Goal: Task Accomplishment & Management: Use online tool/utility

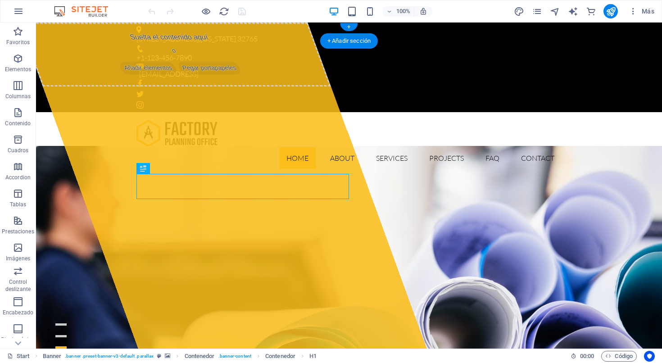
click at [212, 33] on div "[STREET_ADDRESS][US_STATE]" at bounding box center [345, 39] width 418 height 12
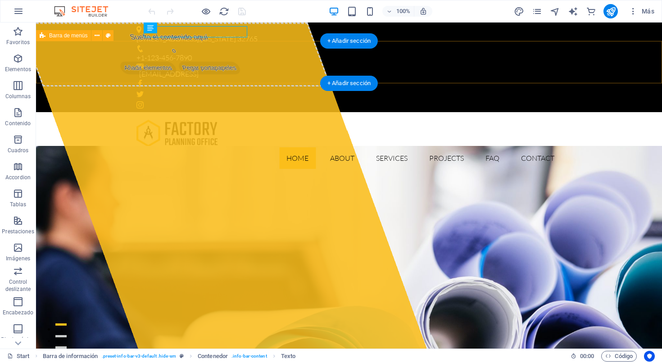
click at [224, 112] on div "Home About Services Projects FAQ Contact Menu" at bounding box center [349, 144] width 626 height 64
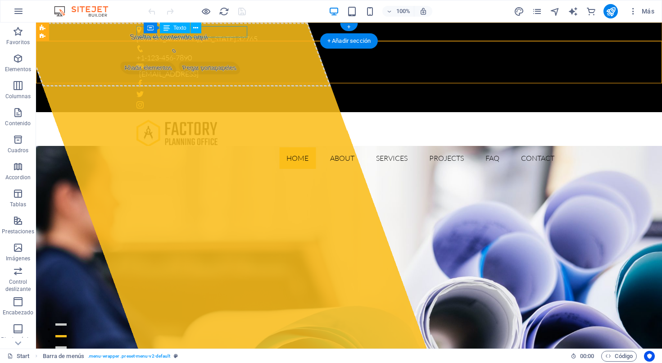
click at [217, 33] on div "[STREET_ADDRESS][US_STATE]" at bounding box center [345, 39] width 418 height 12
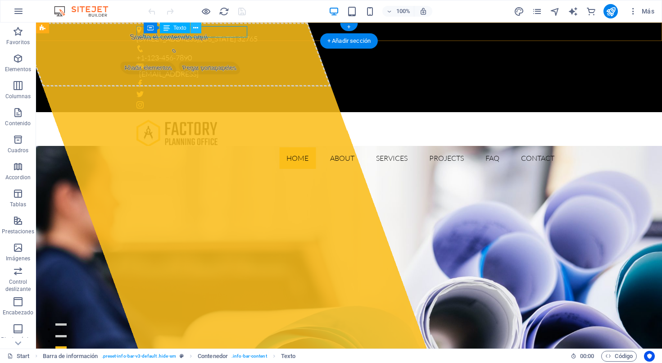
click at [195, 28] on icon at bounding box center [195, 27] width 5 height 9
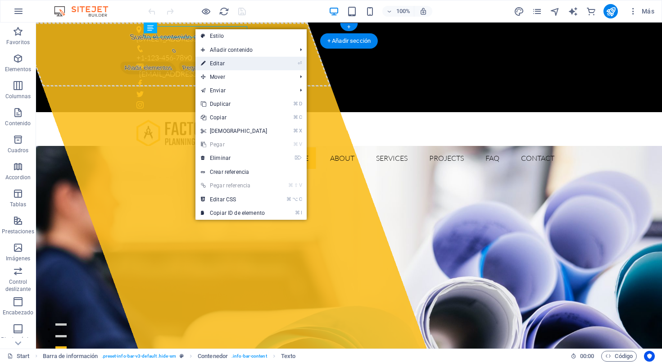
click at [226, 66] on link "⏎ Editar" at bounding box center [233, 64] width 77 height 14
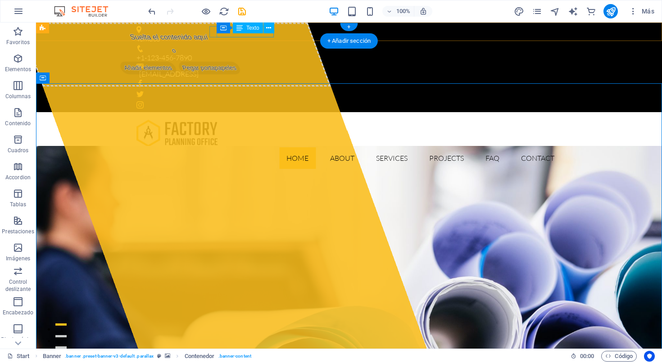
click at [243, 52] on div "+1-123-456-7890" at bounding box center [345, 58] width 418 height 12
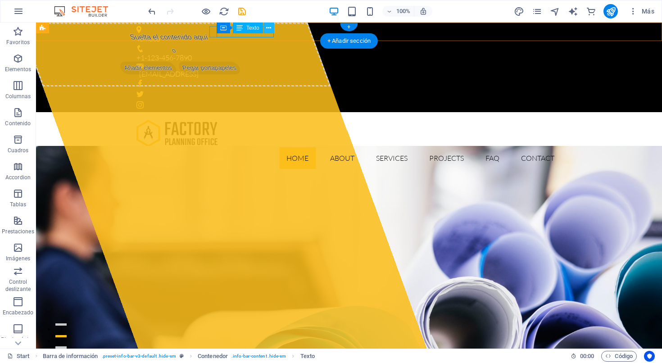
click at [269, 30] on icon at bounding box center [268, 27] width 5 height 9
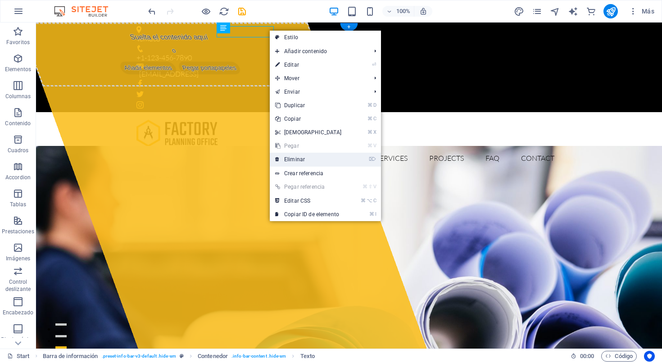
click at [298, 157] on link "⌦ Eliminar" at bounding box center [308, 160] width 77 height 14
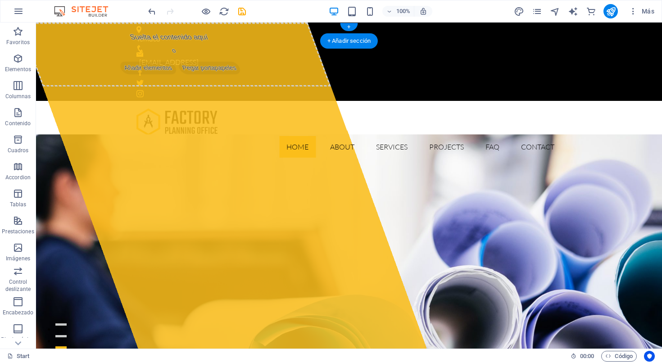
click at [232, 45] on figure at bounding box center [345, 48] width 418 height 7
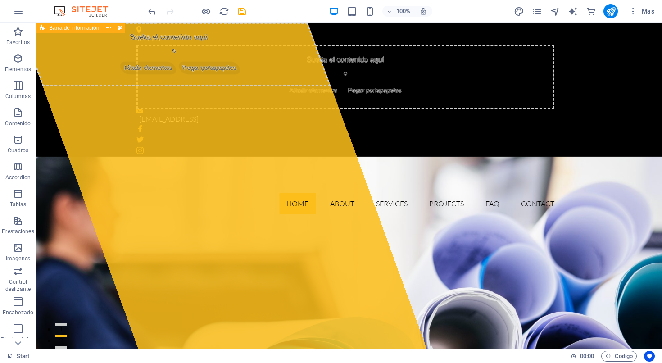
click at [377, 85] on div "Temuco Suelta el contenido aquí o Añadir elementos Pegar portapapeles [EMAIL_AD…" at bounding box center [349, 90] width 626 height 135
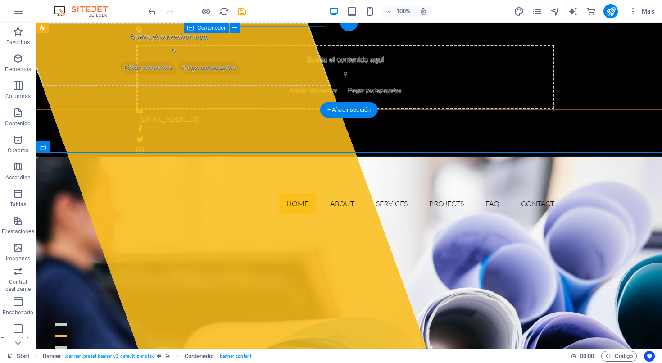
click at [276, 79] on div "Suelta el contenido aquí o Añadir elementos Pegar portapapeles" at bounding box center [345, 77] width 418 height 64
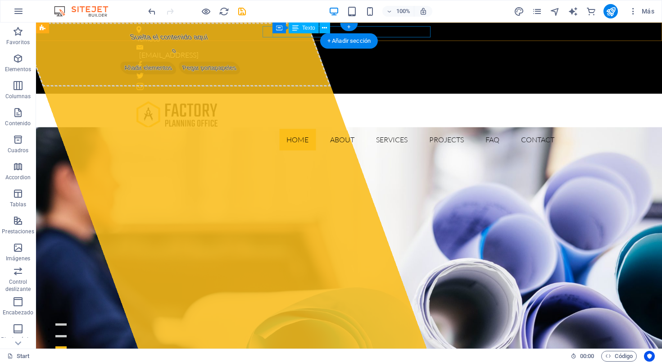
click at [299, 50] on div "[EMAIL_ADDRESS]" at bounding box center [346, 56] width 415 height 12
click at [309, 50] on div "[EMAIL_ADDRESS]" at bounding box center [346, 56] width 415 height 12
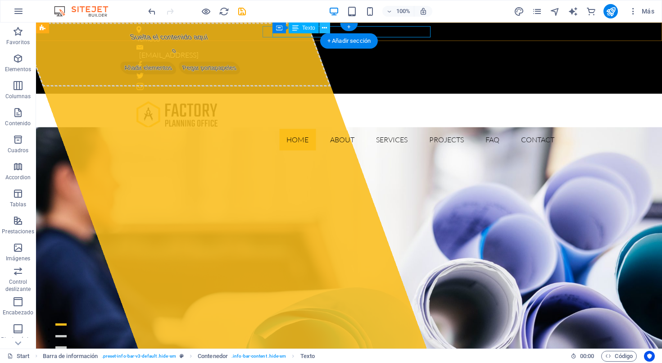
click at [323, 27] on icon at bounding box center [324, 27] width 5 height 9
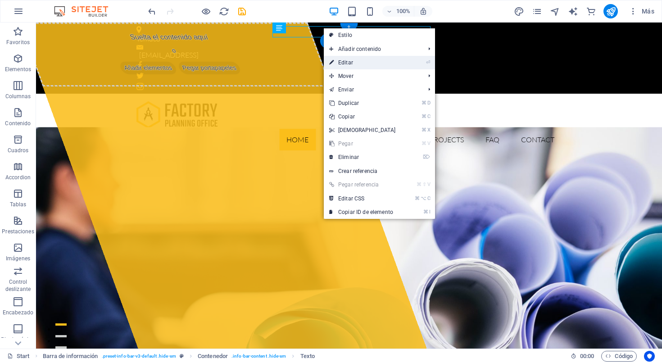
click at [349, 65] on link "⏎ Editar" at bounding box center [362, 63] width 77 height 14
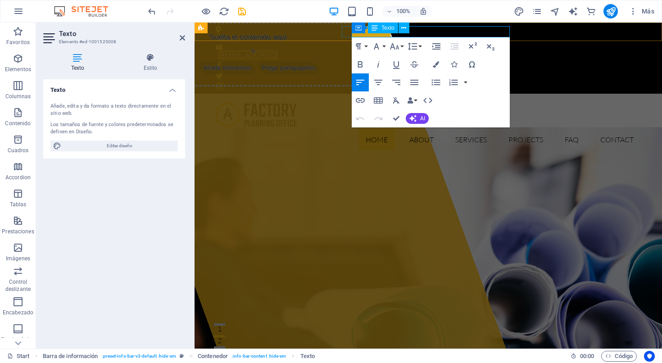
click at [504, 50] on p "[EMAIL_ADDRESS]" at bounding box center [425, 56] width 415 height 12
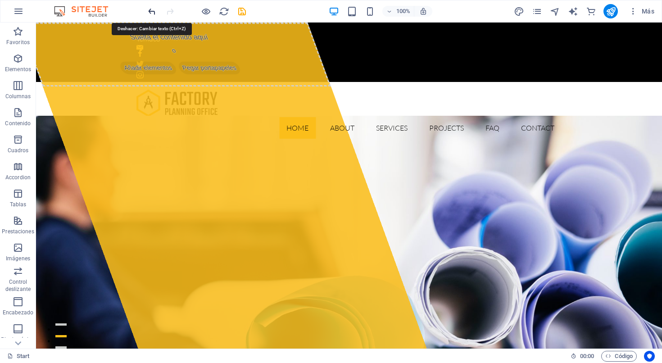
click at [151, 13] on icon "undo" at bounding box center [152, 11] width 10 height 10
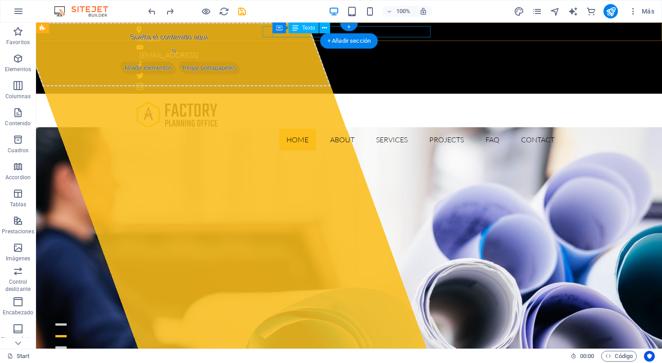
click at [303, 33] on div "Contenedor Texto" at bounding box center [304, 28] width 64 height 11
click at [376, 50] on div "[EMAIL_ADDRESS]" at bounding box center [346, 56] width 415 height 12
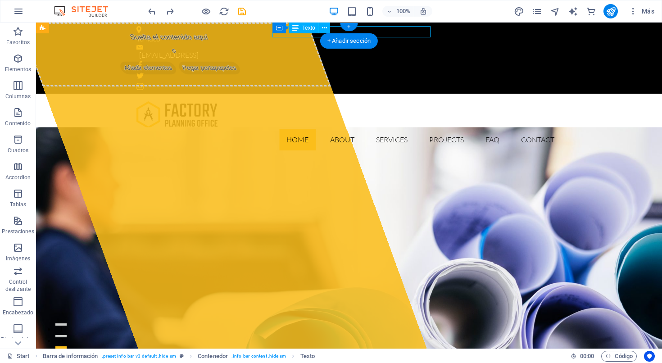
click at [385, 50] on div "[EMAIL_ADDRESS]" at bounding box center [346, 56] width 415 height 12
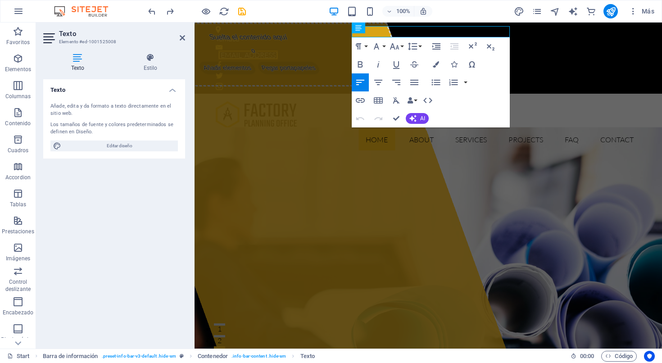
click at [278, 50] on link "[EMAIL_ADDRESS]" at bounding box center [247, 54] width 59 height 9
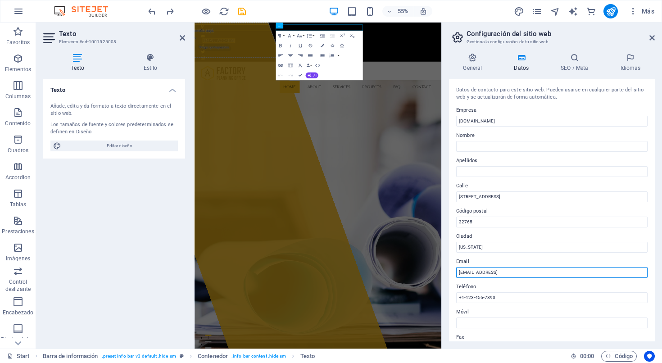
drag, startPoint x: 572, startPoint y: 273, endPoint x: 447, endPoint y: 268, distance: 125.3
click at [447, 268] on div "General Datos SEO / Meta Idiomas Nombre del sitio web [DOMAIN_NAME] Logo Arrast…" at bounding box center [552, 197] width 220 height 303
type input "[EMAIL_ADDRESS][DOMAIN_NAME]"
click at [449, 256] on div "General Datos SEO / Meta Idiomas Nombre del sitio web [DOMAIN_NAME] Logo Arrast…" at bounding box center [552, 197] width 220 height 303
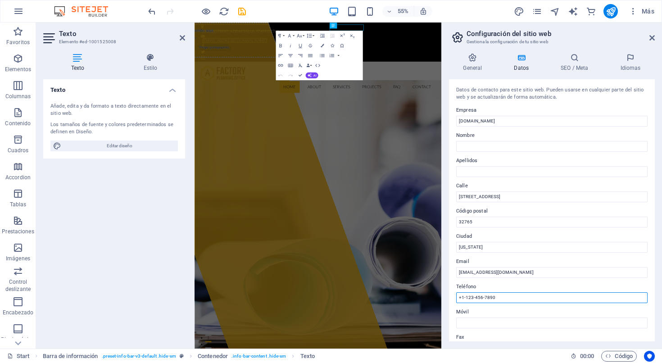
click at [500, 296] on input "+1-123-456-7890" at bounding box center [551, 297] width 191 height 11
drag, startPoint x: 504, startPoint y: 295, endPoint x: 452, endPoint y: 294, distance: 51.8
click at [452, 294] on div "Datos de contacto para este sitio web. Pueden usarse en cualquier parte del sit…" at bounding box center [552, 210] width 206 height 262
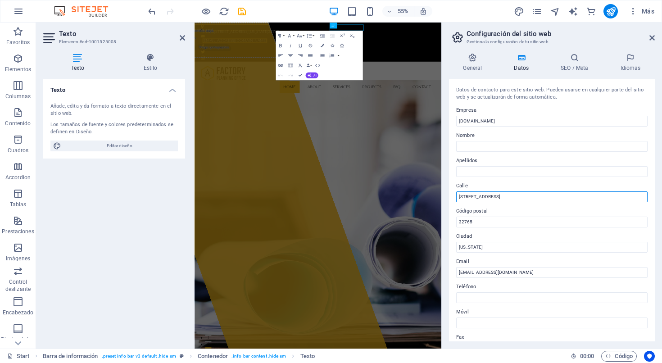
drag, startPoint x: 506, startPoint y: 195, endPoint x: 447, endPoint y: 195, distance: 58.6
click at [447, 195] on div "General Datos SEO / Meta Idiomas Nombre del sitio web [DOMAIN_NAME] Logo Arrast…" at bounding box center [552, 197] width 220 height 303
click at [448, 153] on div "General Datos SEO / Meta Idiomas Nombre del sitio web [DOMAIN_NAME] Logo Arrast…" at bounding box center [552, 197] width 220 height 303
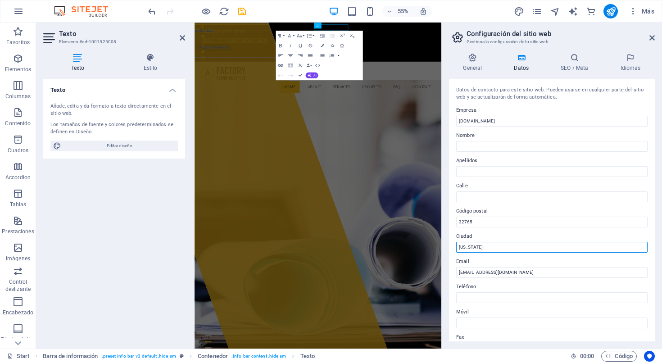
drag, startPoint x: 482, startPoint y: 247, endPoint x: 450, endPoint y: 245, distance: 32.5
click at [450, 245] on div "Datos de contacto para este sitio web. Pueden usarse en cualquier parte del sit…" at bounding box center [552, 210] width 206 height 262
type input "Temuco"
click at [450, 256] on div "Datos de contacto para este sitio web. Pueden usarse en cualquier parte del sit…" at bounding box center [552, 210] width 206 height 262
click at [474, 61] on icon at bounding box center [472, 57] width 47 height 9
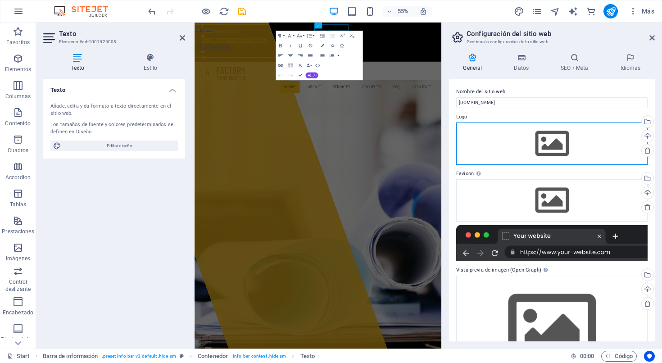
click at [562, 143] on div "Arrastra archivos aquí, haz clic para escoger archivos o selecciona archivos de…" at bounding box center [551, 144] width 191 height 42
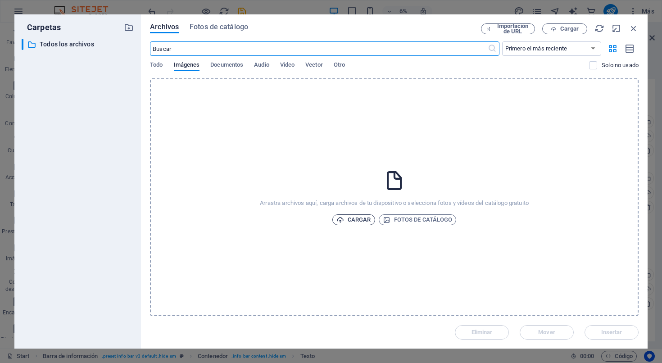
click at [355, 219] on span "Cargar" at bounding box center [353, 219] width 35 height 11
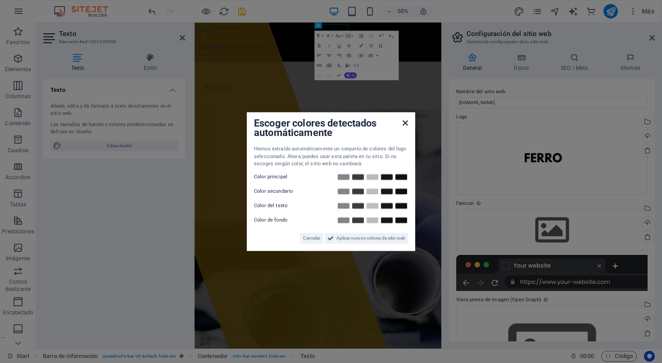
click at [406, 126] on icon at bounding box center [405, 122] width 5 height 7
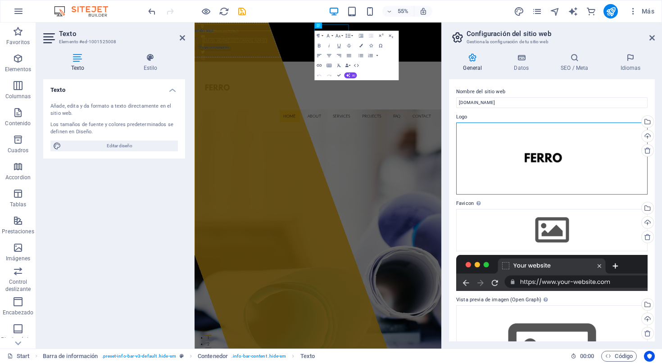
click at [539, 169] on div "Arrastra archivos aquí, haz clic para escoger archivos o selecciona archivos de…" at bounding box center [551, 159] width 191 height 72
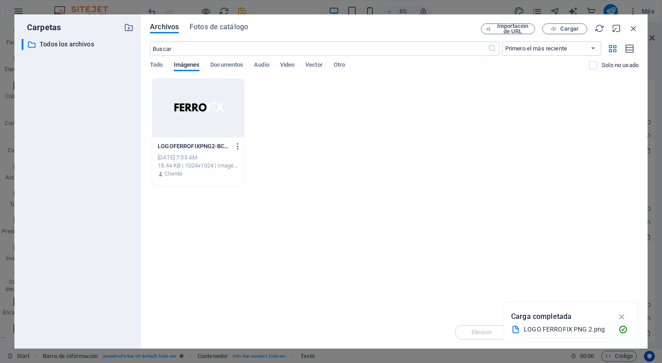
click at [236, 147] on icon "button" at bounding box center [238, 146] width 9 height 8
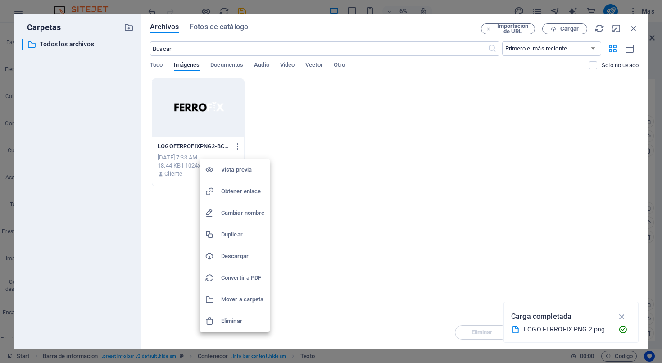
click at [232, 321] on h6 "Eliminar" at bounding box center [242, 321] width 43 height 11
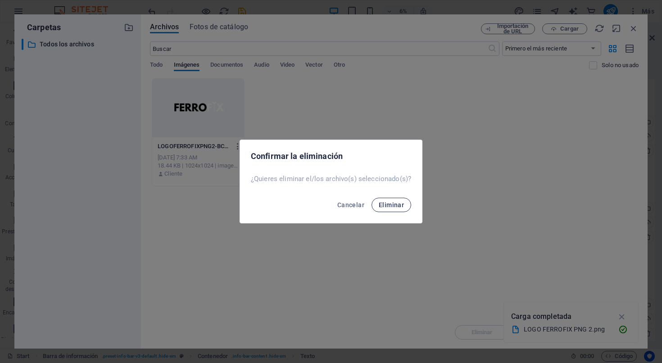
click at [384, 208] on span "Eliminar" at bounding box center [391, 204] width 25 height 7
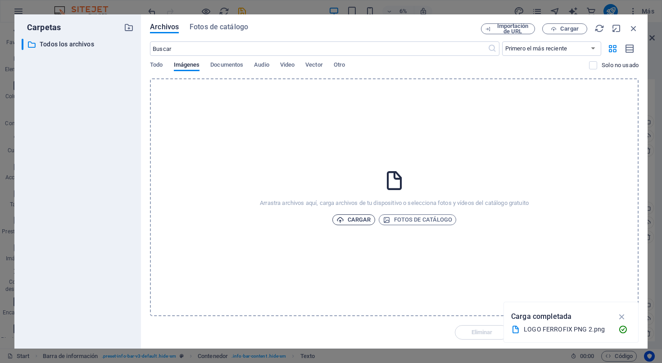
click at [358, 219] on span "Cargar" at bounding box center [353, 219] width 35 height 11
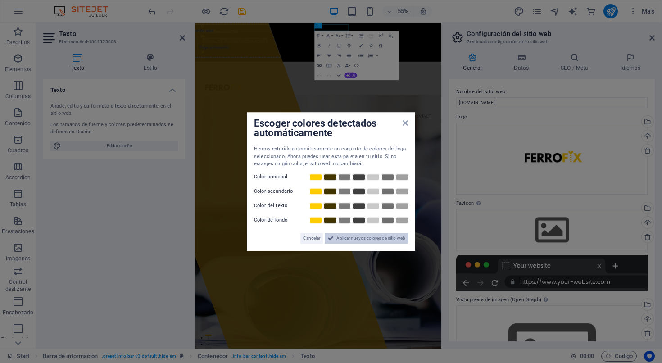
click at [355, 238] on span "Aplicar nuevos colores de sitio web" at bounding box center [370, 238] width 69 height 11
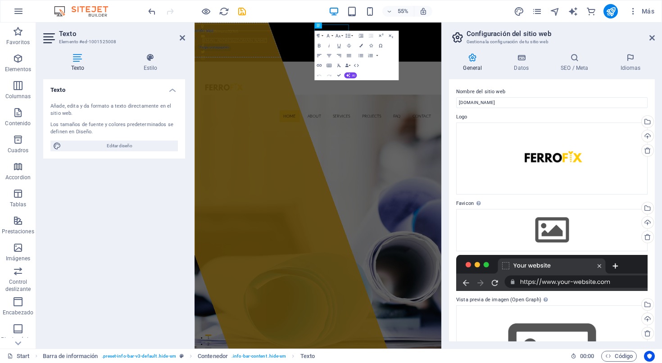
click at [520, 202] on label "Favicon Define aquí el favicon de tu sitio web. Un favicon es un pequeño icono …" at bounding box center [551, 203] width 191 height 11
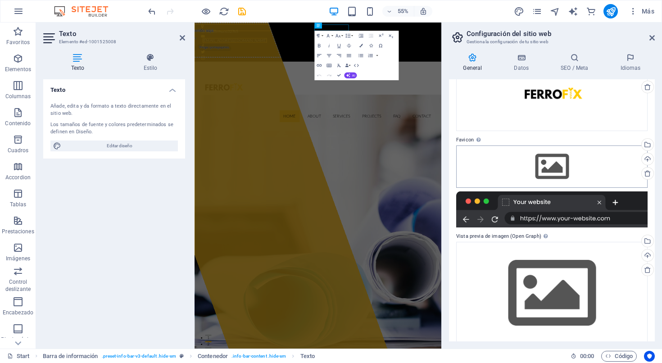
scroll to position [64, 0]
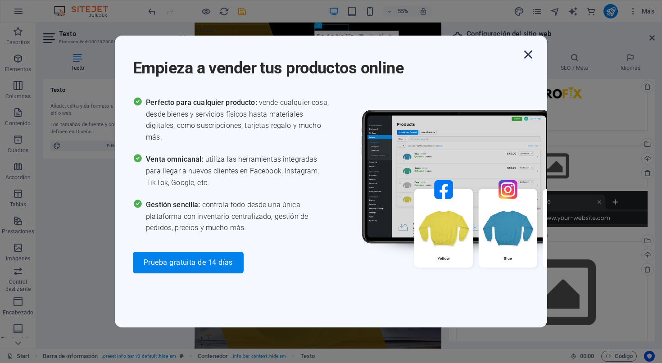
click at [531, 56] on icon "button" at bounding box center [528, 54] width 16 height 16
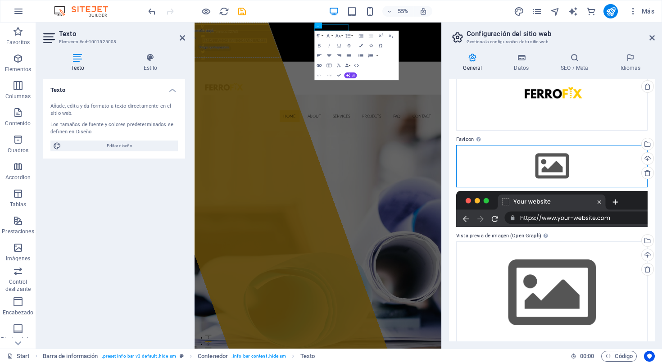
click at [552, 168] on div "Arrastra archivos aquí, haz clic para escoger archivos o selecciona archivos de…" at bounding box center [551, 166] width 191 height 42
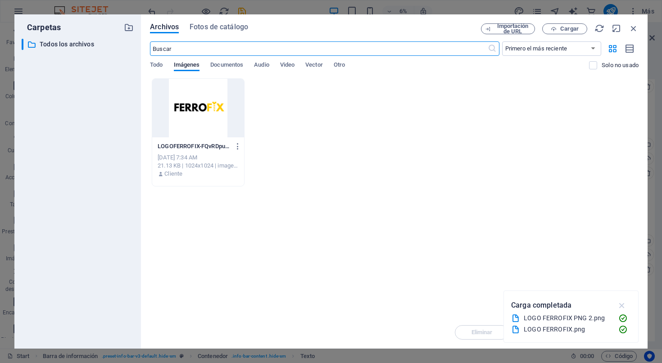
click at [562, 307] on icon "button" at bounding box center [622, 305] width 10 height 10
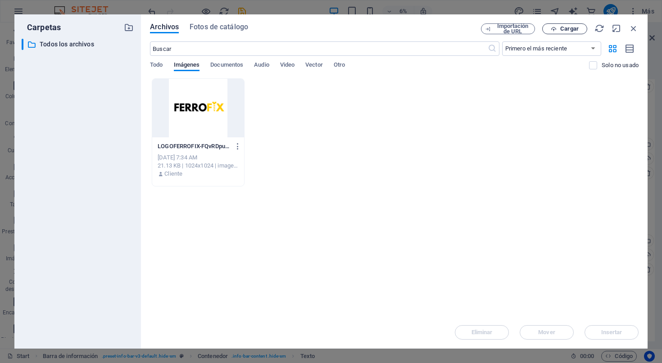
click at [562, 28] on span "Cargar" at bounding box center [569, 28] width 18 height 5
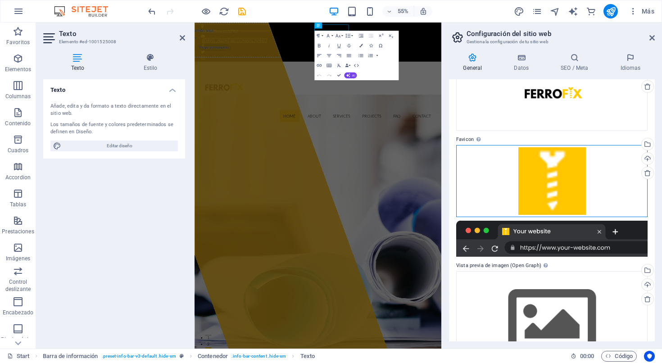
click at [562, 183] on div "Arrastra archivos aquí, haz clic para escoger archivos o selecciona archivos de…" at bounding box center [551, 181] width 191 height 72
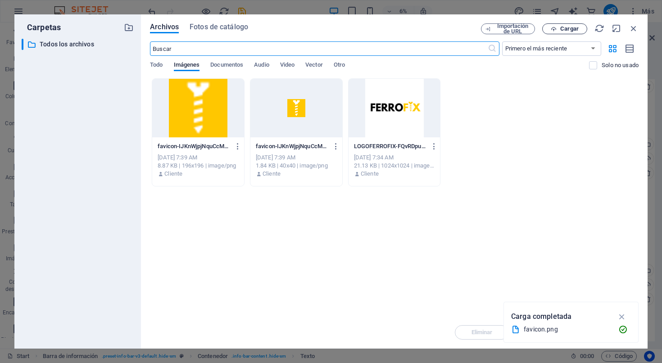
click at [562, 31] on span "Cargar" at bounding box center [569, 28] width 18 height 5
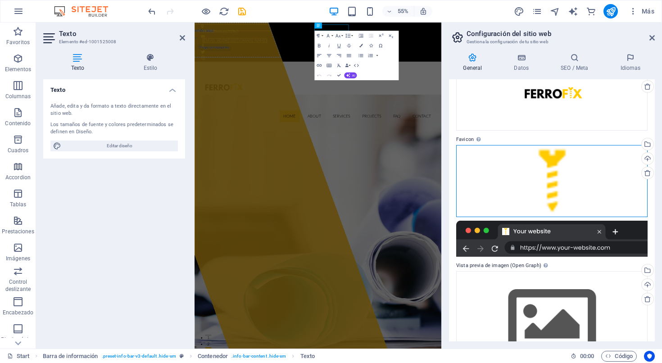
click at [556, 177] on div "Arrastra archivos aquí, haz clic para escoger archivos o selecciona archivos de…" at bounding box center [551, 181] width 191 height 72
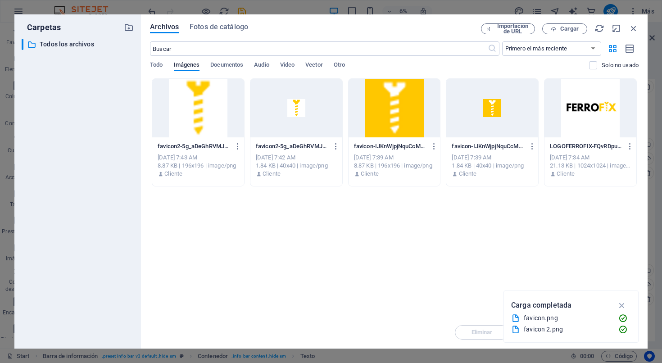
click at [490, 115] on div at bounding box center [492, 108] width 92 height 59
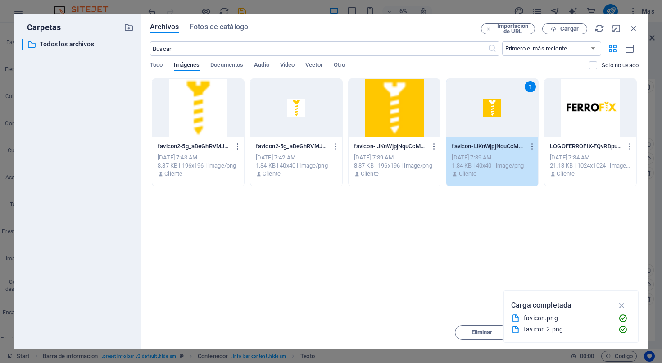
click at [398, 114] on div at bounding box center [395, 108] width 92 height 59
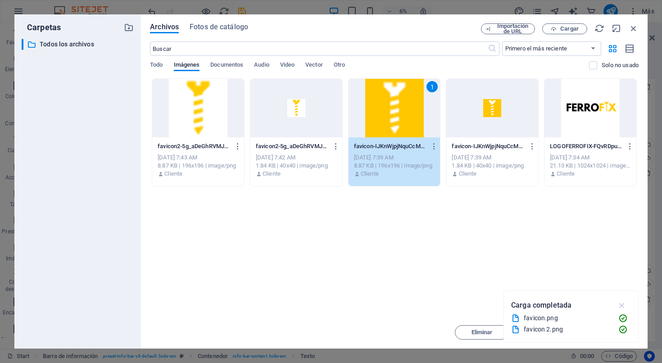
click at [562, 307] on icon "button" at bounding box center [622, 305] width 10 height 10
click at [562, 334] on span "Insertar" at bounding box center [611, 332] width 21 height 5
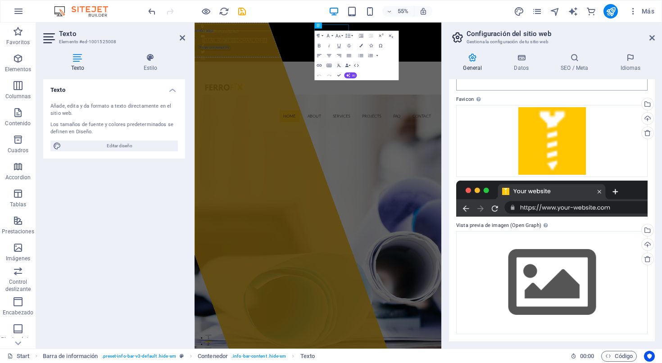
scroll to position [104, 0]
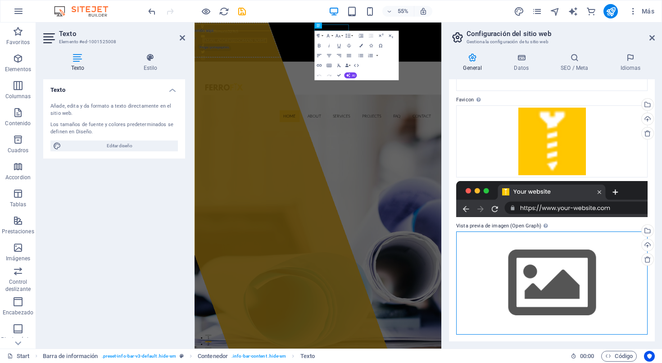
click at [538, 280] on div "Arrastra archivos aquí, haz clic para escoger archivos o selecciona archivos de…" at bounding box center [551, 283] width 191 height 103
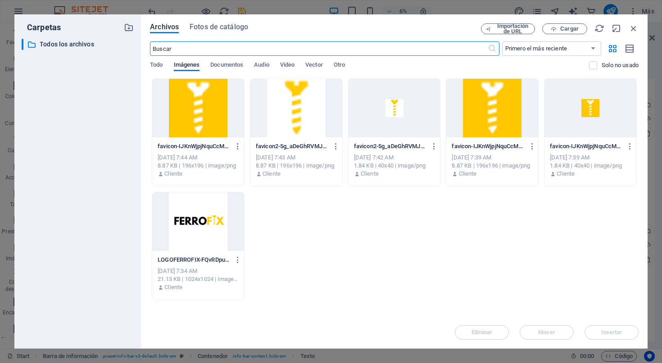
click at [198, 225] on div at bounding box center [198, 221] width 92 height 59
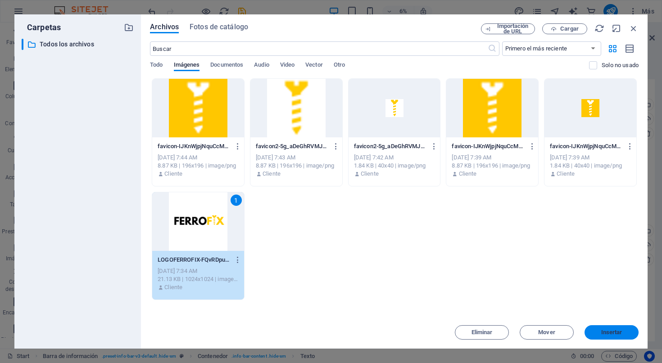
click at [562, 330] on span "Insertar" at bounding box center [611, 332] width 21 height 5
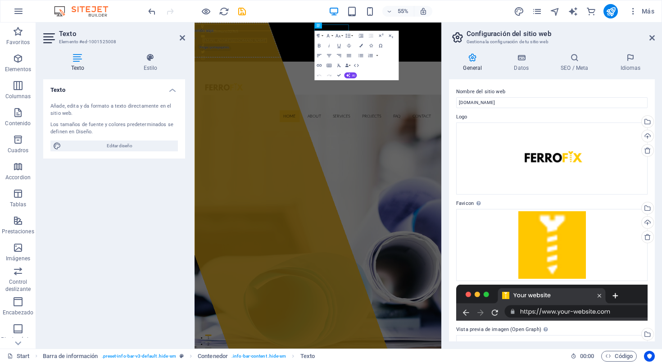
scroll to position [0, 0]
click at [522, 63] on h4 "Datos" at bounding box center [523, 62] width 47 height 19
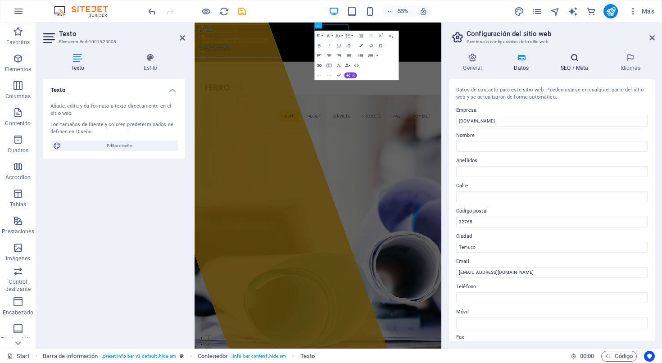
click at [562, 64] on h4 "SEO / Meta" at bounding box center [576, 62] width 59 height 19
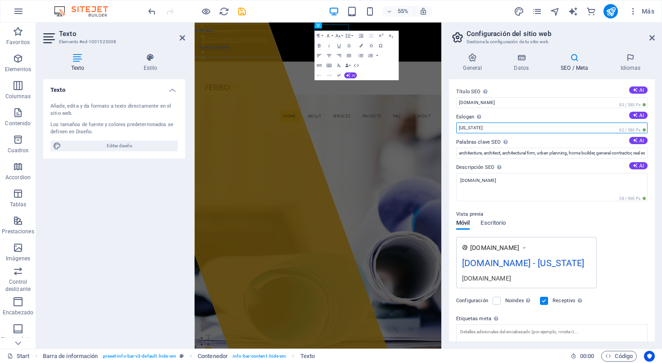
drag, startPoint x: 481, startPoint y: 127, endPoint x: 445, endPoint y: 128, distance: 35.6
click at [445, 128] on div "General Datos SEO / Meta Idiomas Nombre del sitio web [DOMAIN_NAME] Logo Arrast…" at bounding box center [552, 197] width 220 height 303
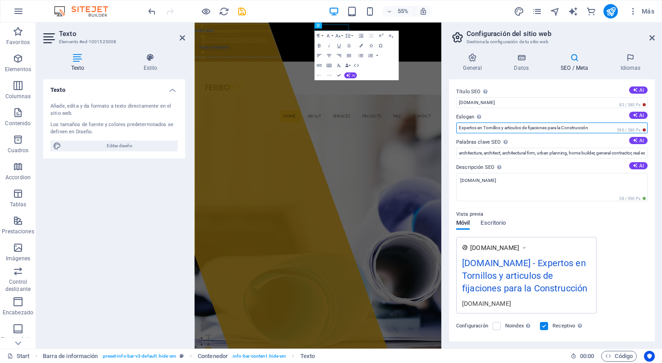
click at [516, 127] on input "Expertos en Tornillos y articulos de fijaciones para la Construcción" at bounding box center [551, 128] width 191 height 11
click at [562, 126] on input "Expertos en Tornillos y artículos de fijaciones para la Construcción" at bounding box center [551, 128] width 191 height 11
click at [529, 130] on input "Expertos en Tornillos y artículos de fijaciones para la Construcción" at bounding box center [551, 128] width 191 height 11
click at [562, 131] on input "Expertos en Tornillos y fijaciones para la Construcción" at bounding box center [551, 128] width 191 height 11
click at [562, 125] on input "Expertos en Tornillos y fijaciones para la Construcción" at bounding box center [551, 128] width 191 height 11
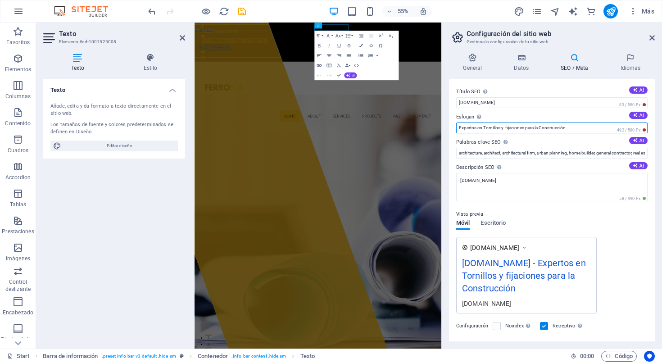
type input "Expertos en Tornillos y fijaciones para la Construcción"
click at [532, 142] on label "Palabras clave SEO Lista de palabras clave separadas por comas que describen tu…" at bounding box center [551, 142] width 191 height 11
click at [532, 148] on input "architecture, architect, architectural firm, urban planning, home builder, gene…" at bounding box center [551, 153] width 191 height 11
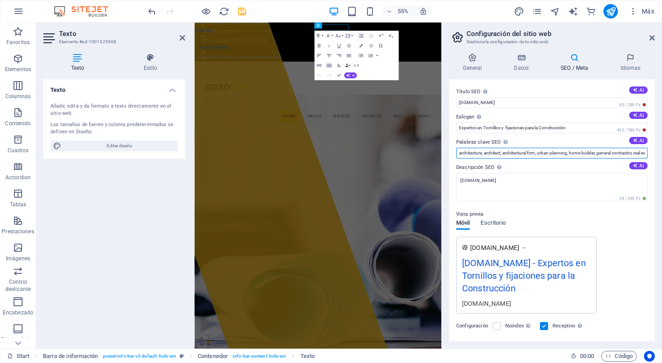
click at [562, 153] on input "architecture, architect, architectural firm, urban planning, home builder, gene…" at bounding box center [551, 153] width 191 height 11
type input "tornillos, fijaciones, pernos, tuercas, [PERSON_NAME]"
click at [562, 227] on div "Vista previa Móvil Escritorio [DOMAIN_NAME] [DOMAIN_NAME] - Expertos en Tornill…" at bounding box center [551, 258] width 191 height 112
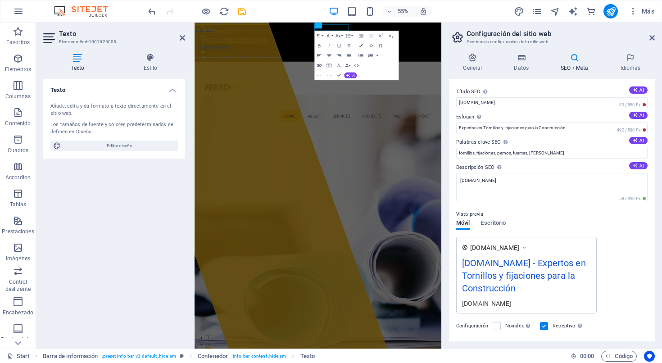
click at [562, 166] on button "AI" at bounding box center [638, 165] width 18 height 7
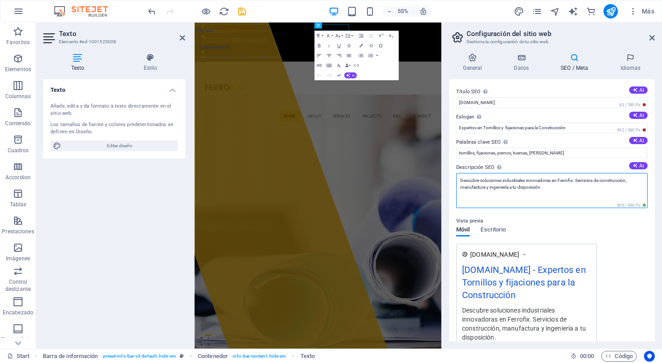
drag, startPoint x: 555, startPoint y: 189, endPoint x: 504, endPoint y: 181, distance: 51.5
click at [504, 181] on textarea "Descubre soluciones industriales innovadoras en Ferrofix. Servicios de construc…" at bounding box center [551, 190] width 191 height 35
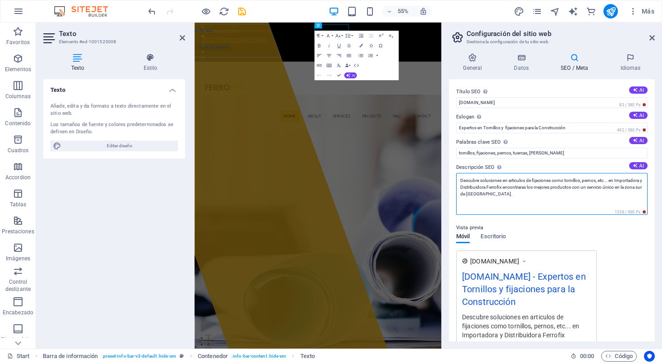
click at [518, 182] on textarea "Descubre soluciones en articulos de fijaciones como tornillos, pernos, etc... e…" at bounding box center [551, 194] width 191 height 42
click at [531, 196] on textarea "Descubre soluciones en artículos de fijaciones como tornillos, pernos, etc... e…" at bounding box center [551, 194] width 191 height 42
type textarea "Descubre soluciones en artículos de fijaciones como tornillos, pernos, etc... e…"
click at [562, 236] on div "Vista previa Móvil Escritorio [DOMAIN_NAME] [DOMAIN_NAME] - Expertos en Tornill…" at bounding box center [551, 293] width 191 height 157
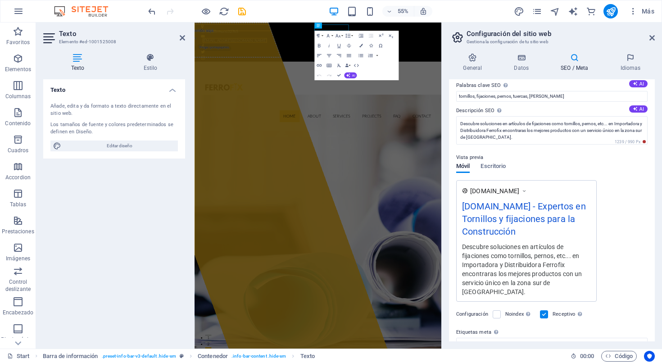
scroll to position [102, 0]
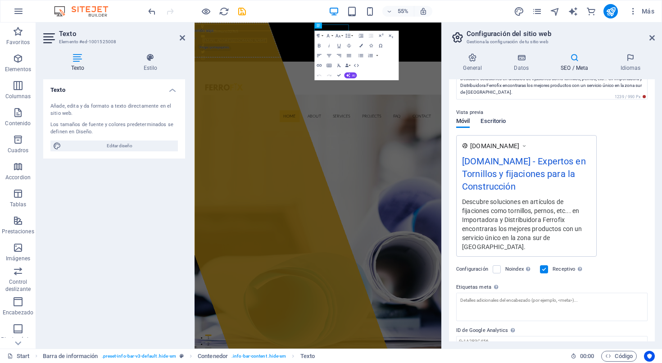
click at [496, 119] on span "Escritorio" at bounding box center [493, 122] width 25 height 13
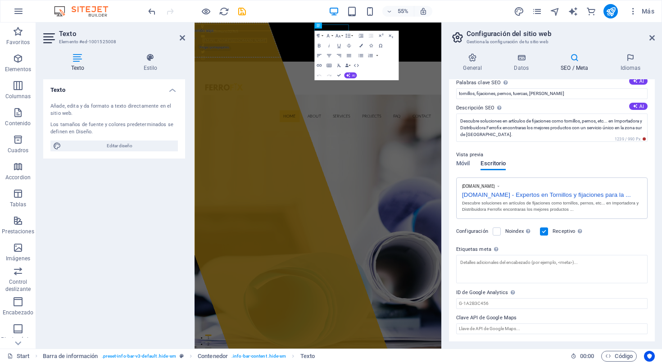
scroll to position [58, 0]
click at [466, 163] on span "Móvil" at bounding box center [463, 165] width 14 height 13
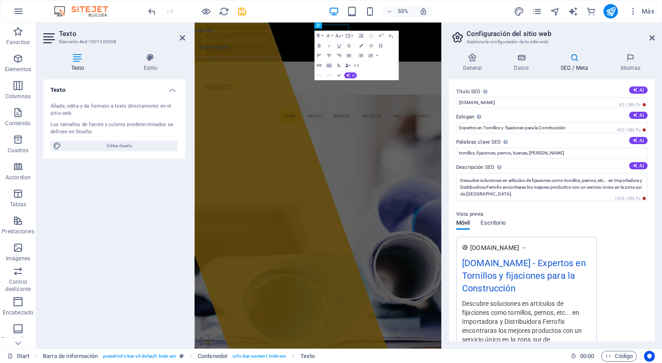
scroll to position [0, 0]
click at [562, 65] on h4 "Idiomas" at bounding box center [630, 62] width 49 height 19
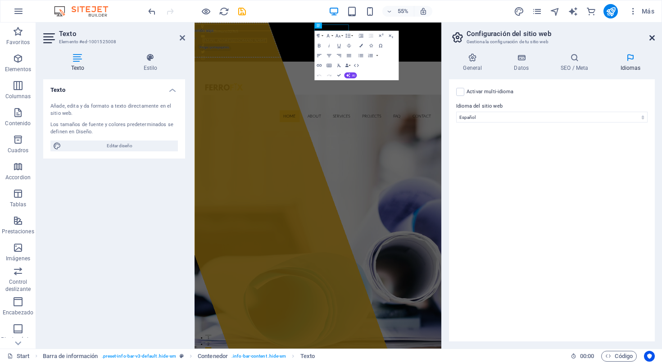
click at [562, 38] on icon at bounding box center [651, 37] width 5 height 7
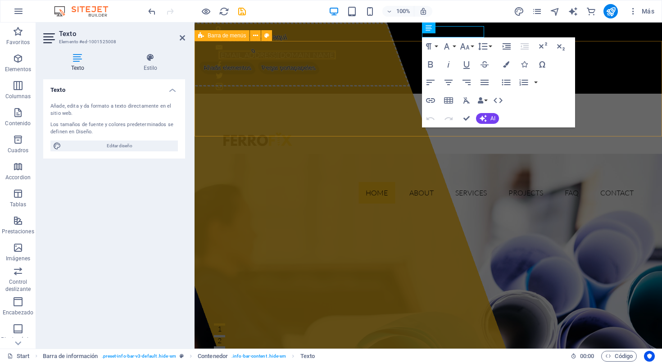
click at [376, 114] on div "Home About Services Projects FAQ Contact Menu" at bounding box center [429, 152] width 468 height 117
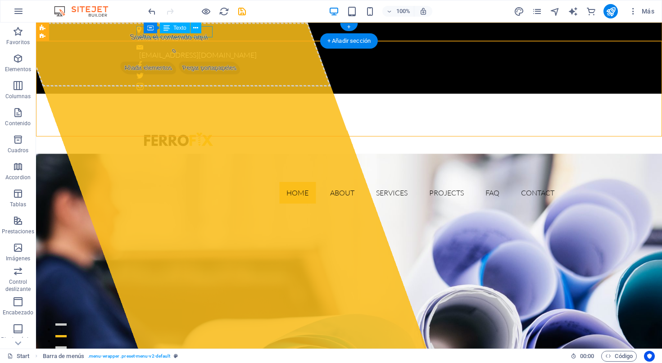
click at [204, 34] on div "Temuco Temuco 32765" at bounding box center [345, 39] width 418 height 12
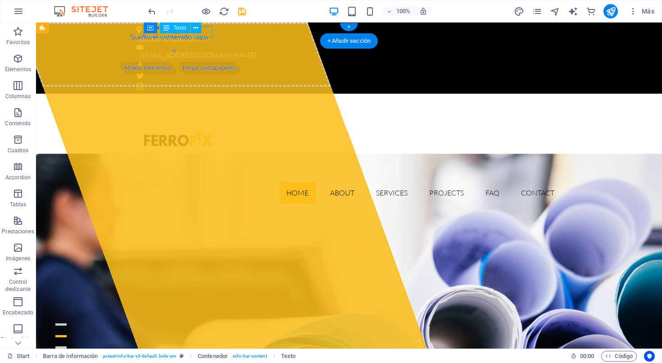
click at [208, 36] on div "Temuco Temuco 32765" at bounding box center [345, 39] width 418 height 12
click at [208, 35] on div "Temuco Temuco 32765" at bounding box center [345, 39] width 418 height 12
click at [206, 35] on div "Temuco Temuco 32765" at bounding box center [345, 39] width 418 height 12
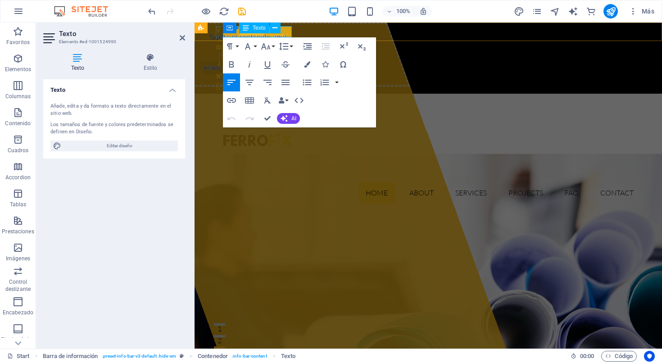
click at [284, 34] on span "32765" at bounding box center [273, 38] width 20 height 9
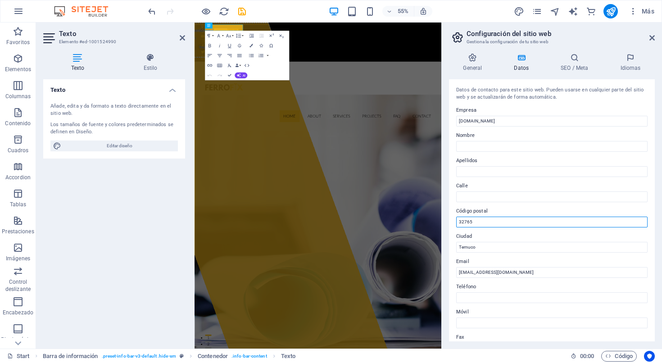
click at [484, 218] on input "32765" at bounding box center [551, 222] width 191 height 11
type input "3"
click at [562, 36] on icon at bounding box center [651, 37] width 5 height 7
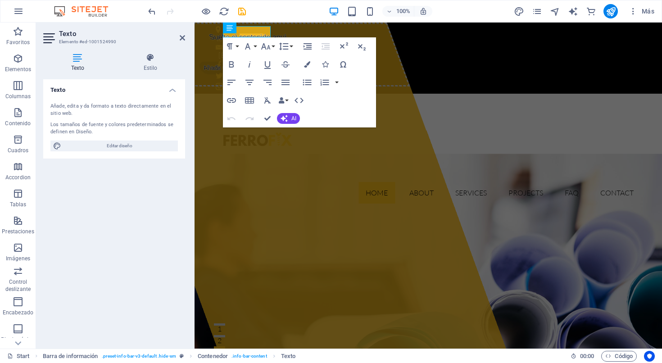
click at [305, 27] on div "Temuco Temuco [EMAIL_ADDRESS][DOMAIN_NAME]" at bounding box center [429, 58] width 468 height 71
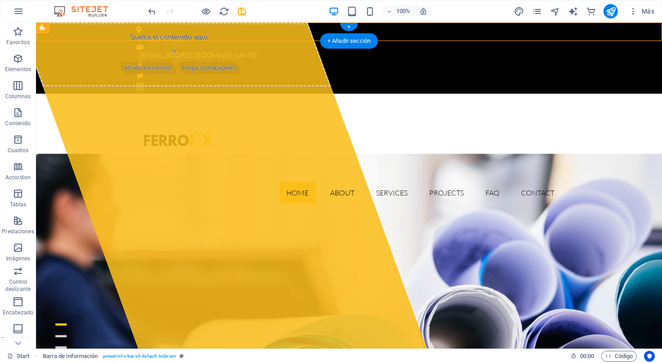
click at [163, 36] on div "Temuco Temuco" at bounding box center [345, 39] width 418 height 12
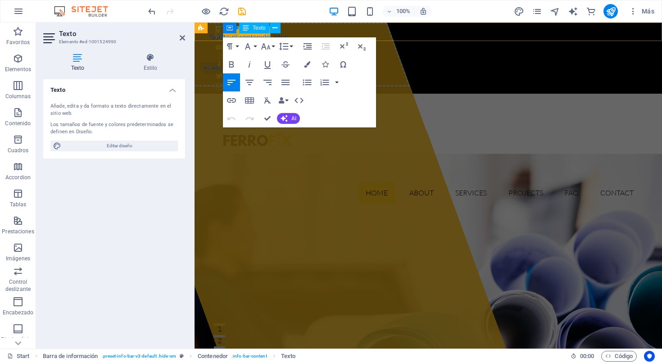
click at [257, 36] on p "Temuco Temuco" at bounding box center [425, 39] width 418 height 12
click at [277, 29] on icon at bounding box center [274, 27] width 5 height 9
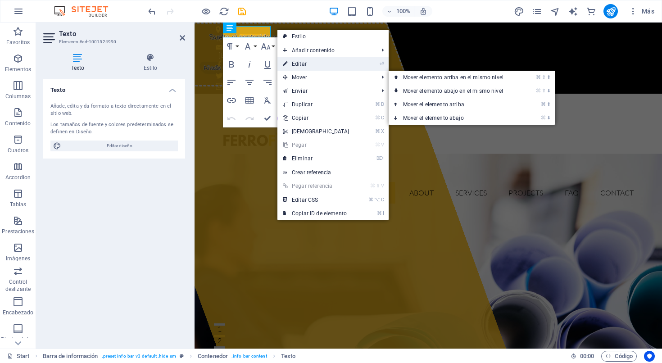
click at [304, 65] on link "⏎ Editar" at bounding box center [315, 64] width 77 height 14
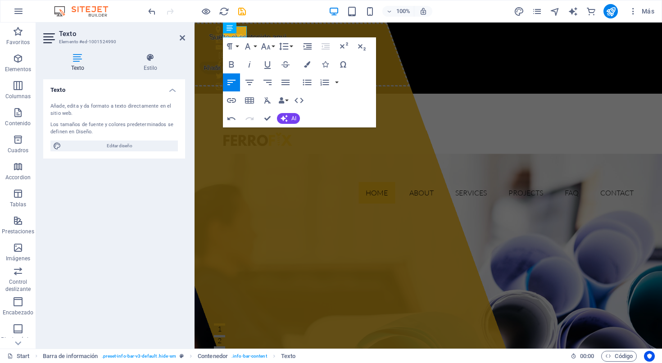
click at [323, 31] on div "​ Temuco [EMAIL_ADDRESS][DOMAIN_NAME]" at bounding box center [429, 58] width 468 height 71
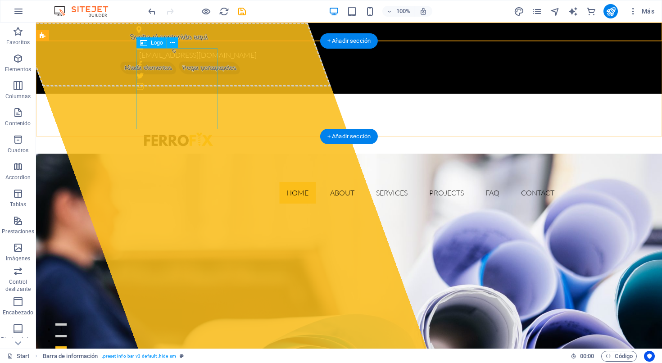
click at [182, 101] on div at bounding box center [348, 141] width 425 height 81
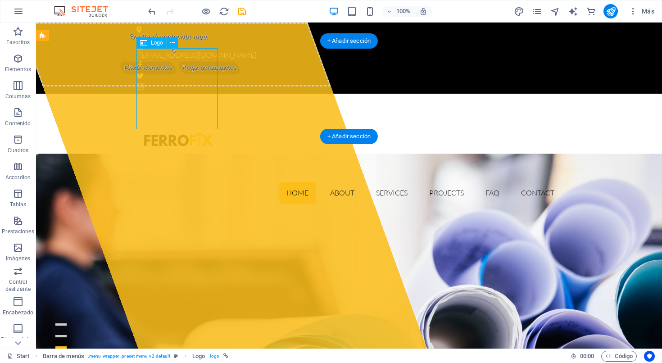
click at [182, 101] on div at bounding box center [348, 141] width 425 height 81
select select "px"
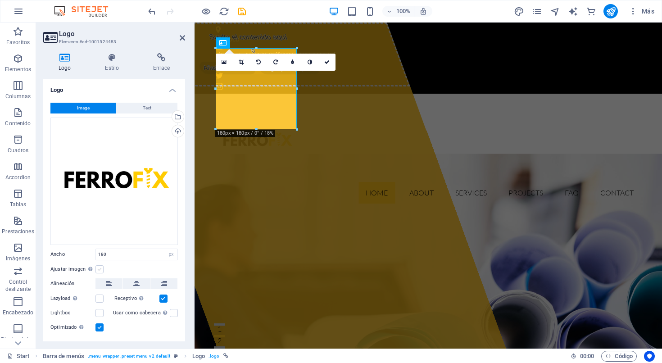
click at [100, 268] on label at bounding box center [99, 269] width 8 height 8
click at [0, 0] on input "Ajustar imagen Ajustar imagen automáticamente a un ancho y alto fijo" at bounding box center [0, 0] width 0 height 0
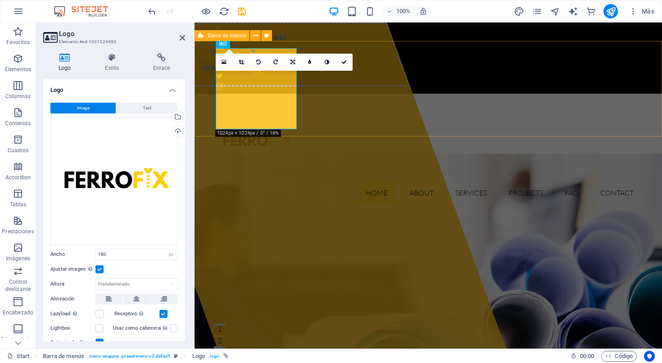
click at [334, 108] on div "Home About Services Projects FAQ Contact Menu" at bounding box center [429, 152] width 468 height 117
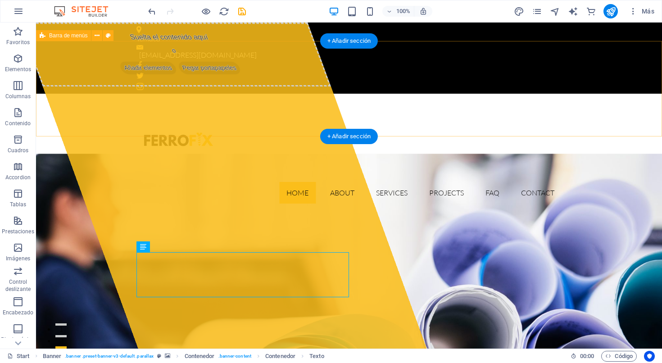
click at [297, 124] on div "Home About Services Projects FAQ Contact Menu" at bounding box center [349, 152] width 626 height 117
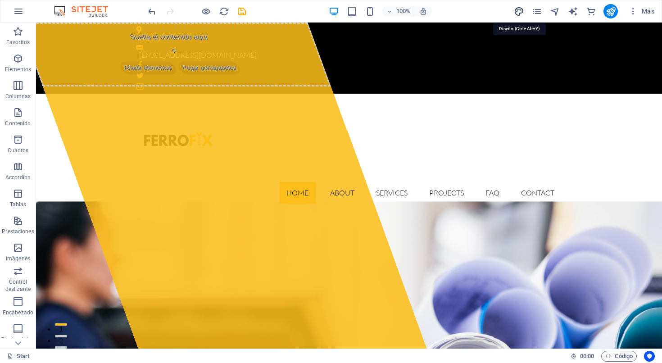
click at [519, 13] on icon "design" at bounding box center [519, 11] width 10 height 10
select select "px"
select select "300"
select select "px"
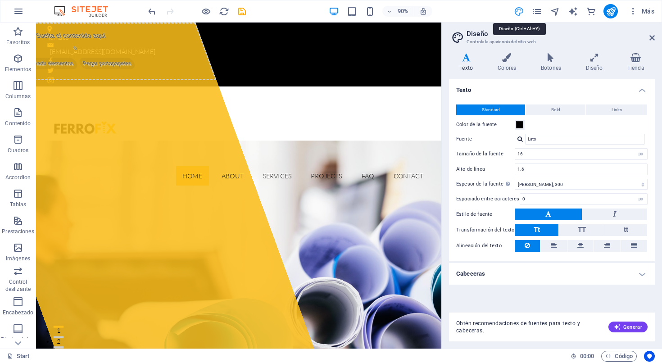
click at [519, 13] on icon "design" at bounding box center [519, 11] width 10 height 10
click at [562, 36] on icon at bounding box center [651, 37] width 5 height 7
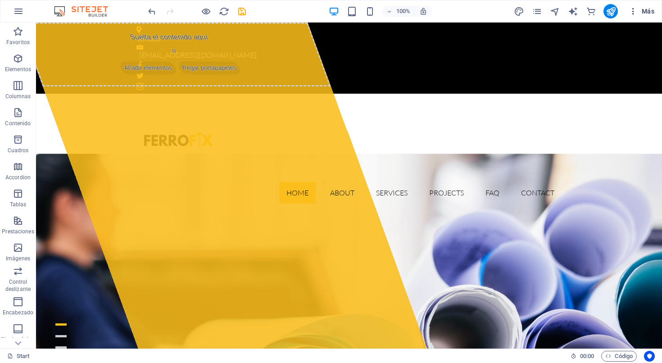
click at [562, 13] on icon "button" at bounding box center [633, 11] width 9 height 9
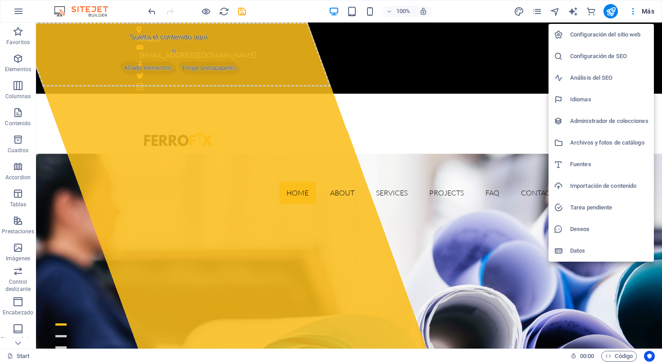
click at [562, 13] on div at bounding box center [331, 181] width 662 height 363
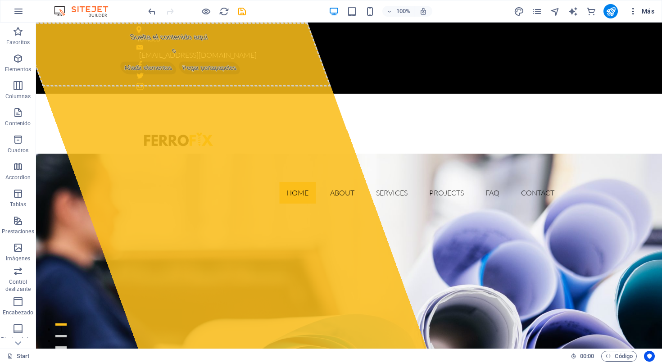
click at [562, 13] on span "Más" at bounding box center [642, 11] width 26 height 9
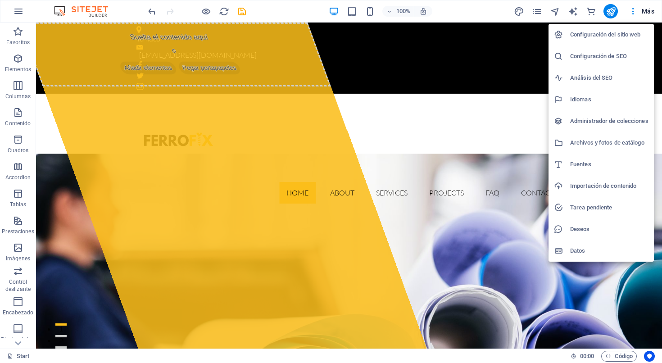
click at [481, 16] on div at bounding box center [331, 181] width 662 height 363
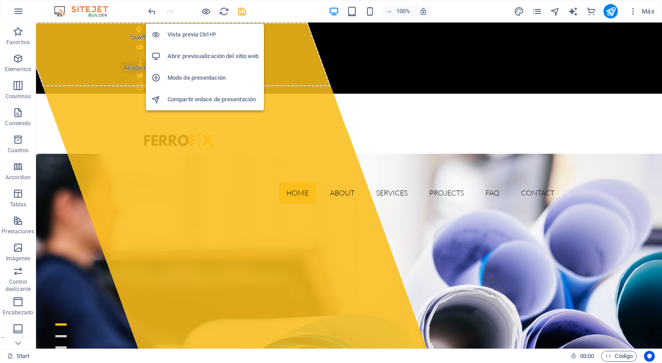
click at [204, 56] on h6 "Abrir previsualización del sitio web" at bounding box center [213, 56] width 91 height 11
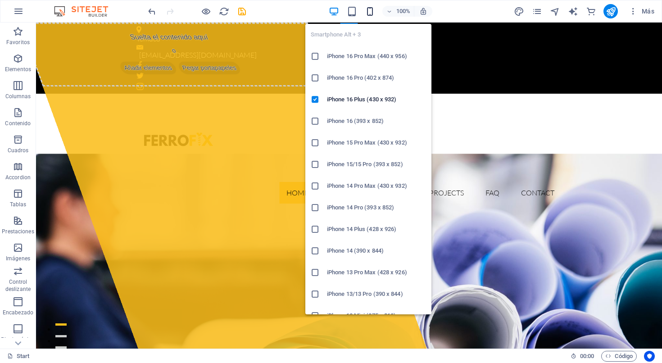
click at [367, 13] on icon "button" at bounding box center [370, 11] width 10 height 10
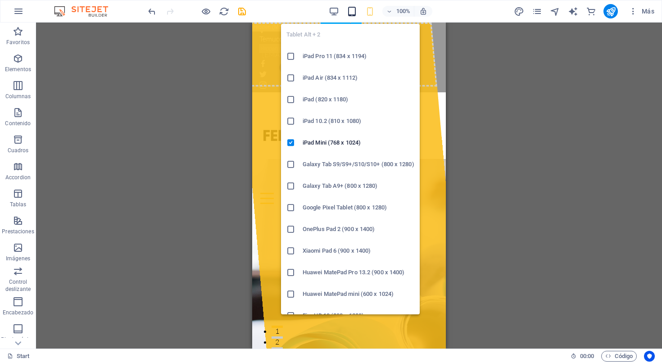
click at [354, 14] on icon "button" at bounding box center [352, 11] width 10 height 10
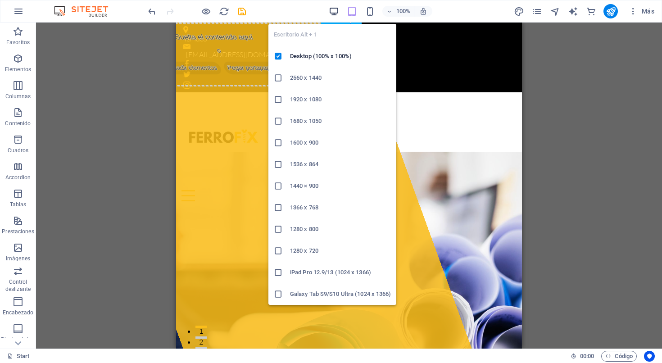
click at [333, 13] on icon "button" at bounding box center [334, 11] width 10 height 10
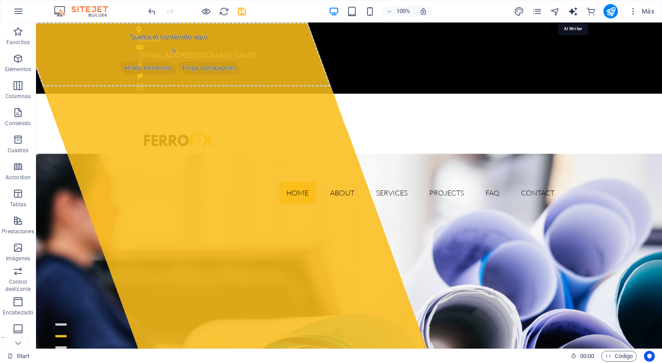
click at [562, 13] on icon "text_generator" at bounding box center [573, 11] width 10 height 10
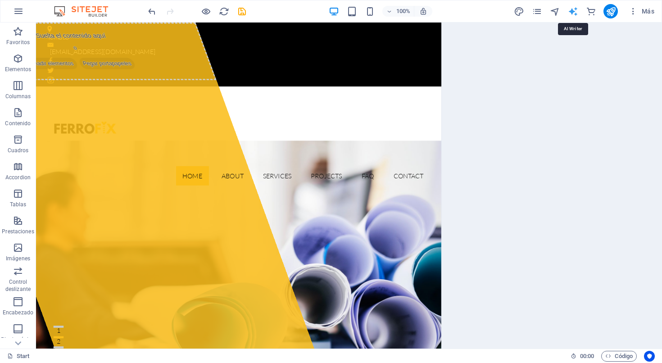
select select "English"
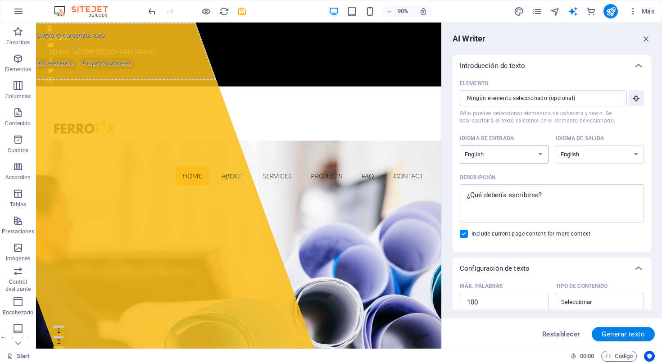
select select "Spanish"
click at [562, 99] on icon "button" at bounding box center [636, 98] width 8 height 8
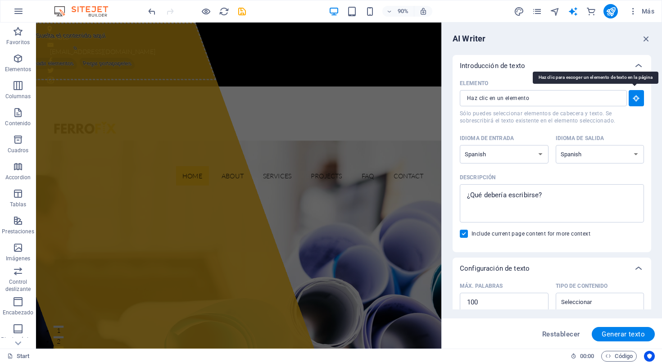
click at [562, 99] on icon "button" at bounding box center [636, 98] width 8 height 8
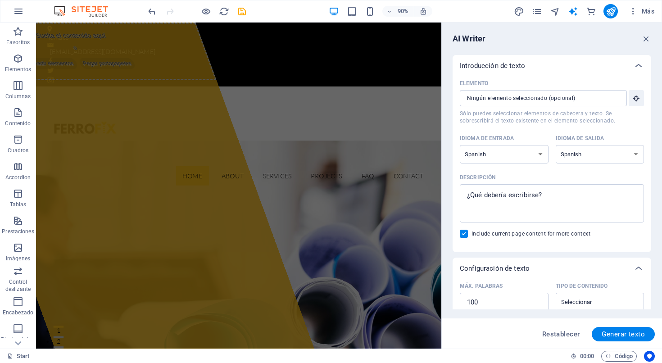
click at [562, 121] on span "Sólo puedes seleccionar elementos de cabecera y texto. Se sobrescribirá el text…" at bounding box center [552, 117] width 184 height 14
click at [562, 106] on input "Elemento ​ Sólo puedes seleccionar elementos de cabecera y texto. Se sobrescrib…" at bounding box center [540, 98] width 161 height 16
type textarea "x"
click at [531, 200] on textarea "Descripción x ​" at bounding box center [551, 203] width 175 height 29
type textarea "T"
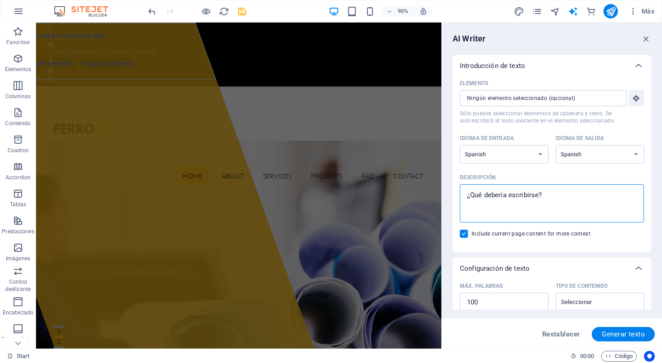
type textarea "x"
type textarea "Te"
type textarea "x"
type textarea "Ten"
type textarea "x"
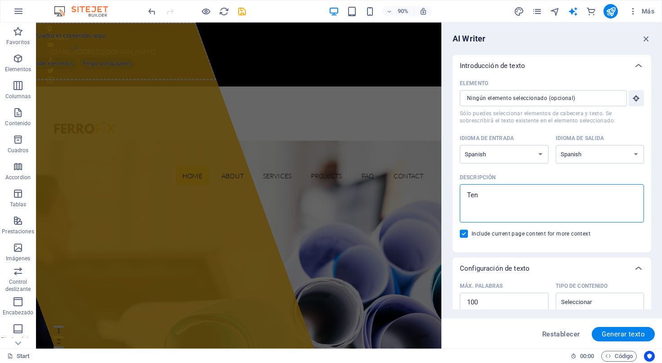
type textarea "Tene"
type textarea "x"
type textarea "Tenem"
type textarea "x"
type textarea "Tenemo"
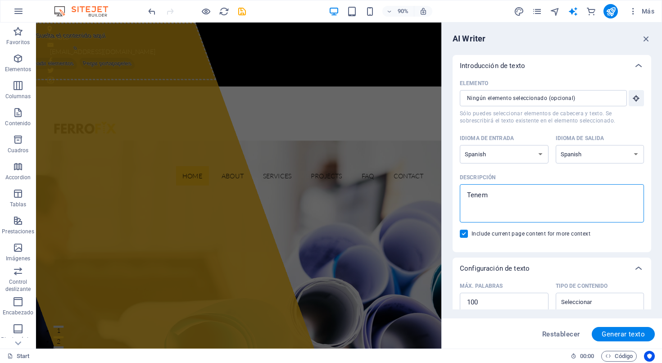
type textarea "x"
type textarea "Tenemos"
type textarea "x"
type textarea "Tenemos"
type textarea "x"
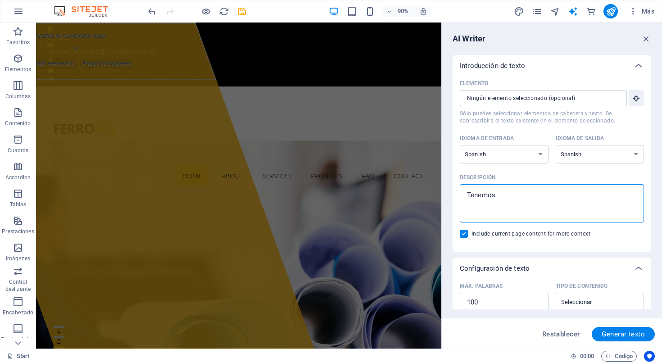
type textarea "Tenemos l"
type textarea "x"
type textarea "Tenemos lo"
type textarea "x"
type textarea "Tenemos los"
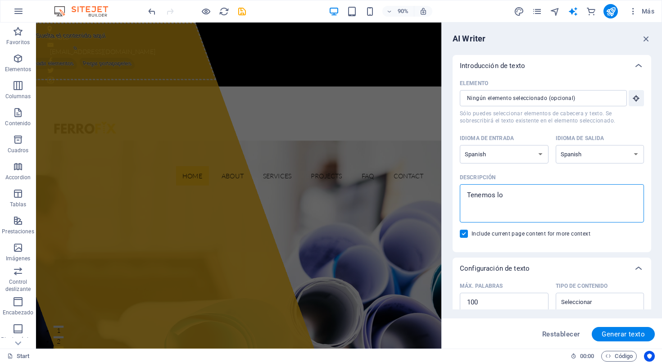
type textarea "x"
type textarea "Tenemos los"
type textarea "x"
type textarea "Tenemos los m"
type textarea "x"
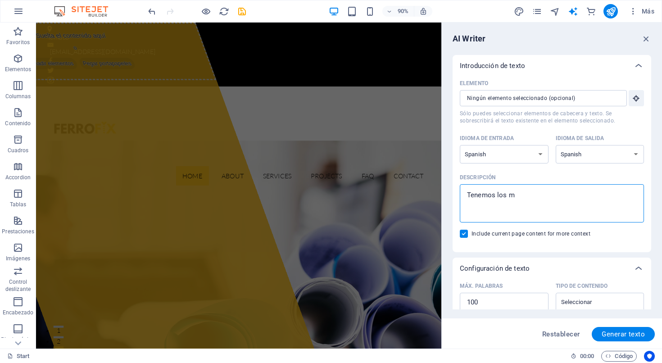
type textarea "Tenemos los me"
type textarea "x"
type textarea "Tenemos los mej"
type textarea "x"
type textarea "Tenemos los mejo"
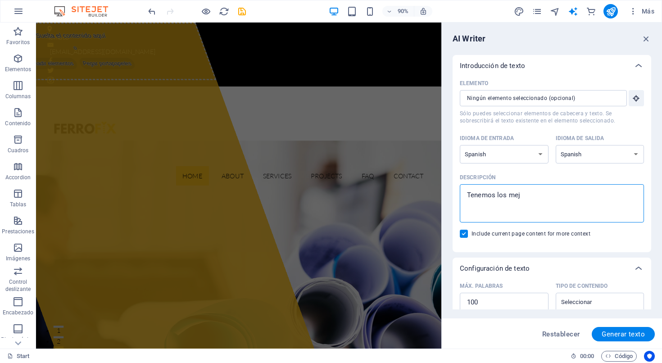
type textarea "x"
type textarea "Tenemos los mejor"
type textarea "x"
type textarea "Tenemos los mejore"
type textarea "x"
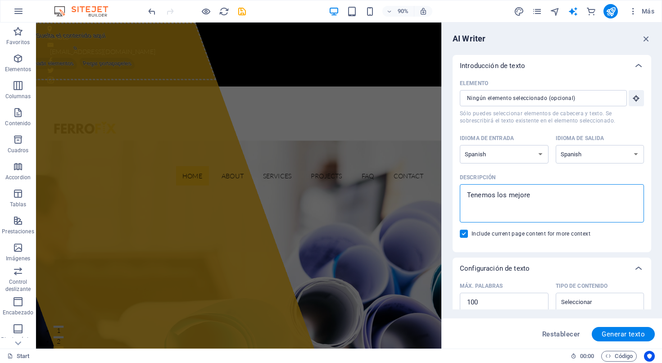
type textarea "Tenemos los mejores"
type textarea "x"
type textarea "Tenemos los mejores"
type textarea "x"
type textarea "Tenemos los mejores p"
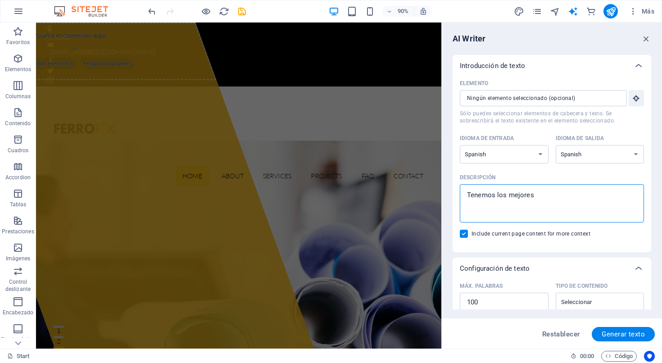
type textarea "x"
type textarea "Tenemos los mejores pr"
type textarea "x"
type textarea "Tenemos los mejores pro"
type textarea "x"
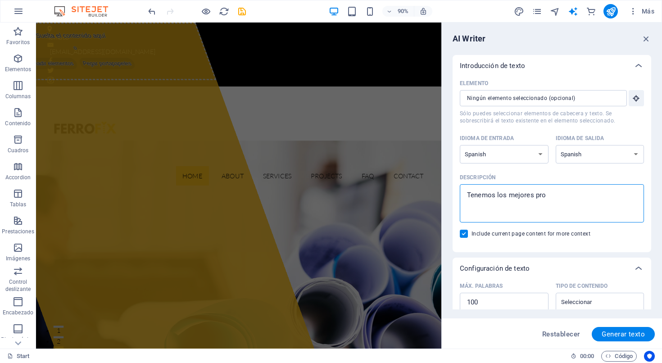
type textarea "Tenemos los mejores prod"
type textarea "x"
type textarea "Tenemos los mejores produ"
type textarea "x"
type textarea "Tenemos los mejores produc"
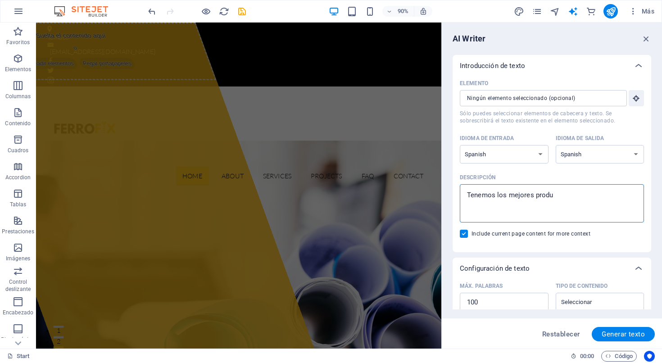
type textarea "x"
type textarea "Tenemos los mejores product"
type textarea "x"
type textarea "Tenemos los mejores producto"
type textarea "x"
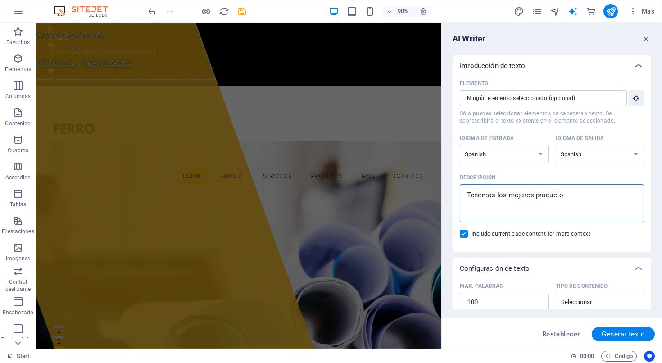
type textarea "Tenemos los mejores productos"
type textarea "x"
type textarea "Tenemos los mejores productos"
type textarea "x"
type textarea "Tenemos los mejores productos p"
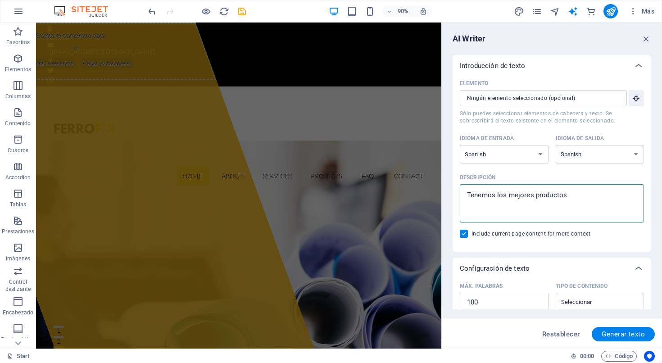
type textarea "x"
type textarea "Tenemos los mejores productos pa"
type textarea "x"
type textarea "Tenemos los mejores productos par"
type textarea "x"
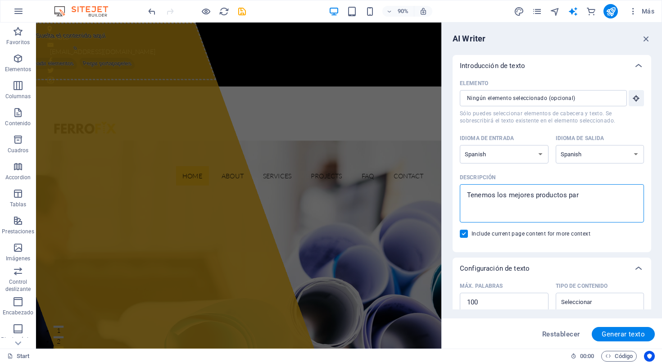
type textarea "Tenemos los mejores productos para"
type textarea "x"
type textarea "Tenemos los mejores productos para"
type textarea "x"
type textarea "Tenemos los mejores productos para t"
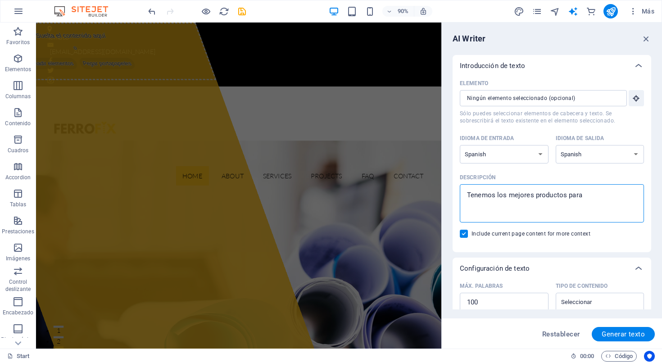
type textarea "x"
type textarea "Tenemos los mejores productos para tu"
type textarea "x"
type textarea "Tenemos los mejores productos para tus"
type textarea "x"
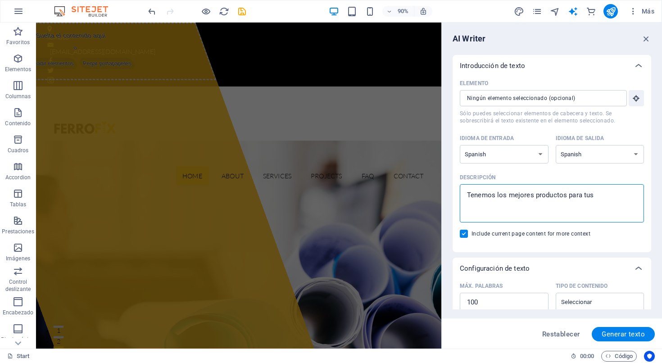
type textarea "Tenemos los mejores productos para tus"
type textarea "x"
type textarea "Tenemos los mejores productos para tus p"
type textarea "x"
type textarea "Tenemos los mejores productos para tus pr"
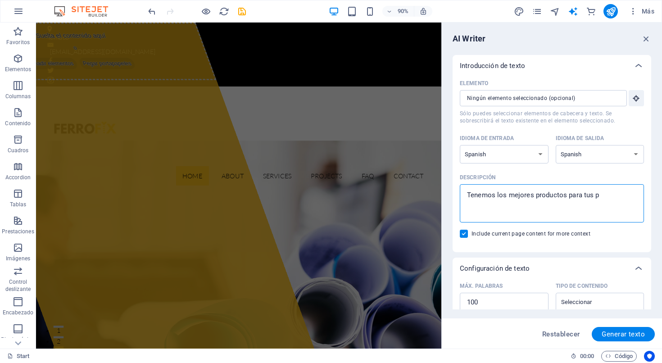
type textarea "x"
type textarea "Tenemos los mejores productos para tus pro"
type textarea "x"
type textarea "Tenemos los mejores productos para tus proy"
type textarea "x"
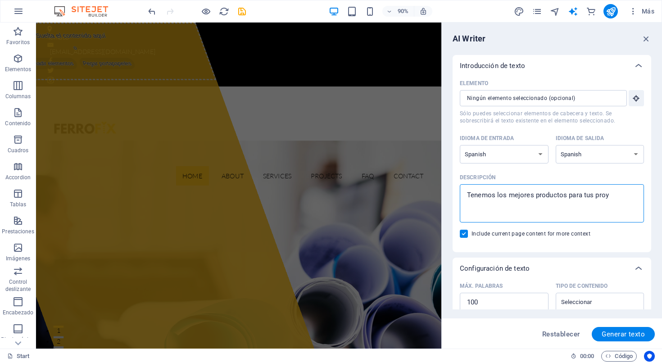
type textarea "Tenemos los mejores productos para tus proye"
type textarea "x"
type textarea "Tenemos los mejores productos para tus proyec"
type textarea "x"
type textarea "Tenemos los mejores productos para tus proyect"
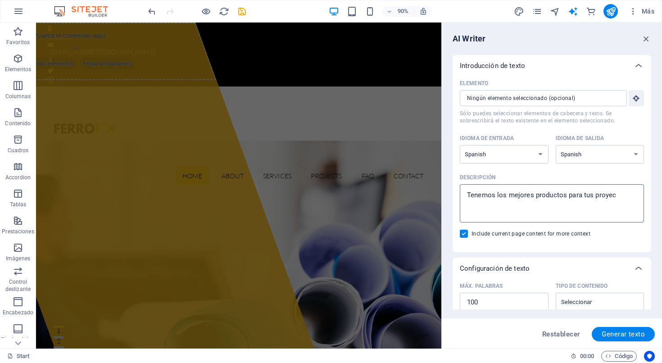
type textarea "x"
type textarea "Tenemos los mejores productos para tus proyecto"
type textarea "x"
type textarea "Tenemos los mejores productos para tus proyectos"
type textarea "x"
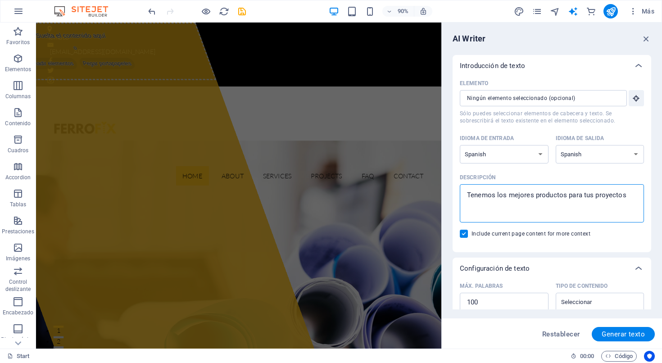
type textarea "Tenemos los mejores productos para tus proyectos,"
type textarea "x"
type textarea "Tenemos los mejores productos para tus proyectos,"
type textarea "x"
type textarea "Tenemos los mejores productos para tus proyectos, n"
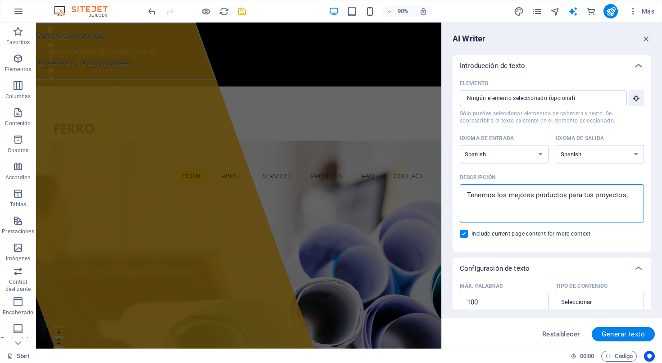
type textarea "x"
type textarea "Tenemos los mejores productos para tus proyectos, no"
type textarea "x"
type textarea "Tenemos los mejores productos para tus proyectos, nos"
type textarea "x"
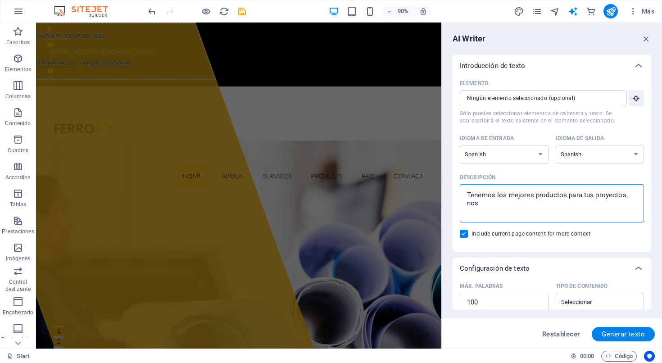
type textarea "Tenemos los mejores productos para tus proyectos, nos"
type textarea "x"
type textarea "Tenemos los mejores productos para tus proyectos, nos e"
type textarea "x"
type textarea "Tenemos los mejores productos para tus proyectos, nos es"
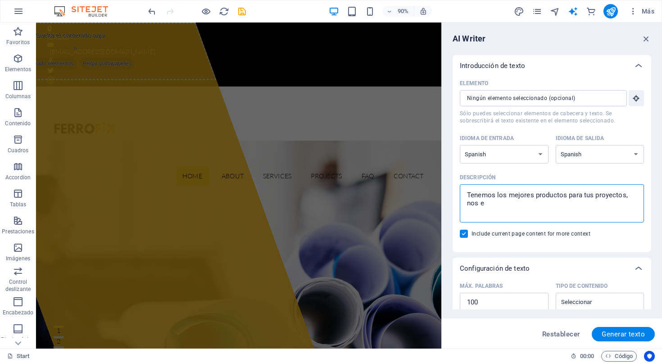
type textarea "x"
type textarea "Tenemos los mejores productos para tus proyectos, nos esp"
type textarea "x"
type textarea "Tenemos los mejores productos para tus proyectos, nos espe"
type textarea "x"
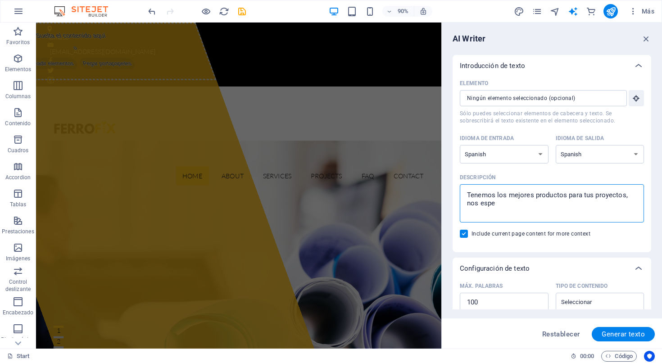
type textarea "Tenemos los mejores productos para tus proyectos, nos espec"
type textarea "x"
type textarea "Tenemos los mejores productos para tus proyectos, nos especi"
type textarea "x"
type textarea "Tenemos los mejores productos para tus proyectos, nos especia"
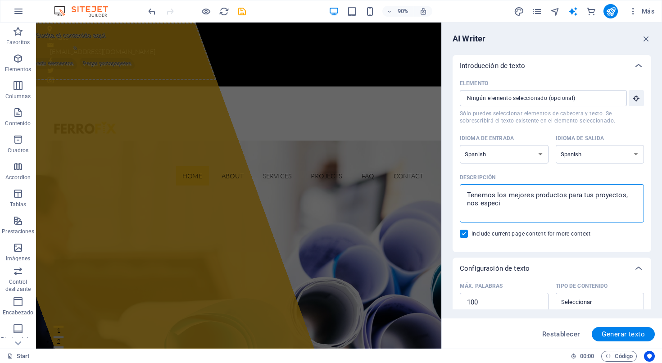
type textarea "x"
type textarea "Tenemos los mejores productos para tus proyectos, nos especial"
type textarea "x"
type textarea "Tenemos los mejores productos para tus proyectos, nos especiali"
type textarea "x"
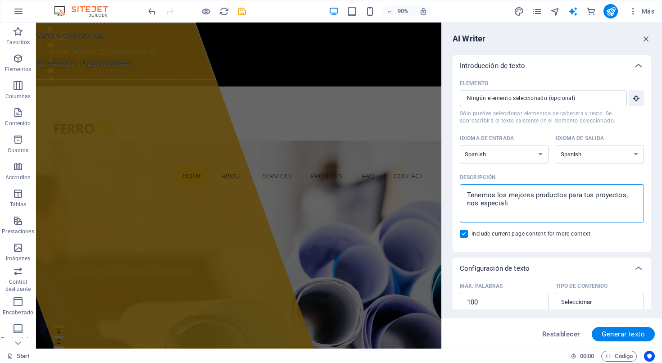
type textarea "Tenemos los mejores productos para tus proyectos, nos especializ"
type textarea "x"
type textarea "Tenemos los mejores productos para tus proyectos, nos especializa"
type textarea "x"
type textarea "Tenemos los mejores productos para tus proyectos, nos especializam"
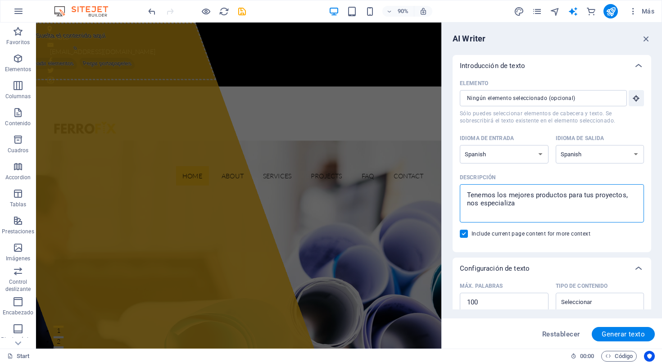
type textarea "x"
type textarea "Tenemos los mejores productos para tus proyectos, nos especializamo"
type textarea "x"
type textarea "Tenemos los mejores productos para tus proyectos, nos especializamos"
type textarea "x"
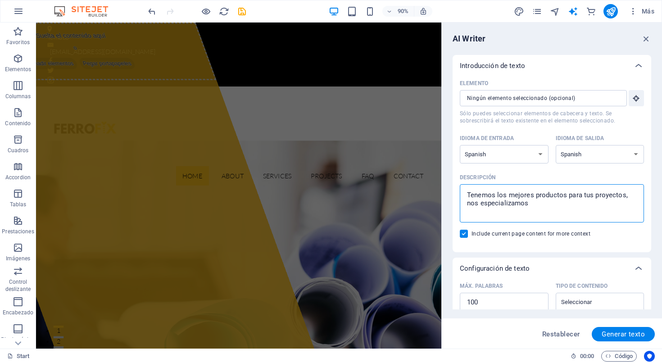
type textarea "Tenemos los mejores productos para tus proyectos, nos especializamos"
type textarea "x"
type textarea "Tenemos los mejores productos para tus proyectos, nos especializamos e"
type textarea "x"
type textarea "Tenemos los mejores productos para tus proyectos, nos especializamos en"
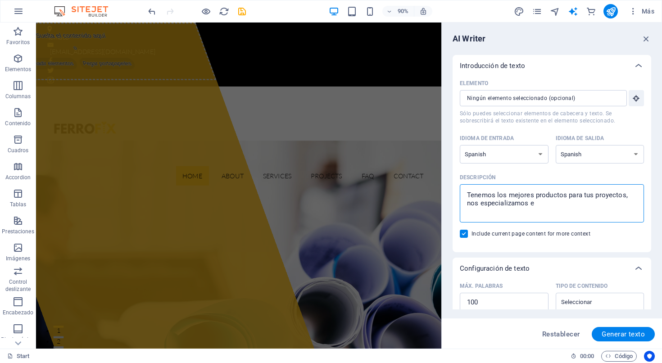
type textarea "x"
type textarea "Tenemos los mejores productos para tus proyectos, nos especializamos en"
type textarea "x"
type textarea "Tenemos los mejores productos para tus proyectos, nos especializamos en a"
type textarea "x"
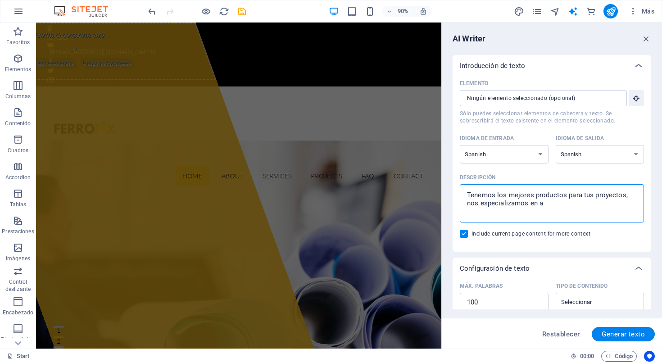
type textarea "Tenemos los mejores productos para tus proyectos, nos especializamos en ar"
type textarea "x"
type textarea "Tenemos los mejores productos para tus proyectos, nos especializamos en art"
type textarea "x"
type textarea "Tenemos los mejores productos para tus proyectos, nos especializamos en arti"
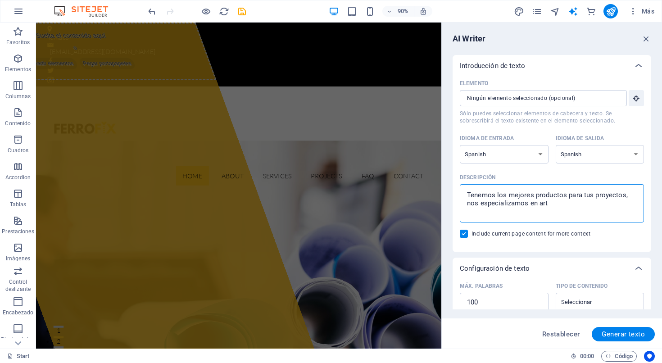
type textarea "x"
type textarea "Tenemos los mejores productos para tus proyectos, nos especializamos en artic"
type textarea "x"
type textarea "Tenemos los mejores productos para tus proyectos, nos especializamos en articu"
type textarea "x"
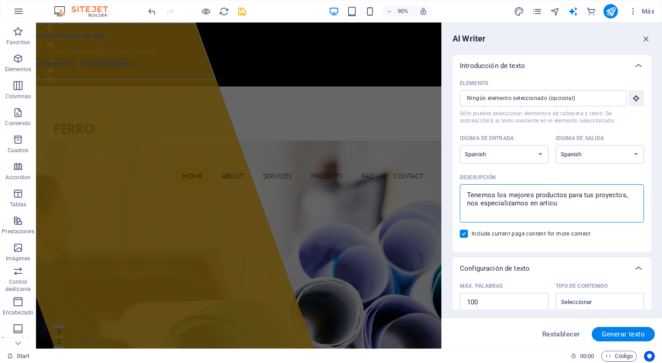
type textarea "Tenemos los mejores productos para tus proyectos, nos especializamos en articul"
type textarea "x"
type textarea "Tenemos los mejores productos para tus proyectos, nos especializamos en articulo"
type textarea "x"
type textarea "Tenemos los mejores productos para tus proyectos, nos especializamos en articul…"
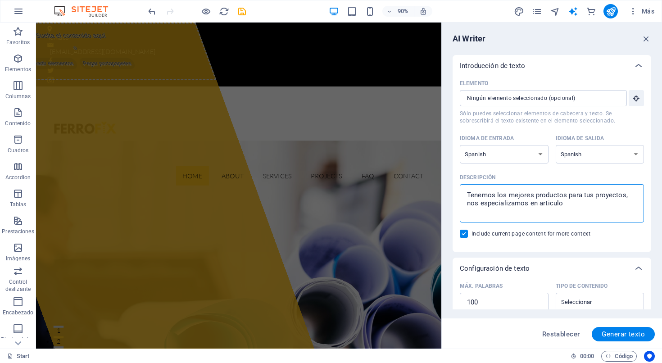
type textarea "x"
type textarea "Tenemos los mejores productos para tus proyectos, nos especializamos en articul…"
type textarea "x"
type textarea "Tenemos los mejores productos para tus proyectos, nos especializamos en articul…"
type textarea "x"
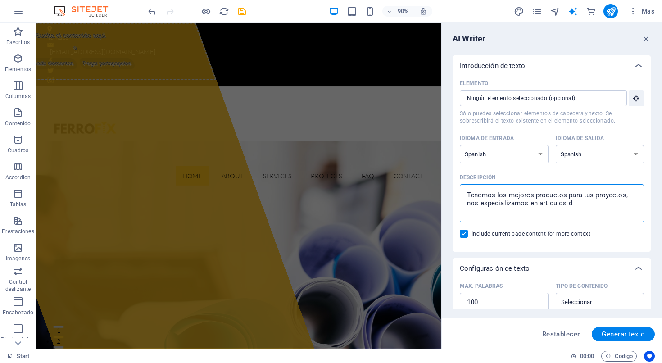
type textarea "Tenemos los mejores productos para tus proyectos, nos especializamos en articul…"
type textarea "x"
type textarea "Tenemos los mejores productos para tus proyectos, nos especializamos en articul…"
type textarea "x"
type textarea "Tenemos los mejores productos para tus proyectos, nos especializamos en articul…"
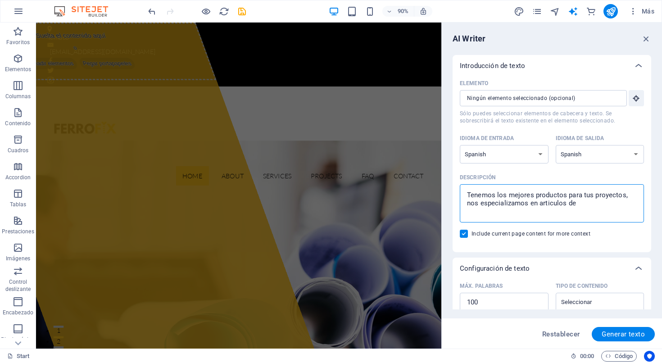
type textarea "x"
type textarea "Tenemos los mejores productos para tus proyectos, nos especializamos en articul…"
type textarea "x"
type textarea "Tenemos los mejores productos para tus proyectos, nos especializamos en articul…"
type textarea "x"
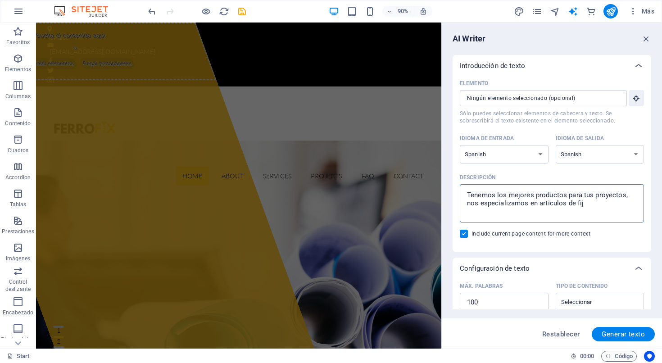
type textarea "Tenemos los mejores productos para tus proyectos, nos especializamos en articul…"
type textarea "x"
type textarea "Tenemos los mejores productos para tus proyectos, nos especializamos en articul…"
type textarea "x"
type textarea "Tenemos los mejores productos para tus proyectos, nos especializamos en articul…"
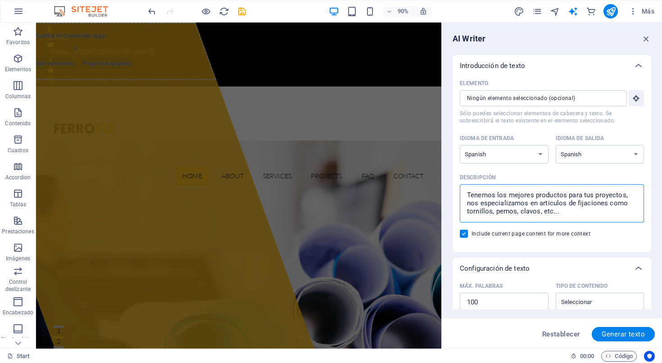
click at [550, 204] on textarea "Tenemos los mejores productos para tus proyectos, nos especializamos en articul…" at bounding box center [551, 203] width 175 height 29
click at [560, 249] on div "Elemento ​ Sólo puedes seleccionar elementos de cabecera y texto. Se sobrescrib…" at bounding box center [552, 165] width 199 height 176
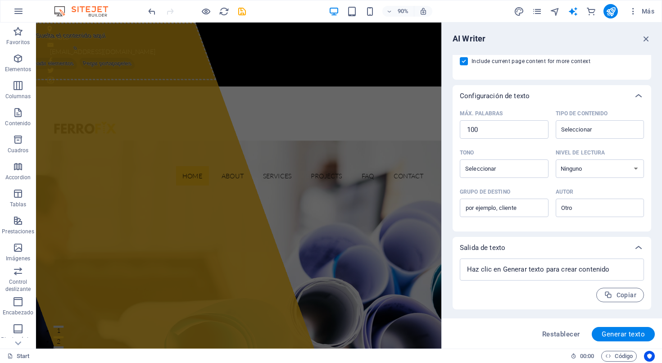
scroll to position [173, 0]
click at [562, 334] on span "Generar texto" at bounding box center [623, 334] width 43 height 7
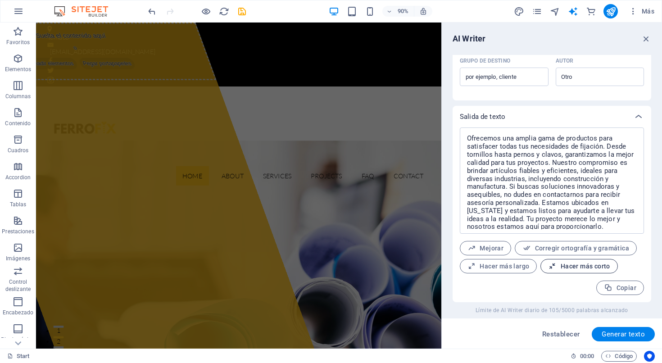
scroll to position [304, 0]
click at [562, 336] on span "Generar texto" at bounding box center [623, 334] width 43 height 7
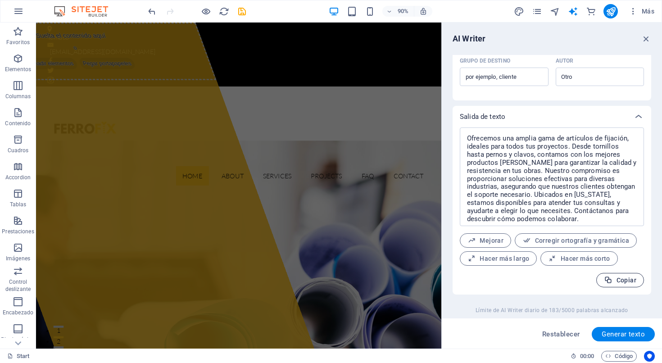
click at [562, 282] on span "Copiar" at bounding box center [620, 280] width 32 height 9
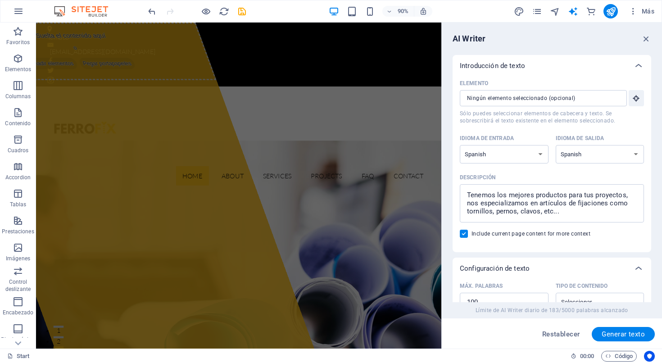
scroll to position [0, 0]
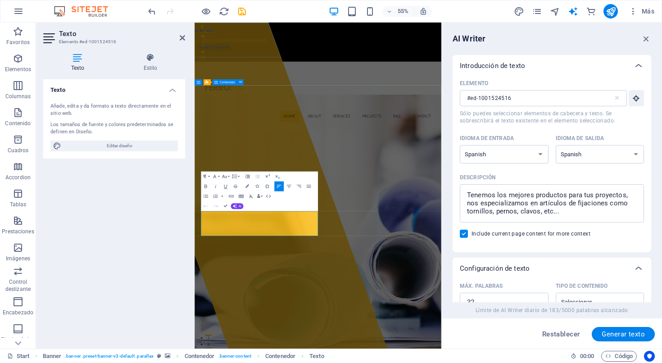
drag, startPoint x: 312, startPoint y: 405, endPoint x: 195, endPoint y: 369, distance: 121.7
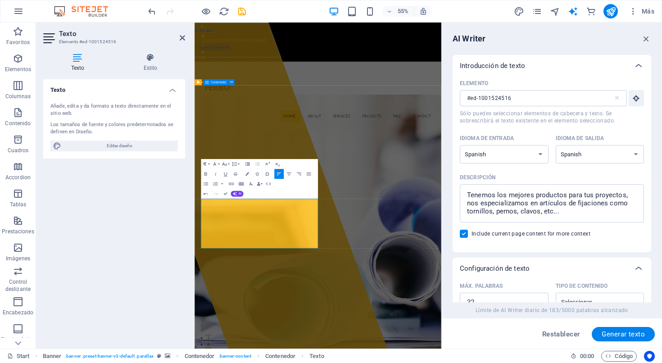
scroll to position [3926, 0]
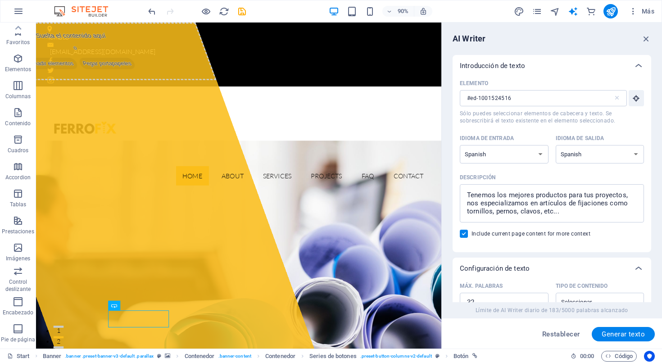
scroll to position [0, 0]
click at [18, 13] on icon "button" at bounding box center [18, 11] width 11 height 11
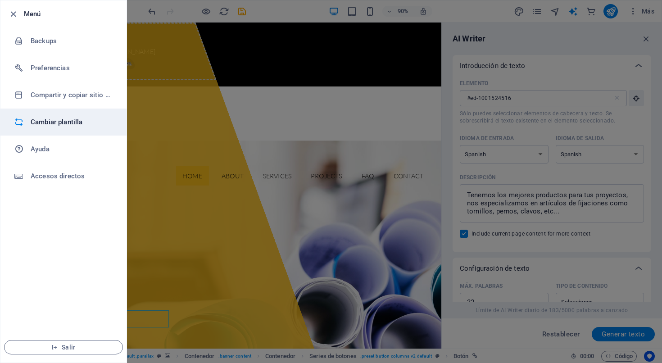
click at [52, 123] on h6 "Cambiar plantilla" at bounding box center [72, 122] width 83 height 11
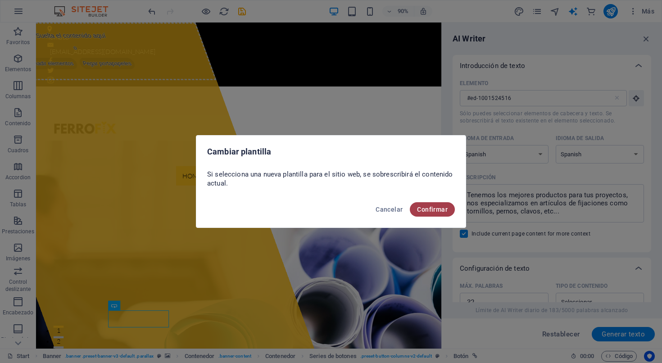
click at [429, 210] on span "Confirmar" at bounding box center [432, 209] width 31 height 7
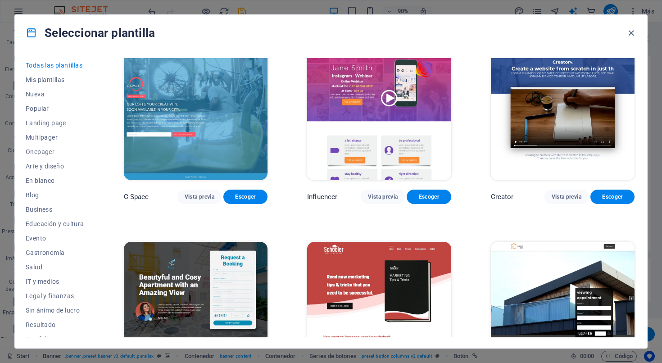
scroll to position [10062, 0]
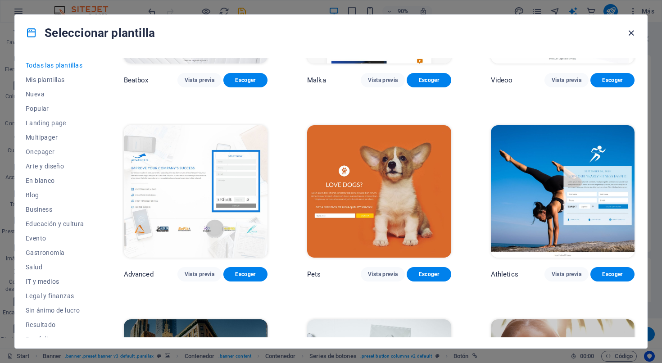
click at [562, 33] on icon "button" at bounding box center [631, 33] width 10 height 10
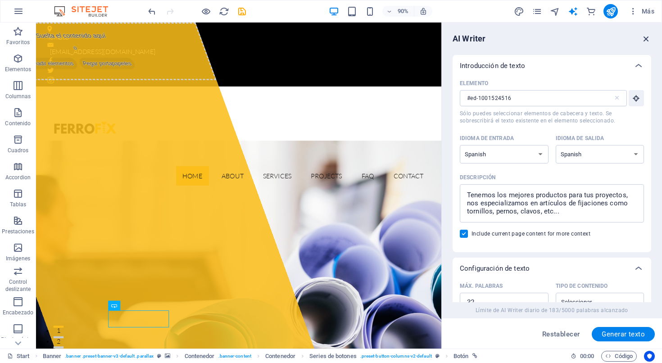
click at [562, 39] on icon "button" at bounding box center [646, 39] width 10 height 10
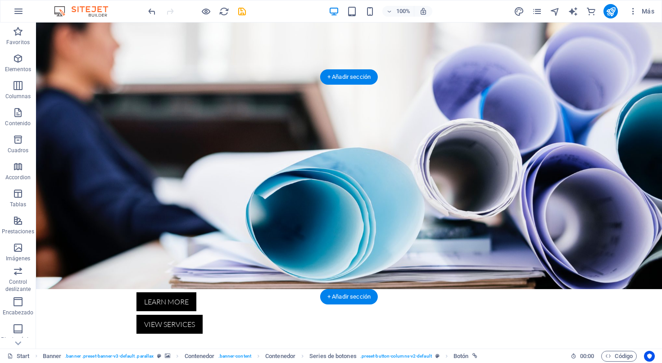
scroll to position [336, 0]
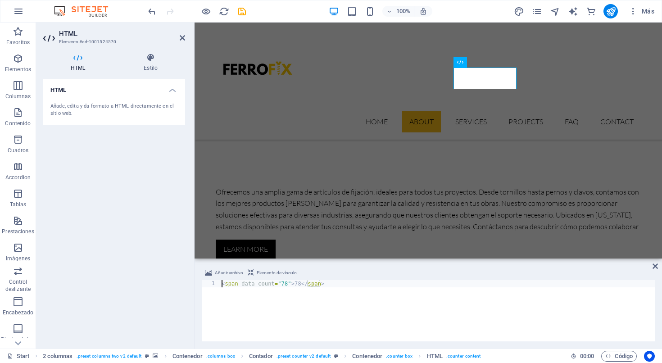
click at [164, 194] on div "HTML Añade, edita y da formato a HTML directamente en el sitio web." at bounding box center [114, 210] width 142 height 262
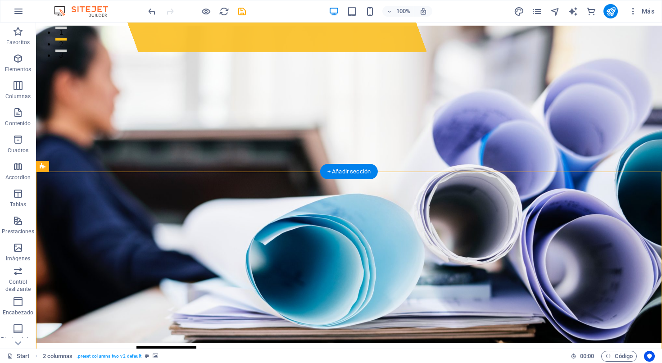
scroll to position [324, 0]
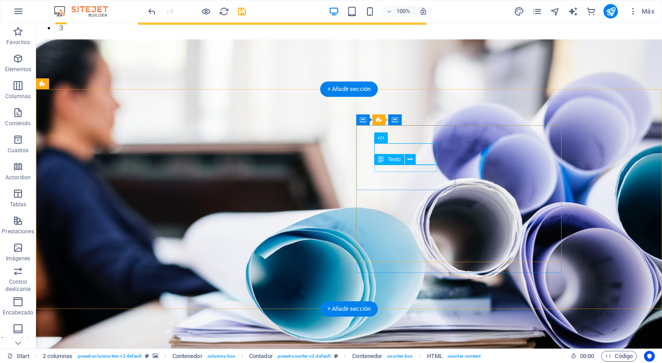
click at [409, 159] on icon at bounding box center [410, 159] width 5 height 9
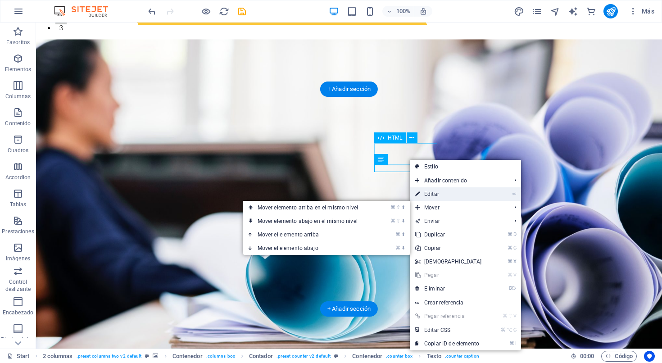
click at [442, 196] on link "⏎ Editar" at bounding box center [448, 194] width 77 height 14
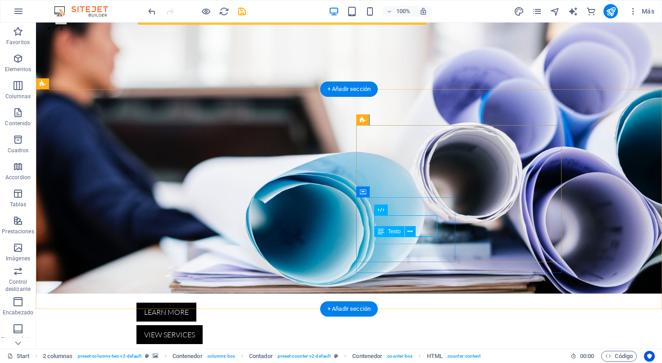
click at [409, 232] on icon at bounding box center [410, 231] width 5 height 9
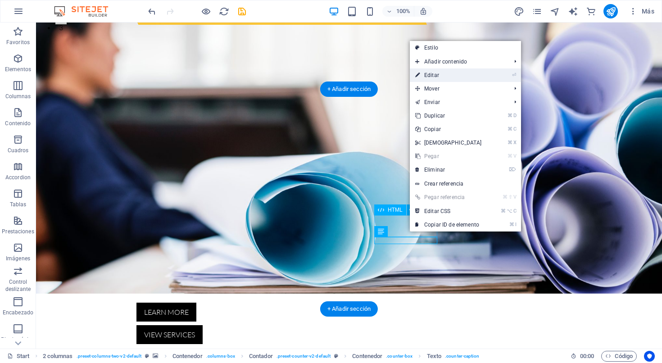
click at [441, 76] on link "⏎ Editar" at bounding box center [448, 75] width 77 height 14
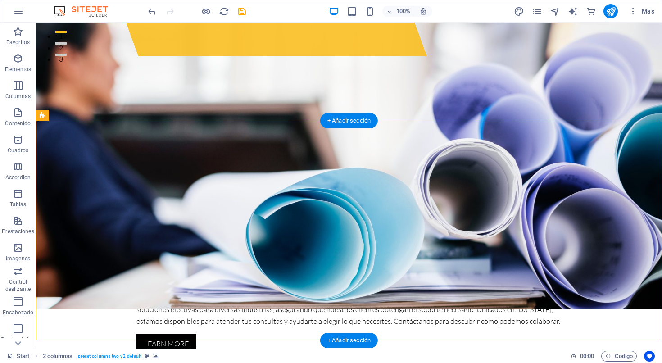
scroll to position [297, 0]
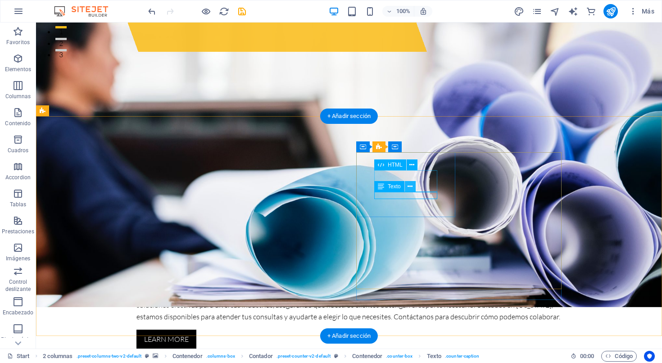
click at [409, 187] on icon at bounding box center [410, 186] width 5 height 9
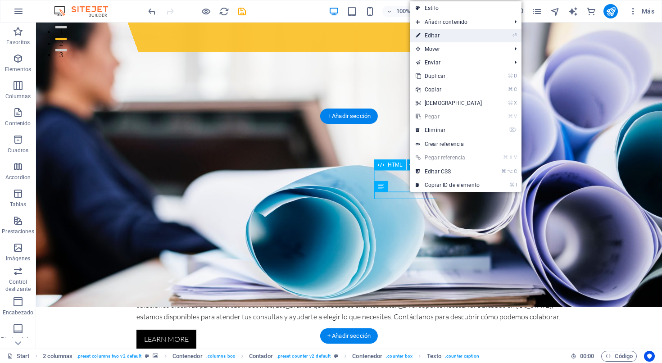
click at [438, 36] on link "⏎ Editar" at bounding box center [448, 36] width 77 height 14
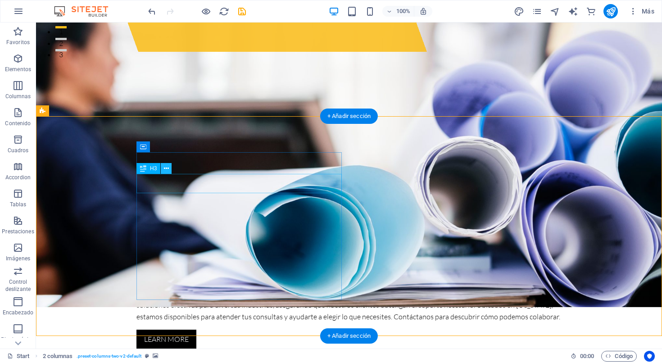
click at [166, 170] on icon at bounding box center [166, 168] width 5 height 9
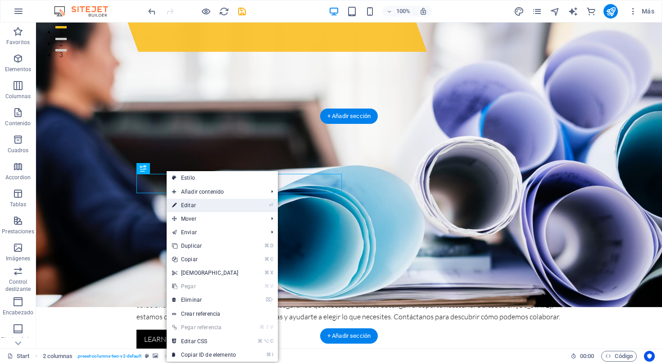
click at [198, 208] on link "⏎ Editar" at bounding box center [205, 206] width 77 height 14
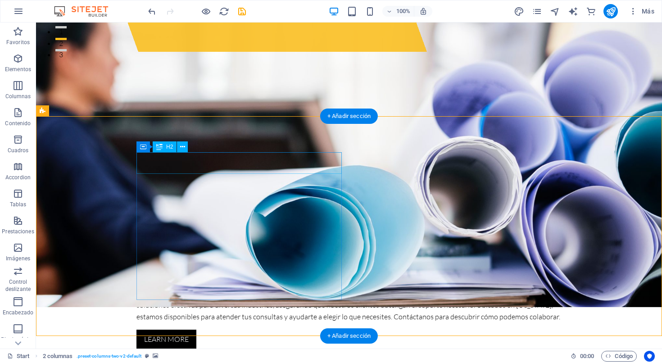
click at [182, 148] on icon at bounding box center [182, 146] width 5 height 9
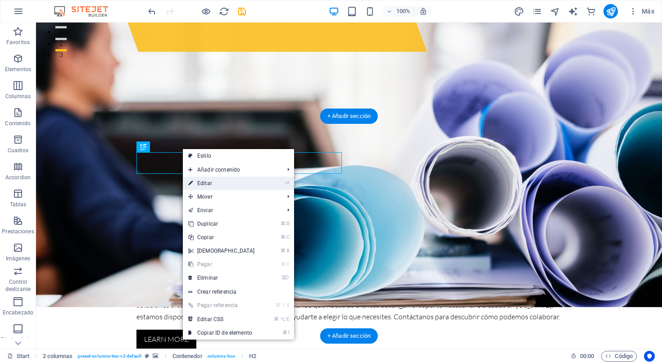
click at [210, 185] on link "⏎ Editar" at bounding box center [221, 184] width 77 height 14
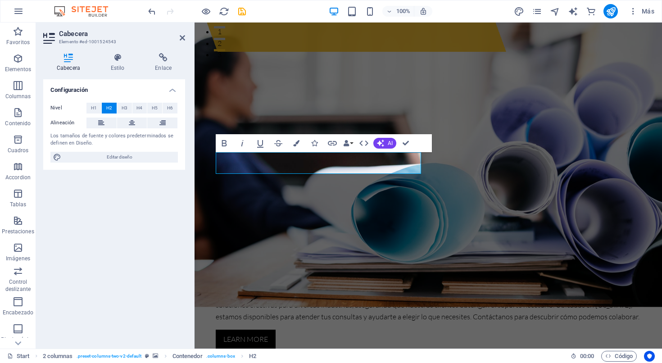
drag, startPoint x: 295, startPoint y: 164, endPoint x: 254, endPoint y: 163, distance: 41.0
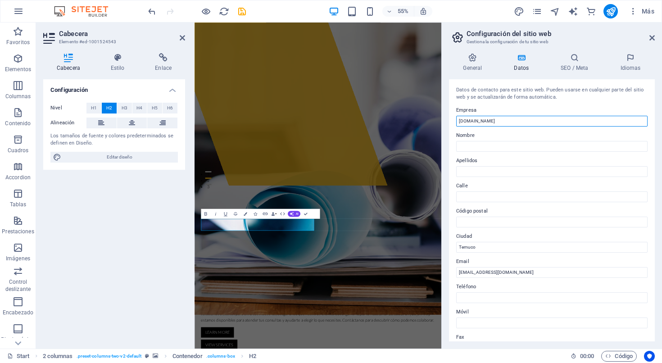
click at [492, 121] on input "[DOMAIN_NAME]" at bounding box center [551, 121] width 191 height 11
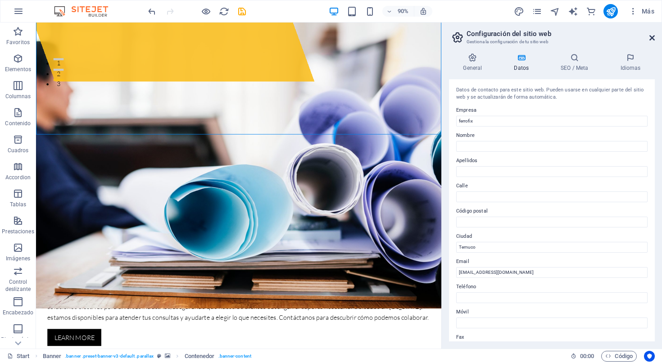
click at [562, 38] on icon at bounding box center [651, 37] width 5 height 7
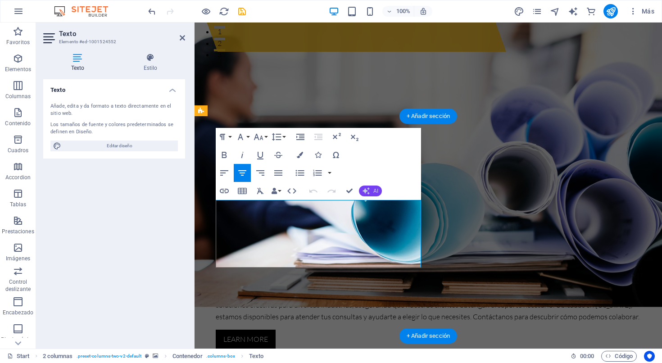
click at [374, 192] on span "AI" at bounding box center [375, 190] width 5 height 5
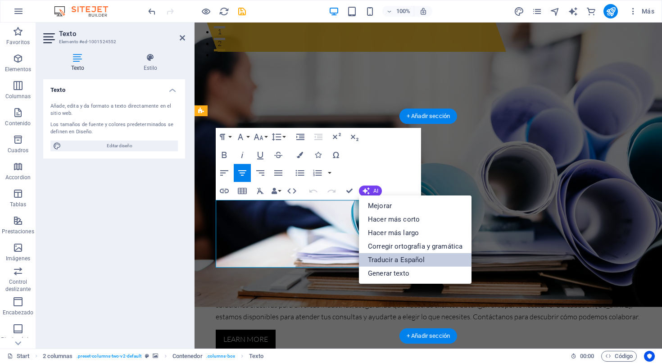
click at [391, 260] on link "Traducir a Español" at bounding box center [415, 260] width 113 height 14
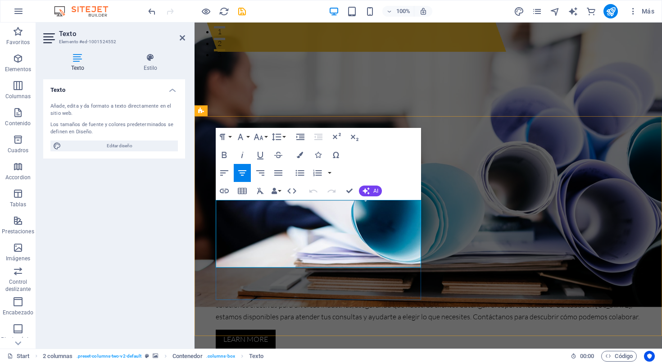
drag, startPoint x: 386, startPoint y: 264, endPoint x: 219, endPoint y: 207, distance: 177.0
click at [373, 193] on button "AI" at bounding box center [370, 191] width 23 height 11
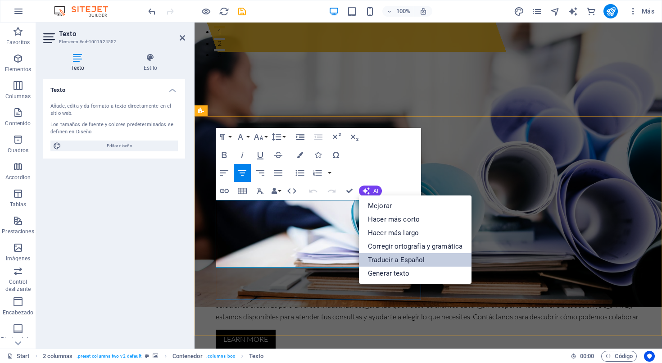
click at [392, 261] on link "Traducir a Español" at bounding box center [415, 260] width 113 height 14
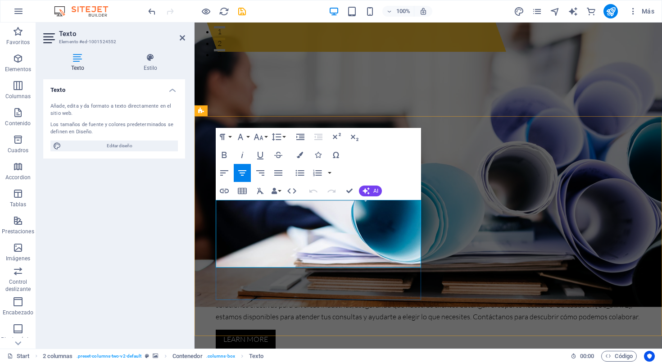
drag, startPoint x: 387, startPoint y: 260, endPoint x: 220, endPoint y: 206, distance: 176.1
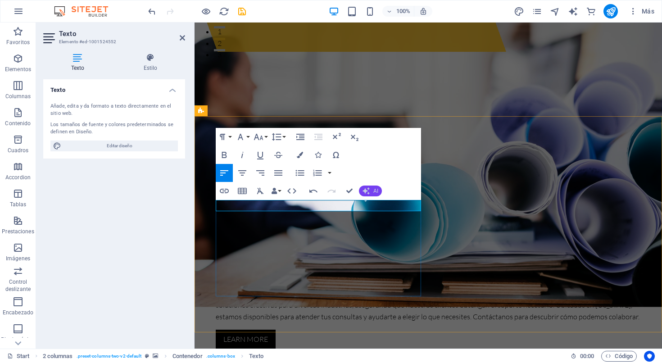
click at [372, 190] on button "AI" at bounding box center [370, 191] width 23 height 11
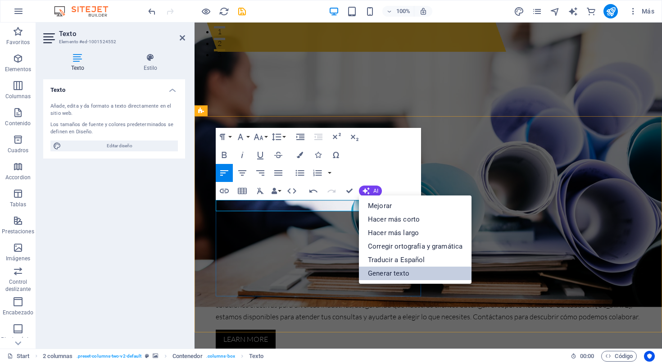
click at [392, 275] on link "Generar texto" at bounding box center [415, 274] width 113 height 14
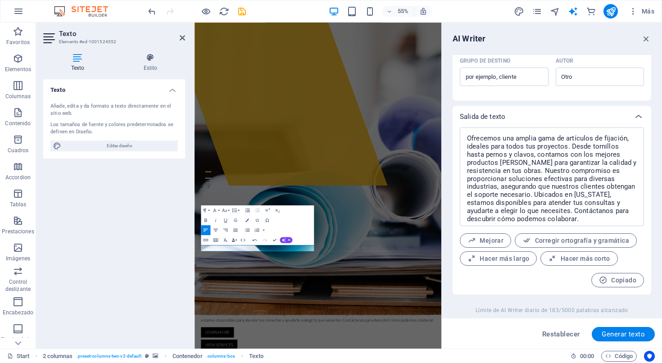
scroll to position [304, 0]
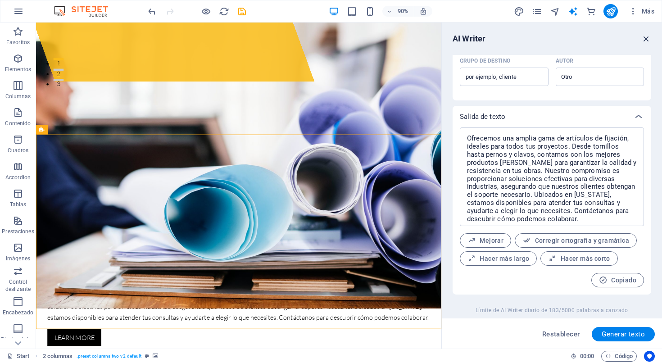
click at [562, 39] on icon "button" at bounding box center [646, 39] width 10 height 10
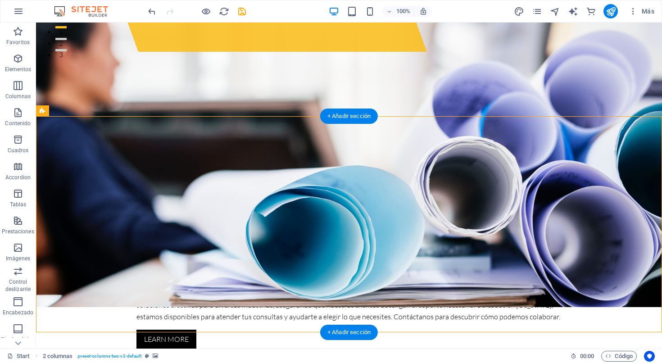
click at [154, 10] on icon "undo" at bounding box center [152, 11] width 10 height 10
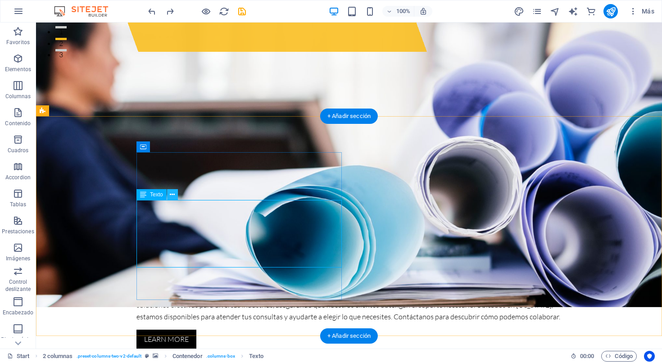
click at [172, 196] on icon at bounding box center [172, 194] width 5 height 9
click at [173, 196] on icon at bounding box center [172, 194] width 5 height 9
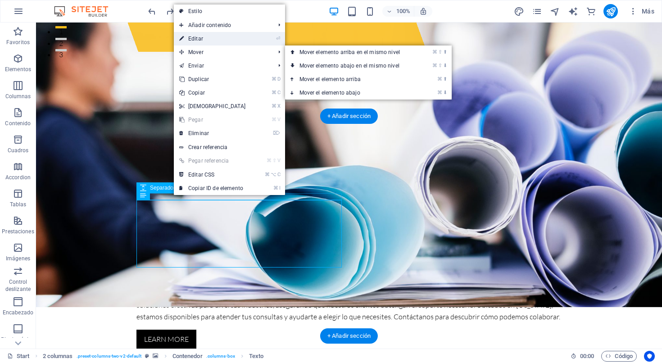
click at [210, 37] on link "⏎ Editar" at bounding box center [212, 39] width 77 height 14
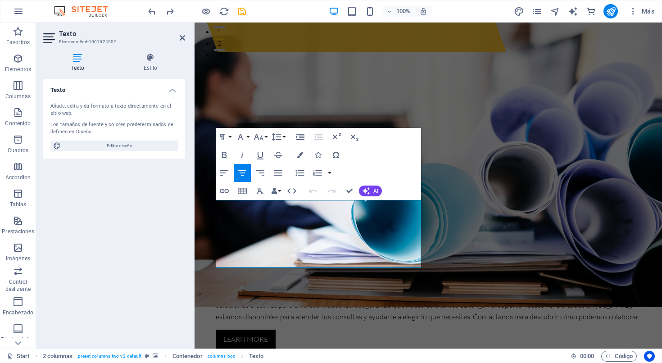
drag, startPoint x: 393, startPoint y: 262, endPoint x: 213, endPoint y: 200, distance: 190.0
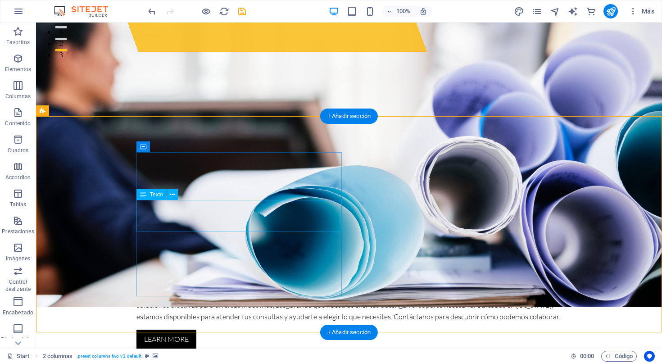
click at [173, 196] on icon at bounding box center [172, 194] width 5 height 9
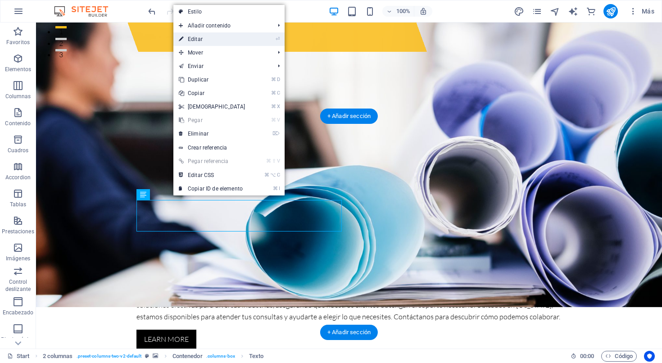
click at [204, 38] on link "⏎ Editar" at bounding box center [211, 39] width 77 height 14
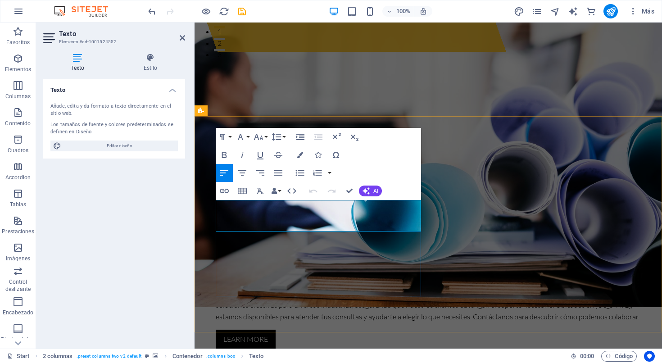
drag, startPoint x: 291, startPoint y: 227, endPoint x: 220, endPoint y: 197, distance: 77.7
click at [243, 175] on icon "button" at bounding box center [242, 173] width 11 height 11
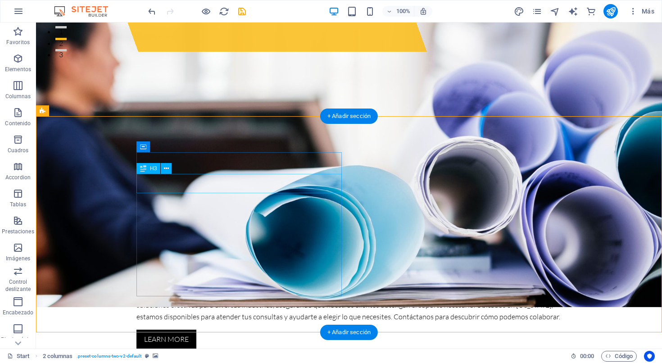
click at [167, 169] on icon at bounding box center [166, 168] width 5 height 9
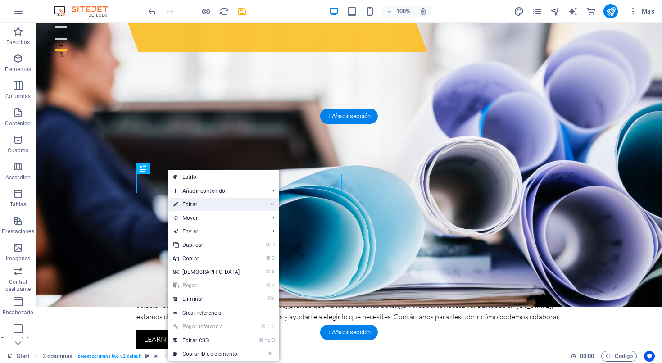
click at [197, 206] on link "⏎ Editar" at bounding box center [206, 205] width 77 height 14
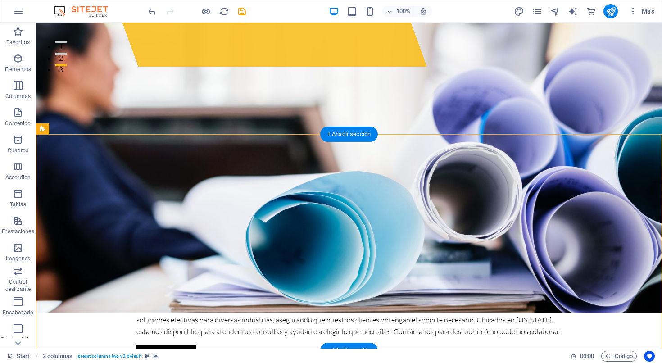
scroll to position [279, 0]
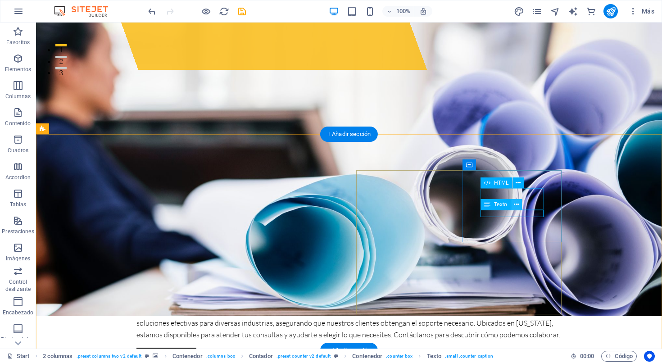
click at [518, 206] on icon at bounding box center [516, 204] width 5 height 9
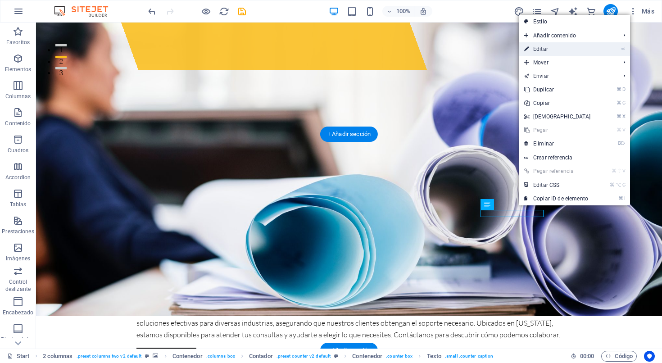
click at [542, 48] on link "⏎ Editar" at bounding box center [557, 49] width 77 height 14
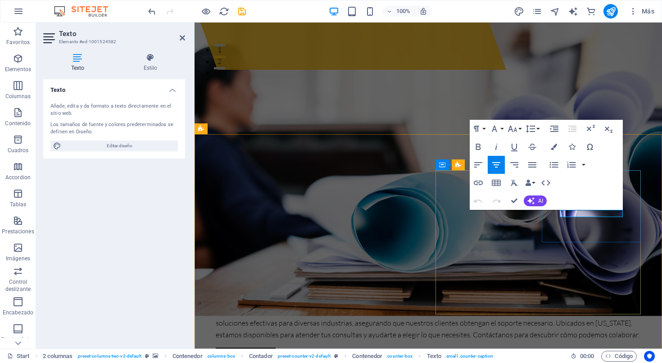
drag, startPoint x: 608, startPoint y: 215, endPoint x: 577, endPoint y: 213, distance: 31.1
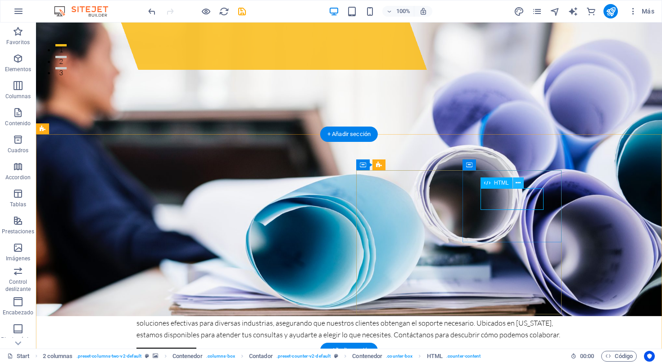
click at [518, 183] on icon at bounding box center [518, 182] width 5 height 9
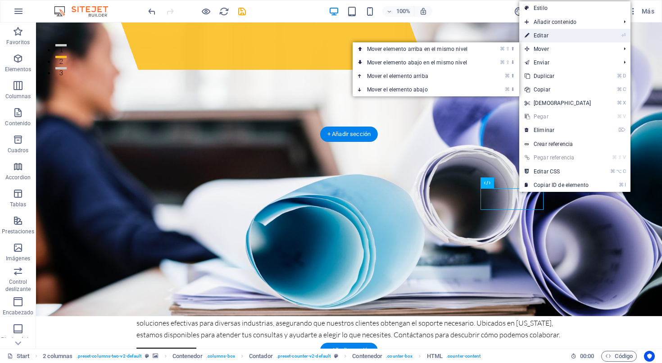
click at [544, 37] on link "⏎ Editar" at bounding box center [557, 36] width 77 height 14
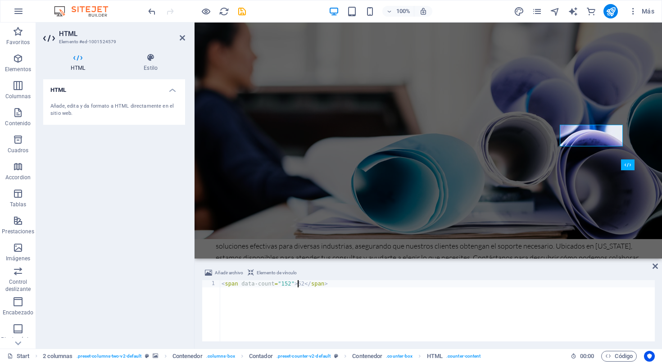
scroll to position [0, 7]
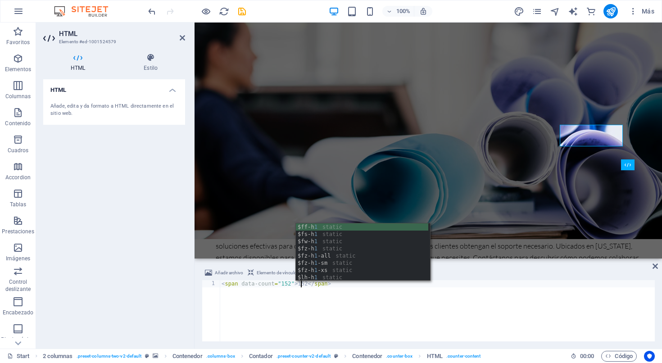
click at [325, 299] on div "< span data-count = "152" > 152 </ span >" at bounding box center [437, 318] width 435 height 76
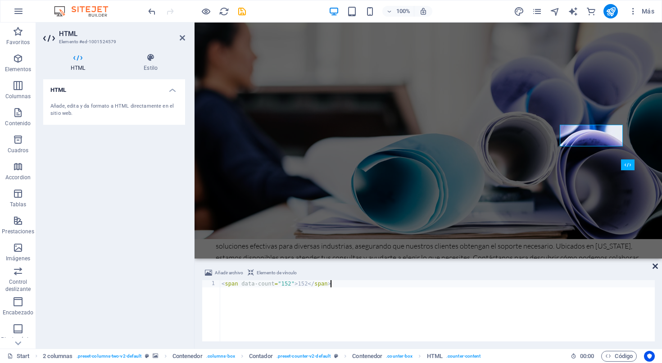
click at [562, 267] on icon at bounding box center [655, 266] width 5 height 7
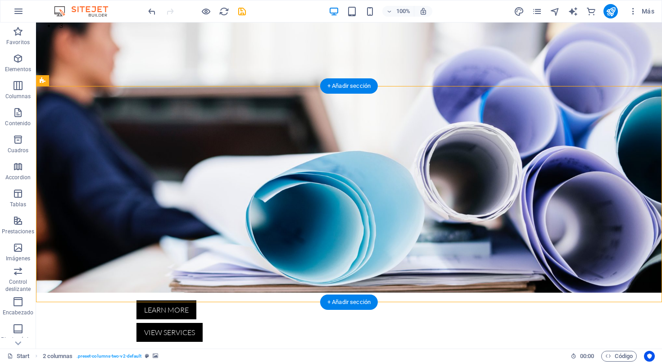
scroll to position [325, 0]
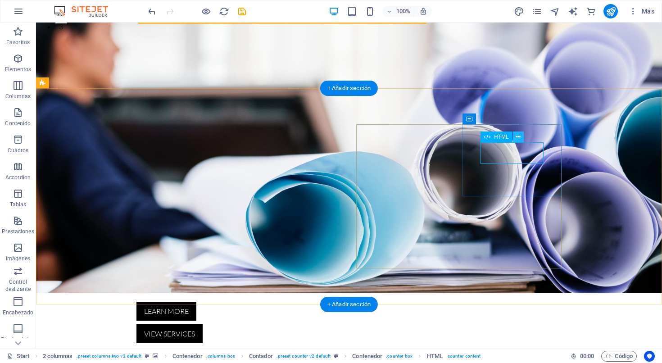
click at [519, 138] on icon at bounding box center [518, 136] width 5 height 9
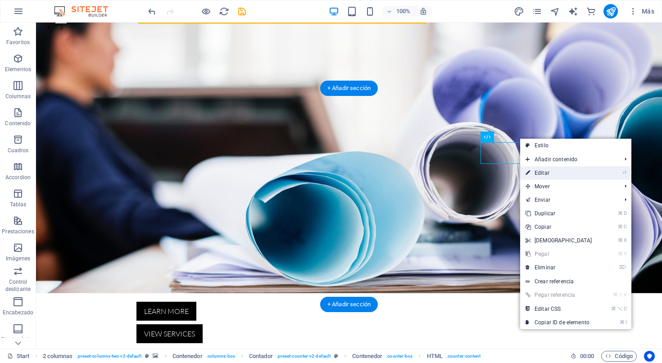
click at [542, 173] on link "⏎ Editar" at bounding box center [558, 173] width 77 height 14
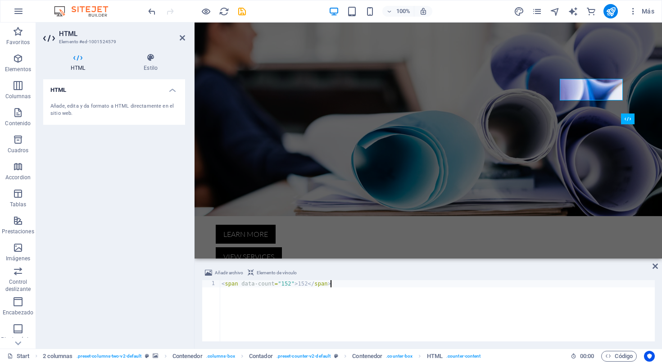
click at [308, 287] on div "< span data-count = "152" > 152 </ span >" at bounding box center [437, 318] width 435 height 76
click at [302, 289] on div "< span data-count = "152" > 152 </ span >" at bounding box center [437, 318] width 435 height 76
click at [303, 284] on div "< span data-count = "152" > 152 </ span >" at bounding box center [437, 318] width 435 height 76
click at [562, 266] on icon at bounding box center [655, 266] width 5 height 7
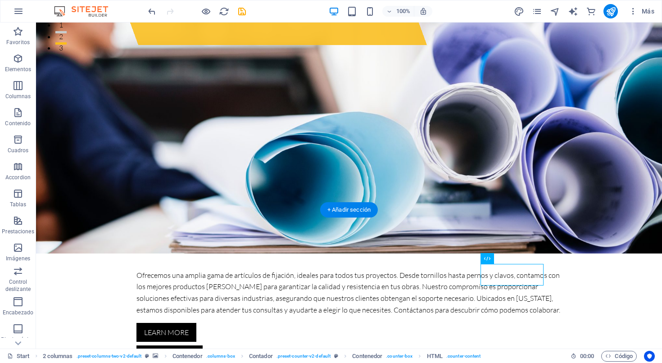
scroll to position [354, 0]
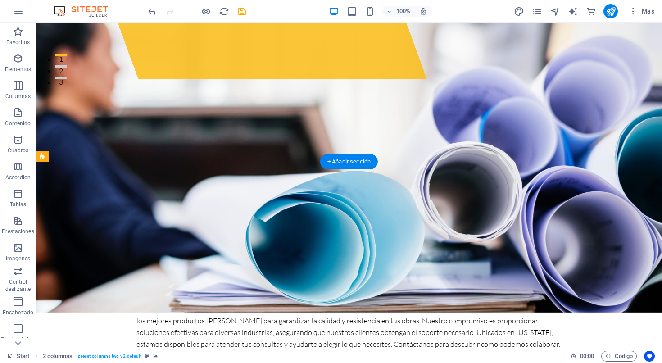
scroll to position [328, 0]
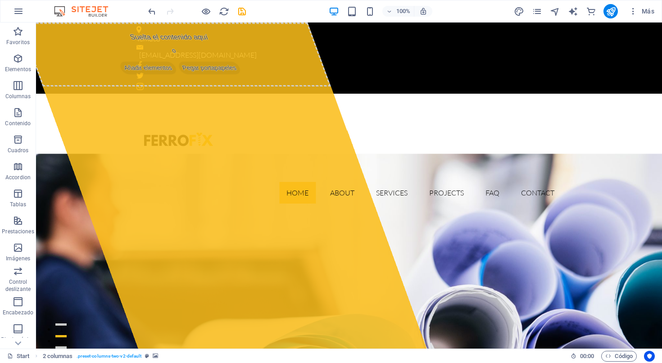
scroll to position [0, 0]
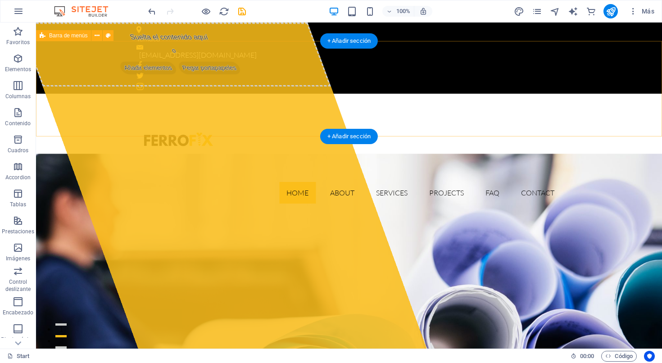
click at [342, 115] on div "Home About Services Projects FAQ Contact Menu" at bounding box center [349, 152] width 626 height 117
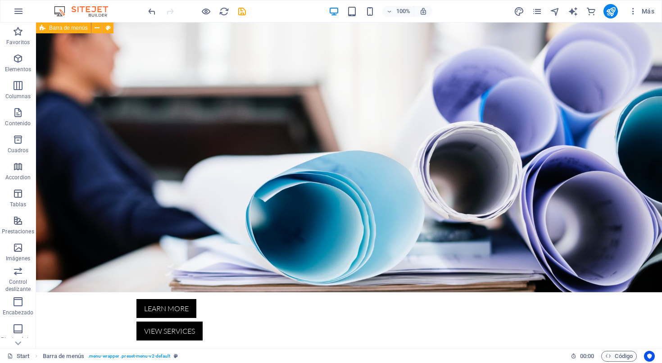
scroll to position [329, 0]
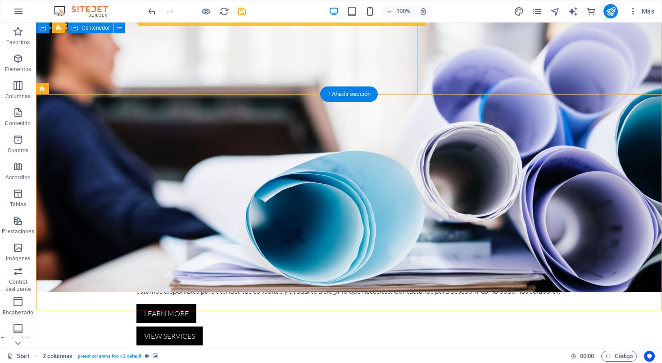
scroll to position [324, 0]
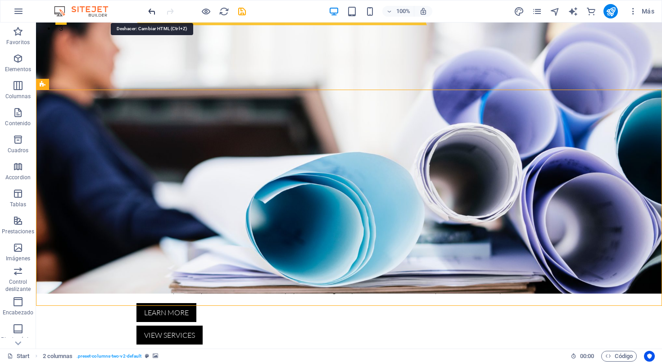
click at [149, 14] on icon "undo" at bounding box center [152, 11] width 10 height 10
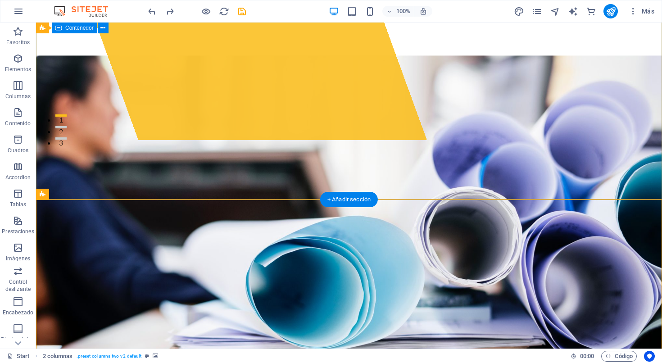
scroll to position [332, 0]
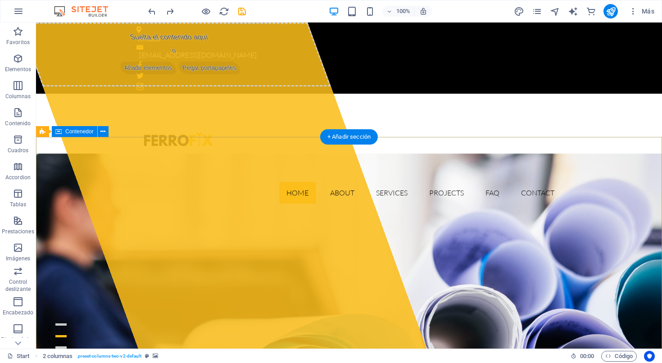
scroll to position [0, 0]
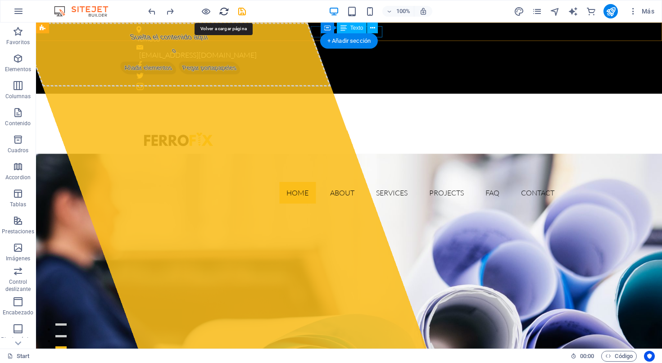
click at [223, 13] on icon "reload" at bounding box center [224, 11] width 10 height 10
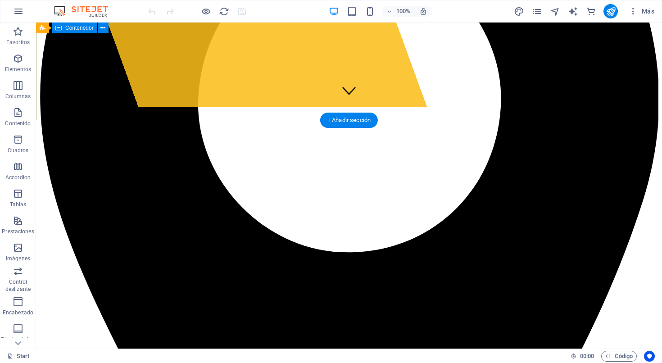
scroll to position [243, 0]
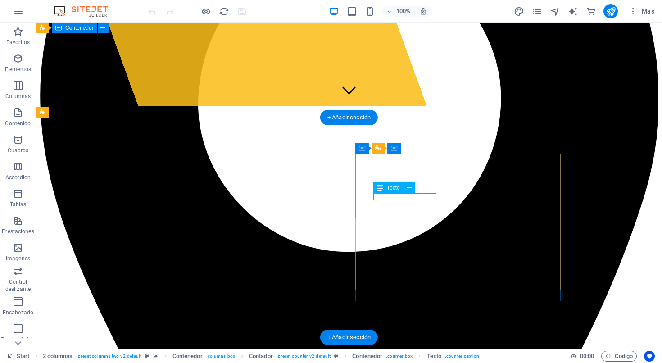
click at [410, 188] on icon at bounding box center [409, 187] width 5 height 9
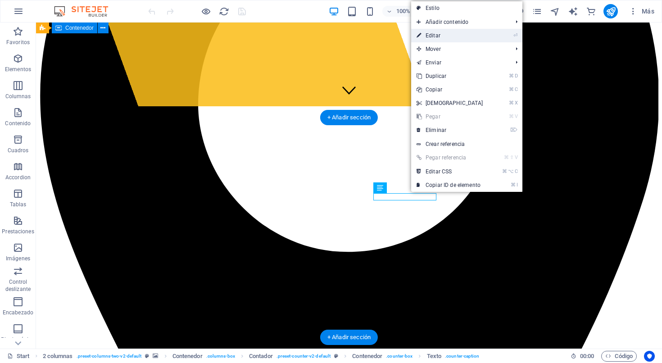
click at [439, 37] on link "⏎ Editar" at bounding box center [449, 36] width 77 height 14
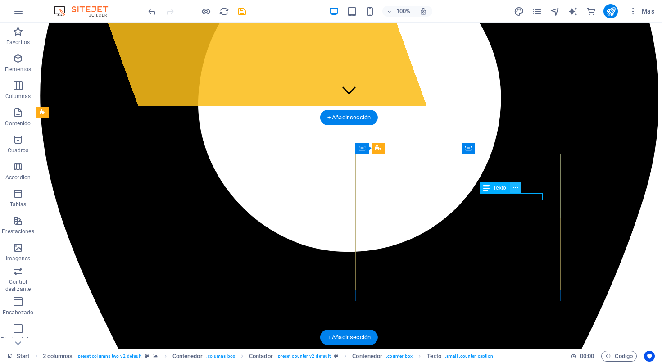
click at [517, 191] on icon at bounding box center [515, 187] width 5 height 9
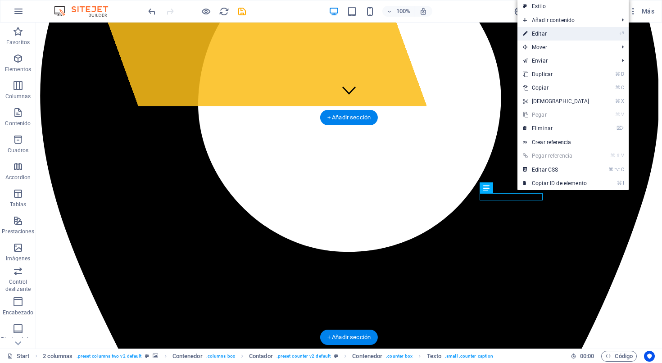
click at [541, 33] on link "⏎ Editar" at bounding box center [556, 34] width 77 height 14
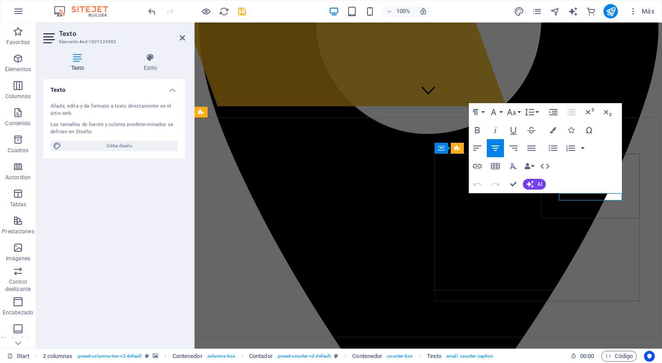
drag, startPoint x: 610, startPoint y: 197, endPoint x: 577, endPoint y: 196, distance: 33.8
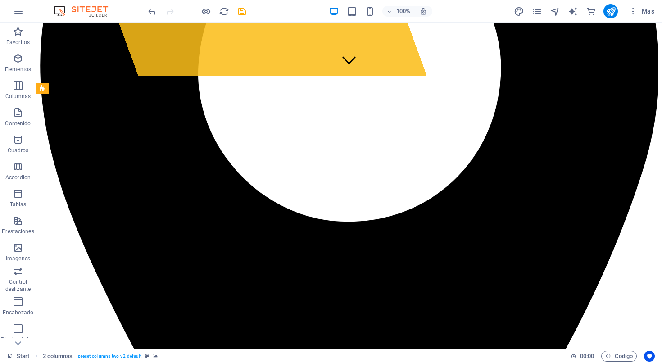
scroll to position [275, 0]
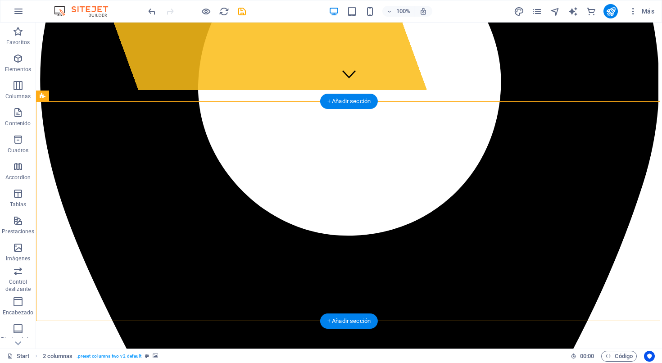
scroll to position [284, 0]
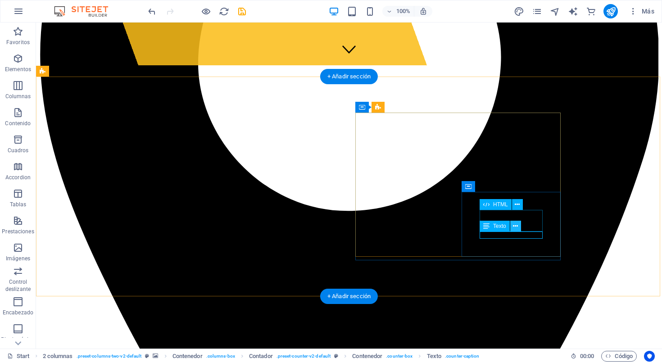
click at [516, 226] on icon at bounding box center [515, 226] width 5 height 9
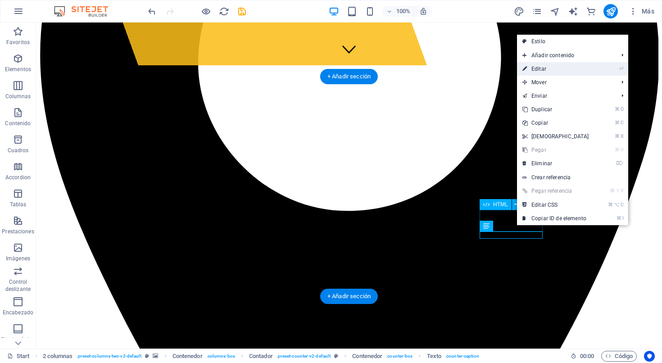
click at [542, 68] on link "⏎ Editar" at bounding box center [555, 69] width 77 height 14
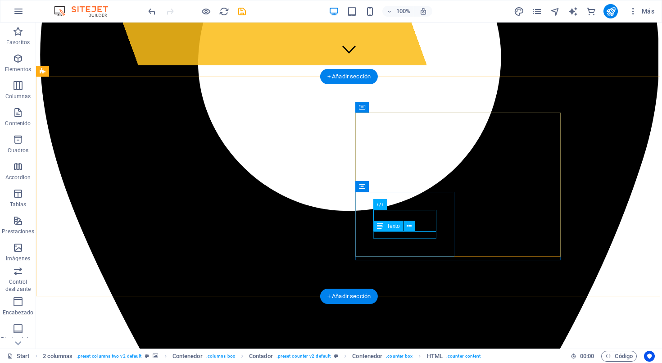
click at [409, 226] on icon at bounding box center [409, 226] width 5 height 9
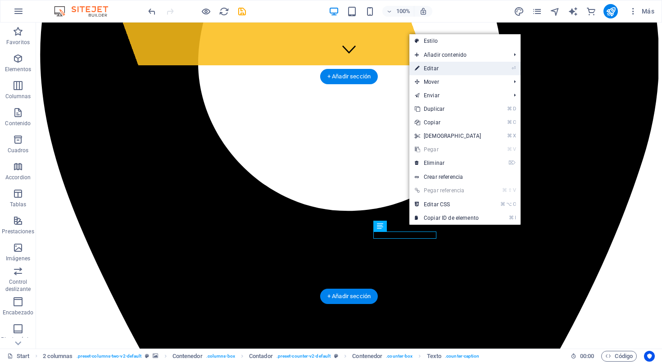
click at [438, 70] on link "⏎ Editar" at bounding box center [447, 69] width 77 height 14
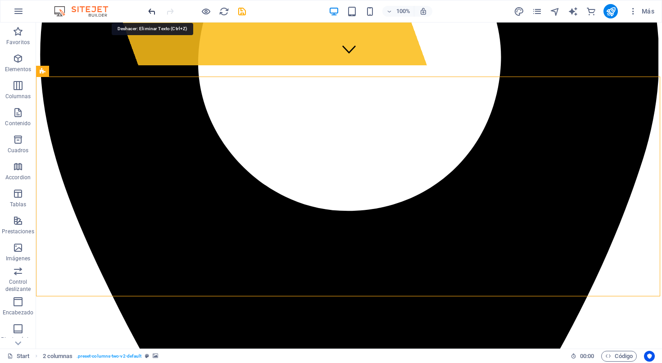
click at [150, 13] on icon "undo" at bounding box center [152, 11] width 10 height 10
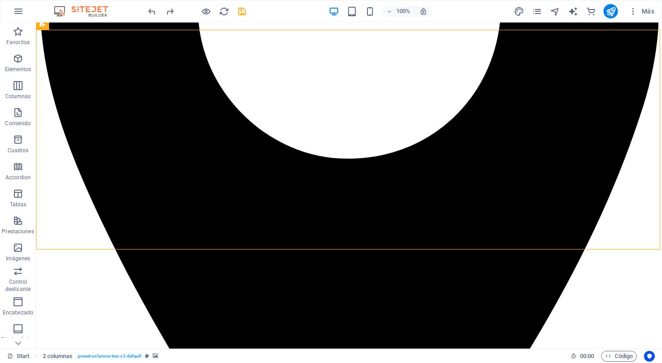
scroll to position [306, 0]
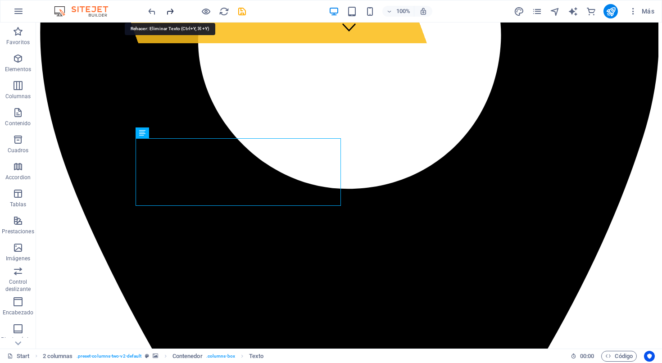
click at [170, 13] on icon "redo" at bounding box center [170, 11] width 10 height 10
click at [150, 15] on icon "undo" at bounding box center [152, 11] width 10 height 10
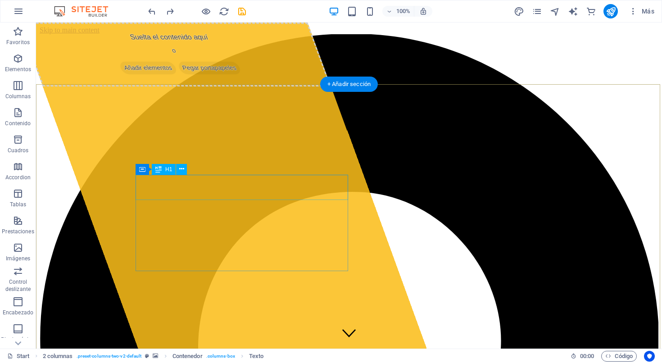
scroll to position [0, 0]
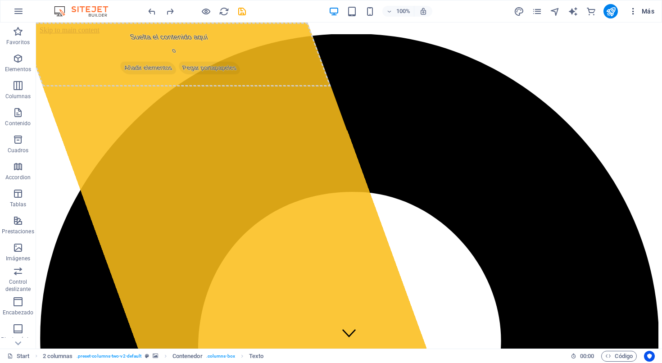
click at [562, 13] on span "Más" at bounding box center [642, 11] width 26 height 9
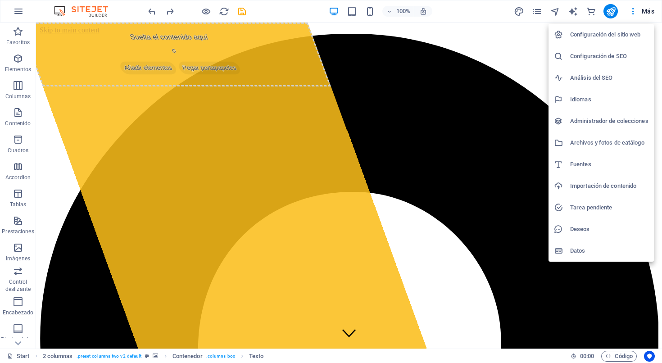
click at [482, 13] on div at bounding box center [331, 181] width 662 height 363
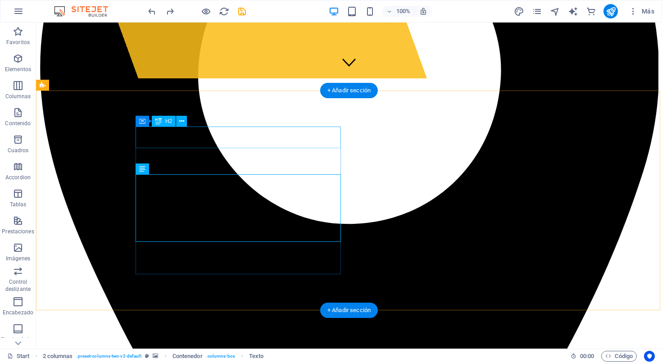
scroll to position [271, 0]
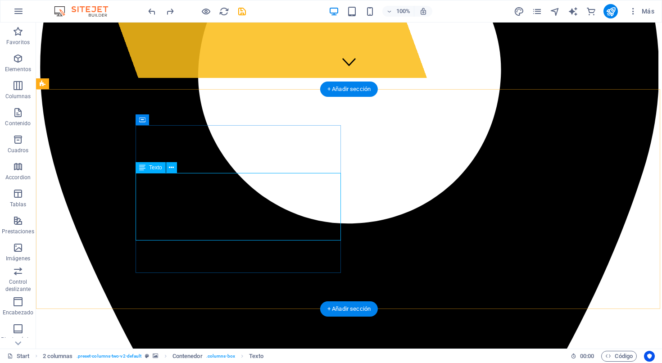
click at [173, 169] on icon at bounding box center [171, 167] width 5 height 9
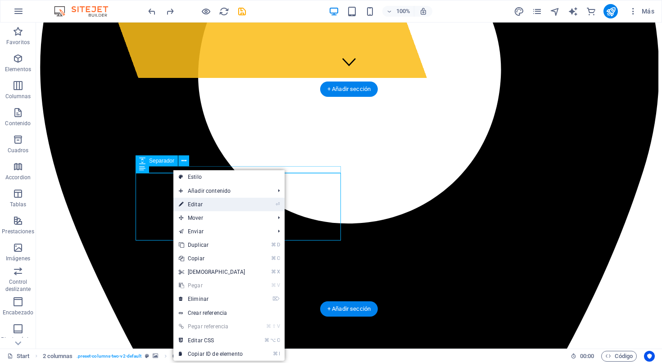
click at [208, 205] on link "⏎ Editar" at bounding box center [211, 205] width 77 height 14
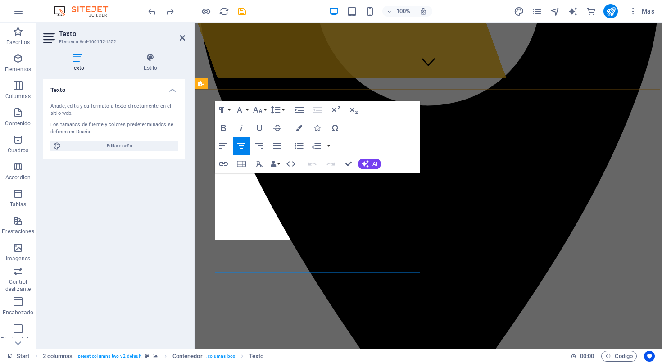
drag, startPoint x: 392, startPoint y: 237, endPoint x: 218, endPoint y: 181, distance: 182.9
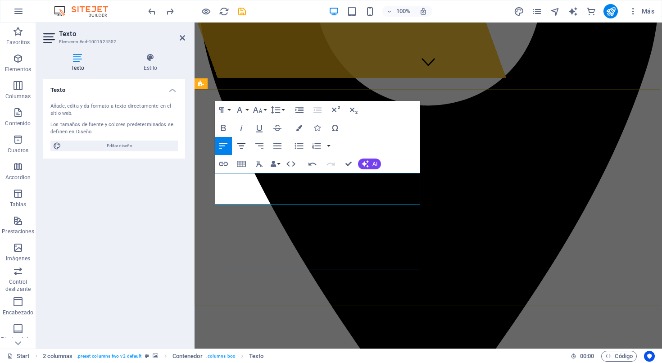
click at [241, 148] on icon "button" at bounding box center [241, 146] width 11 height 11
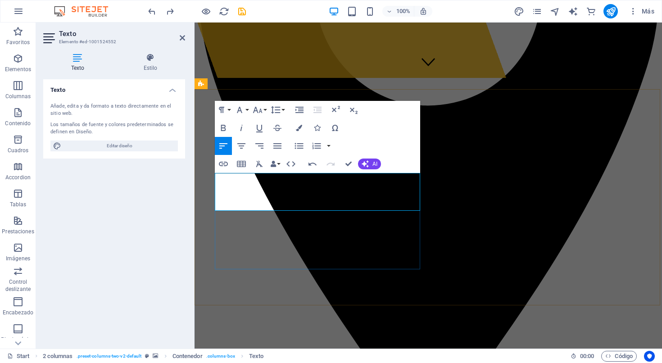
click at [242, 145] on icon "button" at bounding box center [241, 146] width 11 height 11
drag, startPoint x: 377, startPoint y: 188, endPoint x: 214, endPoint y: 176, distance: 163.1
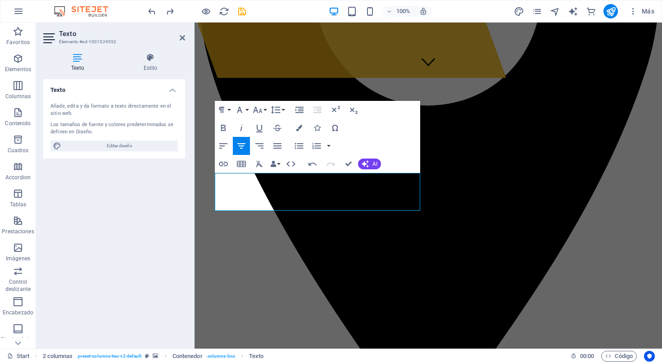
click at [242, 148] on icon "button" at bounding box center [241, 146] width 11 height 11
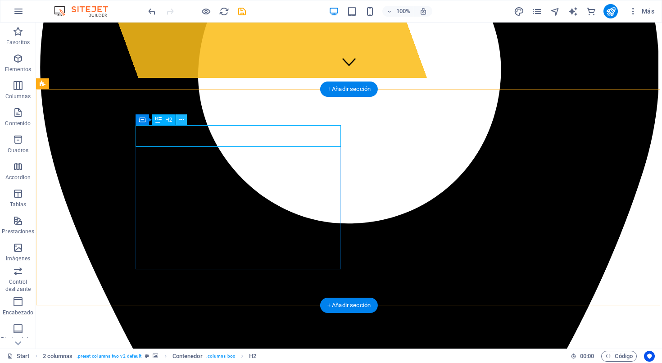
click at [181, 120] on icon at bounding box center [181, 119] width 5 height 9
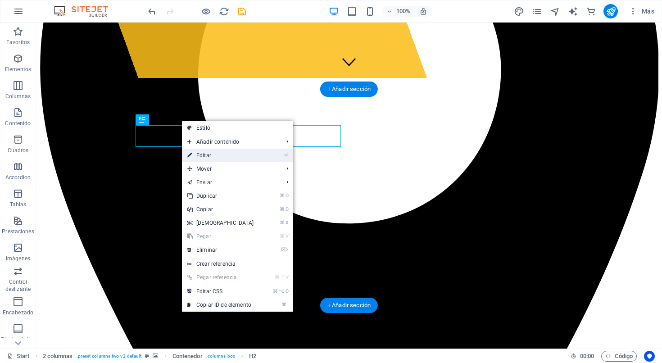
click at [208, 158] on link "⏎ Editar" at bounding box center [220, 156] width 77 height 14
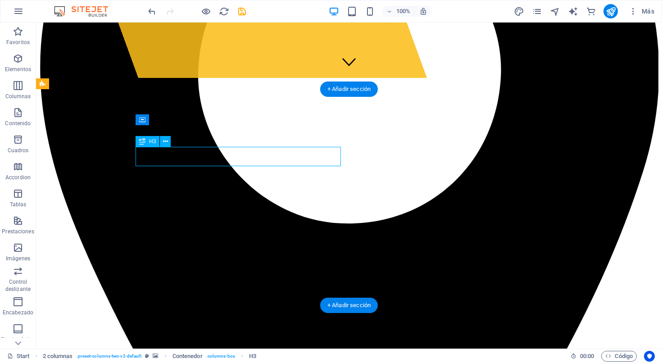
click at [164, 143] on icon at bounding box center [165, 141] width 5 height 9
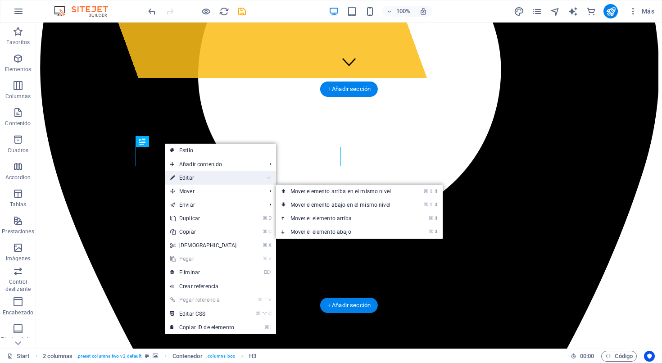
click at [188, 180] on link "⏎ Editar" at bounding box center [203, 178] width 77 height 14
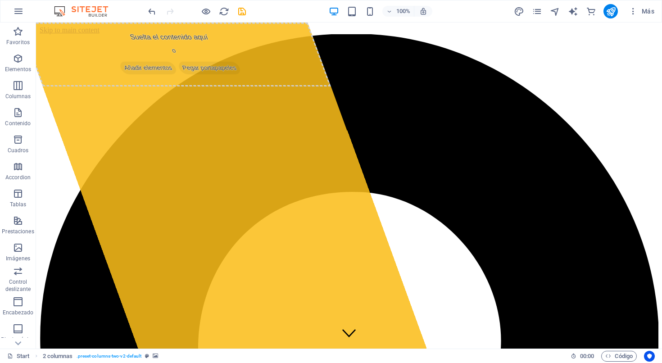
scroll to position [0, 0]
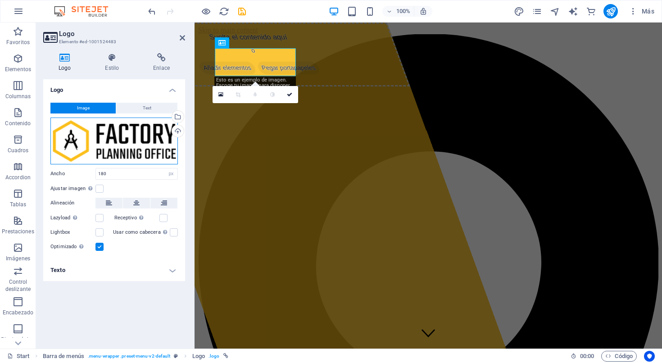
click at [129, 143] on div "Arrastra archivos aquí, haz clic para escoger archivos o selecciona archivos de…" at bounding box center [113, 141] width 127 height 47
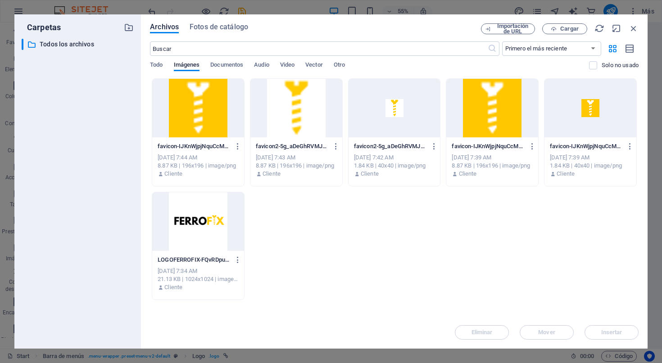
click at [192, 224] on div at bounding box center [198, 221] width 92 height 59
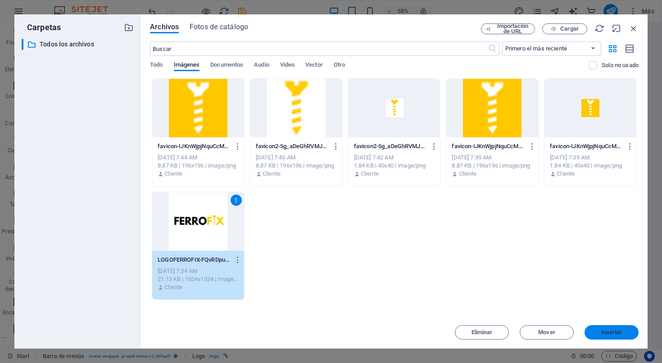
click at [562, 333] on span "Insertar" at bounding box center [611, 332] width 21 height 5
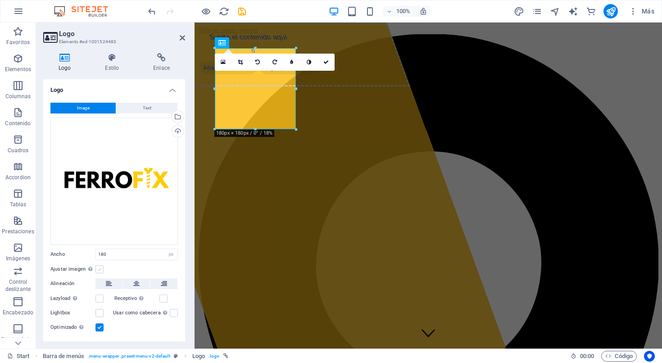
click at [101, 268] on label at bounding box center [99, 269] width 8 height 8
click at [0, 0] on input "Ajustar imagen Ajustar imagen automáticamente a un ancho y alto fijo" at bounding box center [0, 0] width 0 height 0
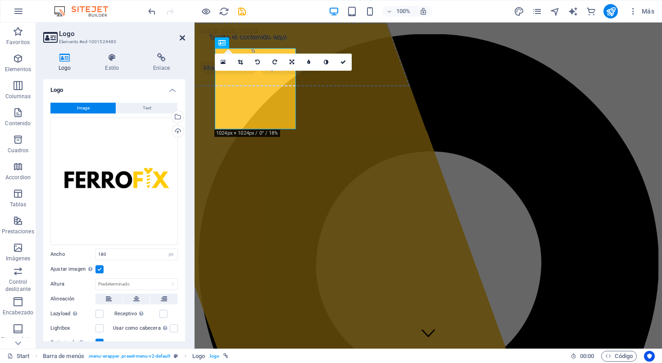
click at [183, 36] on icon at bounding box center [182, 37] width 5 height 7
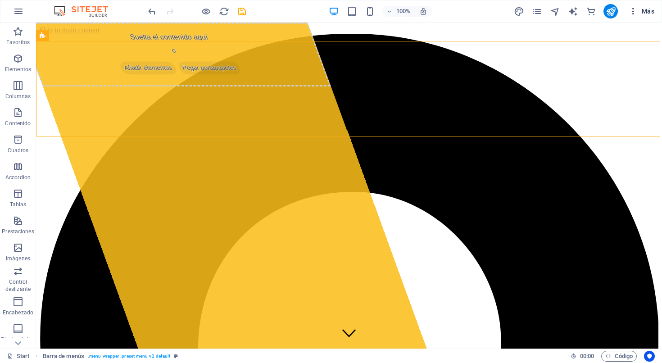
click at [562, 13] on span "Más" at bounding box center [642, 11] width 26 height 9
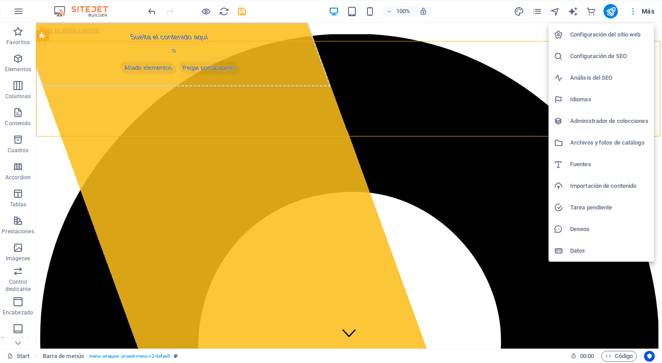
click at [562, 13] on div at bounding box center [331, 181] width 662 height 363
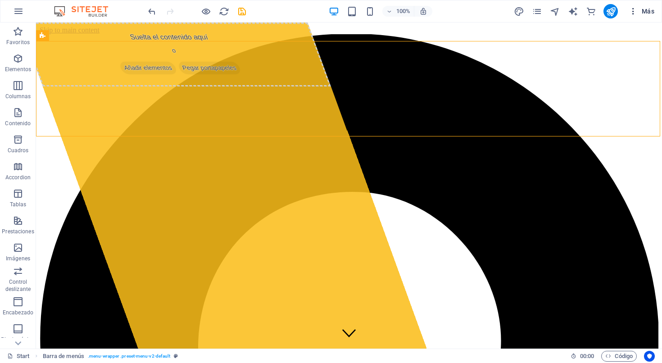
click at [562, 13] on icon "button" at bounding box center [633, 11] width 9 height 9
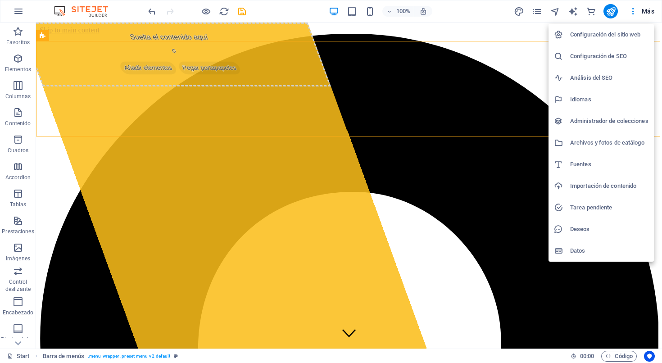
click at [562, 14] on div at bounding box center [331, 181] width 662 height 363
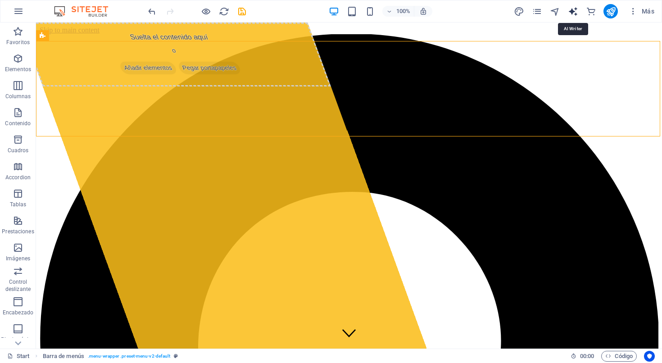
click at [562, 13] on icon "text_generator" at bounding box center [573, 11] width 10 height 10
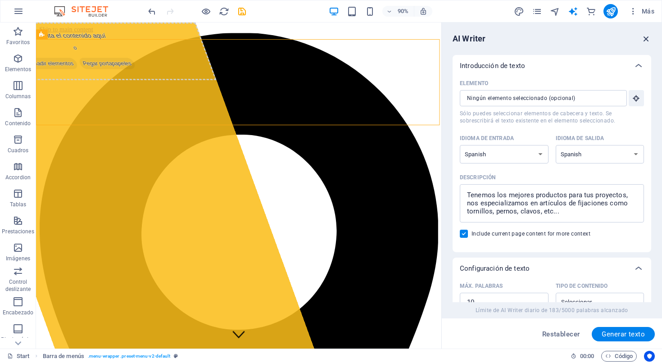
click at [562, 39] on icon "button" at bounding box center [646, 39] width 10 height 10
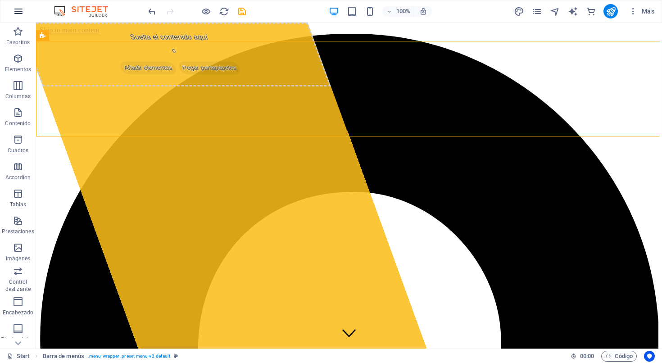
click at [23, 9] on icon "button" at bounding box center [18, 11] width 11 height 11
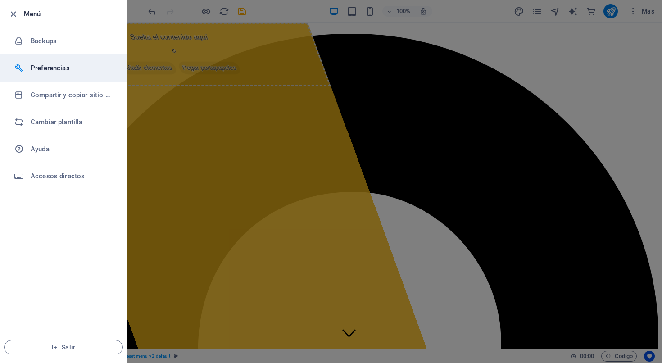
click at [48, 69] on h6 "Preferencias" at bounding box center [72, 68] width 83 height 11
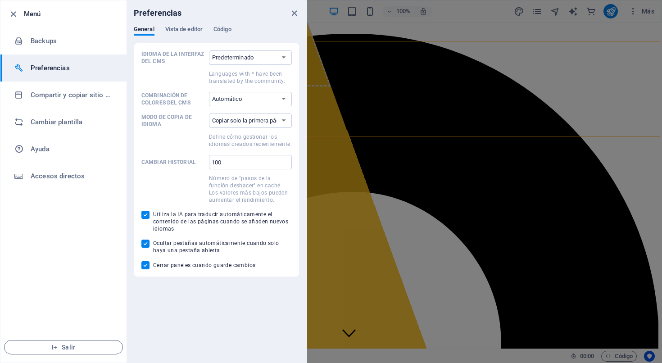
click at [48, 69] on h6 "Preferencias" at bounding box center [72, 68] width 83 height 11
click at [15, 16] on icon "button" at bounding box center [13, 14] width 10 height 10
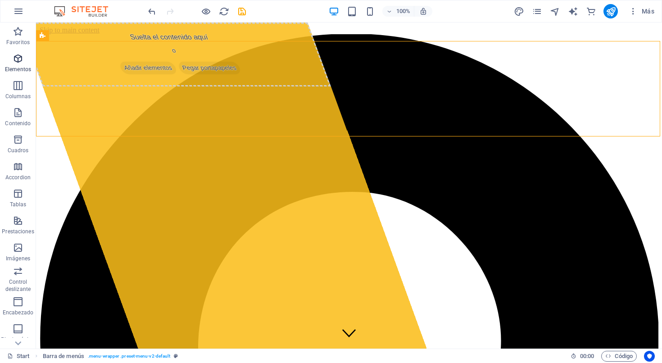
click at [23, 58] on icon "button" at bounding box center [18, 58] width 11 height 11
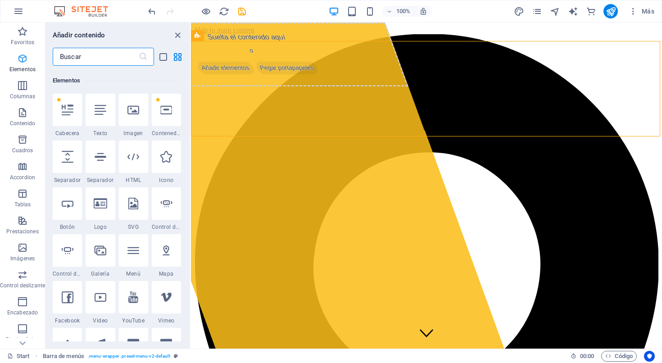
scroll to position [170, 0]
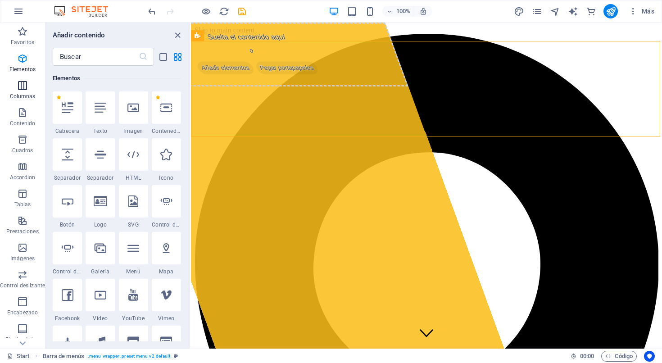
click at [21, 89] on icon "button" at bounding box center [22, 85] width 11 height 11
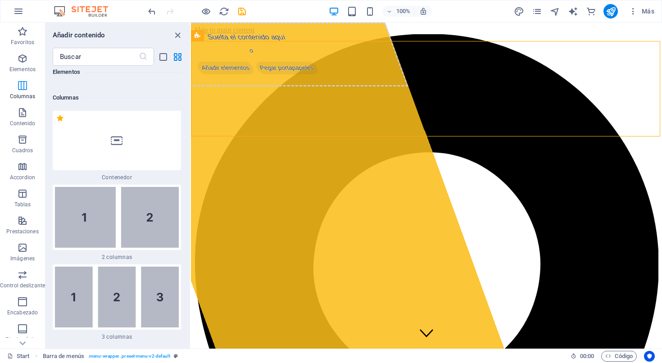
scroll to position [520, 0]
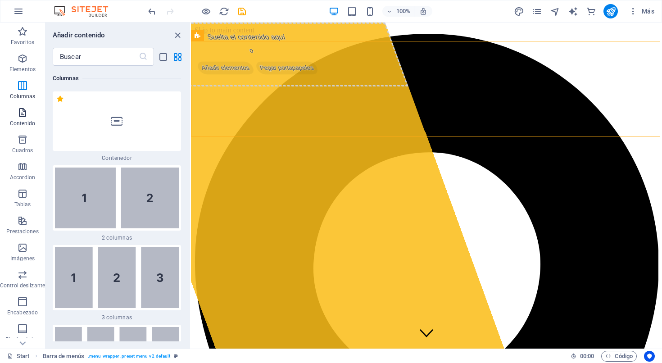
click at [22, 115] on icon "button" at bounding box center [22, 112] width 11 height 11
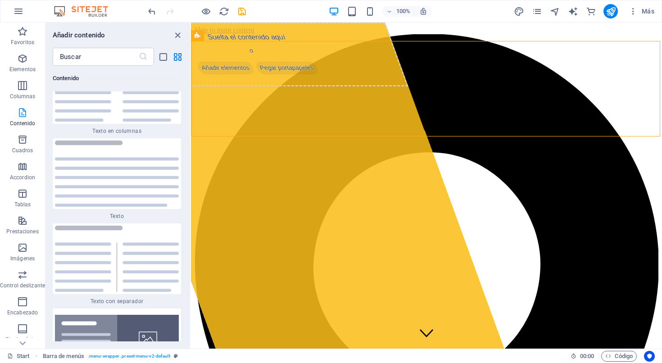
scroll to position [3094, 0]
click at [21, 145] on span "Cuadros" at bounding box center [22, 145] width 45 height 22
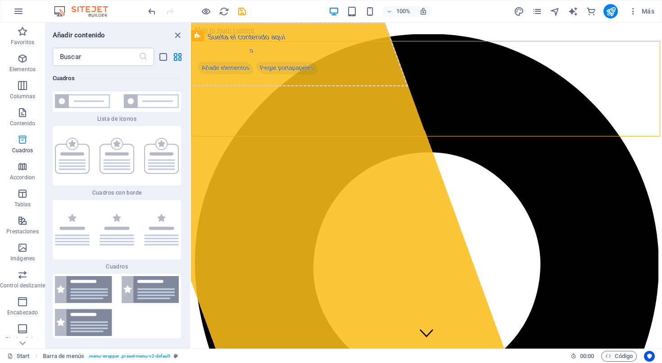
scroll to position [4937, 0]
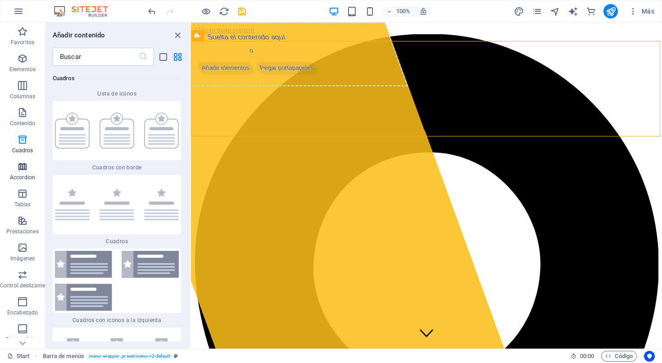
click at [21, 170] on icon "button" at bounding box center [22, 166] width 11 height 11
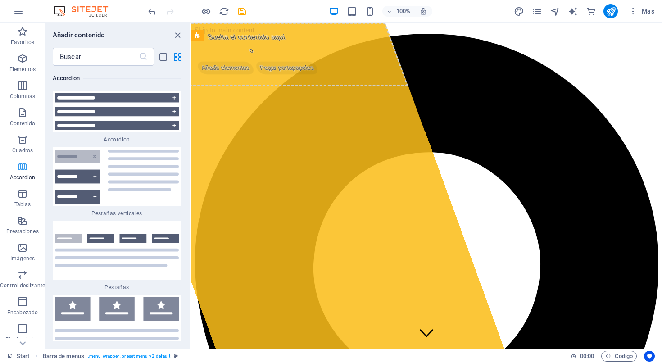
scroll to position [5704, 0]
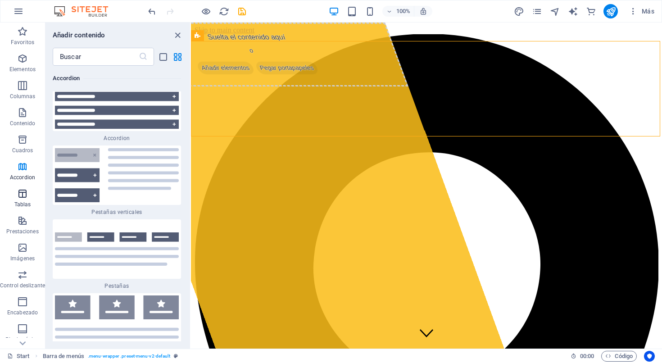
click at [21, 200] on span "Tablas" at bounding box center [22, 199] width 45 height 22
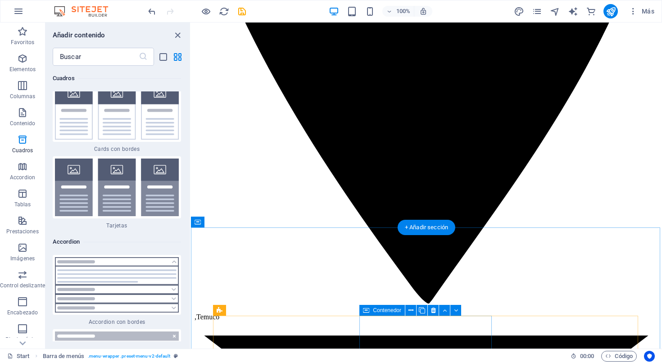
scroll to position [421, 0]
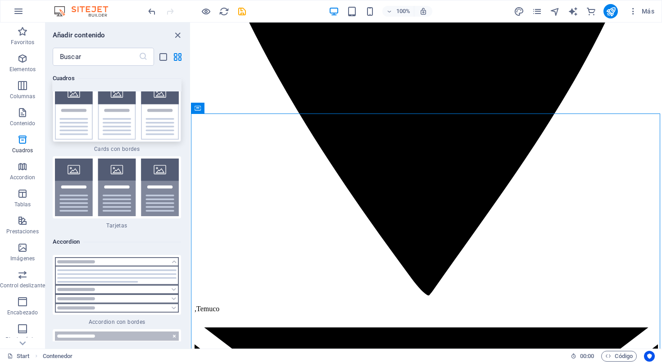
click at [111, 140] on img at bounding box center [117, 111] width 124 height 58
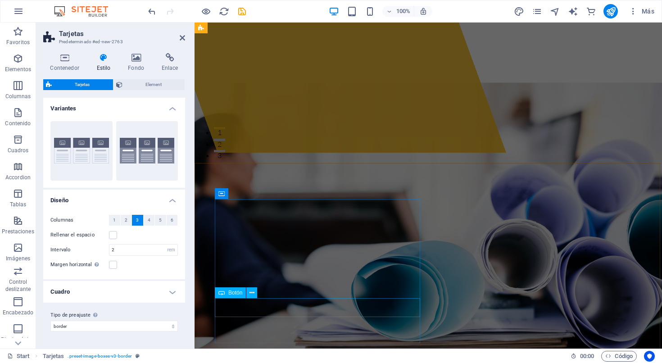
scroll to position [107, 0]
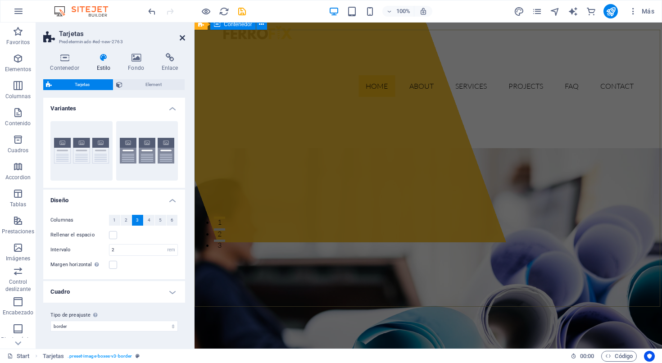
click at [183, 37] on icon at bounding box center [182, 37] width 5 height 7
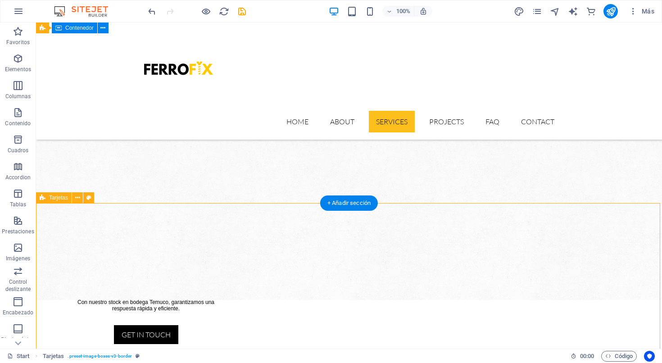
scroll to position [687, 0]
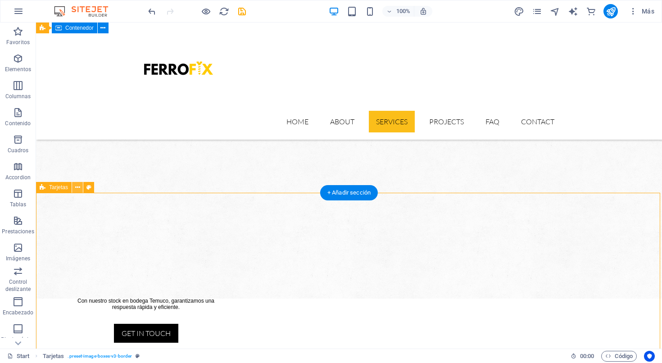
click at [77, 190] on icon at bounding box center [77, 187] width 5 height 9
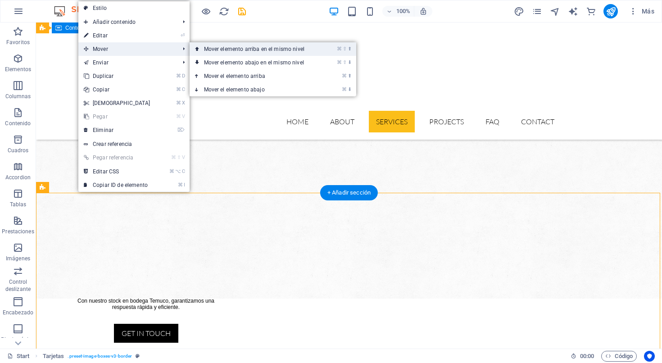
click at [227, 50] on link "⌘ ⇧ ⬆ Mover elemento arriba en el mismo nivel" at bounding box center [256, 49] width 133 height 14
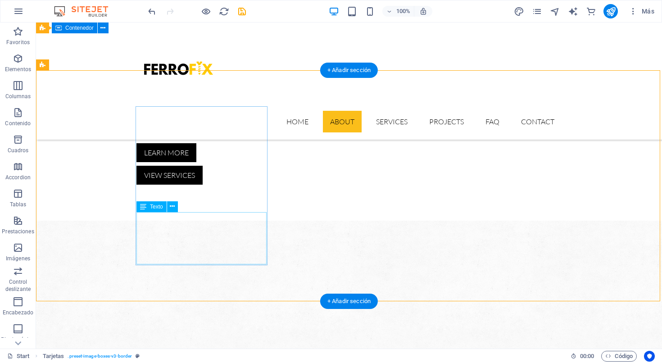
scroll to position [435, 0]
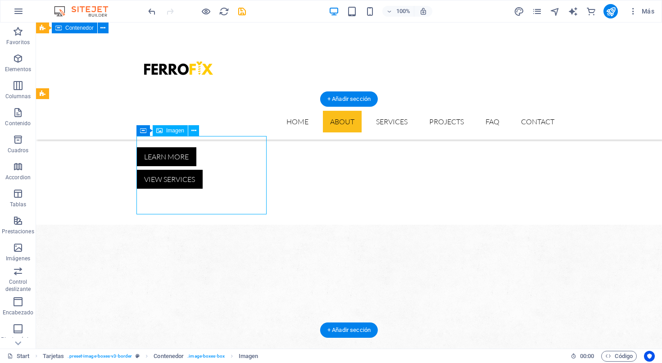
click at [194, 132] on icon at bounding box center [193, 130] width 5 height 9
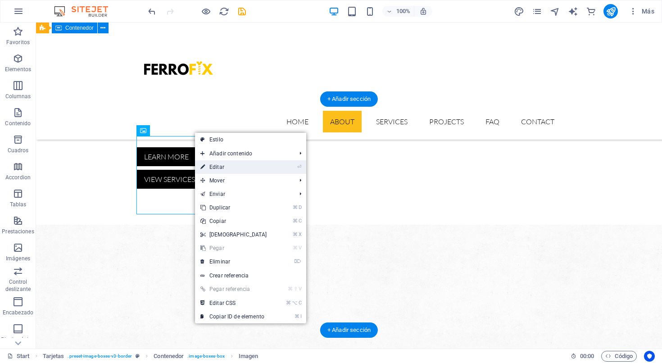
click at [218, 169] on link "⏎ Editar" at bounding box center [233, 167] width 77 height 14
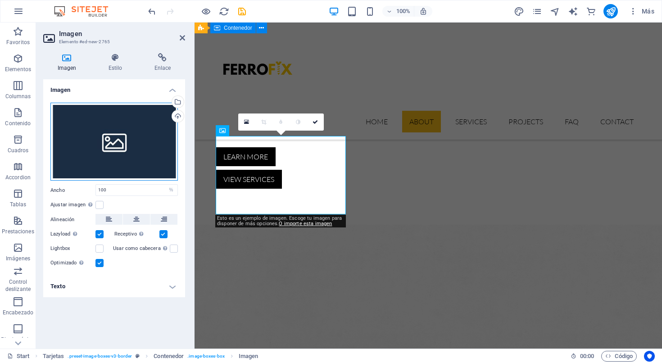
click at [118, 140] on div "Arrastra archivos aquí, haz clic para escoger archivos o selecciona archivos de…" at bounding box center [113, 142] width 127 height 78
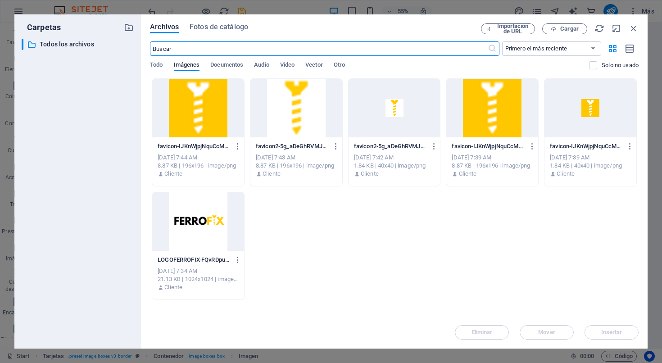
click at [318, 237] on div "favicon-IJKnWjpjNquCcME03fi4bg-9TjnSe0QkIYn-17iZs8-Qw-Jgx9YqGYUm-IyfrVIaav0w.pn…" at bounding box center [394, 189] width 489 height 222
click at [224, 25] on span "Fotos de catálogo" at bounding box center [219, 27] width 59 height 11
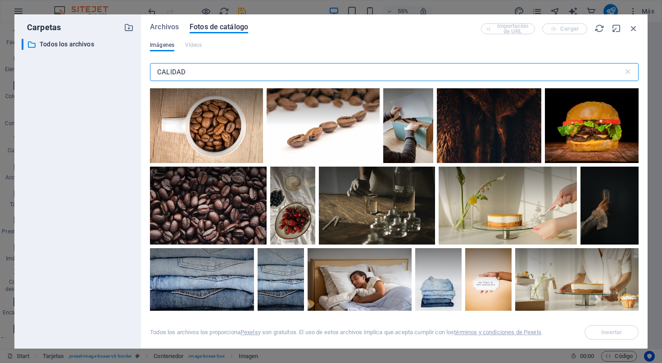
scroll to position [0, 0]
click at [207, 72] on input "CALIDAD" at bounding box center [386, 72] width 473 height 18
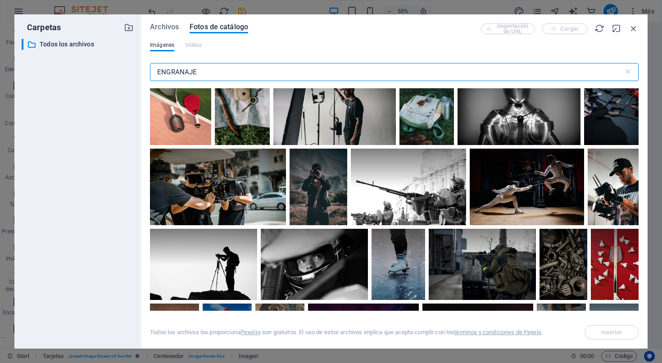
scroll to position [367, 0]
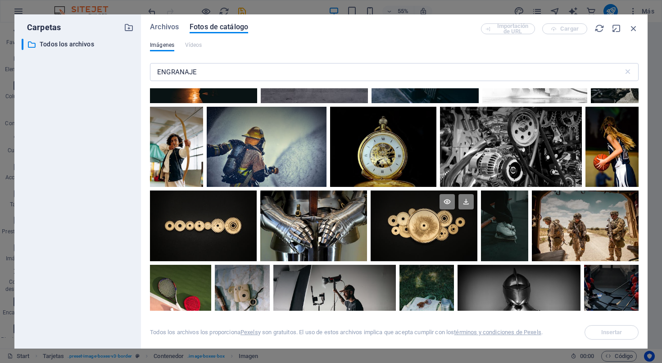
click at [422, 231] on div at bounding box center [424, 226] width 107 height 71
click at [562, 334] on span "Insertar" at bounding box center [611, 332] width 21 height 5
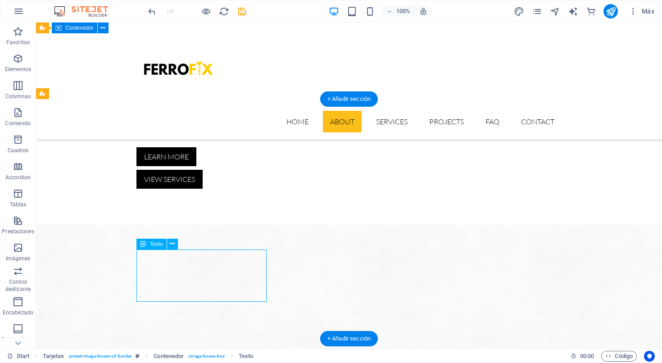
click at [174, 246] on icon at bounding box center [172, 243] width 5 height 9
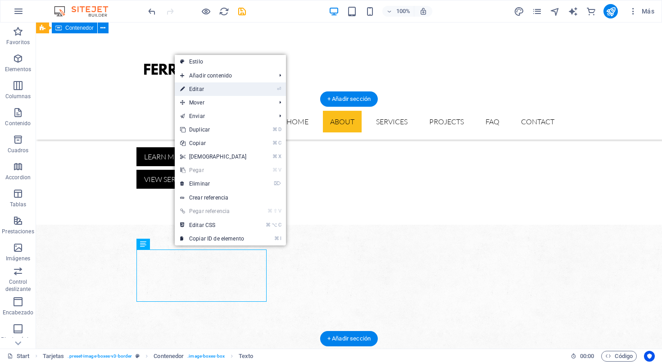
click at [211, 92] on link "⏎ Editar" at bounding box center [213, 89] width 77 height 14
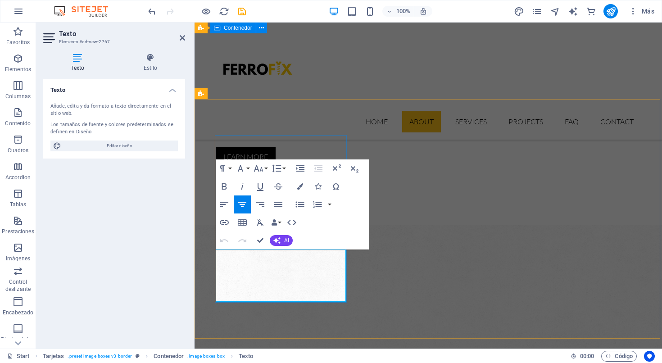
drag, startPoint x: 319, startPoint y: 291, endPoint x: 223, endPoint y: 251, distance: 105.0
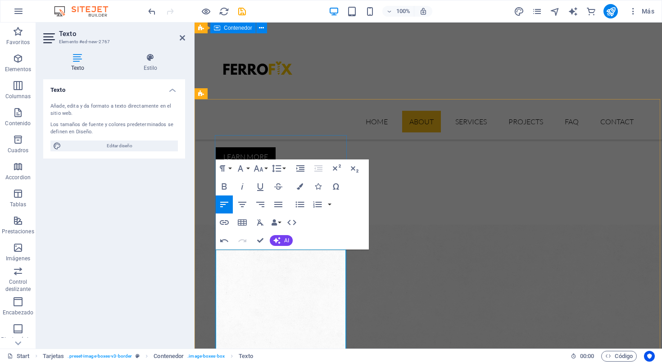
click at [241, 204] on icon "button" at bounding box center [242, 204] width 8 height 5
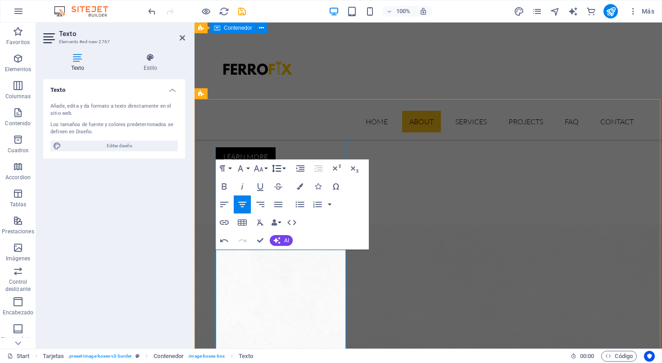
click at [281, 169] on icon "button" at bounding box center [276, 168] width 11 height 11
click at [289, 224] on link "1.5" at bounding box center [290, 227] width 40 height 14
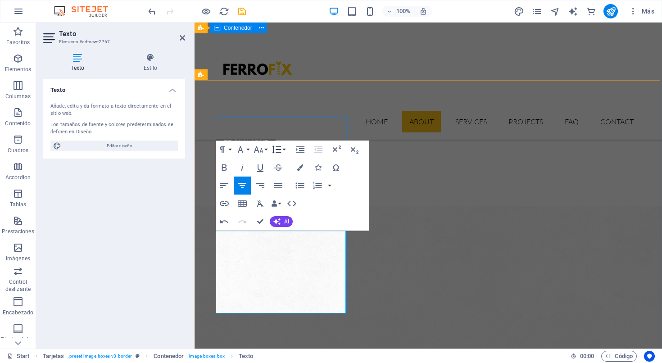
click at [278, 150] on icon "button" at bounding box center [276, 149] width 11 height 11
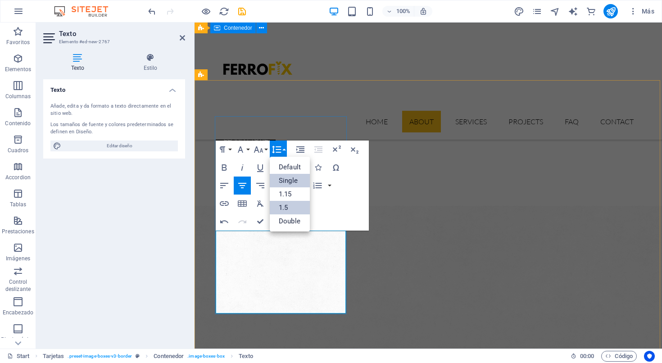
click at [286, 182] on link "Single" at bounding box center [290, 181] width 40 height 14
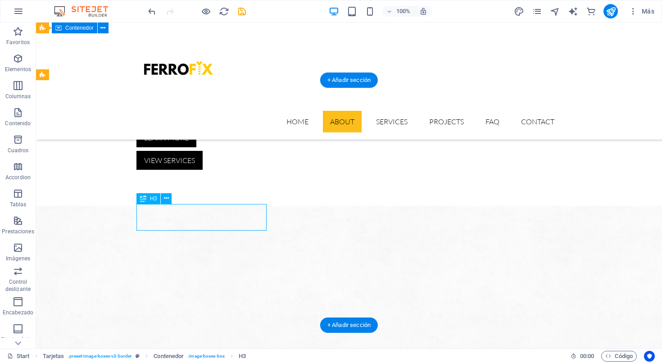
click at [167, 199] on icon at bounding box center [166, 198] width 5 height 9
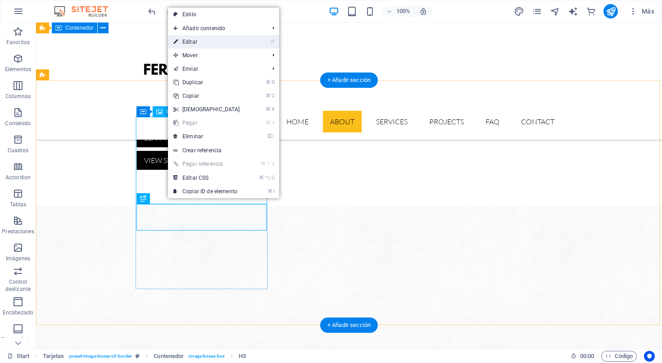
click at [200, 43] on link "⏎ Editar" at bounding box center [206, 42] width 77 height 14
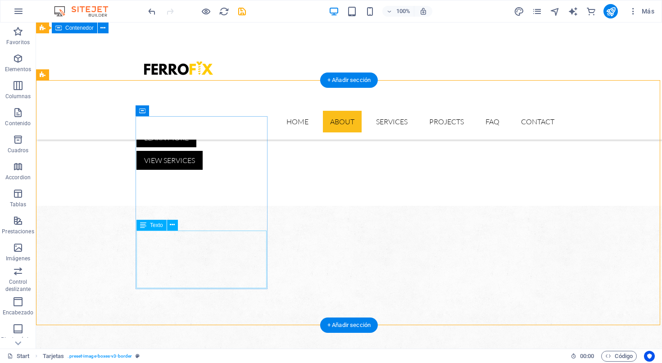
click at [173, 225] on icon at bounding box center [172, 224] width 5 height 9
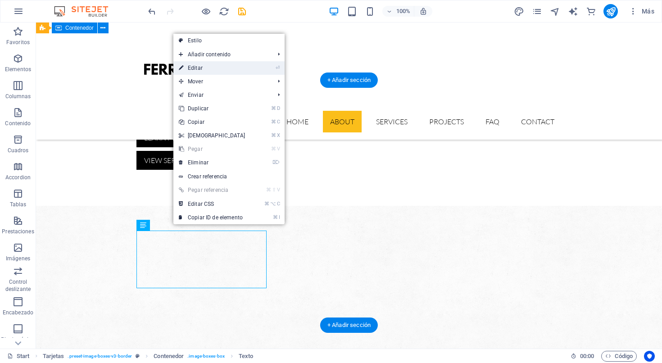
click at [204, 68] on link "⏎ Editar" at bounding box center [211, 68] width 77 height 14
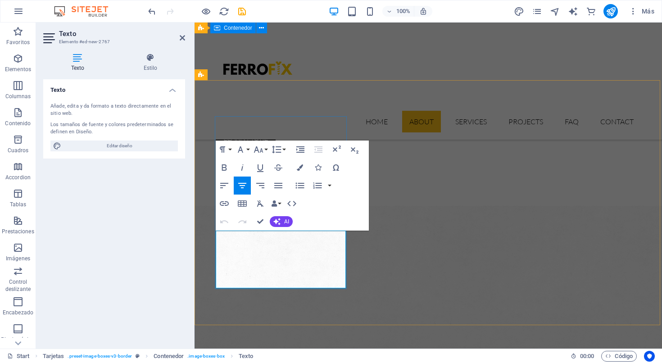
drag, startPoint x: 323, startPoint y: 279, endPoint x: 217, endPoint y: 226, distance: 119.0
click at [279, 188] on icon "button" at bounding box center [278, 185] width 8 height 5
click at [242, 186] on icon "button" at bounding box center [242, 185] width 11 height 11
click at [277, 186] on icon "button" at bounding box center [278, 185] width 11 height 11
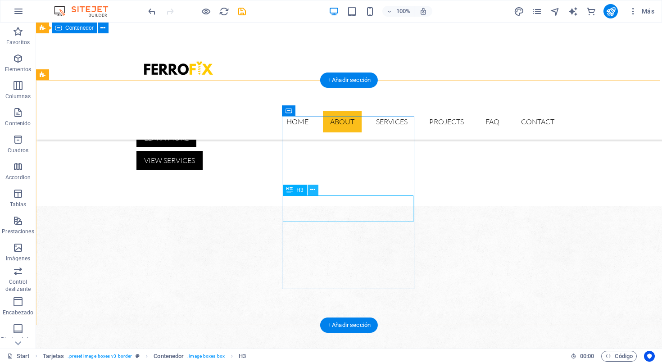
click at [311, 191] on icon at bounding box center [312, 189] width 5 height 9
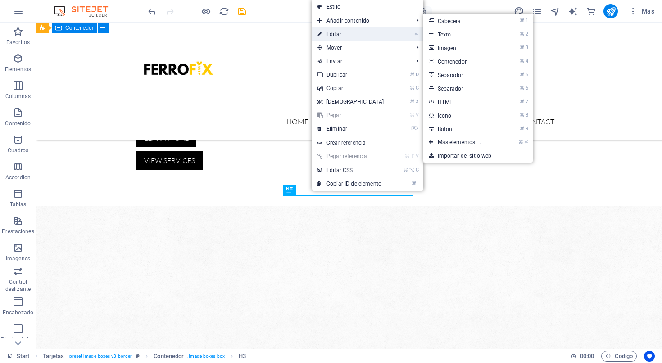
click at [334, 32] on link "⏎ Editar" at bounding box center [350, 34] width 77 height 14
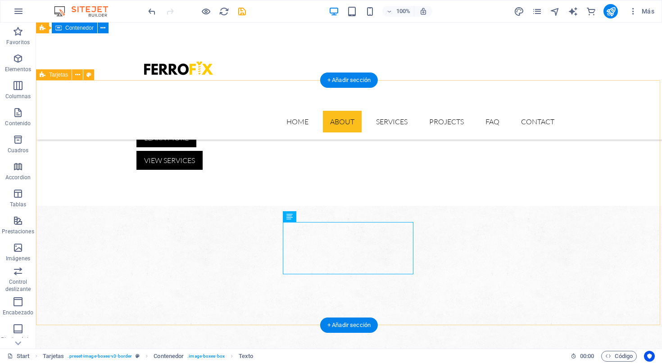
click at [320, 219] on icon at bounding box center [319, 216] width 5 height 9
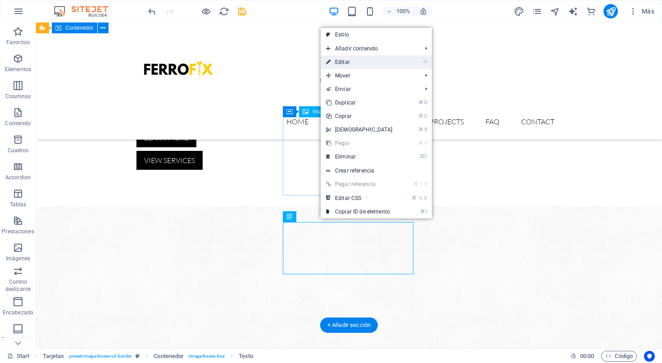
click at [355, 64] on link "⏎ Editar" at bounding box center [359, 62] width 77 height 14
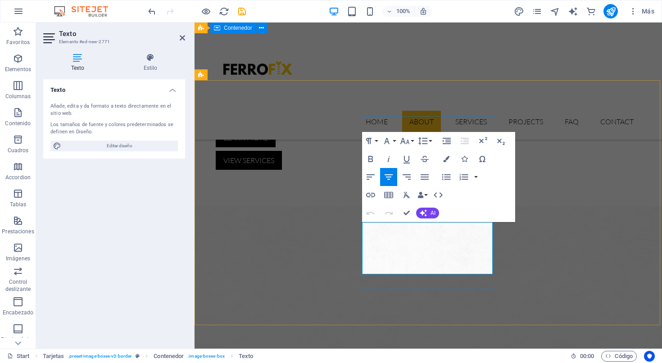
drag, startPoint x: 469, startPoint y: 263, endPoint x: 367, endPoint y: 218, distance: 111.5
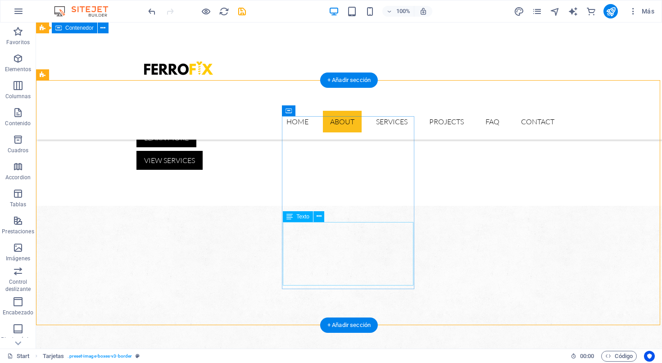
click at [318, 216] on icon at bounding box center [319, 216] width 5 height 9
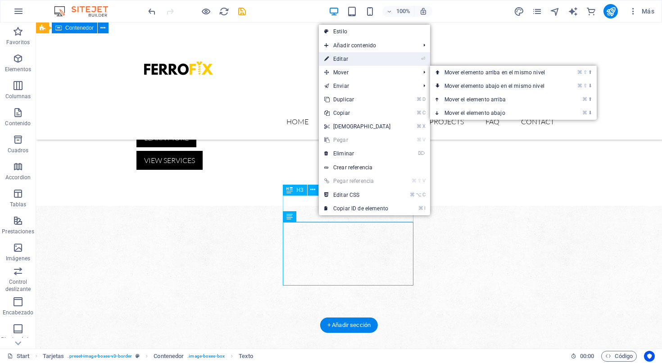
click at [347, 61] on link "⏎ Editar" at bounding box center [357, 59] width 77 height 14
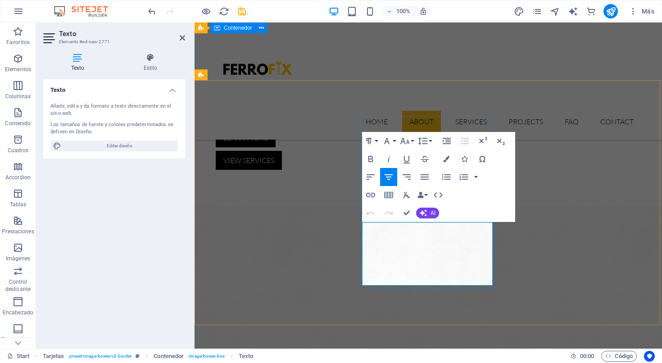
drag, startPoint x: 454, startPoint y: 276, endPoint x: 363, endPoint y: 217, distance: 108.2
click at [427, 179] on icon "button" at bounding box center [425, 176] width 8 height 5
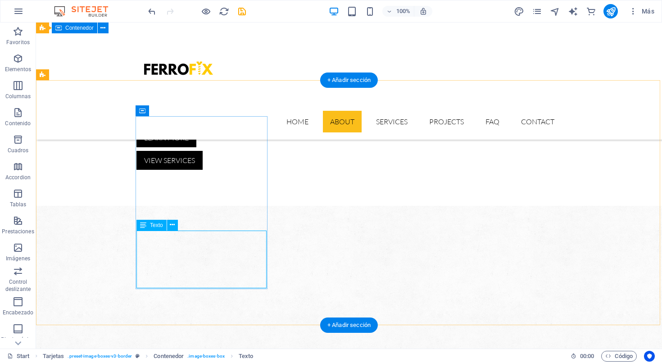
click at [173, 227] on icon at bounding box center [172, 224] width 5 height 9
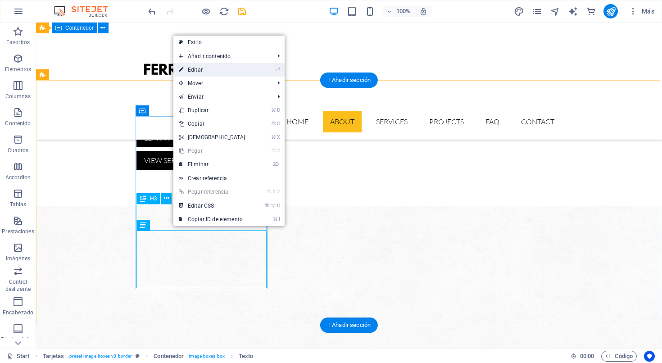
click at [208, 73] on link "⏎ Editar" at bounding box center [211, 70] width 77 height 14
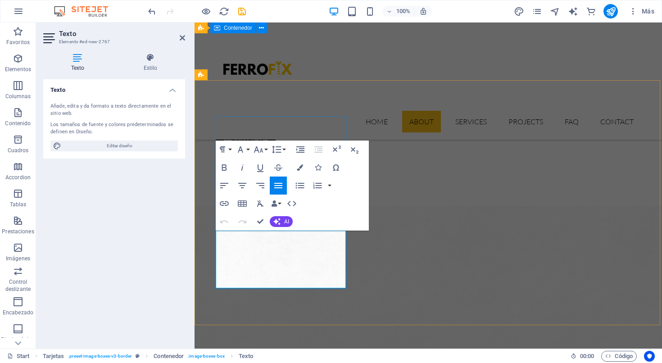
drag, startPoint x: 297, startPoint y: 279, endPoint x: 202, endPoint y: 218, distance: 113.1
click at [225, 170] on icon "button" at bounding box center [224, 167] width 5 height 6
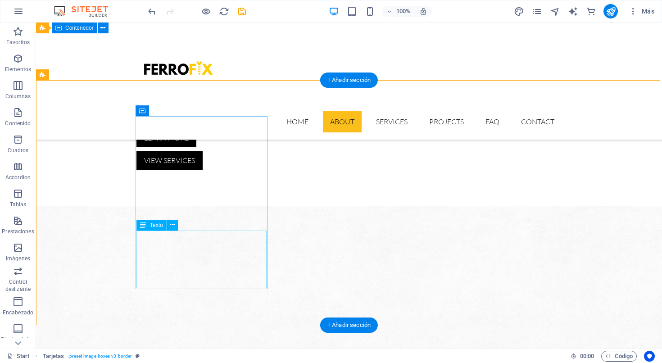
click at [173, 226] on icon at bounding box center [172, 224] width 5 height 9
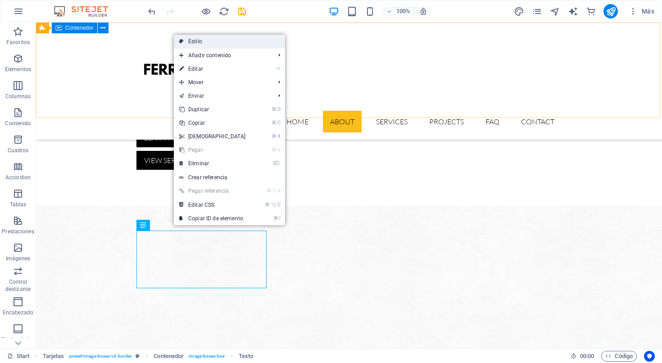
click at [200, 44] on link "Estilo" at bounding box center [229, 42] width 111 height 14
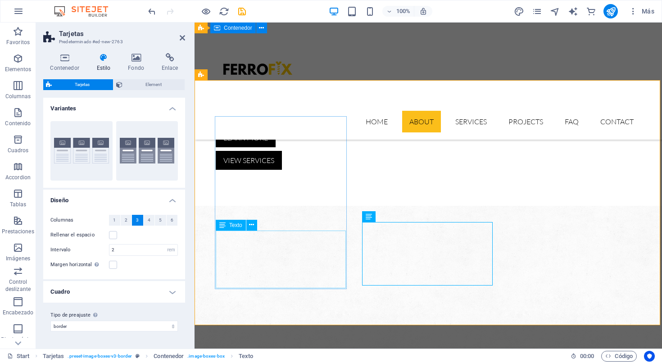
click at [252, 224] on icon at bounding box center [251, 224] width 5 height 9
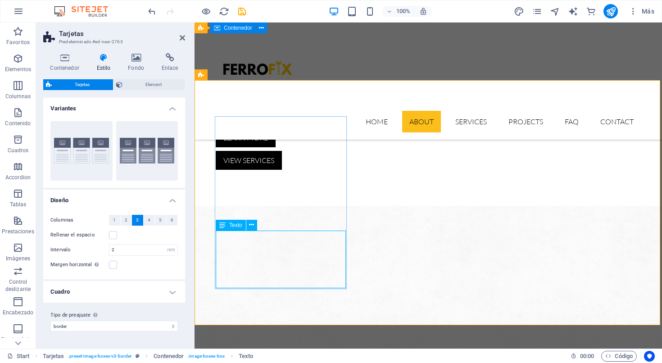
click at [252, 227] on icon at bounding box center [251, 224] width 5 height 9
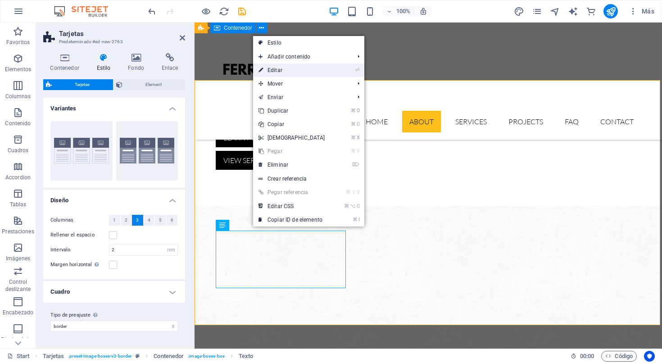
click at [282, 72] on link "⏎ Editar" at bounding box center [291, 71] width 77 height 14
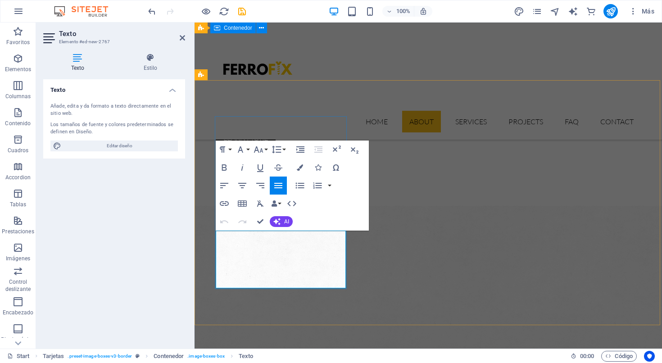
drag, startPoint x: 298, startPoint y: 278, endPoint x: 216, endPoint y: 235, distance: 92.3
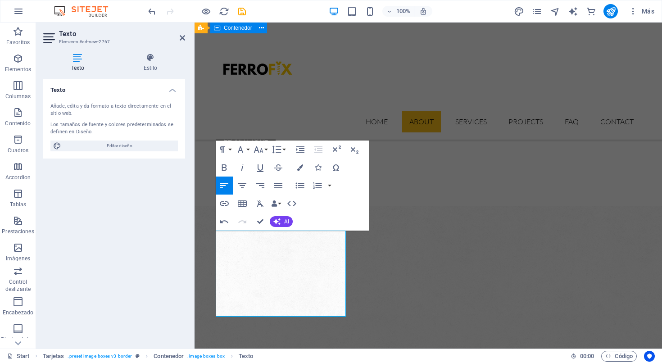
drag, startPoint x: 327, startPoint y: 304, endPoint x: 223, endPoint y: 234, distance: 125.3
click at [279, 186] on icon "button" at bounding box center [278, 185] width 11 height 11
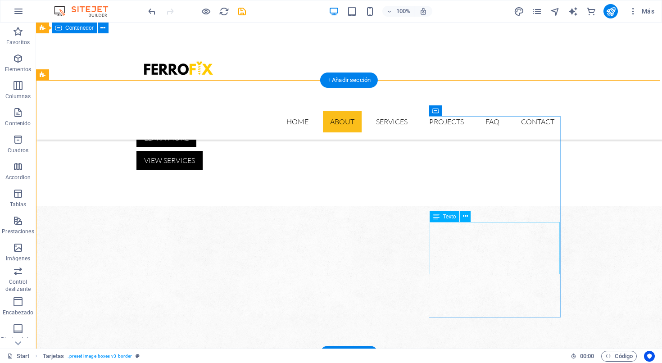
click at [466, 217] on icon at bounding box center [465, 216] width 5 height 9
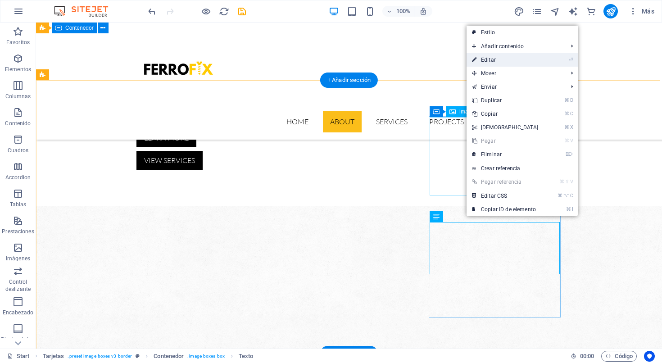
click at [492, 62] on link "⏎ Editar" at bounding box center [505, 60] width 77 height 14
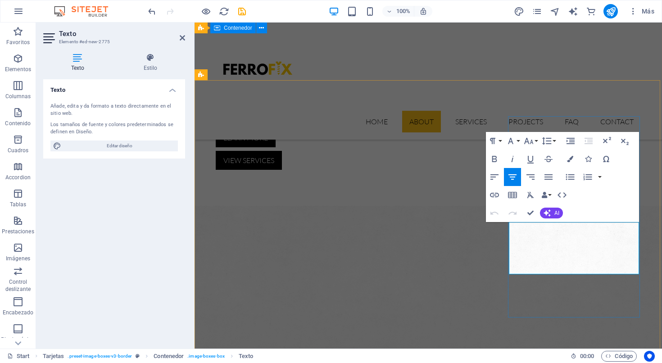
drag, startPoint x: 614, startPoint y: 263, endPoint x: 509, endPoint y: 223, distance: 112.3
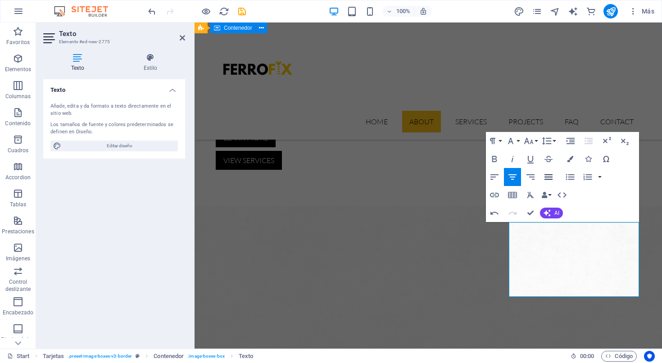
click at [547, 178] on icon "button" at bounding box center [548, 177] width 11 height 11
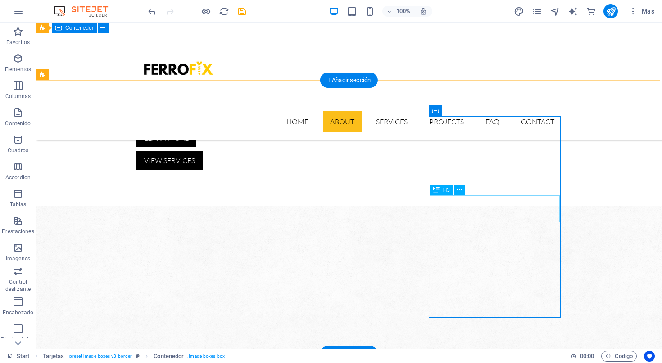
click at [459, 191] on icon at bounding box center [459, 189] width 5 height 9
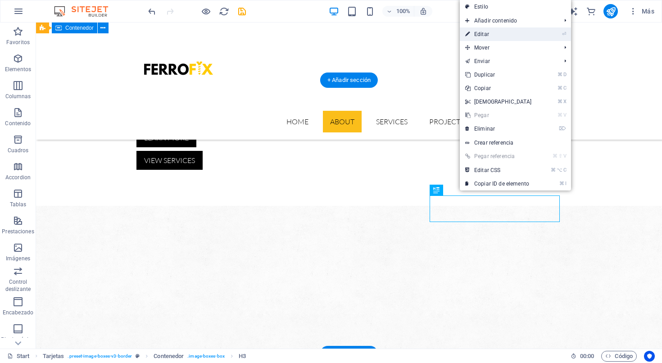
click at [484, 34] on link "⏎ Editar" at bounding box center [498, 34] width 77 height 14
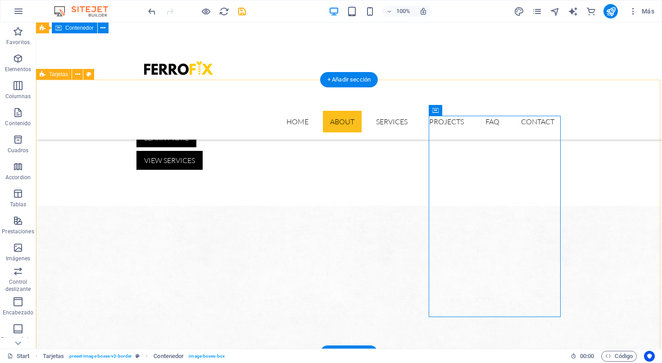
scroll to position [456, 0]
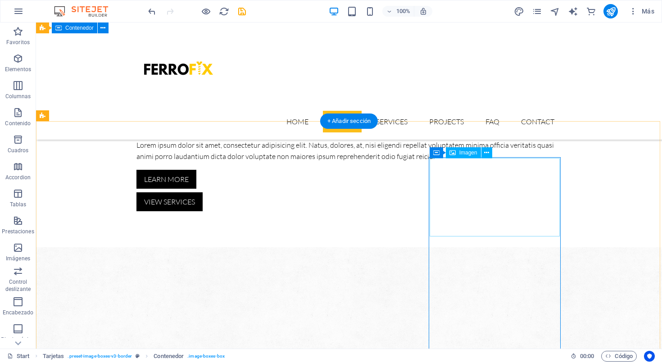
scroll to position [412, 0]
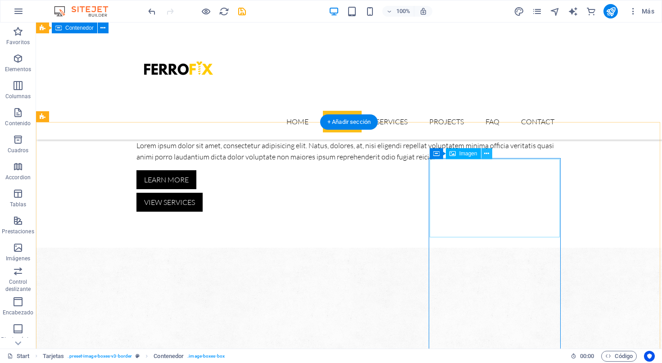
click at [486, 153] on icon at bounding box center [486, 153] width 5 height 9
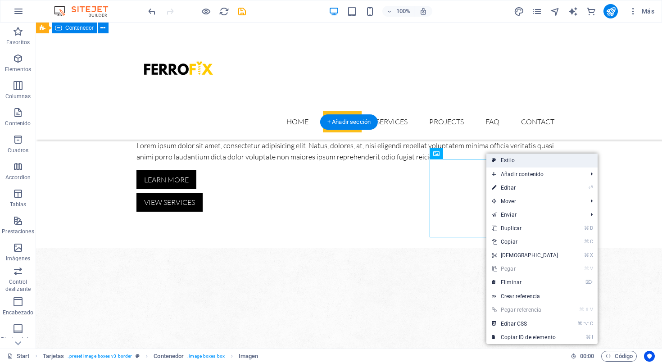
click at [518, 162] on link "Estilo" at bounding box center [541, 161] width 111 height 14
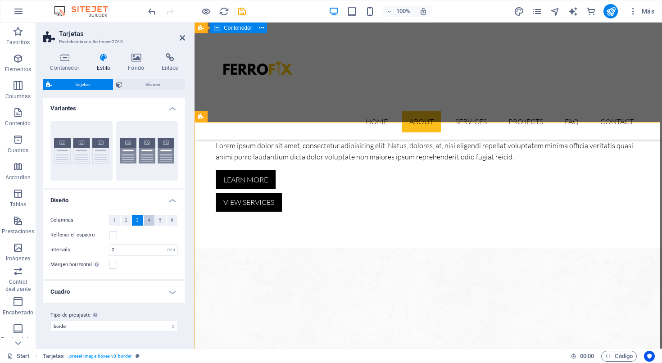
click at [150, 220] on button "4" at bounding box center [149, 220] width 11 height 11
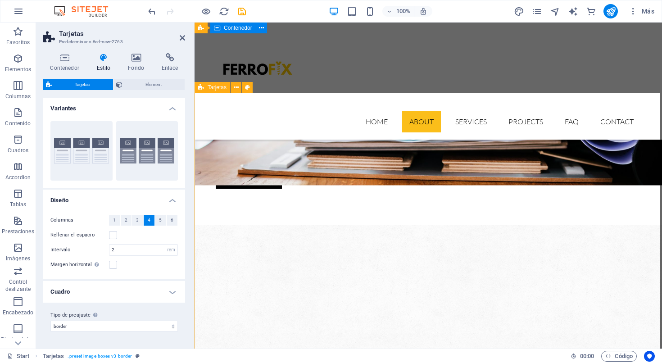
scroll to position [447, 0]
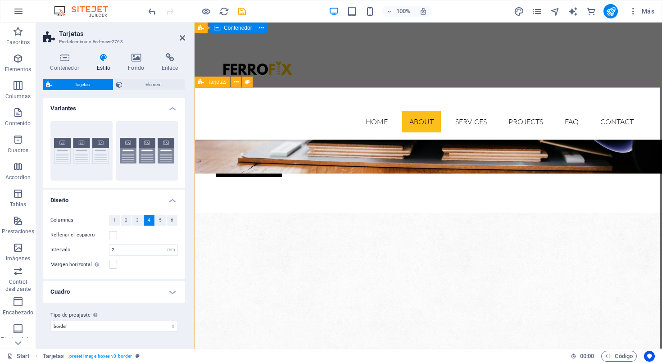
click at [114, 237] on label at bounding box center [113, 235] width 8 height 8
click at [0, 0] on input "Rellenar el espacio" at bounding box center [0, 0] width 0 height 0
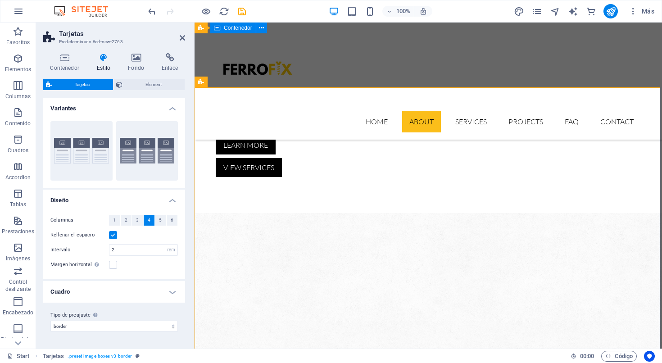
click at [112, 237] on label at bounding box center [113, 235] width 8 height 8
click at [0, 0] on input "Rellenar el espacio" at bounding box center [0, 0] width 0 height 0
click at [134, 251] on input "2" at bounding box center [143, 250] width 68 height 11
click at [135, 233] on div "Rellenar el espacio" at bounding box center [113, 235] width 127 height 11
click at [177, 292] on h4 "Cuadro" at bounding box center [114, 292] width 142 height 22
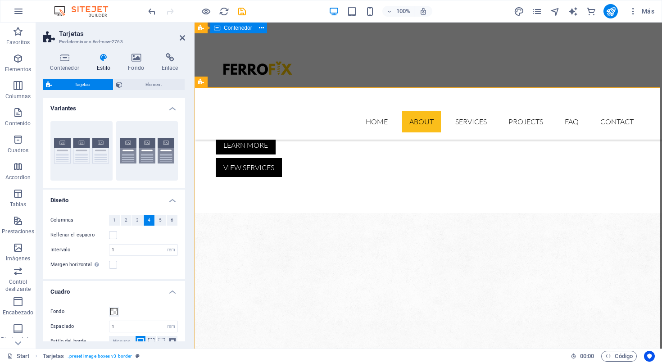
scroll to position [0, 0]
click at [156, 87] on span "Element" at bounding box center [153, 84] width 57 height 11
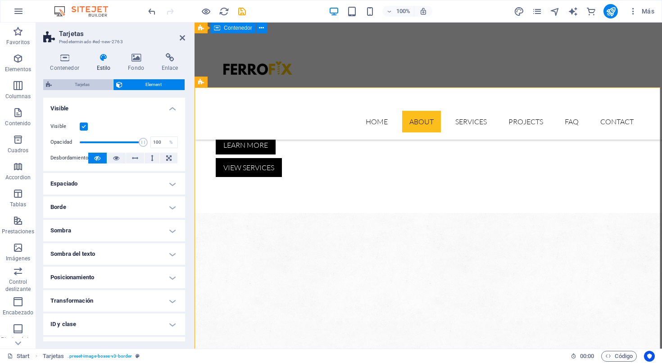
click at [96, 83] on span "Tarjetas" at bounding box center [82, 84] width 56 height 11
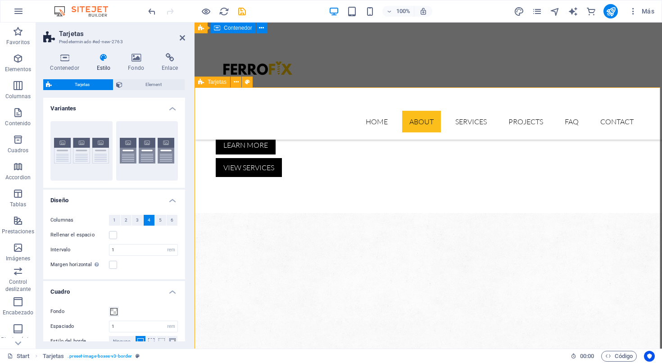
click at [183, 40] on icon at bounding box center [182, 37] width 5 height 7
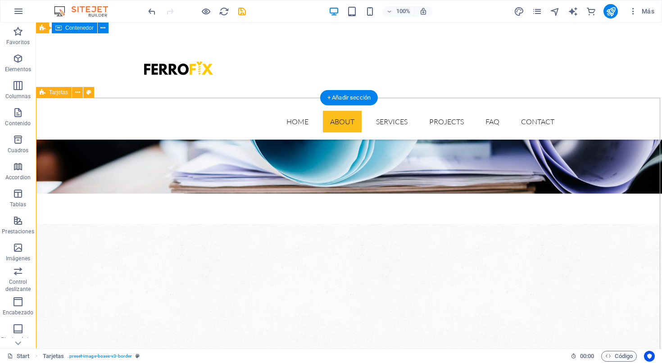
scroll to position [436, 0]
drag, startPoint x: 466, startPoint y: 131, endPoint x: 426, endPoint y: 148, distance: 43.4
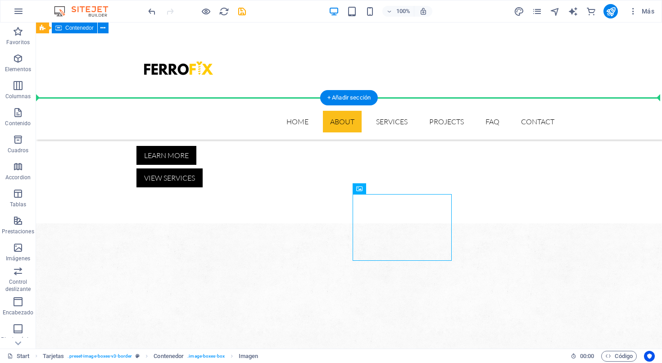
drag, startPoint x: 440, startPoint y: 209, endPoint x: 509, endPoint y: 169, distance: 80.7
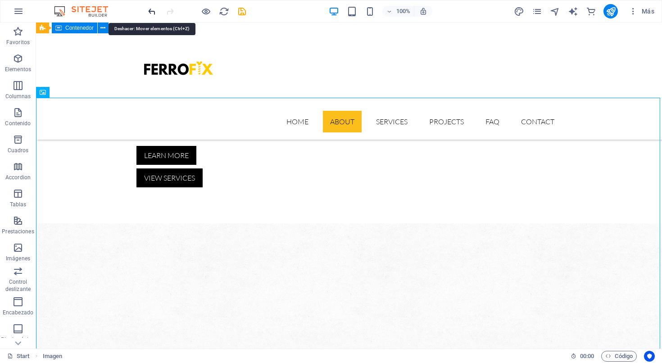
click at [150, 11] on icon "undo" at bounding box center [152, 11] width 10 height 10
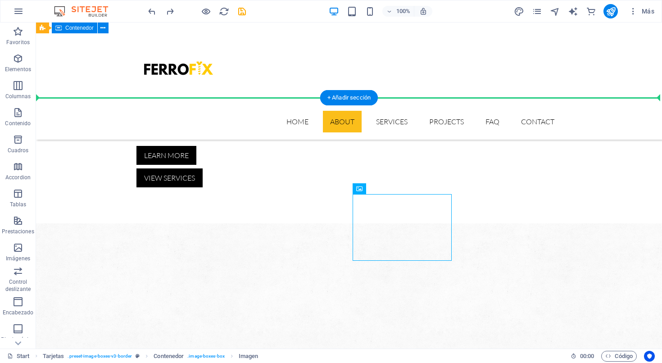
drag, startPoint x: 388, startPoint y: 245, endPoint x: 488, endPoint y: 214, distance: 104.7
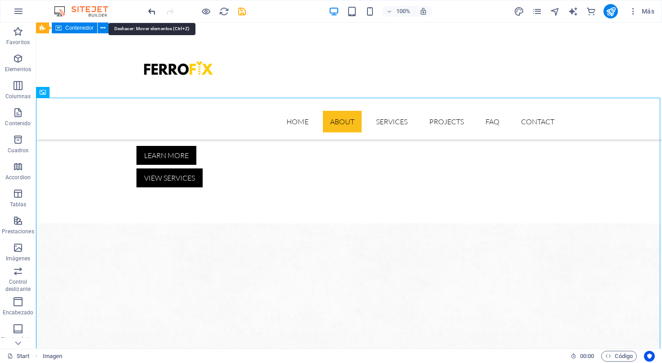
click at [153, 12] on icon "undo" at bounding box center [152, 11] width 10 height 10
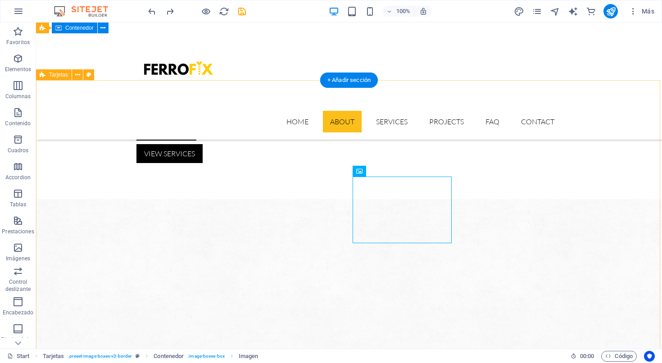
scroll to position [454, 0]
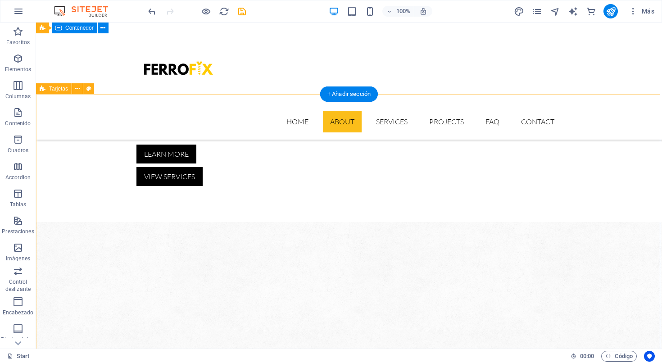
scroll to position [440, 0]
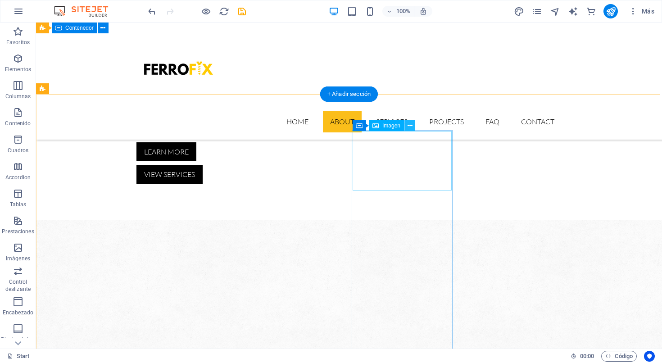
click at [409, 125] on icon at bounding box center [410, 125] width 5 height 9
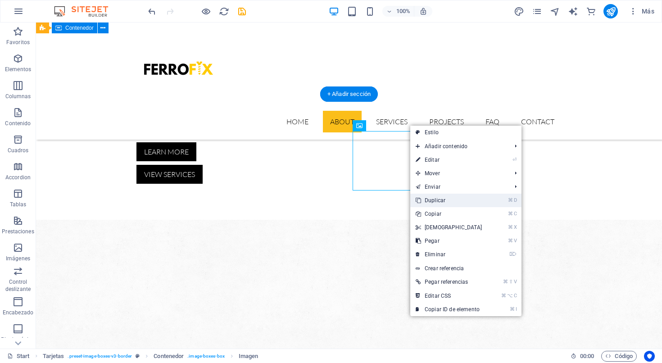
click at [442, 202] on link "⌘ D Duplicar" at bounding box center [448, 201] width 77 height 14
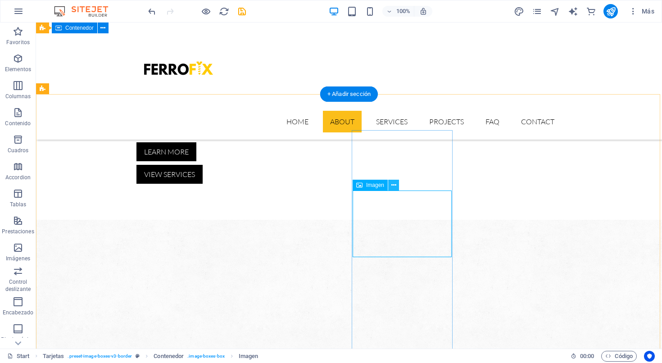
click at [394, 186] on icon at bounding box center [393, 185] width 5 height 9
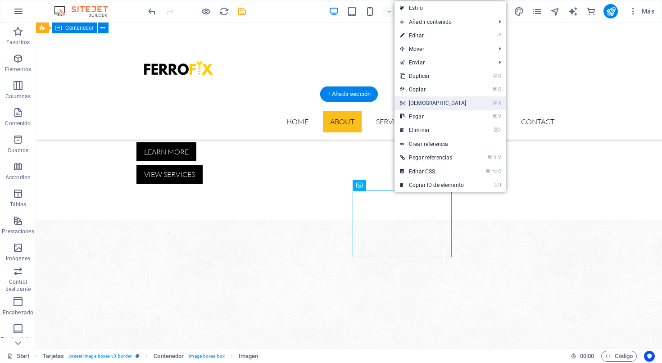
click at [427, 106] on link "⌘ X [DEMOGRAPHIC_DATA]" at bounding box center [433, 103] width 77 height 14
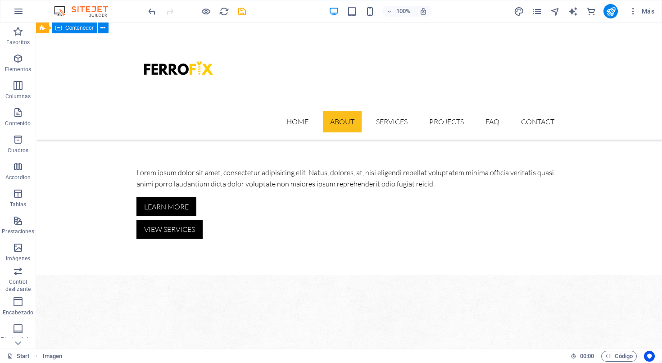
scroll to position [392, 0]
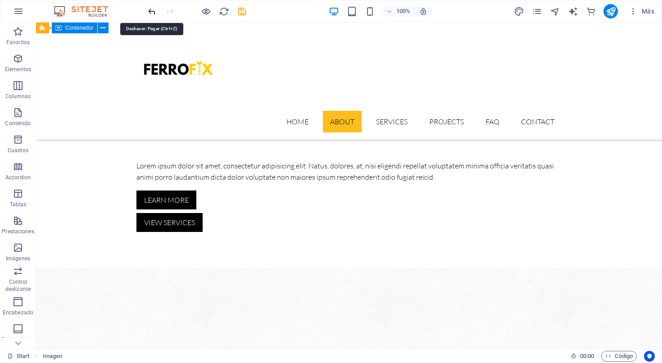
click at [155, 14] on icon "undo" at bounding box center [152, 11] width 10 height 10
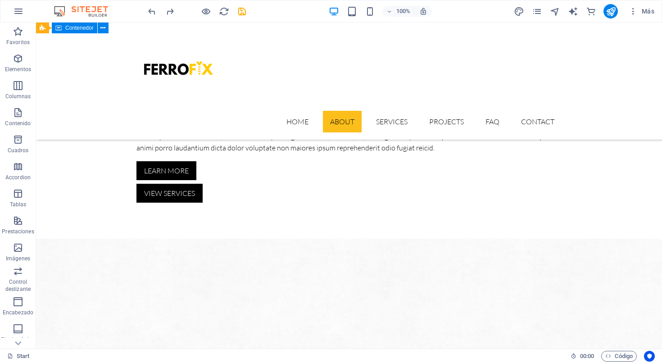
scroll to position [420, 0]
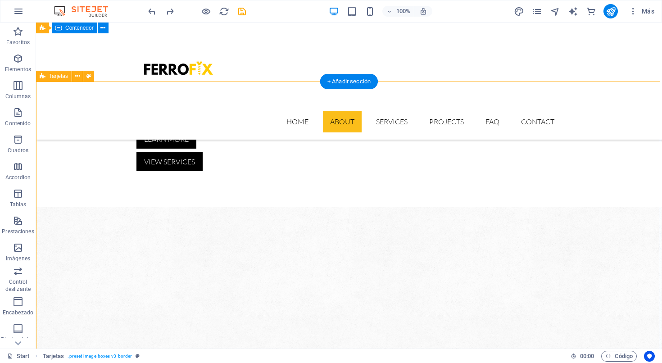
scroll to position [446, 0]
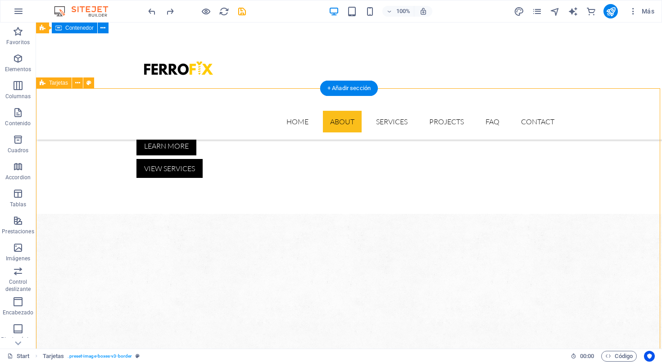
click at [79, 83] on icon at bounding box center [77, 82] width 5 height 9
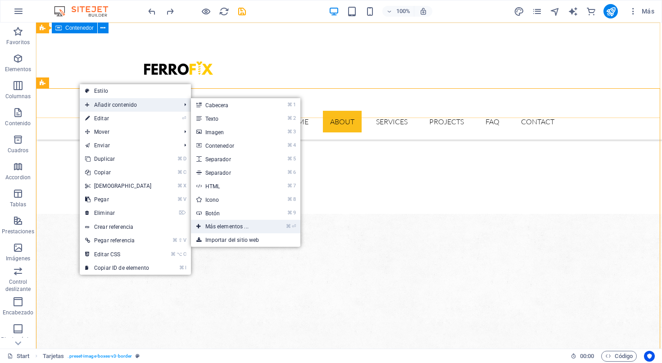
click at [226, 227] on link "⌘ ⏎ Más elementos ..." at bounding box center [229, 227] width 76 height 14
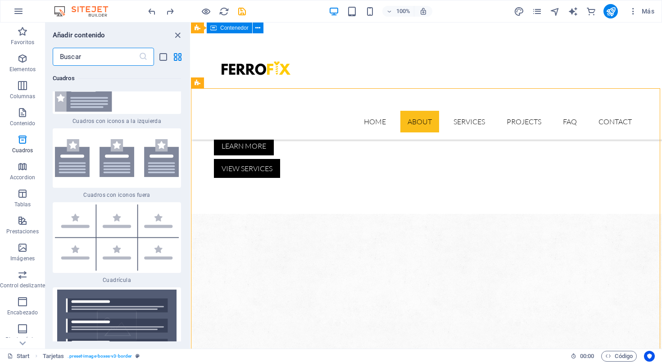
scroll to position [5147, 0]
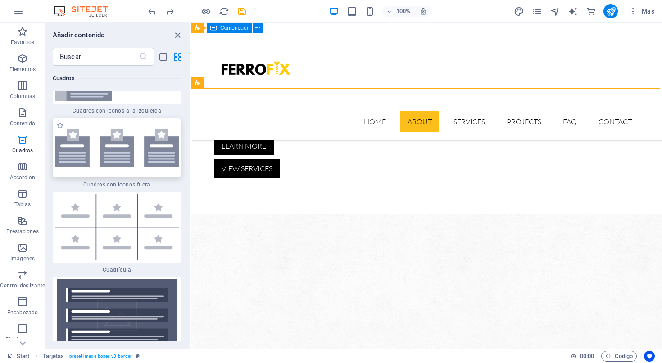
click at [114, 167] on img at bounding box center [117, 148] width 124 height 38
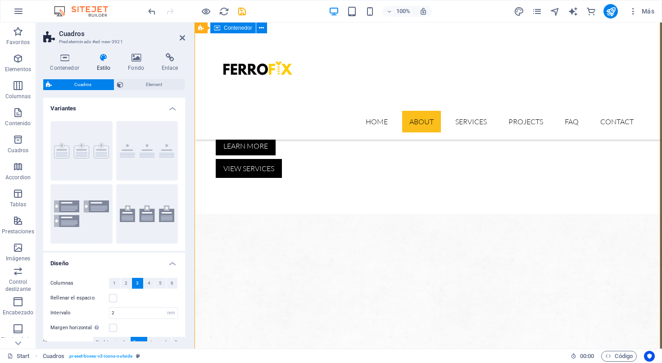
scroll to position [1352, 0]
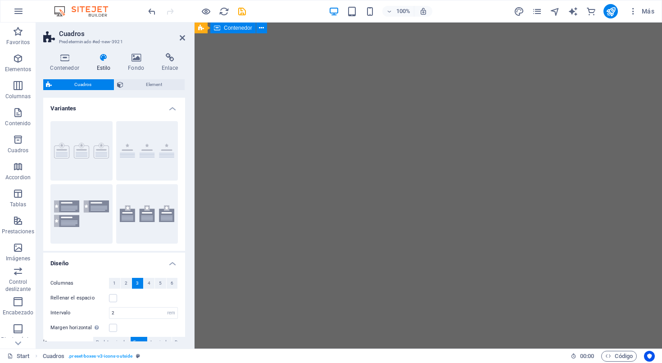
select select "rem"
select select "preset-boxes-v3-icons-outside"
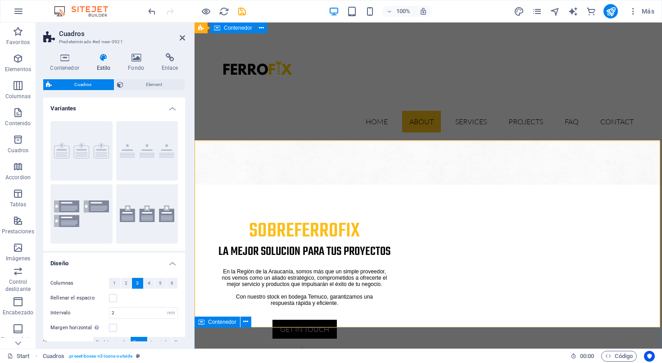
scroll to position [687, 0]
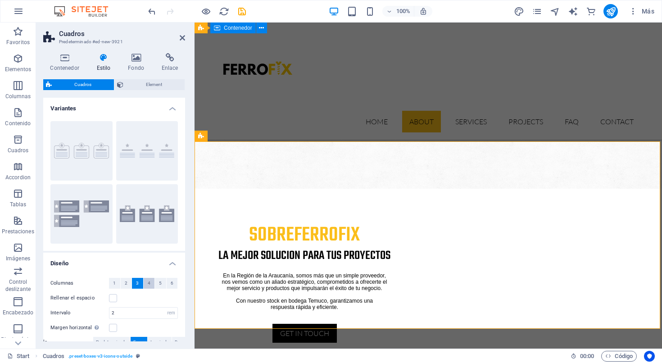
click at [148, 282] on span "4" at bounding box center [149, 283] width 3 height 11
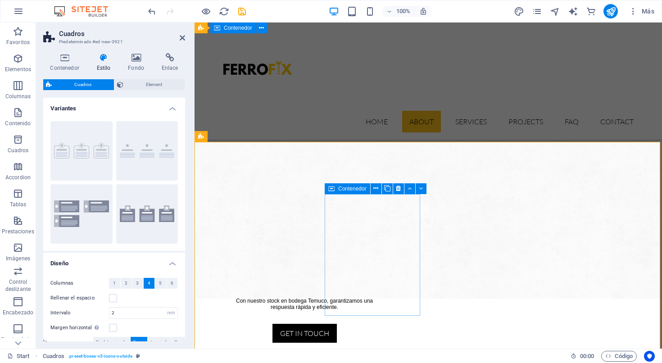
scroll to position [687, 0]
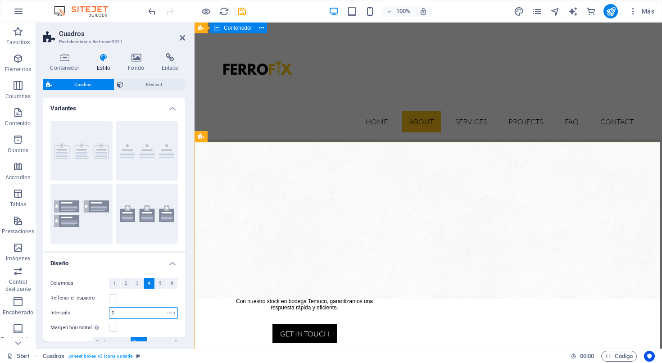
click at [137, 313] on input "2" at bounding box center [143, 313] width 68 height 11
click at [113, 329] on label at bounding box center [113, 328] width 8 height 8
click at [0, 0] on input "Margen horizontal Solo si el "Ancho del contenido" de los contenedores no se ha…" at bounding box center [0, 0] width 0 height 0
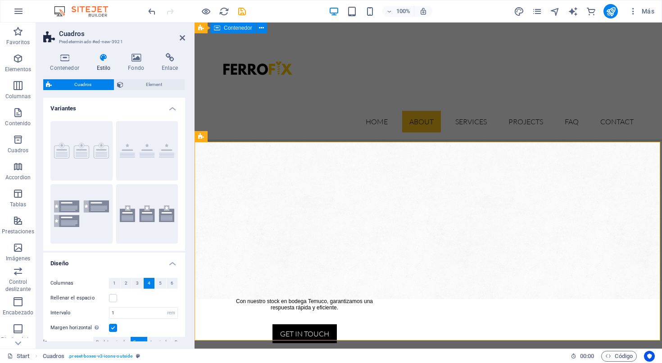
click at [113, 329] on label at bounding box center [113, 328] width 8 height 8
click at [0, 0] on input "Margen horizontal Solo si el "Ancho del contenido" de los contenedores no se ha…" at bounding box center [0, 0] width 0 height 0
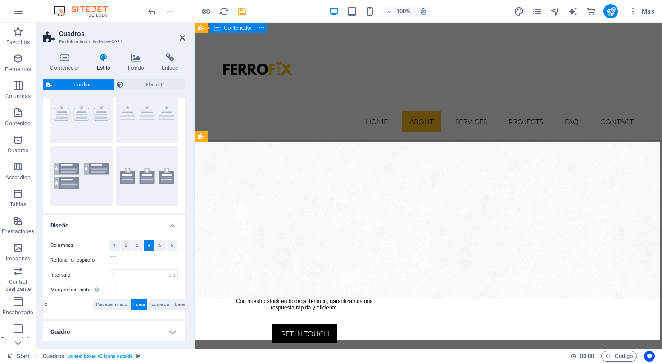
scroll to position [43, 0]
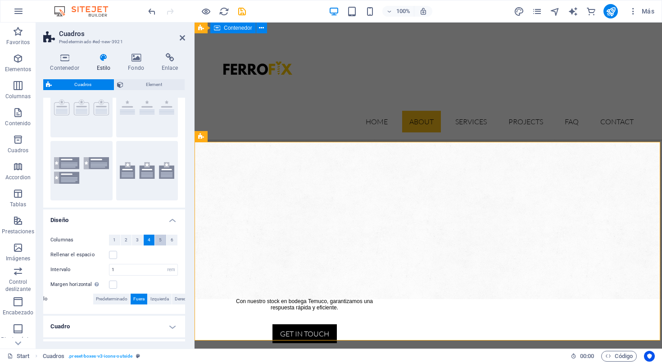
click at [159, 238] on span "5" at bounding box center [160, 240] width 3 height 11
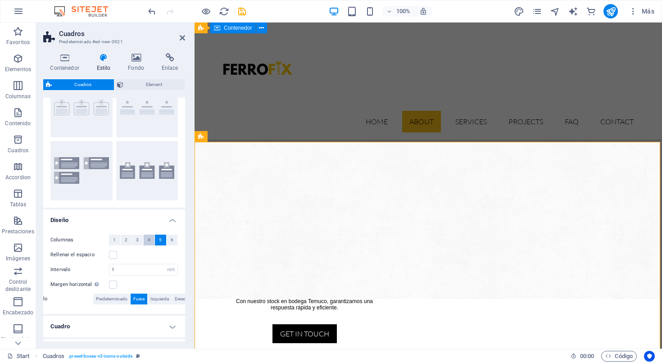
click at [150, 241] on button "4" at bounding box center [149, 240] width 11 height 11
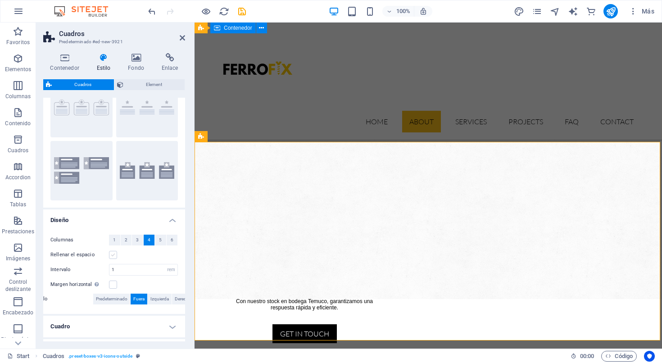
click at [114, 255] on label at bounding box center [113, 255] width 8 height 8
click at [0, 0] on input "Rellenar el espacio" at bounding box center [0, 0] width 0 height 0
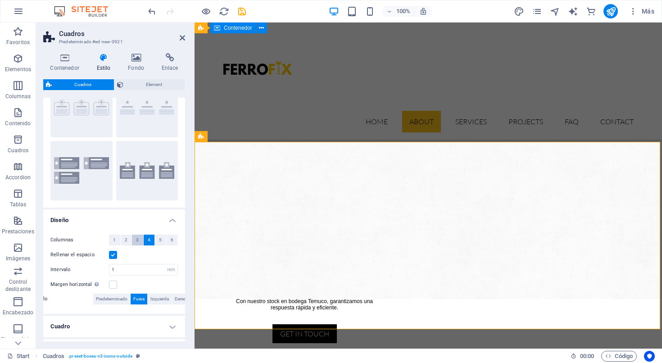
click at [138, 240] on span "3" at bounding box center [137, 240] width 3 height 11
click at [127, 242] on button "2" at bounding box center [126, 240] width 11 height 11
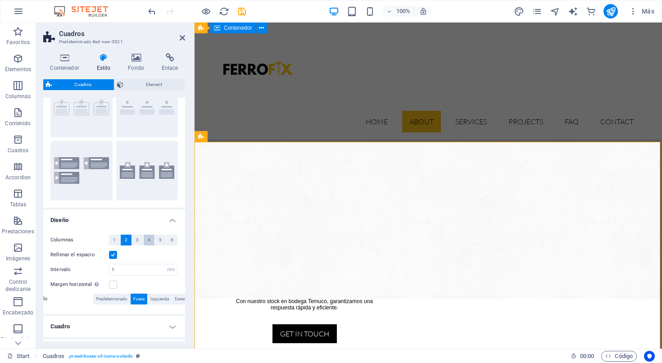
click at [145, 241] on button "4" at bounding box center [149, 240] width 11 height 11
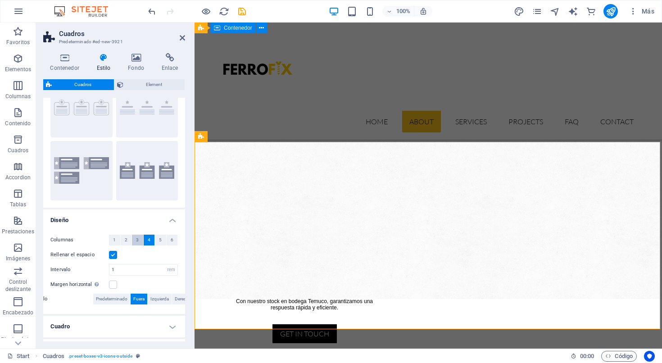
click at [139, 240] on button "3" at bounding box center [137, 240] width 11 height 11
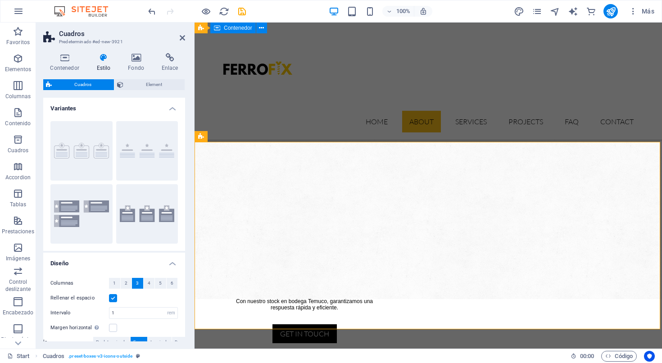
scroll to position [0, 0]
click at [96, 155] on button "Borde" at bounding box center [81, 150] width 62 height 59
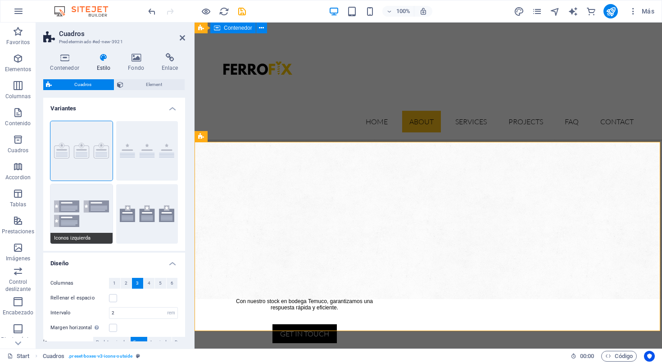
click at [90, 213] on button "Iconos izquierda" at bounding box center [81, 213] width 62 height 59
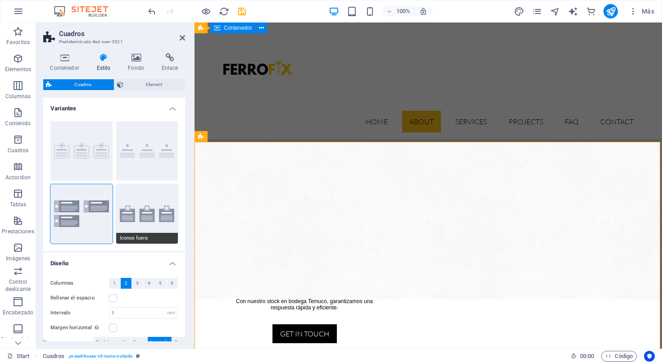
click at [146, 214] on button "Iconos fuera" at bounding box center [147, 213] width 62 height 59
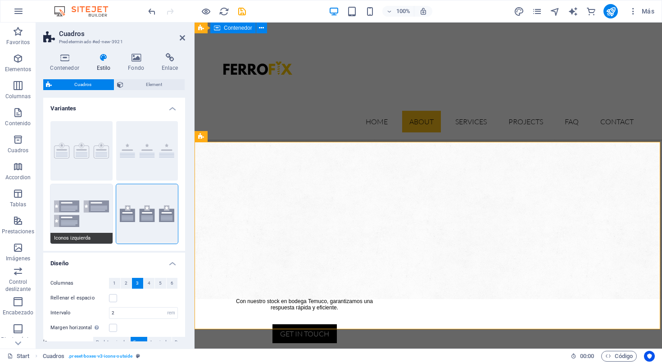
click at [92, 209] on button "Iconos izquierda" at bounding box center [81, 213] width 62 height 59
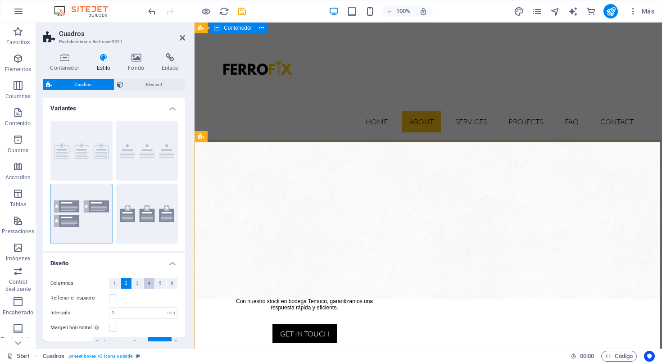
click at [148, 284] on span "4" at bounding box center [149, 283] width 3 height 11
click at [138, 283] on button "3" at bounding box center [137, 283] width 11 height 11
click at [128, 283] on button "2" at bounding box center [126, 283] width 11 height 11
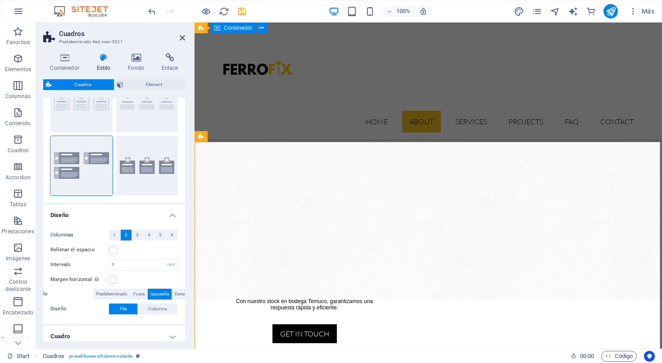
scroll to position [50, 0]
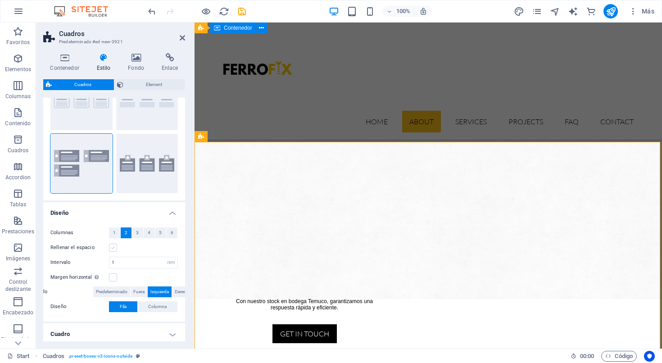
click at [113, 249] on label at bounding box center [113, 248] width 8 height 8
click at [0, 0] on input "Rellenar el espacio" at bounding box center [0, 0] width 0 height 0
click at [113, 249] on label at bounding box center [113, 248] width 8 height 8
click at [0, 0] on input "Rellenar el espacio" at bounding box center [0, 0] width 0 height 0
click at [144, 182] on button "Iconos fuera" at bounding box center [147, 163] width 62 height 59
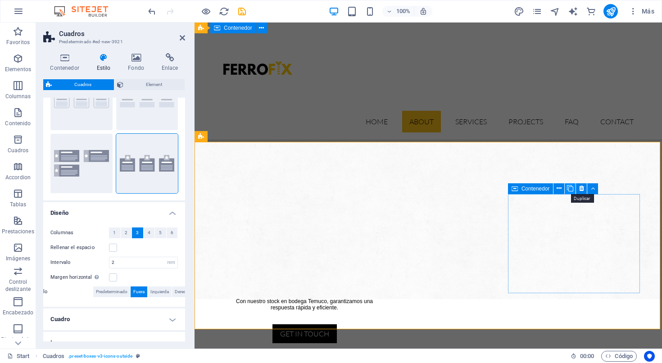
click at [570, 188] on icon at bounding box center [570, 188] width 6 height 9
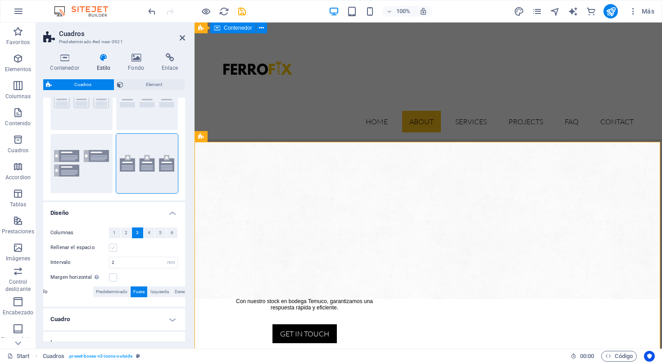
click at [112, 247] on label at bounding box center [113, 248] width 8 height 8
click at [0, 0] on input "Rellenar el espacio" at bounding box center [0, 0] width 0 height 0
click at [114, 247] on label at bounding box center [113, 248] width 8 height 8
click at [0, 0] on input "Rellenar el espacio" at bounding box center [0, 0] width 0 height 0
click at [88, 167] on button "Iconos izquierda" at bounding box center [81, 163] width 62 height 59
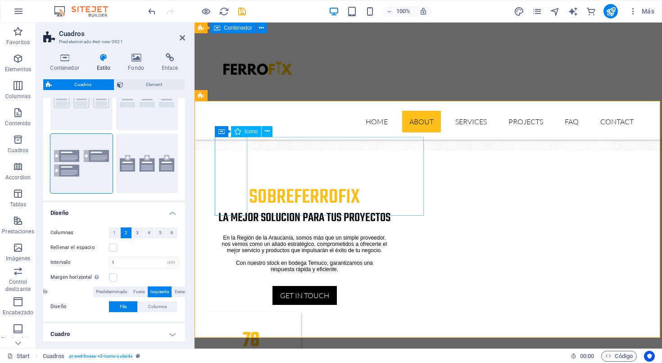
scroll to position [724, 0]
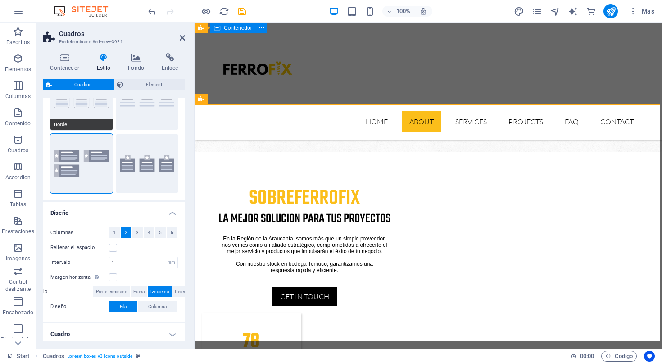
click at [95, 114] on button "Borde" at bounding box center [81, 100] width 62 height 59
type input "2"
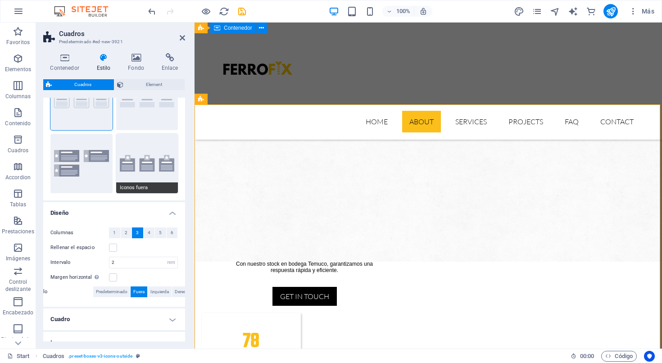
click at [138, 145] on button "Iconos fuera" at bounding box center [147, 163] width 62 height 59
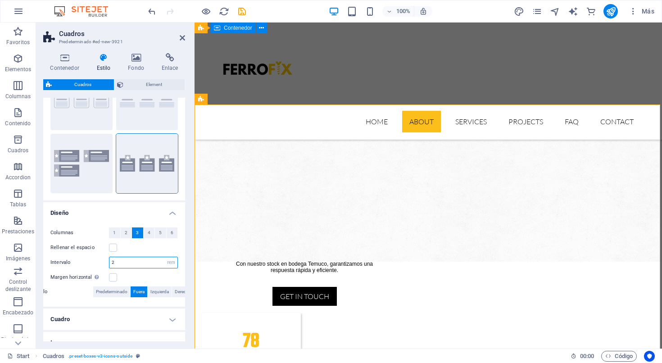
click at [127, 261] on input "2" at bounding box center [143, 262] width 68 height 11
type input "1"
click at [148, 232] on span "4" at bounding box center [149, 232] width 3 height 11
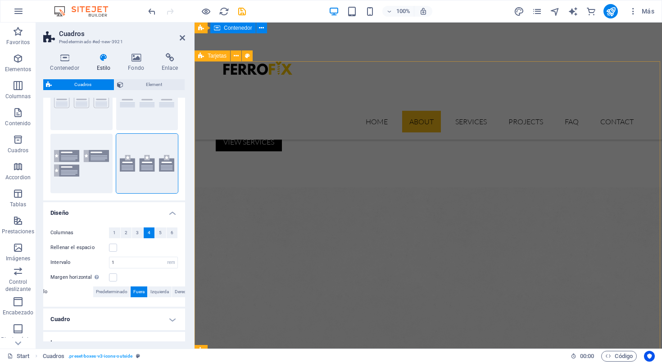
scroll to position [473, 0]
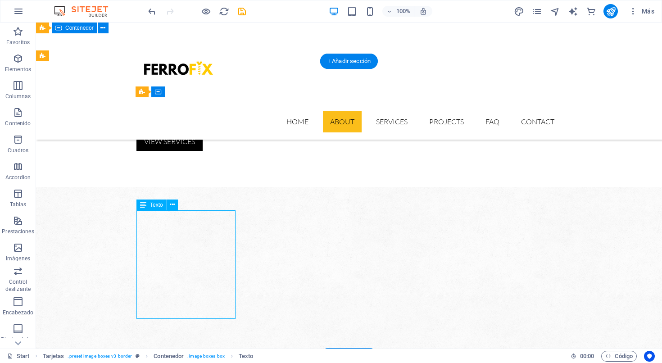
click at [171, 204] on icon at bounding box center [172, 204] width 5 height 9
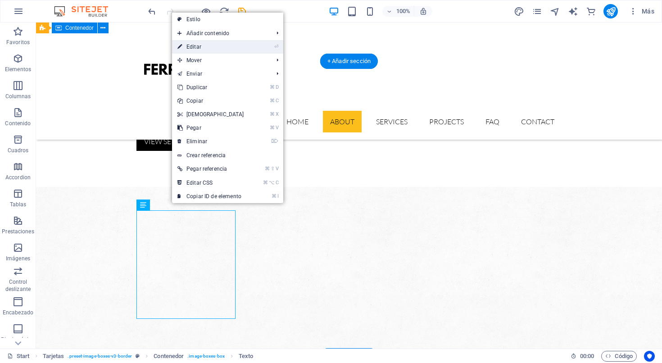
click at [202, 48] on link "⏎ Editar" at bounding box center [210, 47] width 77 height 14
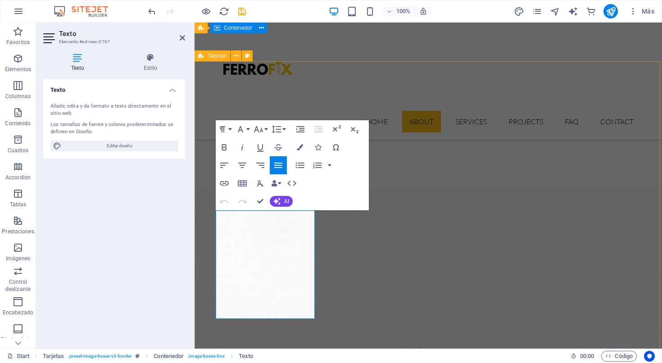
drag, startPoint x: 278, startPoint y: 309, endPoint x: 213, endPoint y: 213, distance: 116.3
copy span "Ofrecemos productos de calidad comprobada en tornillos, pernos, tuercas, golill…"
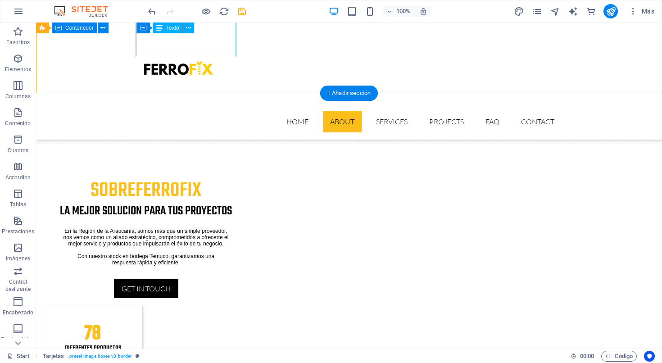
scroll to position [736, 0]
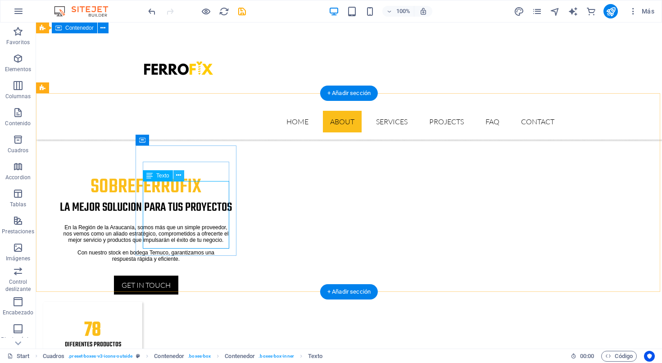
click at [178, 177] on icon at bounding box center [178, 175] width 5 height 9
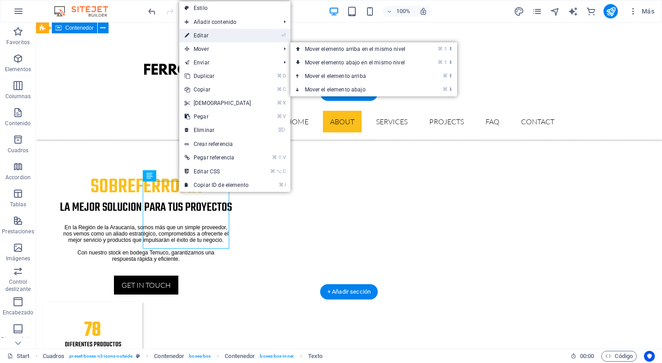
click at [213, 38] on link "⏎ Editar" at bounding box center [217, 36] width 77 height 14
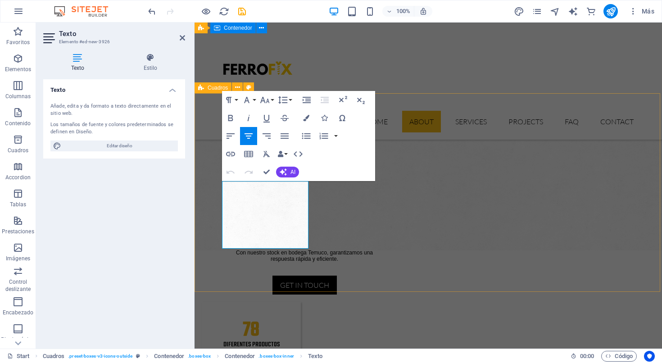
drag, startPoint x: 307, startPoint y: 245, endPoint x: 213, endPoint y: 174, distance: 117.7
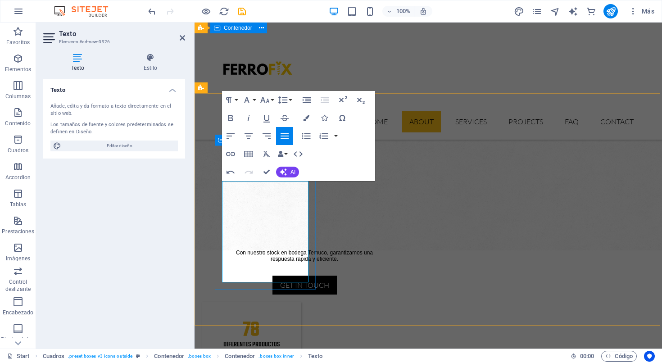
drag, startPoint x: 264, startPoint y: 277, endPoint x: 219, endPoint y: 176, distance: 110.1
click at [286, 137] on icon "button" at bounding box center [284, 136] width 11 height 11
click at [248, 137] on icon "button" at bounding box center [248, 136] width 11 height 11
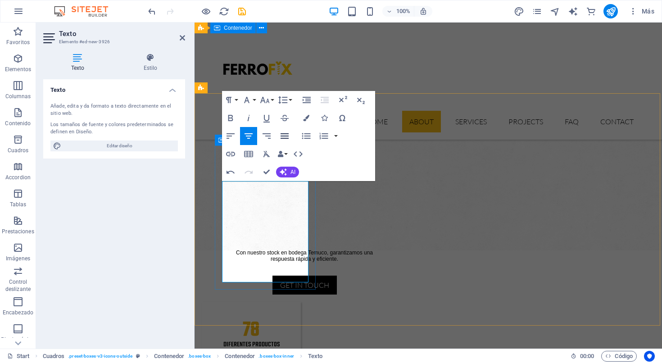
click at [286, 137] on icon "button" at bounding box center [284, 136] width 11 height 11
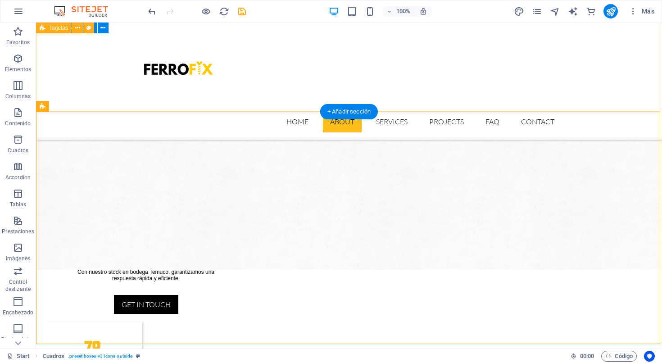
scroll to position [717, 0]
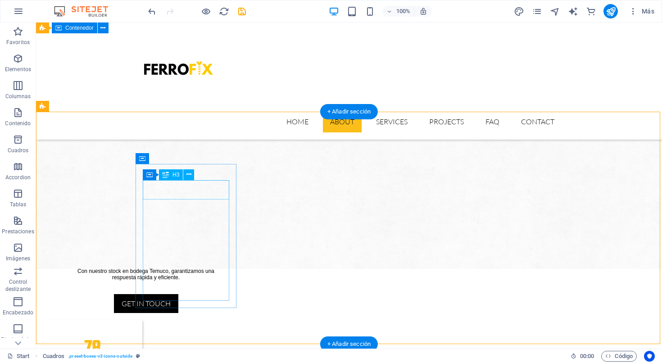
click at [188, 176] on icon at bounding box center [188, 174] width 5 height 9
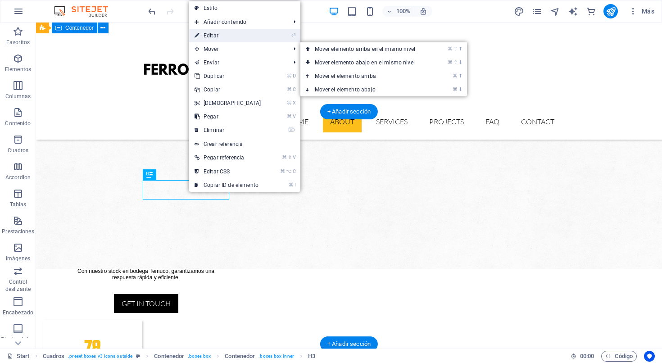
click at [213, 36] on link "⏎ Editar" at bounding box center [227, 36] width 77 height 14
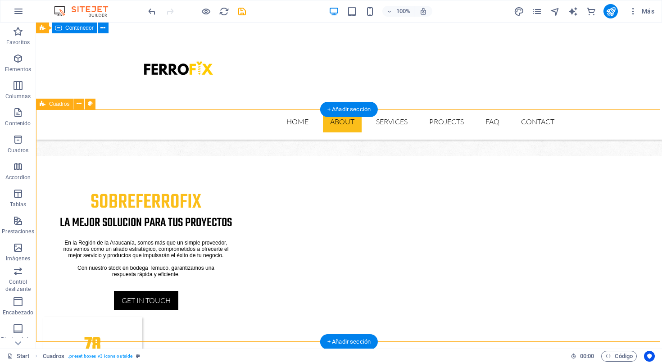
scroll to position [721, 0]
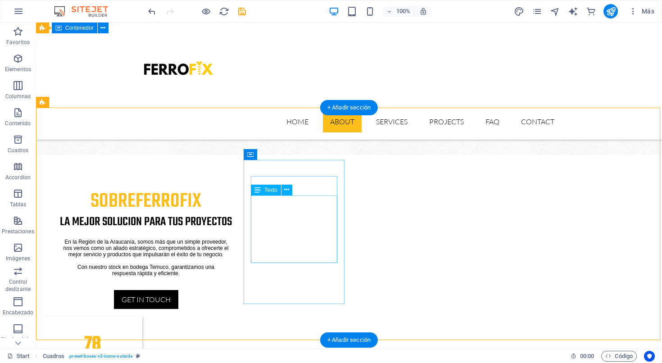
click at [287, 191] on icon at bounding box center [286, 189] width 5 height 9
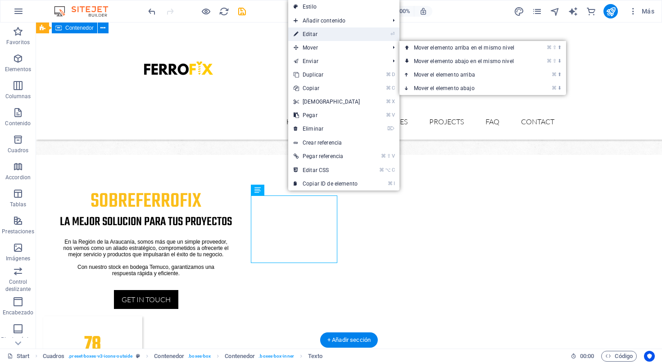
click at [314, 32] on link "⏎ Editar" at bounding box center [326, 34] width 77 height 14
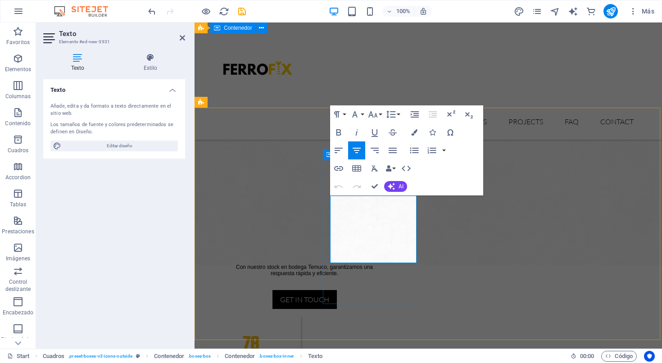
drag, startPoint x: 414, startPoint y: 257, endPoint x: 330, endPoint y: 191, distance: 106.6
drag, startPoint x: 413, startPoint y: 271, endPoint x: 332, endPoint y: 199, distance: 109.1
click at [390, 152] on icon "button" at bounding box center [392, 150] width 11 height 11
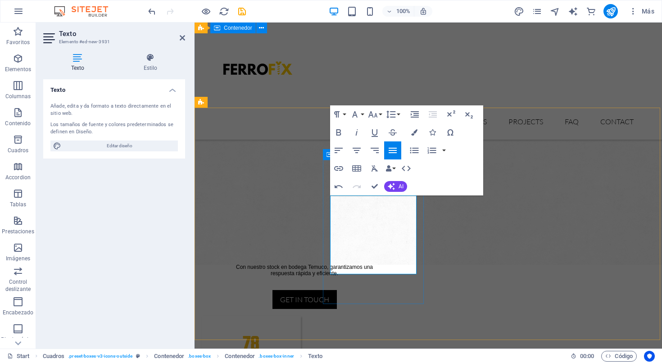
drag, startPoint x: 404, startPoint y: 271, endPoint x: 326, endPoint y: 200, distance: 105.5
click at [393, 153] on icon "button" at bounding box center [393, 150] width 8 height 5
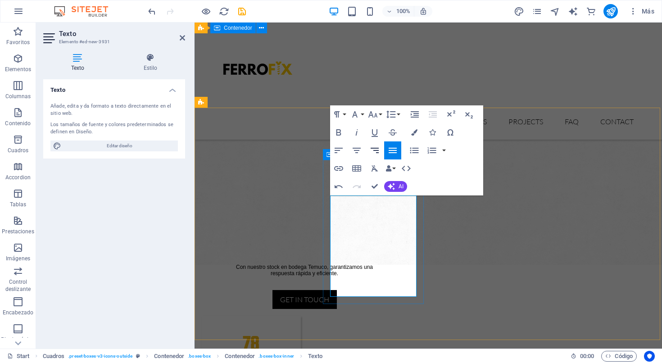
click at [375, 153] on icon "button" at bounding box center [374, 150] width 11 height 11
click at [391, 150] on icon "button" at bounding box center [393, 150] width 8 height 5
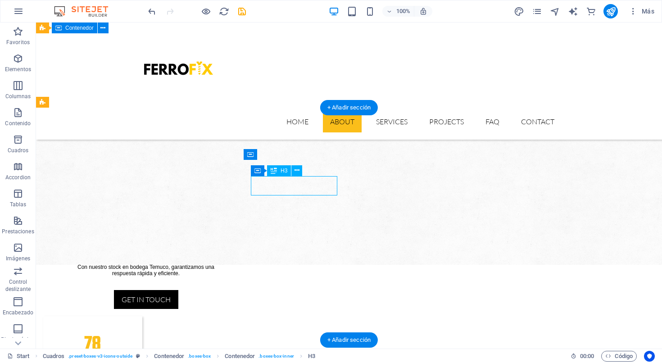
click at [295, 169] on icon at bounding box center [297, 170] width 5 height 9
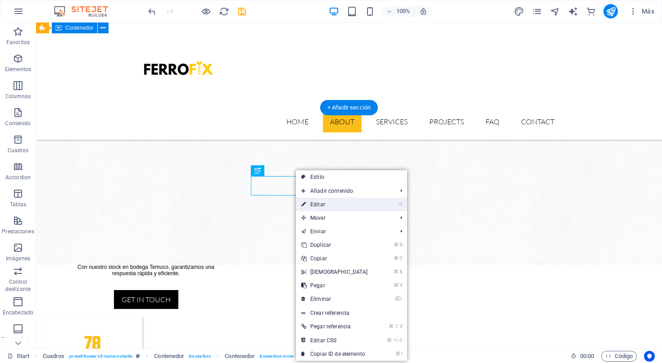
click at [318, 206] on link "⏎ Editar" at bounding box center [334, 205] width 77 height 14
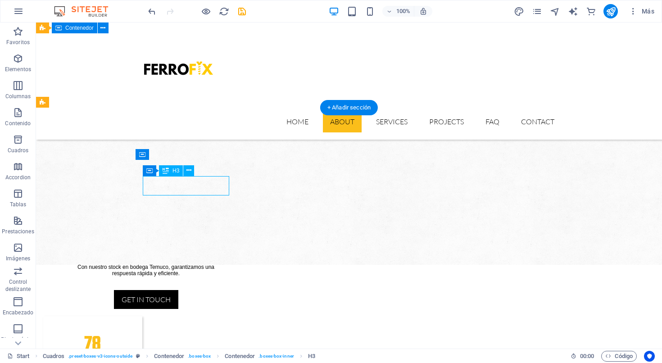
click at [191, 170] on button at bounding box center [188, 170] width 11 height 11
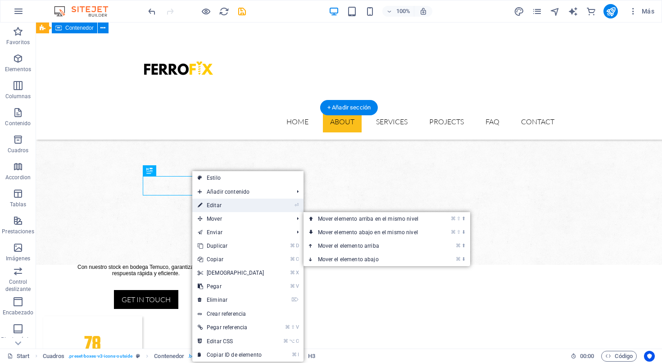
click at [227, 207] on link "⏎ Editar" at bounding box center [230, 206] width 77 height 14
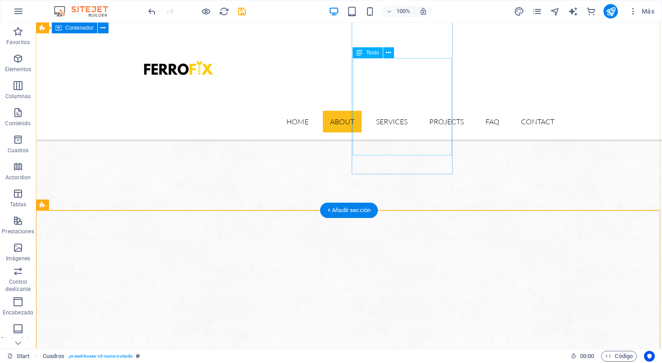
scroll to position [620, 0]
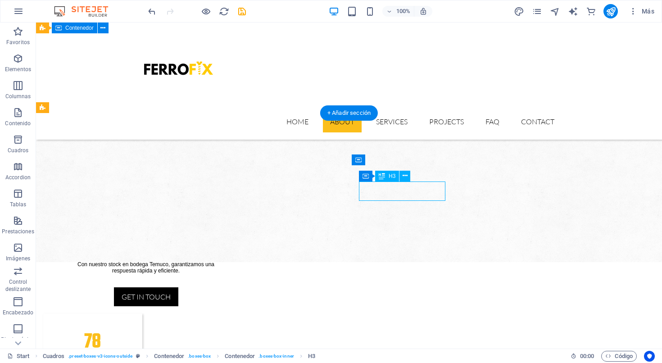
scroll to position [739, 0]
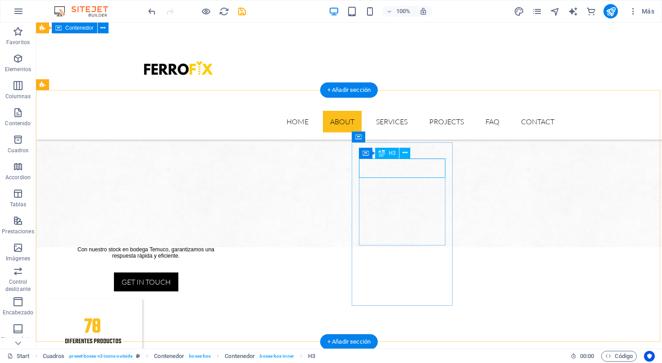
click at [403, 153] on icon at bounding box center [405, 152] width 5 height 9
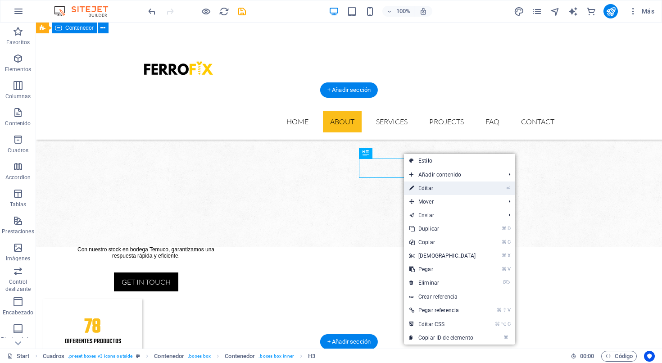
click at [417, 190] on link "⏎ Editar" at bounding box center [442, 189] width 77 height 14
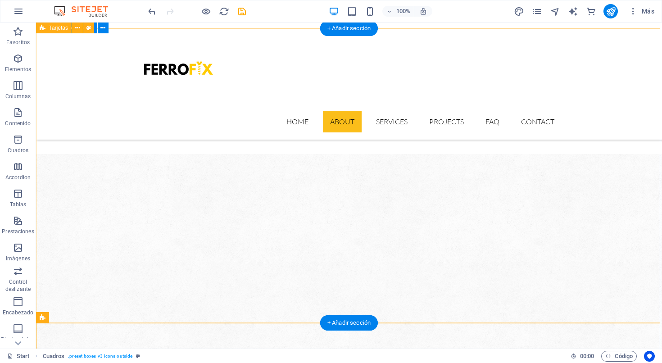
scroll to position [497, 0]
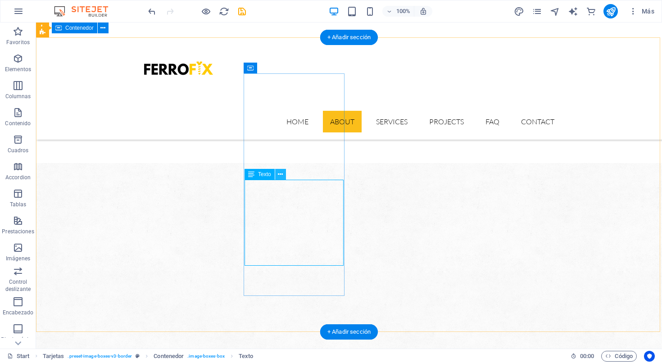
click at [282, 177] on icon at bounding box center [280, 174] width 5 height 9
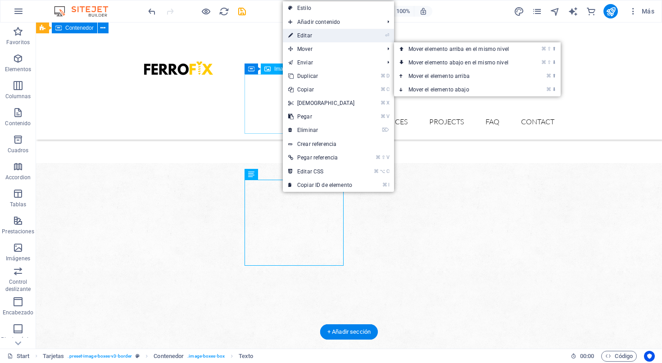
click at [312, 41] on link "⏎ Editar" at bounding box center [321, 36] width 77 height 14
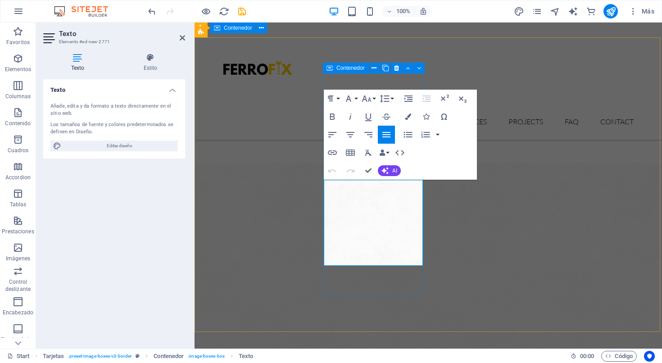
drag, startPoint x: 373, startPoint y: 257, endPoint x: 323, endPoint y: 180, distance: 91.4
copy span "Buscamos relaciones a largo plazo. Por eso, además de ofrecer precios altamente…"
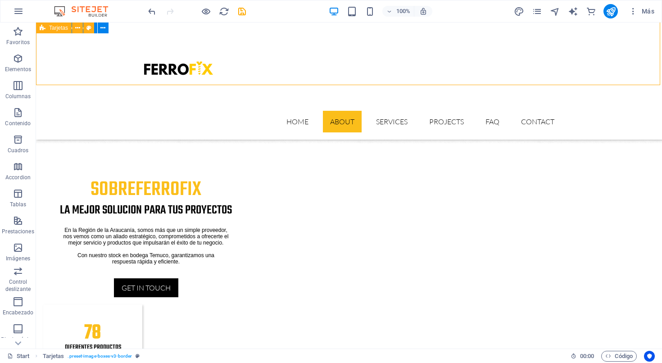
scroll to position [730, 0]
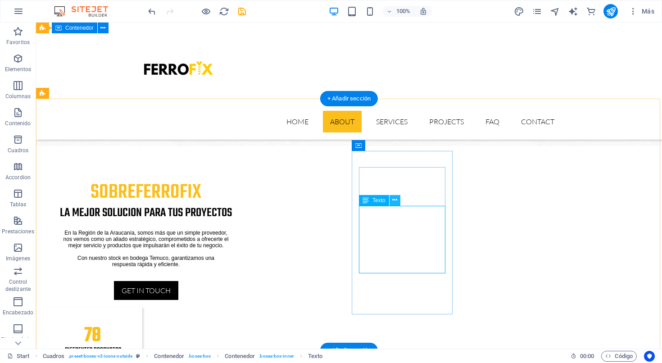
click at [395, 201] on icon at bounding box center [394, 199] width 5 height 9
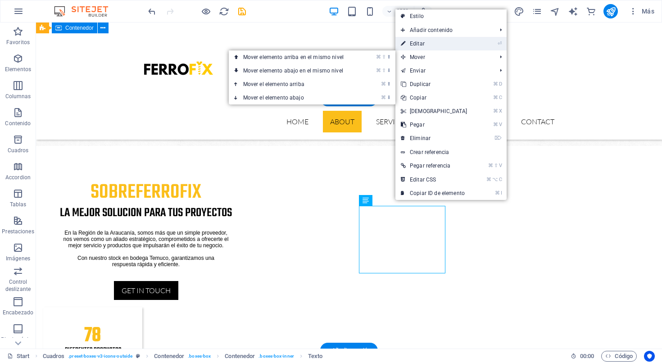
click at [422, 45] on link "⏎ Editar" at bounding box center [433, 44] width 77 height 14
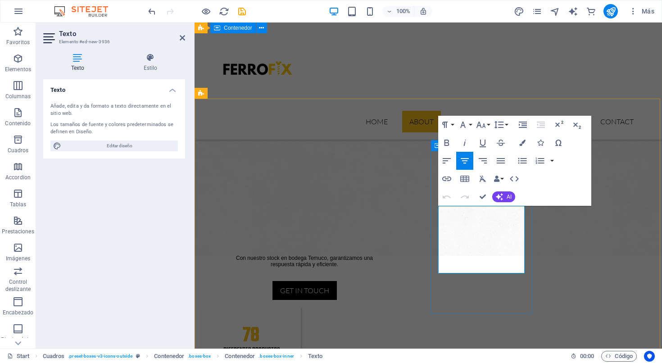
drag, startPoint x: 523, startPoint y: 268, endPoint x: 438, endPoint y: 210, distance: 103.1
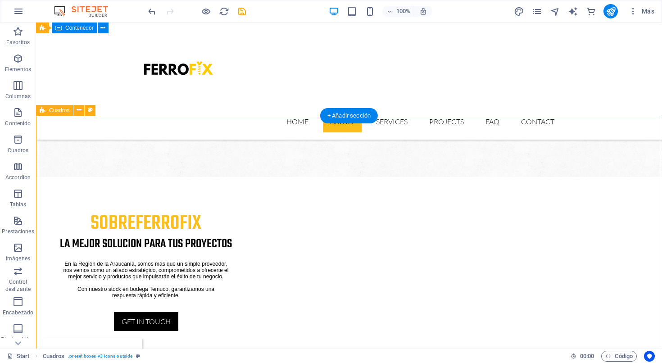
scroll to position [727, 0]
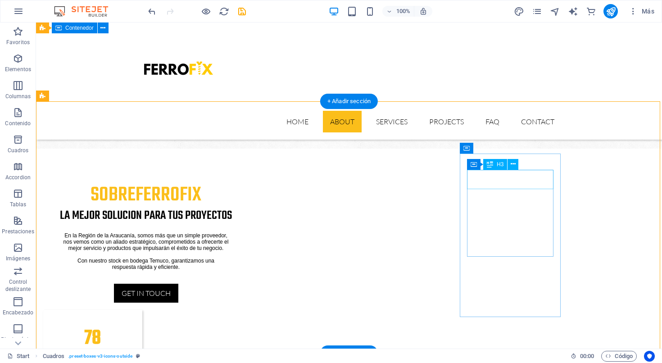
click at [512, 164] on icon at bounding box center [513, 163] width 5 height 9
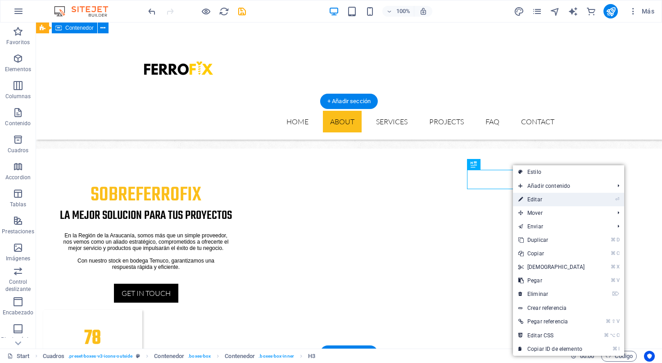
click at [536, 199] on link "⏎ Editar" at bounding box center [551, 200] width 77 height 14
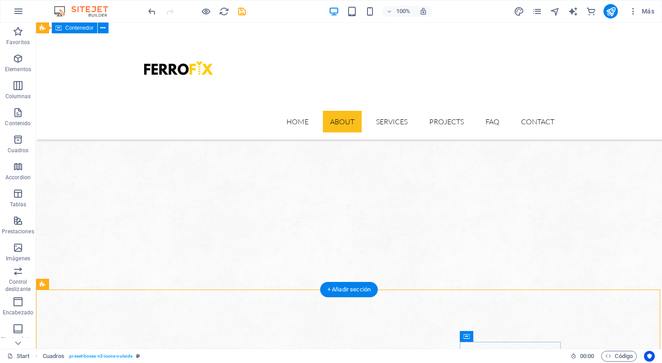
scroll to position [521, 0]
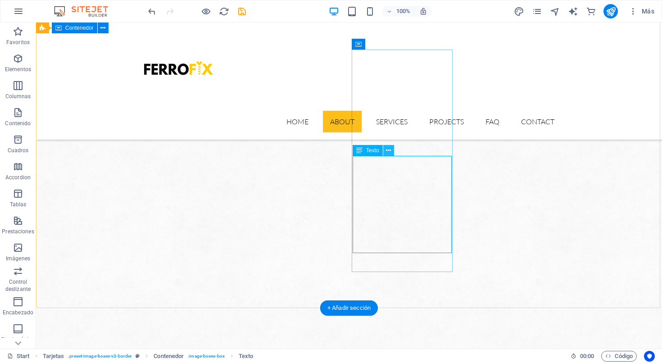
click at [387, 150] on icon at bounding box center [388, 150] width 5 height 9
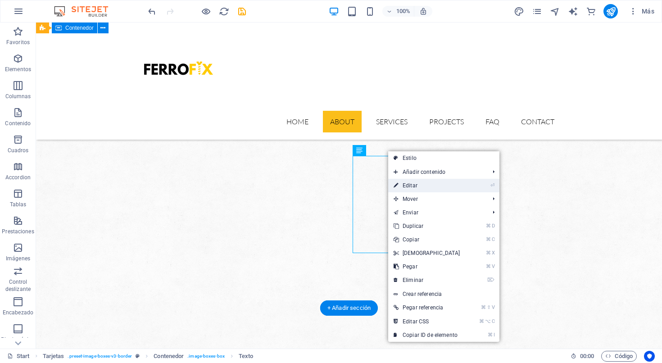
click at [410, 188] on link "⏎ Editar" at bounding box center [426, 186] width 77 height 14
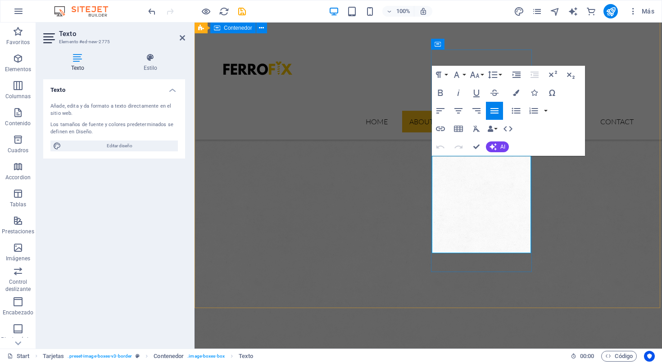
drag, startPoint x: 479, startPoint y: 241, endPoint x: 433, endPoint y: 161, distance: 92.2
copy span "Entendemos que en tu negocio, el tiempo es oro. Nos comprometemos a dar una res…"
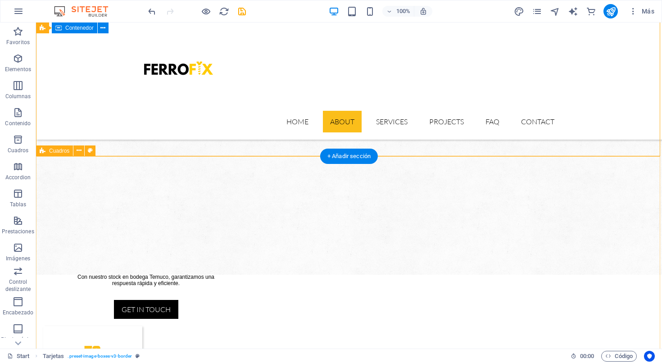
scroll to position [736, 0]
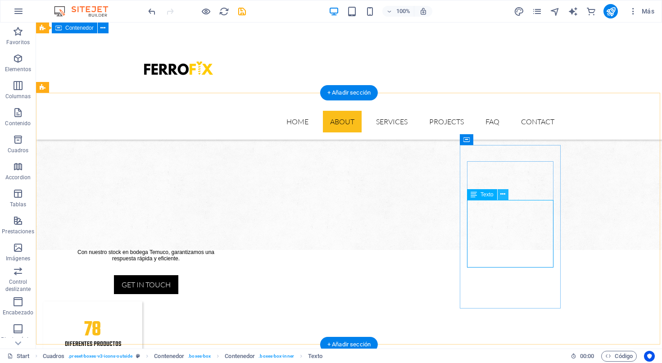
click at [504, 195] on icon at bounding box center [502, 194] width 5 height 9
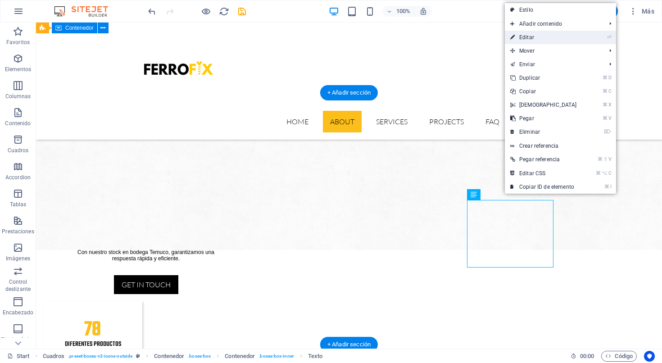
click at [535, 38] on link "⏎ Editar" at bounding box center [543, 38] width 77 height 14
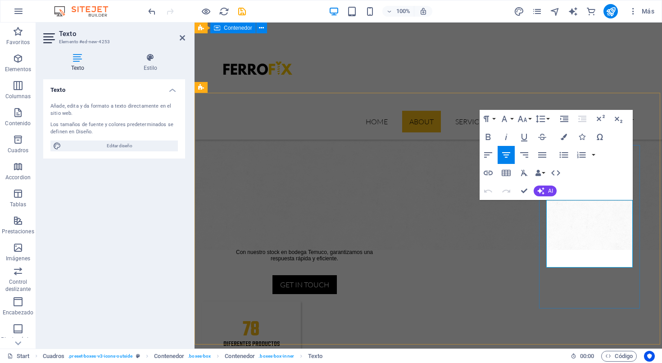
drag, startPoint x: 630, startPoint y: 263, endPoint x: 541, endPoint y: 202, distance: 107.7
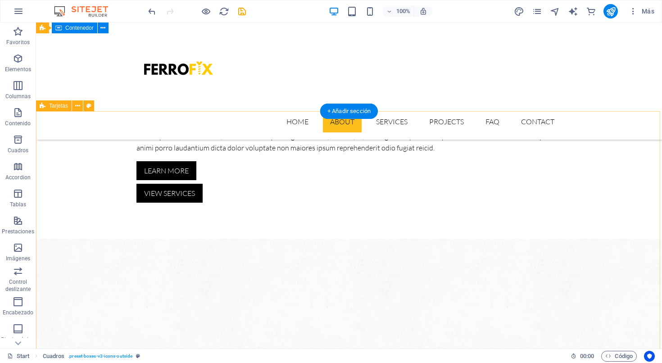
scroll to position [420, 0]
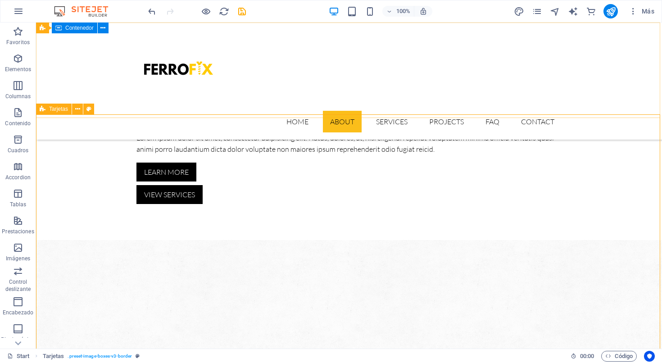
click at [46, 110] on div "Tarjetas" at bounding box center [54, 109] width 36 height 11
click at [80, 109] on icon at bounding box center [77, 108] width 5 height 9
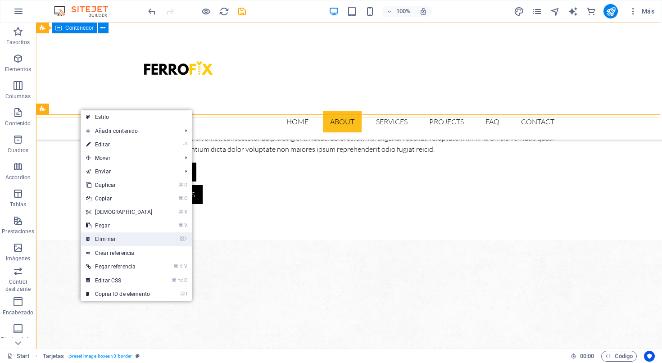
click at [107, 239] on link "⌦ Eliminar" at bounding box center [119, 239] width 77 height 14
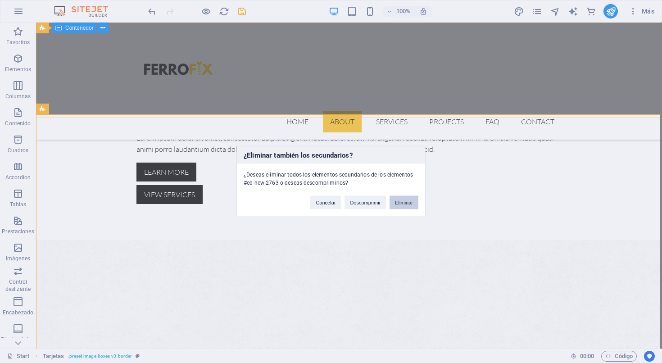
click at [402, 203] on button "Eliminar" at bounding box center [404, 203] width 29 height 14
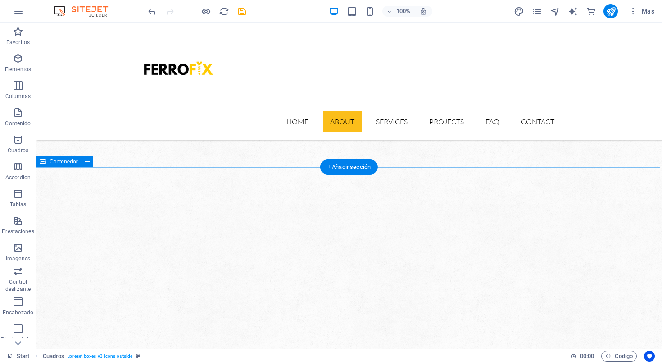
scroll to position [619, 0]
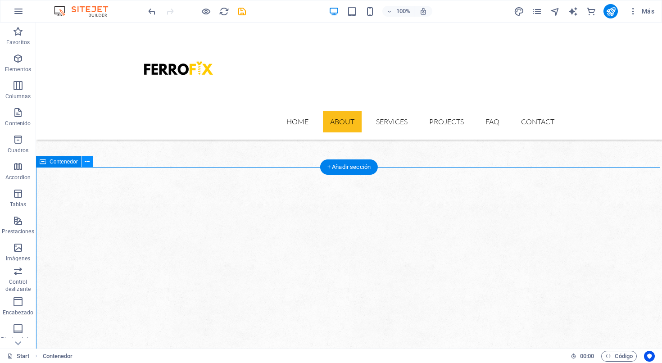
click at [88, 163] on icon at bounding box center [87, 161] width 5 height 9
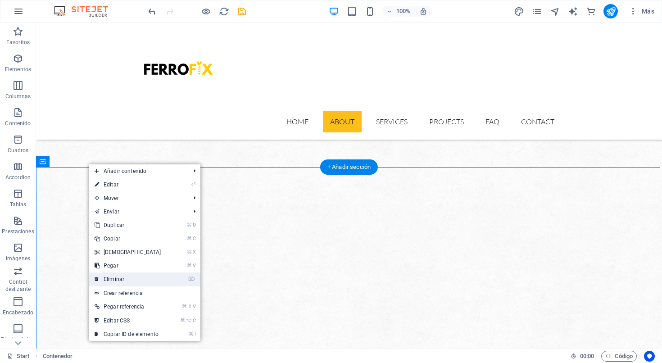
click at [122, 281] on link "⌦ Eliminar" at bounding box center [127, 279] width 77 height 14
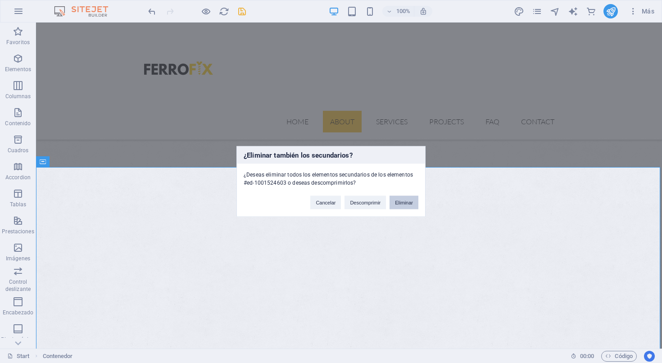
click at [409, 204] on button "Eliminar" at bounding box center [404, 203] width 29 height 14
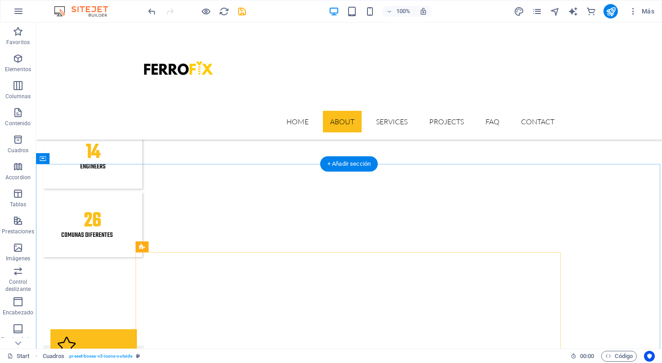
scroll to position [1060, 0]
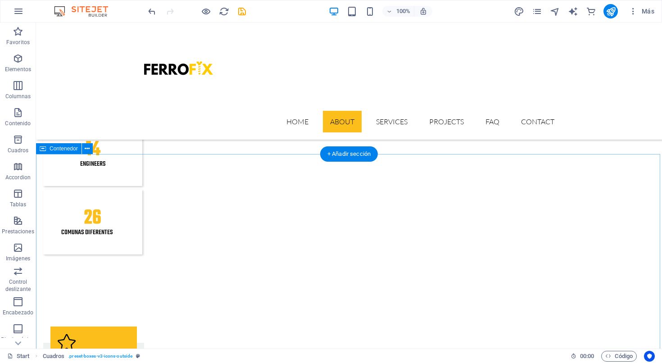
click at [89, 147] on icon at bounding box center [87, 148] width 5 height 9
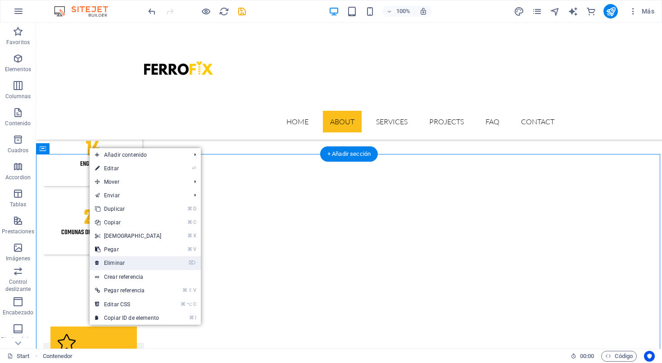
click at [133, 259] on link "⌦ Eliminar" at bounding box center [128, 263] width 77 height 14
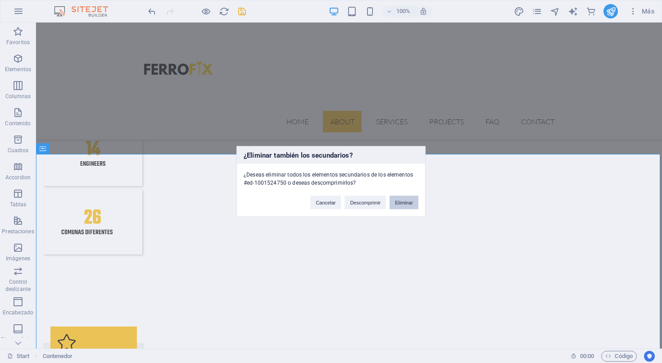
click at [407, 208] on button "Eliminar" at bounding box center [404, 203] width 29 height 14
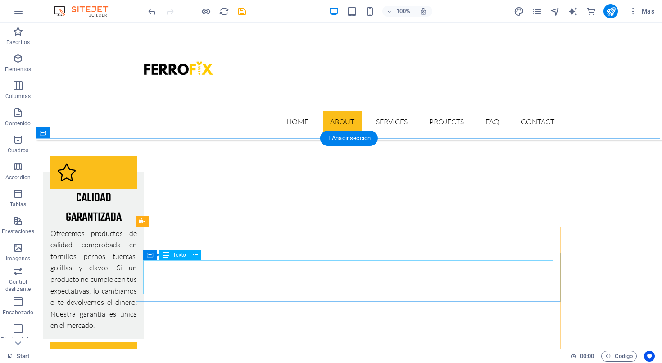
scroll to position [1230, 0]
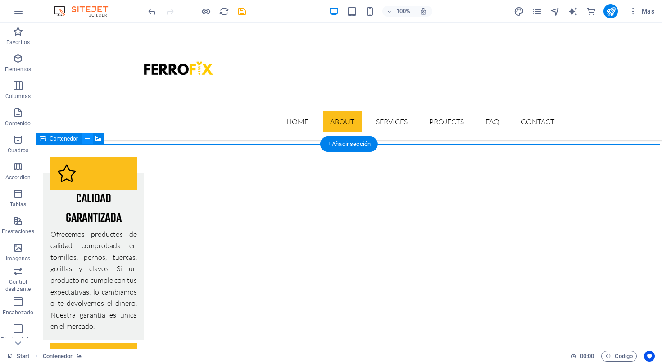
click at [88, 138] on icon at bounding box center [87, 138] width 5 height 9
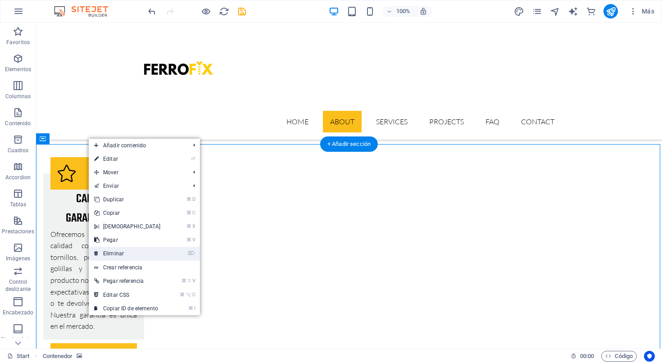
click at [121, 255] on link "⌦ Eliminar" at bounding box center [127, 254] width 77 height 14
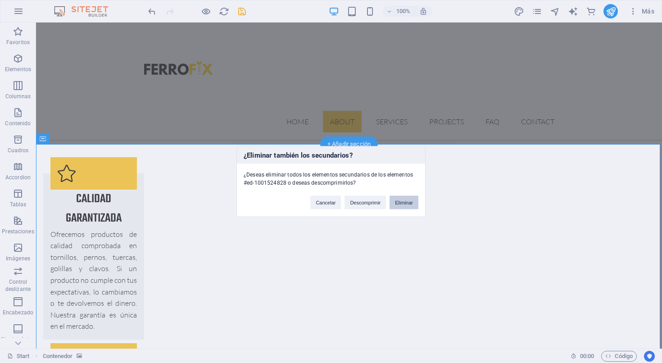
click at [400, 203] on button "Eliminar" at bounding box center [404, 203] width 29 height 14
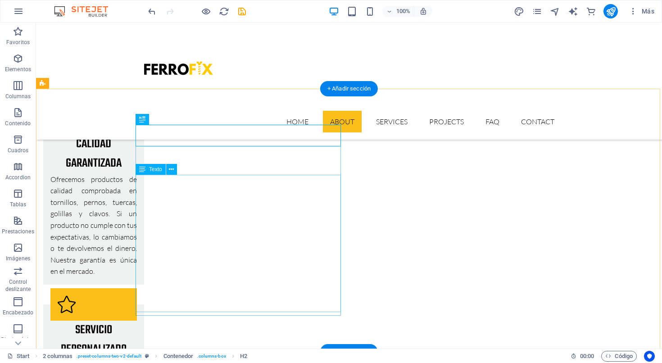
scroll to position [1285, 0]
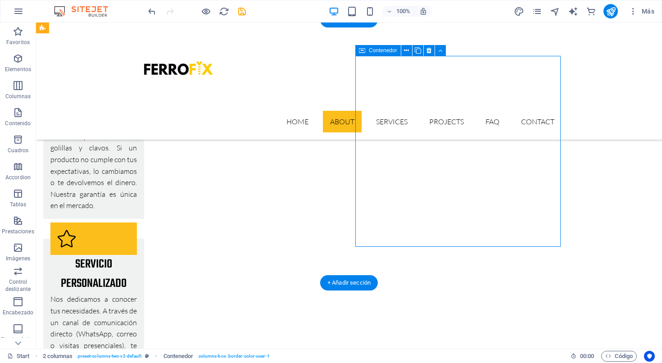
scroll to position [1377, 0]
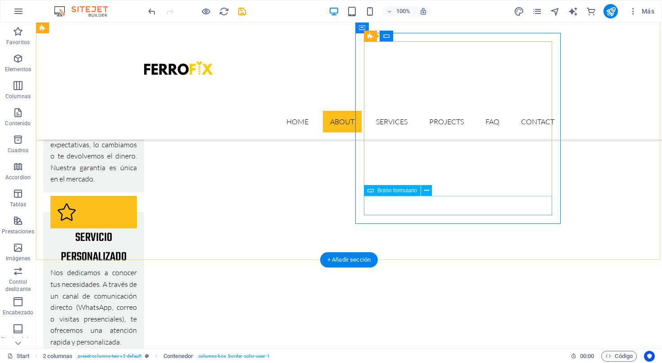
click at [428, 193] on icon at bounding box center [426, 190] width 5 height 9
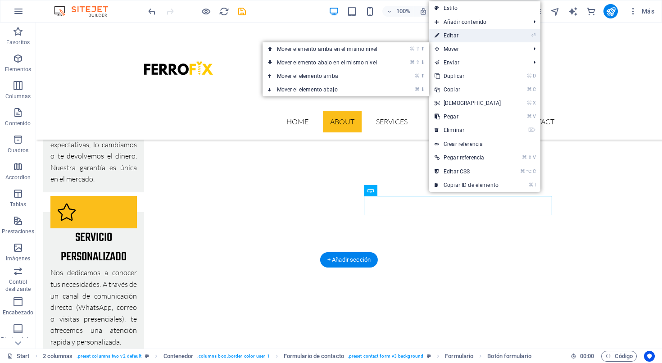
click at [453, 33] on link "⏎ Editar" at bounding box center [467, 36] width 77 height 14
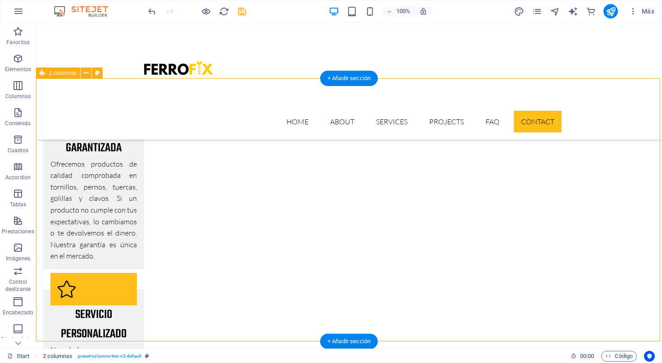
scroll to position [1289, 0]
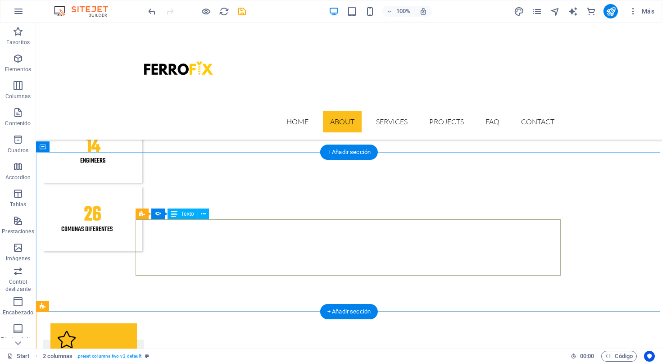
scroll to position [1062, 0]
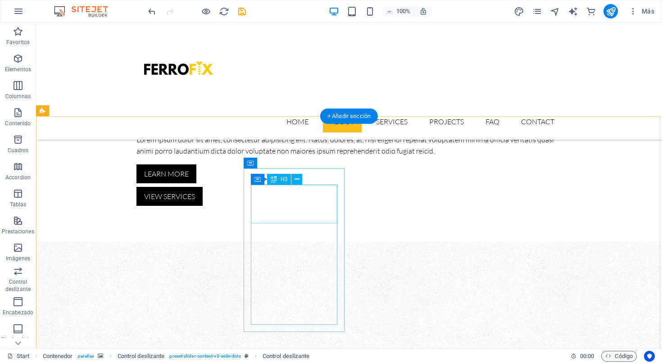
scroll to position [413, 0]
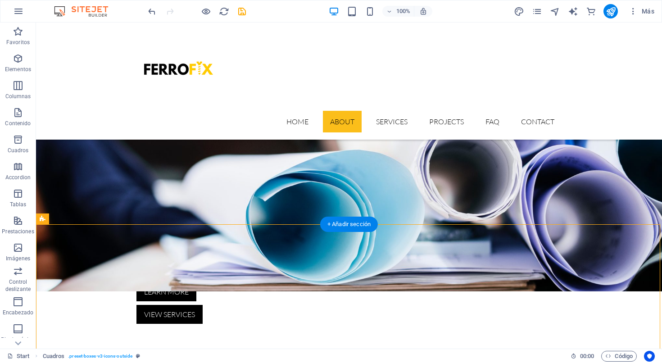
scroll to position [335, 0]
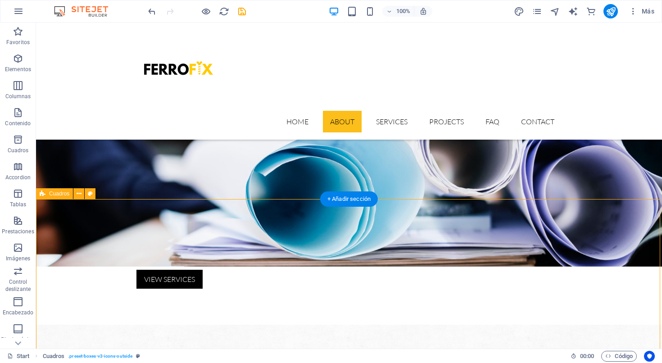
click at [81, 195] on icon at bounding box center [79, 193] width 5 height 9
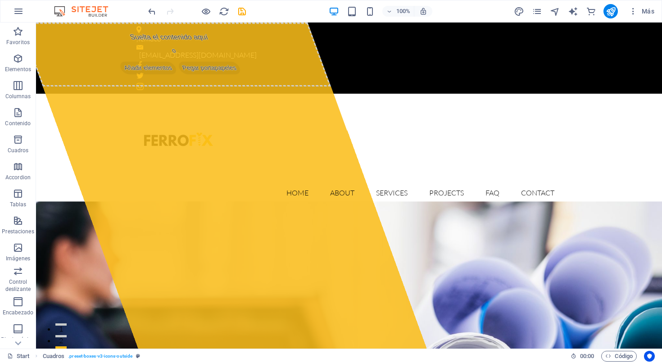
scroll to position [0, 0]
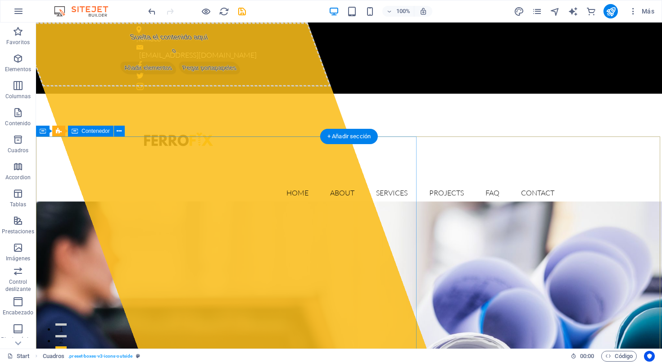
click at [156, 74] on span "Añadir elementos" at bounding box center [147, 68] width 59 height 13
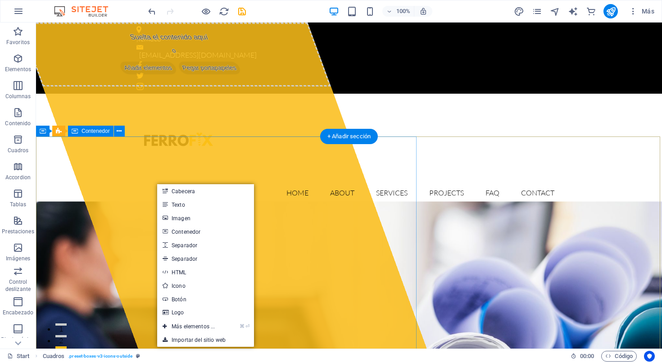
click at [129, 216] on div "Suelta el contenido aquí o Añadir elementos Pegar portapapeles" at bounding box center [222, 186] width 407 height 326
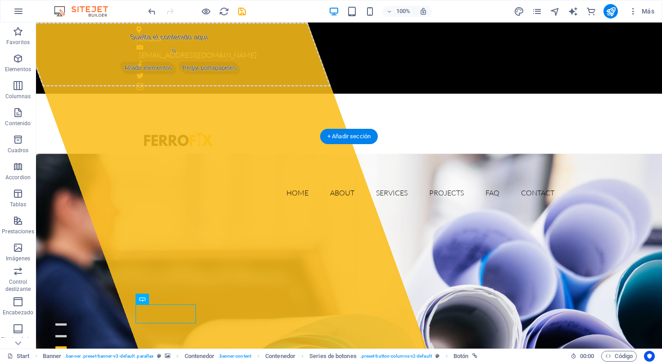
click at [381, 355] on span ". preset-button-columns-v2-default" at bounding box center [396, 356] width 72 height 11
click at [378, 356] on span ". preset-button-columns-v2-default" at bounding box center [396, 356] width 72 height 11
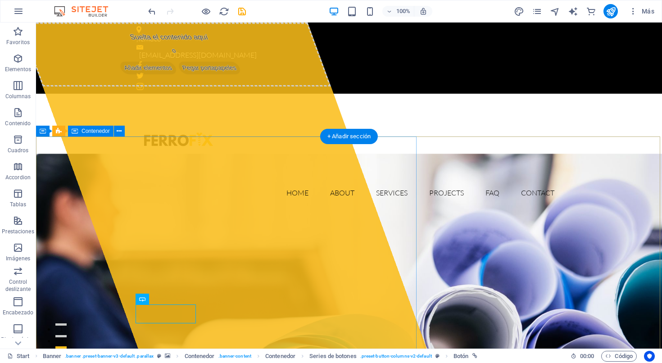
click at [118, 286] on div "Suelta el contenido aquí o Añadir elementos Pegar portapapeles" at bounding box center [222, 186] width 407 height 326
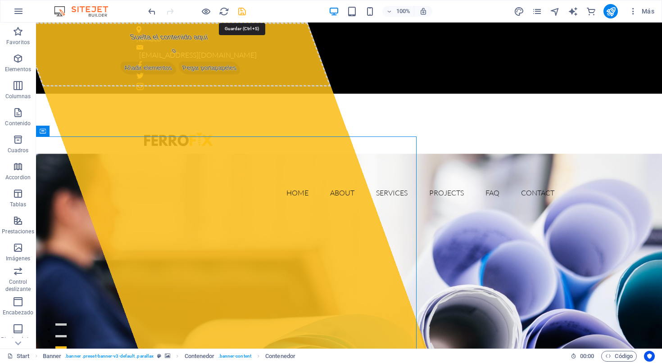
click at [242, 13] on icon "save" at bounding box center [242, 11] width 10 height 10
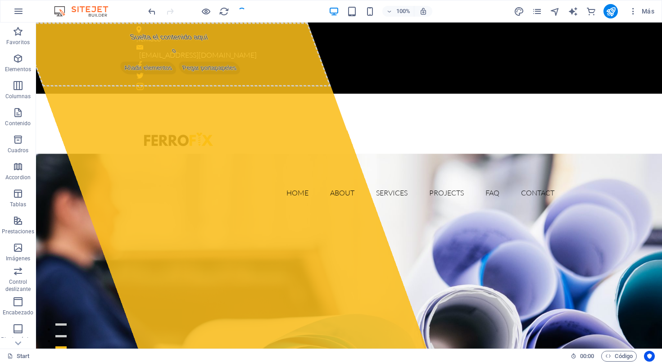
checkbox input "false"
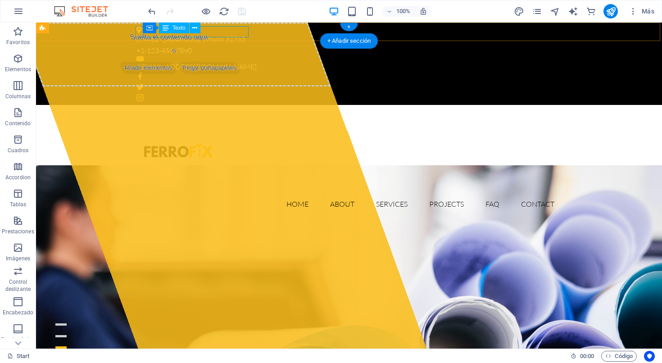
click at [194, 35] on div "353 N Central Ave , Temuco 32765" at bounding box center [345, 39] width 418 height 12
click at [195, 30] on icon at bounding box center [194, 27] width 5 height 9
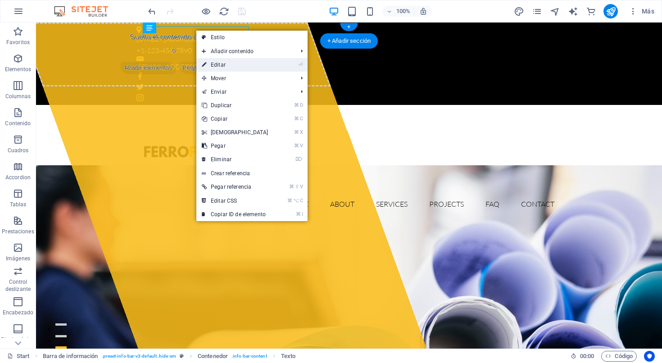
click at [226, 61] on link "⏎ Editar" at bounding box center [234, 65] width 77 height 14
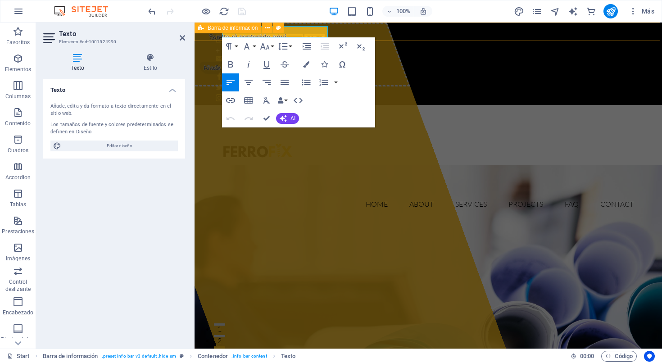
click at [341, 32] on div "353 N Central Ave , Temuco 32765 +1-123-456-7890 contacto@ferrofix.cl" at bounding box center [429, 64] width 468 height 82
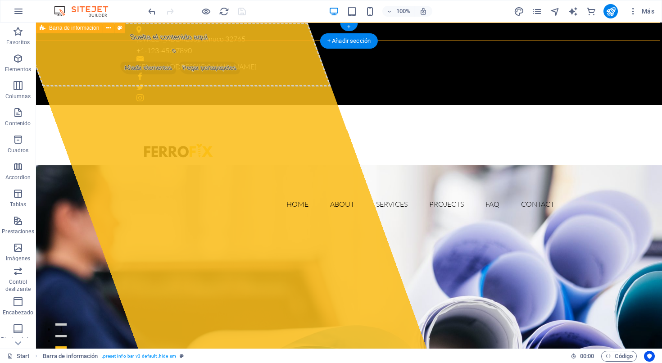
click at [224, 38] on div "353 N Central Ave , Temuco 32765 +1-123-456-7890 contacto@ferrofix.cl" at bounding box center [349, 64] width 626 height 82
click at [183, 36] on div "353 N Central Ave , Temuco 32765" at bounding box center [345, 39] width 418 height 12
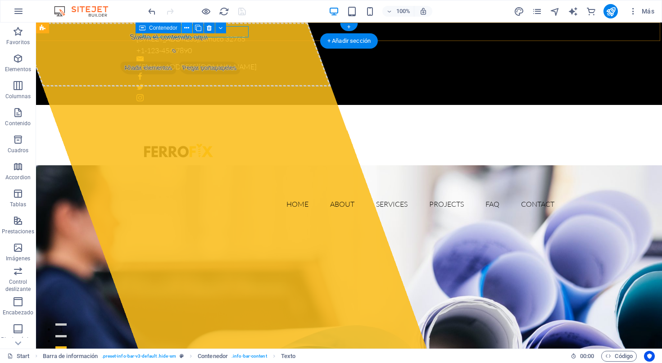
click at [187, 29] on icon at bounding box center [186, 27] width 5 height 9
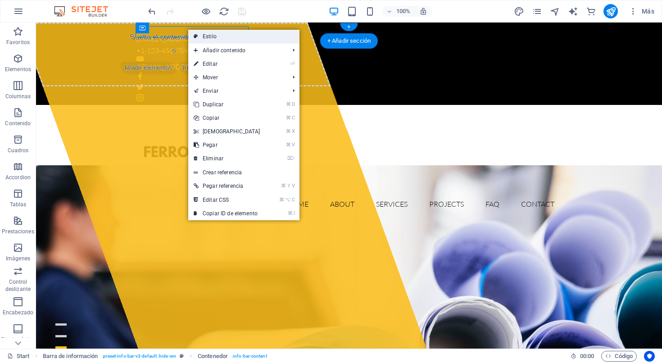
click at [209, 39] on link "Estilo" at bounding box center [243, 37] width 111 height 14
select select "rem"
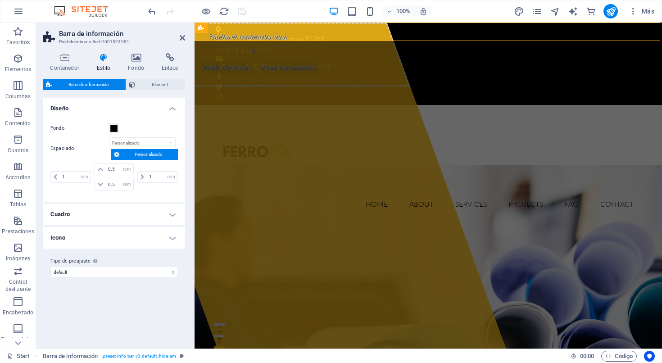
click at [287, 33] on div "353 N Central Ave , Temuco 32765" at bounding box center [425, 39] width 418 height 12
click at [283, 33] on div "353 N Central Ave , Temuco 32765" at bounding box center [425, 39] width 418 height 12
click at [156, 214] on h4 "Cuadro" at bounding box center [114, 215] width 142 height 22
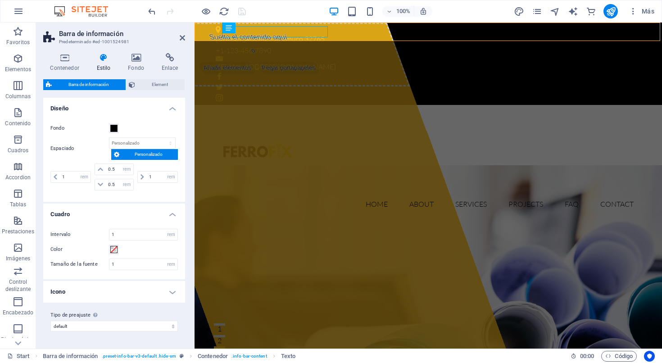
click at [156, 214] on h4 "Cuadro" at bounding box center [114, 212] width 142 height 16
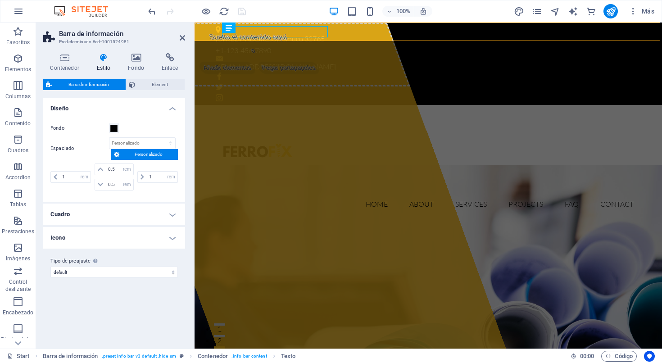
click at [149, 237] on h4 "Icono" at bounding box center [114, 238] width 142 height 22
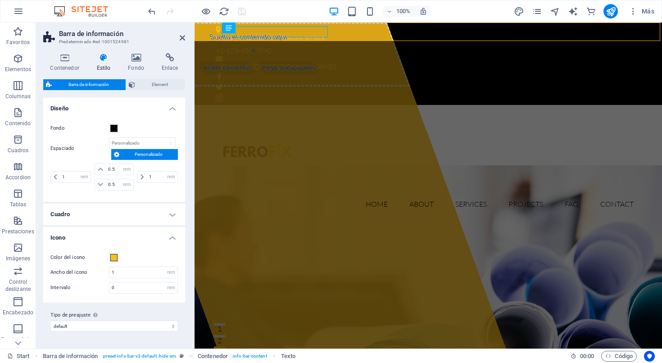
click at [149, 237] on h4 "Icono" at bounding box center [114, 235] width 142 height 16
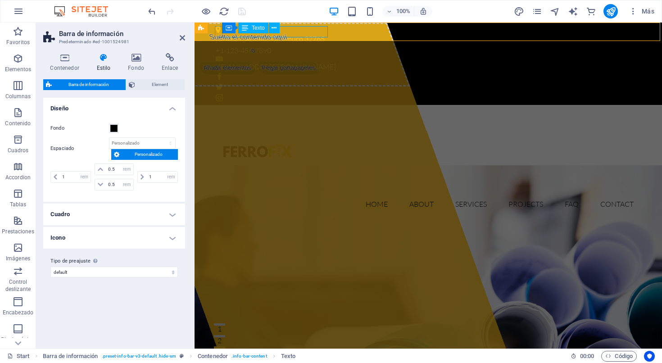
click at [295, 33] on div "353 N Central Ave , Temuco 32765" at bounding box center [425, 39] width 418 height 12
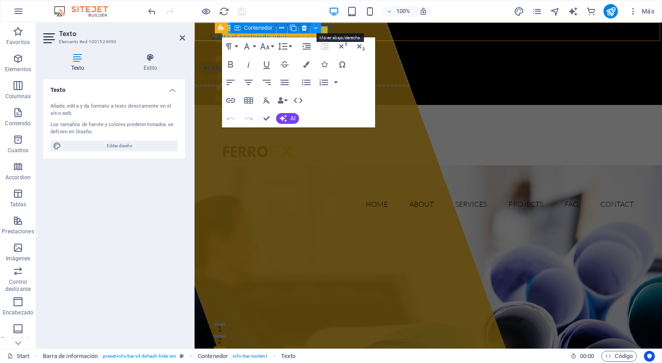
click at [313, 27] on icon at bounding box center [315, 27] width 4 height 9
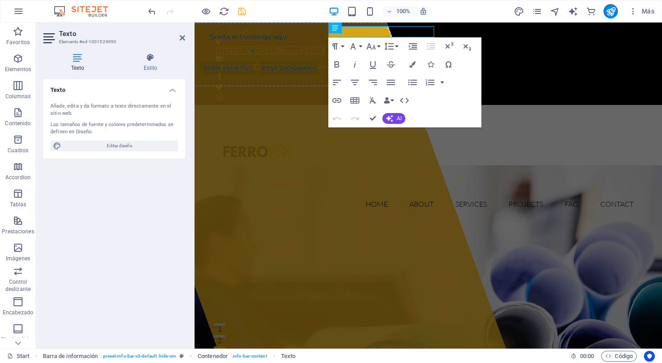
click at [300, 31] on div "+1-123-456-7890 353 N Central Ave , Temuco 32765 contacto@ferrofix.cl" at bounding box center [429, 64] width 468 height 82
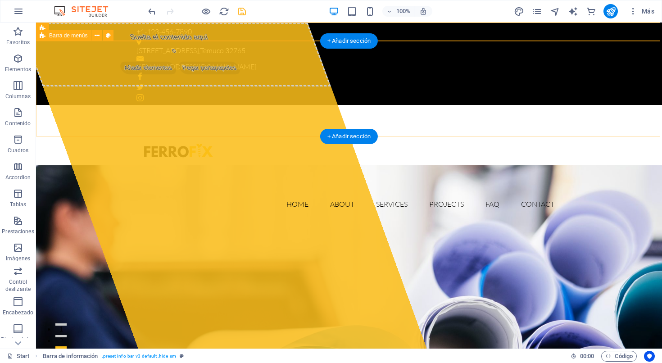
click at [280, 105] on div "Home About Services Projects FAQ Contact Menu" at bounding box center [349, 163] width 626 height 117
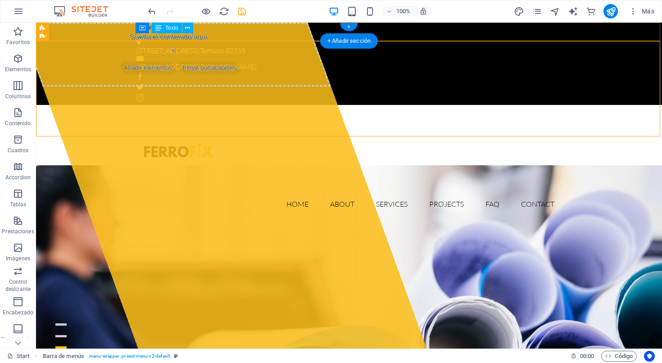
click at [179, 36] on div "+1-123-456-7890" at bounding box center [345, 32] width 418 height 12
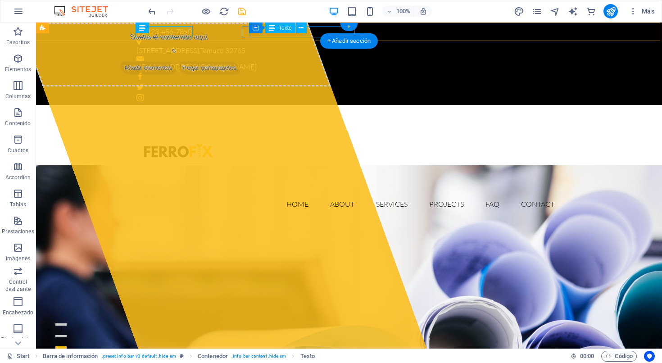
click at [269, 33] on div "Contenedor Texto" at bounding box center [281, 28] width 64 height 11
click at [268, 45] on div "353 N Central Ave , Temuco 32765" at bounding box center [345, 51] width 418 height 12
click at [284, 45] on div "353 N Central Ave , Temuco 32765" at bounding box center [345, 51] width 418 height 12
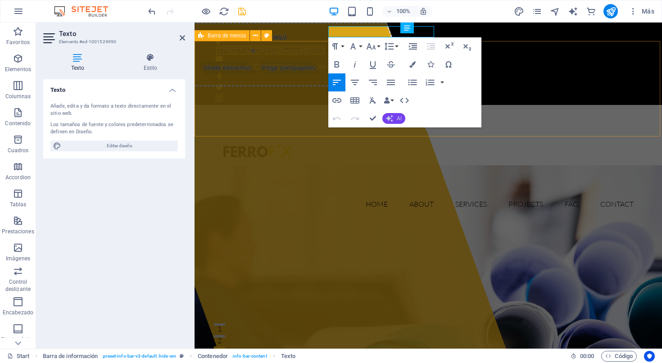
click at [397, 118] on span "AI" at bounding box center [399, 118] width 5 height 5
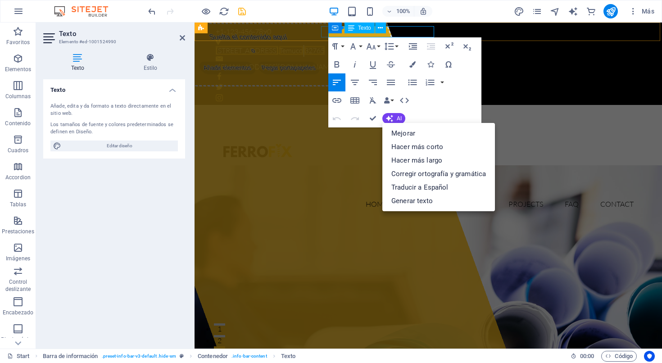
click at [325, 46] on span "32765" at bounding box center [314, 50] width 20 height 9
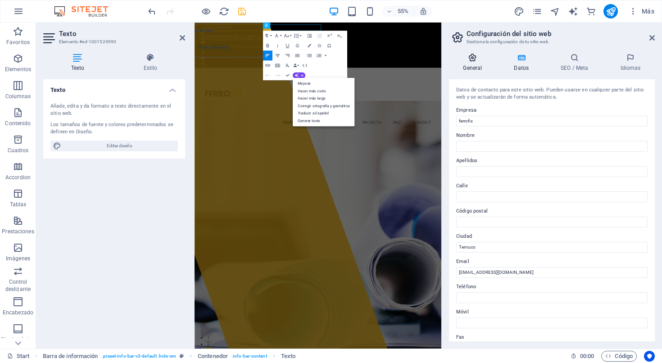
click at [477, 66] on h4 "General" at bounding box center [474, 62] width 51 height 19
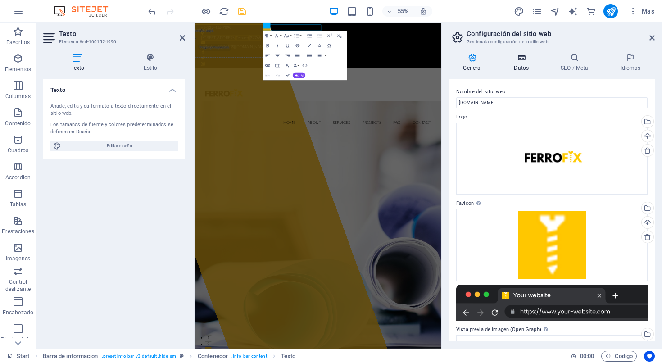
click at [520, 63] on h4 "Datos" at bounding box center [523, 62] width 47 height 19
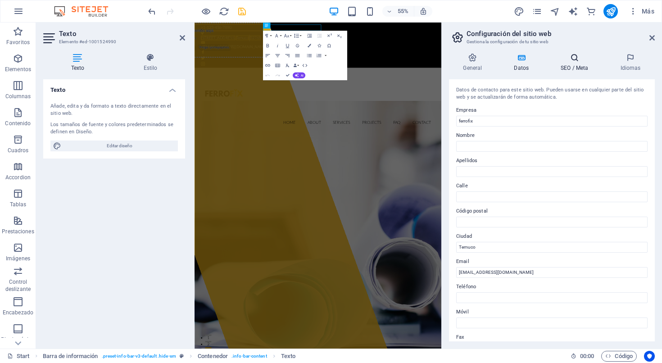
click at [567, 63] on h4 "SEO / Meta" at bounding box center [576, 62] width 59 height 19
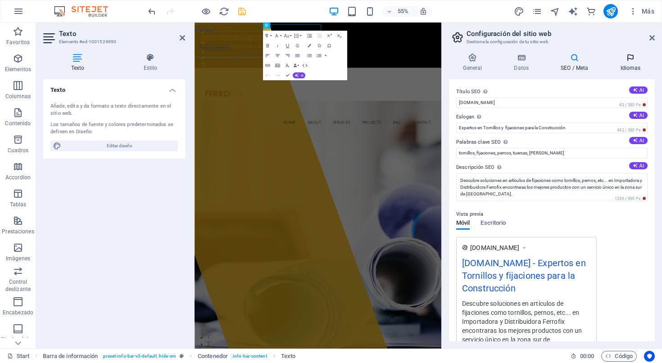
click at [634, 60] on icon at bounding box center [630, 57] width 49 height 9
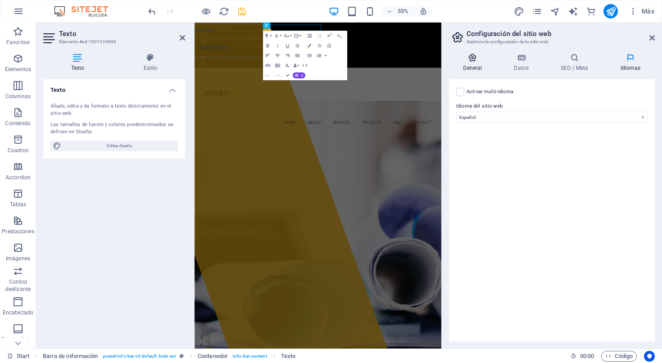
click at [476, 65] on h4 "General" at bounding box center [474, 62] width 51 height 19
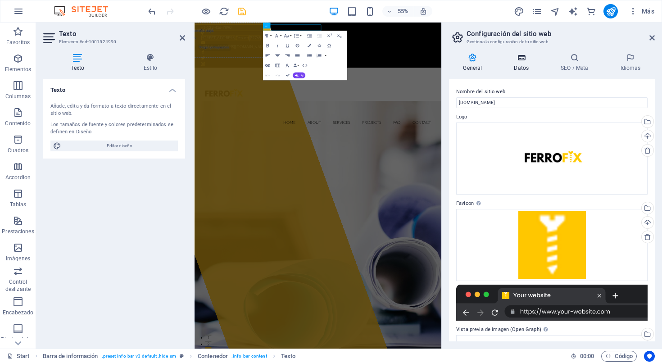
click at [517, 62] on h4 "Datos" at bounding box center [523, 62] width 47 height 19
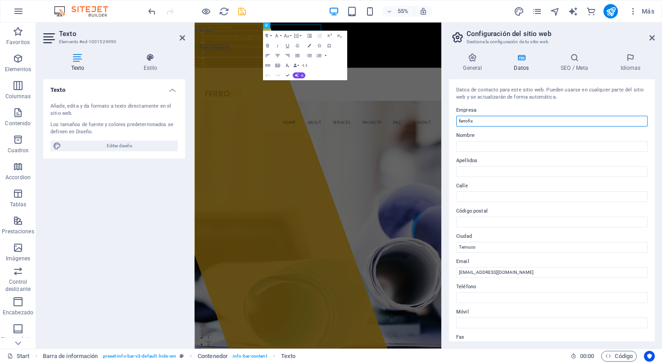
click at [495, 121] on input "ferrofix" at bounding box center [551, 121] width 191 height 11
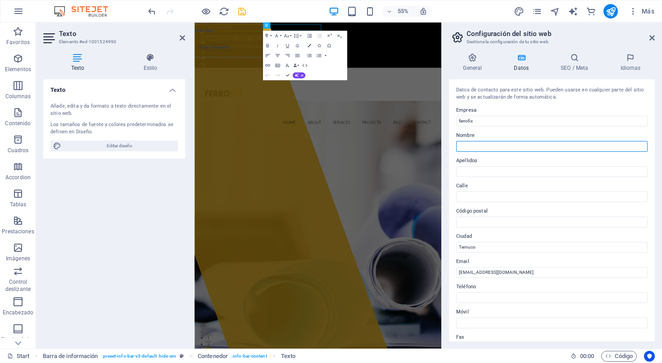
click at [491, 146] on input "Nombre" at bounding box center [551, 146] width 191 height 11
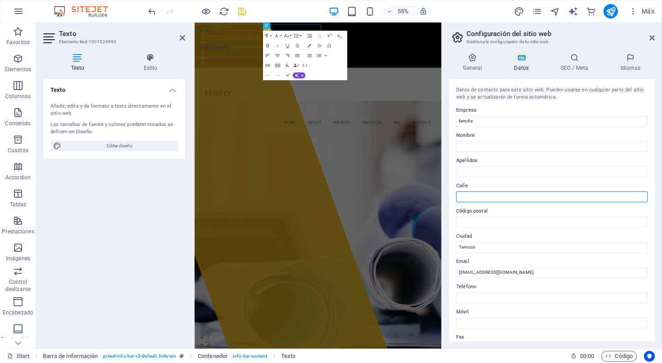
click at [486, 194] on input "Calle" at bounding box center [551, 196] width 191 height 11
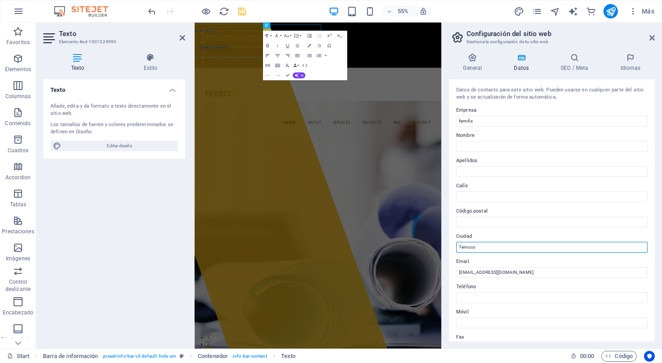
click at [493, 248] on input "Temuco" at bounding box center [551, 247] width 191 height 11
click at [652, 37] on icon at bounding box center [651, 37] width 5 height 7
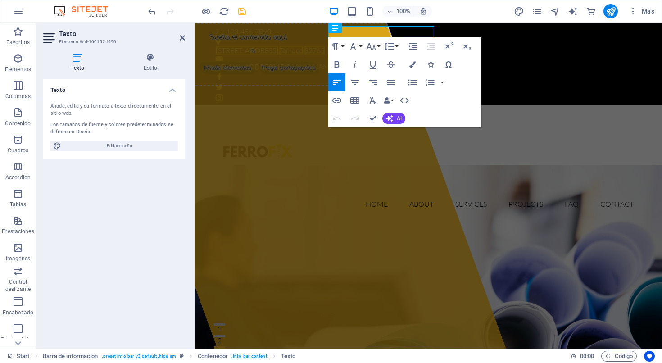
click at [278, 46] on span "[STREET_ADDRESS]" at bounding box center [247, 50] width 63 height 9
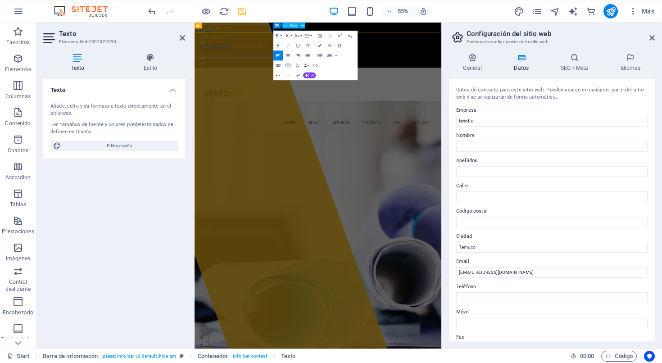
click at [298, 28] on div "Texto" at bounding box center [290, 26] width 17 height 6
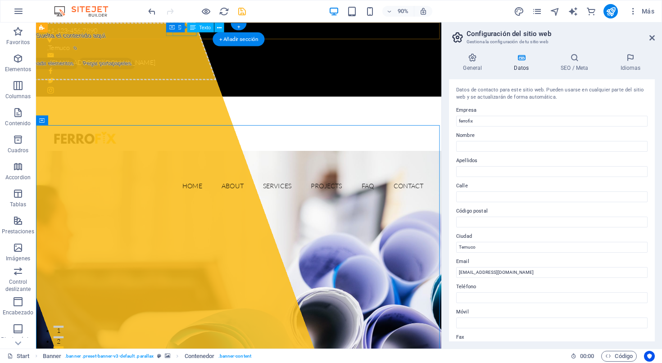
click at [190, 45] on div ", Temuco" at bounding box center [258, 51] width 418 height 12
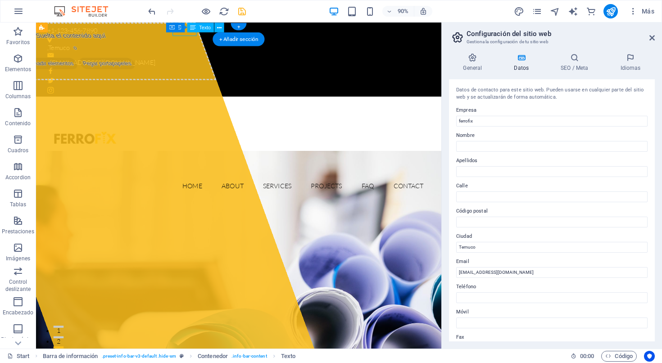
click at [190, 45] on div ", Temuco" at bounding box center [258, 51] width 418 height 12
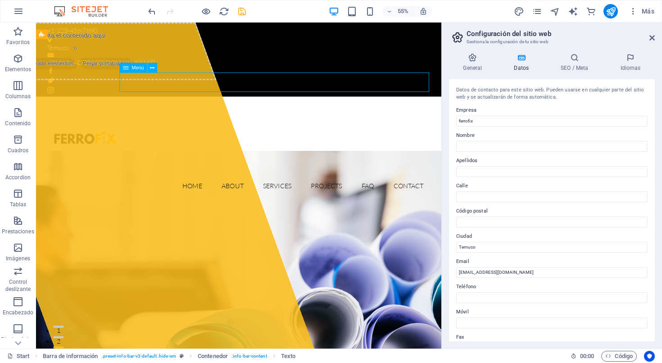
click at [285, 105] on div "Home About Services Projects FAQ Contact Menu" at bounding box center [261, 163] width 450 height 117
click at [654, 39] on icon at bounding box center [651, 37] width 5 height 7
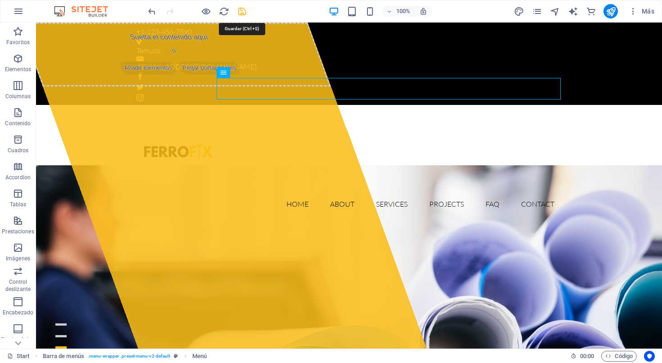
click at [241, 12] on icon "save" at bounding box center [242, 11] width 10 height 10
checkbox input "false"
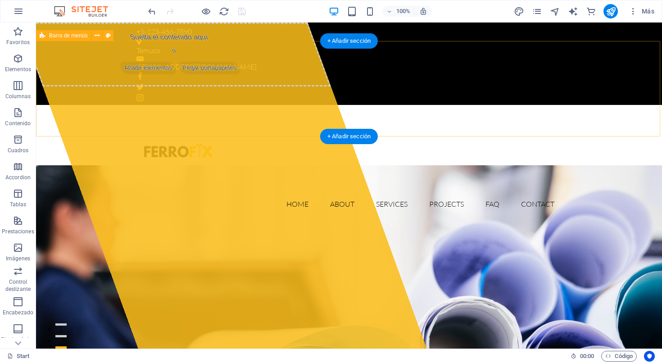
click at [275, 105] on div "Home About Services Projects FAQ Contact Menu" at bounding box center [349, 163] width 626 height 117
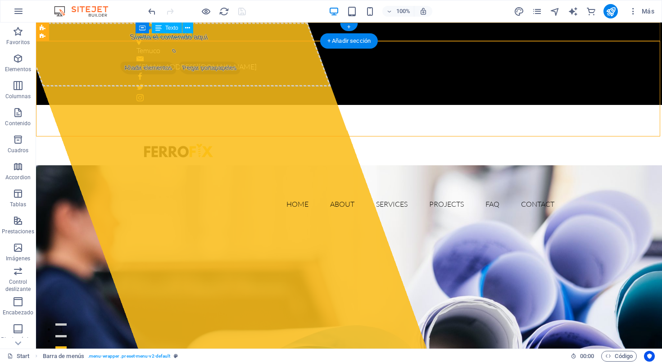
click at [177, 36] on div "+1-123-456-7890" at bounding box center [345, 32] width 418 height 12
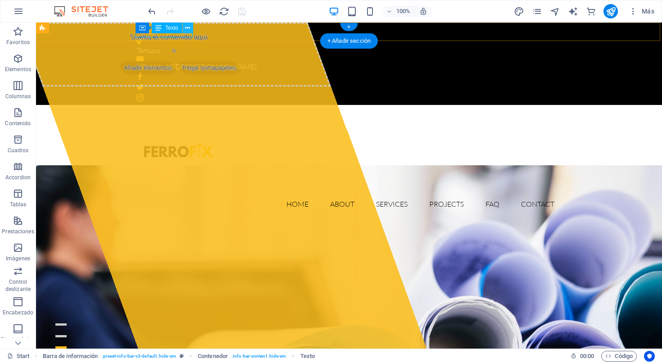
click at [187, 31] on icon at bounding box center [187, 27] width 5 height 9
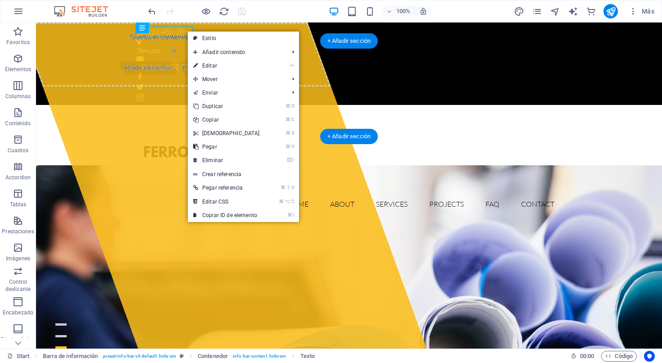
click at [181, 112] on div at bounding box center [348, 152] width 425 height 81
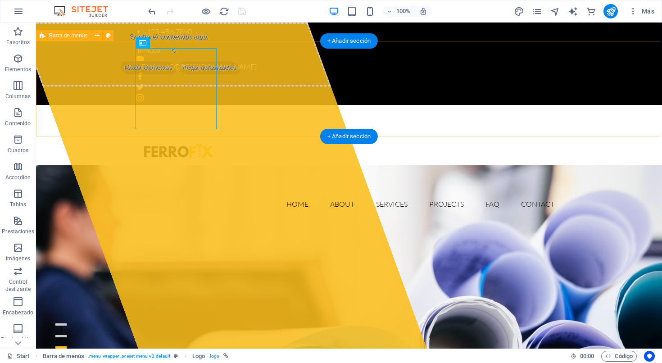
click at [239, 105] on div "Home About Services Projects FAQ Contact Menu" at bounding box center [349, 163] width 626 height 117
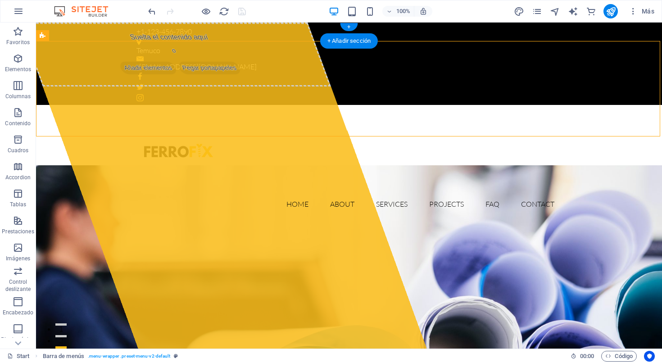
click at [167, 34] on div "+1-123-456-7890" at bounding box center [345, 32] width 418 height 12
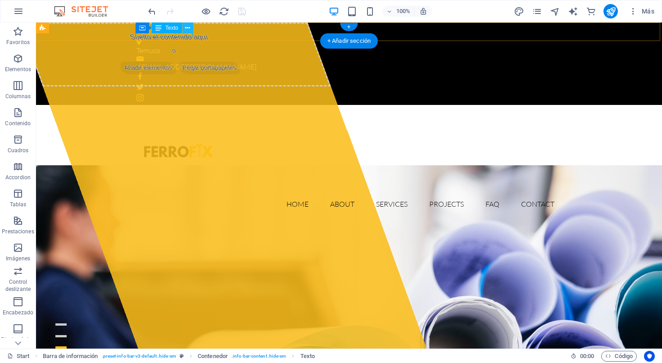
click at [189, 28] on icon at bounding box center [187, 27] width 5 height 9
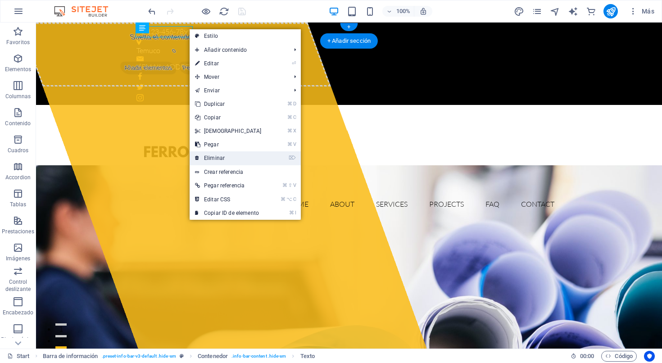
click at [224, 159] on link "⌦ Eliminar" at bounding box center [228, 158] width 77 height 14
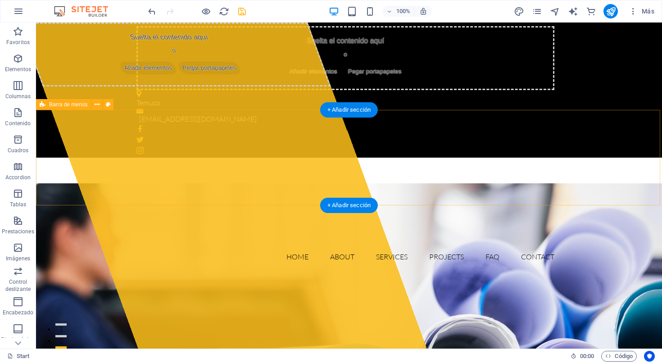
click at [250, 158] on div "Home About Services Projects FAQ Contact Menu" at bounding box center [349, 216] width 626 height 117
click at [288, 158] on div "Home About Services Projects FAQ Contact Menu" at bounding box center [349, 216] width 626 height 117
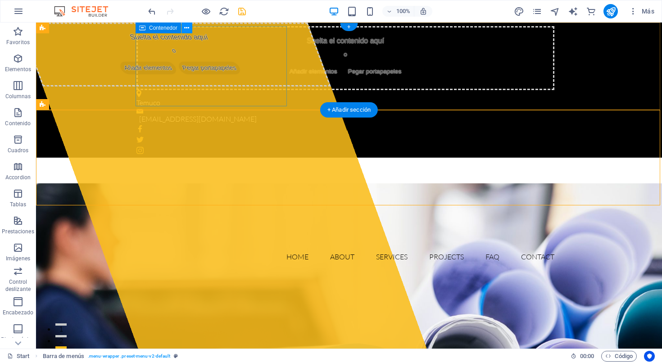
click at [189, 29] on icon at bounding box center [186, 27] width 5 height 9
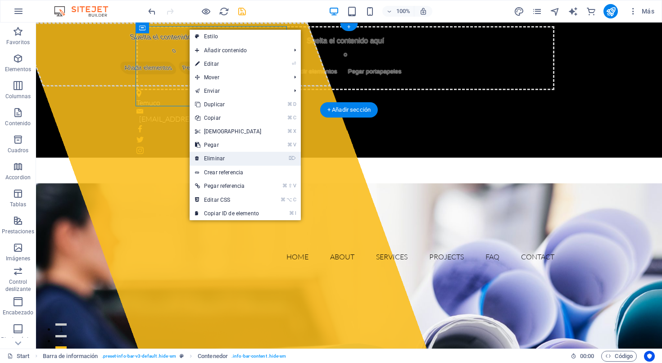
click at [223, 158] on link "⌦ Eliminar" at bounding box center [228, 159] width 77 height 14
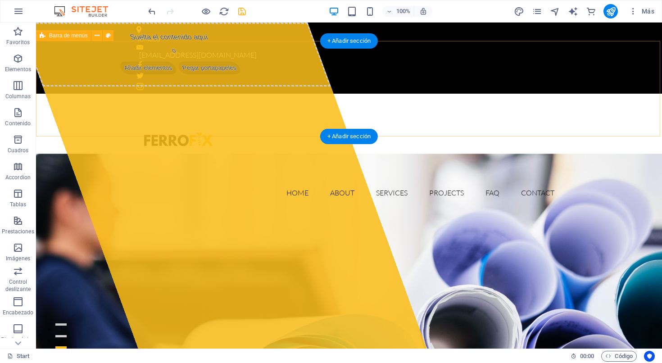
click at [278, 94] on div "Home About Services Projects FAQ Contact Menu" at bounding box center [349, 152] width 626 height 117
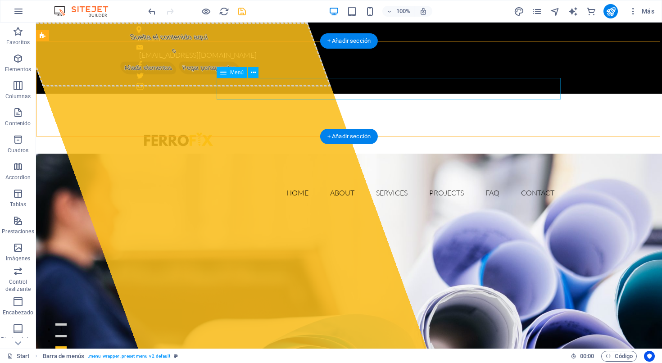
click at [295, 182] on nav "Home About Services Projects FAQ Contact" at bounding box center [348, 193] width 425 height 22
click at [254, 73] on icon at bounding box center [253, 72] width 5 height 9
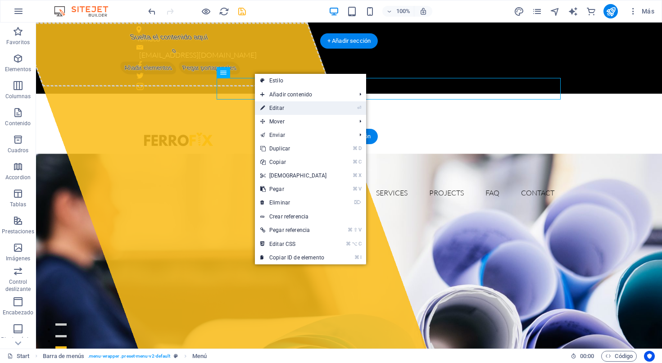
click at [278, 109] on link "⏎ Editar" at bounding box center [293, 108] width 77 height 14
select select
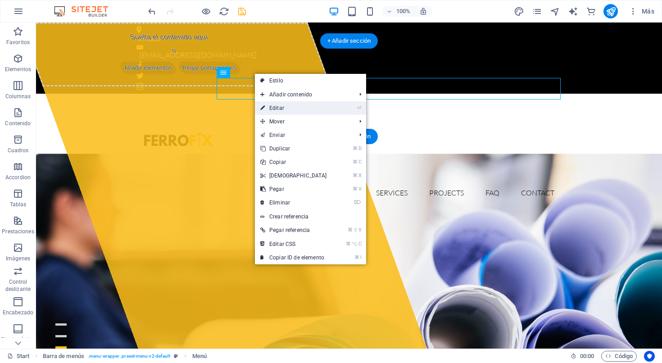
select select
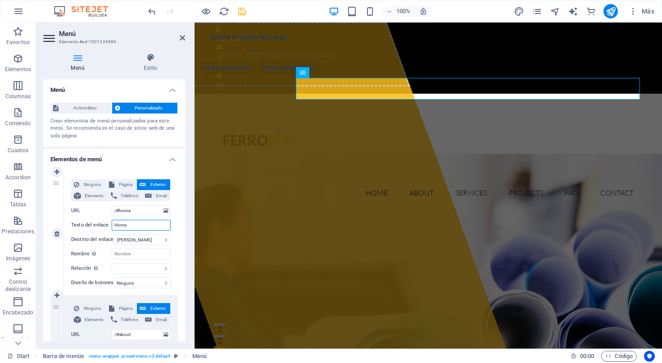
click at [142, 223] on input "Home" at bounding box center [141, 225] width 59 height 11
type input "H"
select select
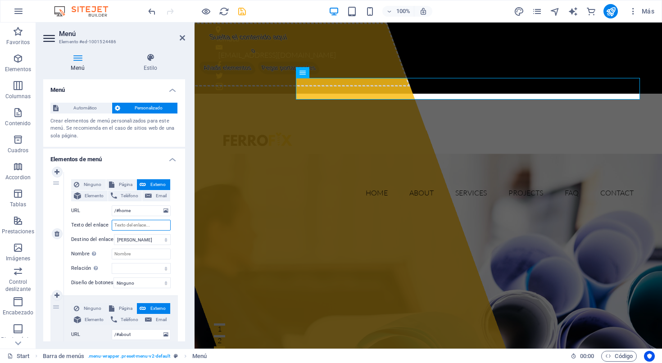
select select
type input "INICIO"
select select
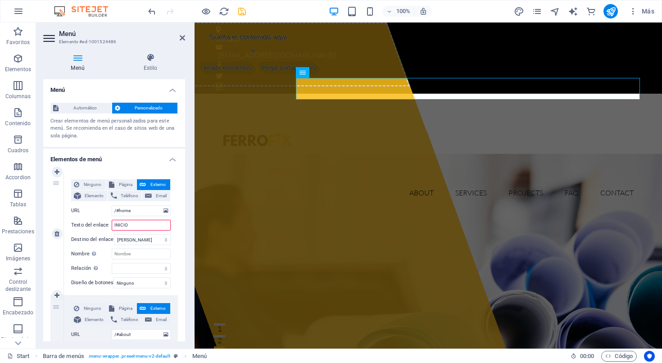
select select
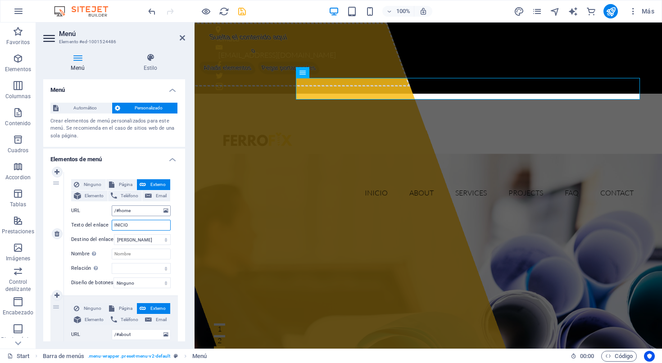
type input "INICIO"
click at [139, 213] on input "/#home" at bounding box center [141, 210] width 59 height 11
type input "/#"
select select
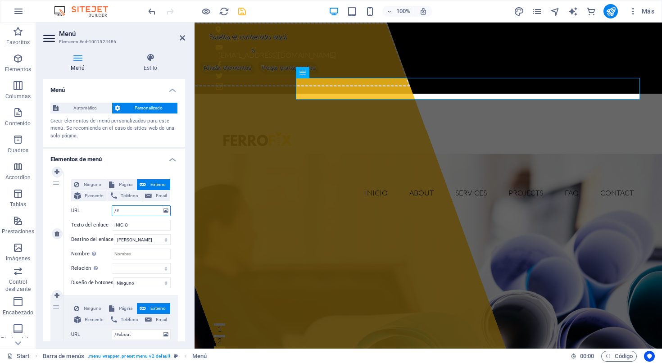
select select
type input "/#INICIO"
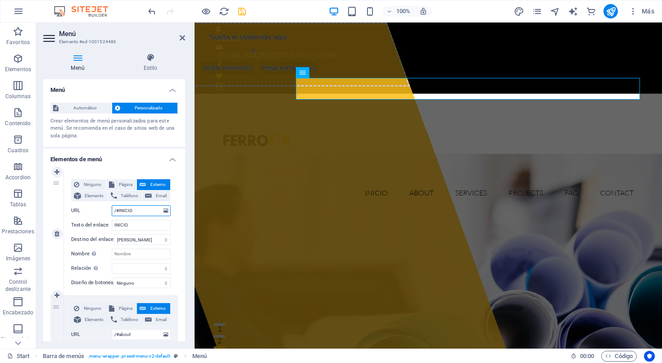
select select
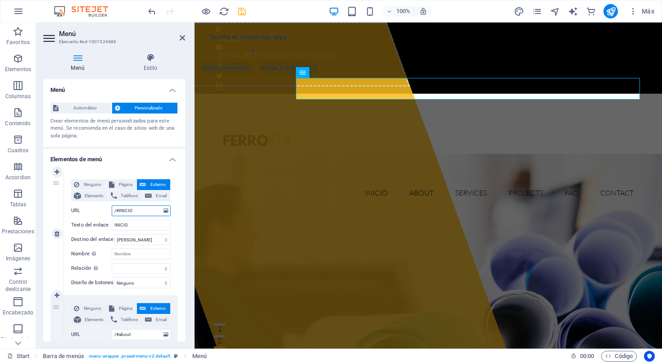
select select
type input "/#INICIO"
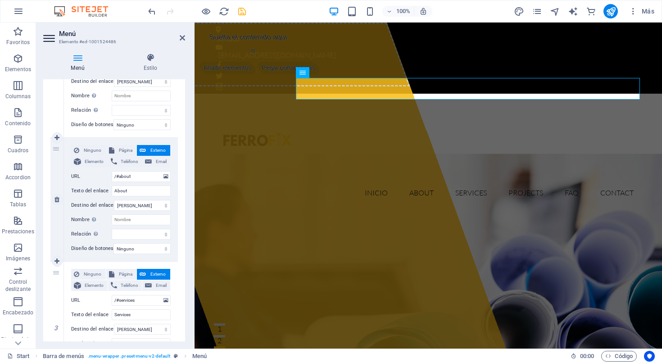
scroll to position [159, 0]
click at [139, 190] on input "About" at bounding box center [141, 190] width 59 height 11
type input "A"
select select
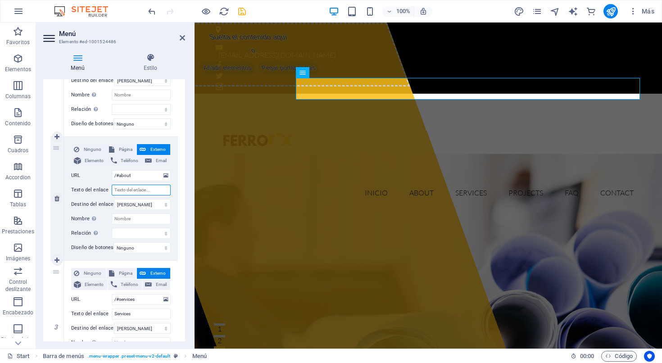
select select
type input "SO"
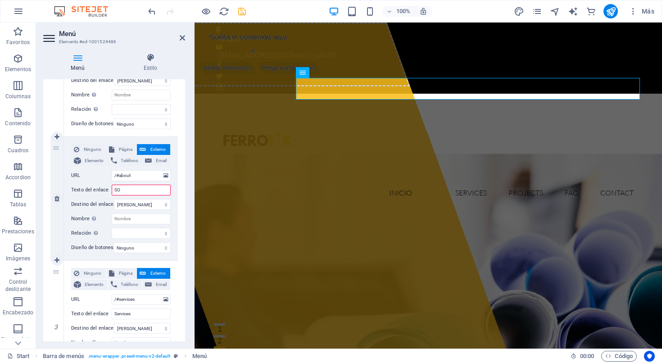
select select
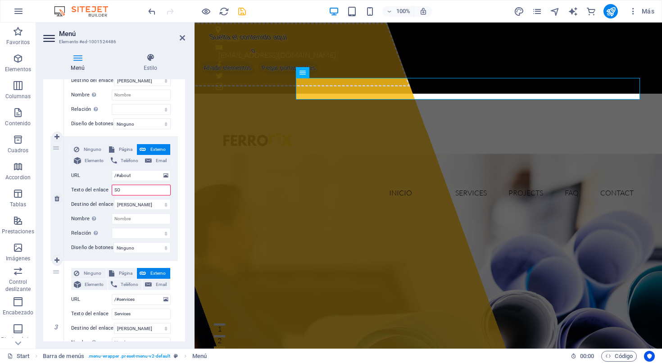
select select
type input "SOBRE"
select select
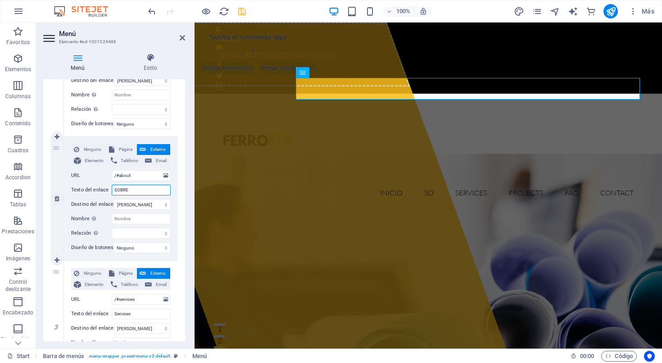
select select
type input "SOBRE"
select select
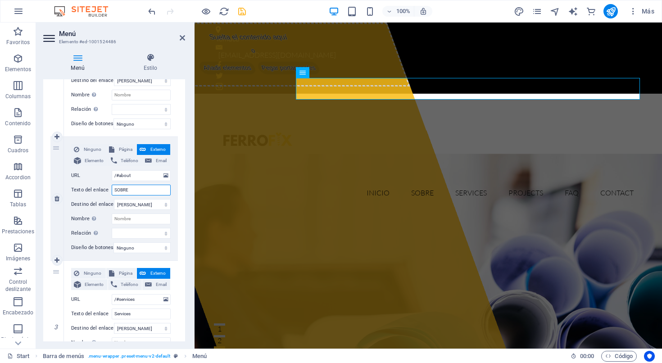
select select
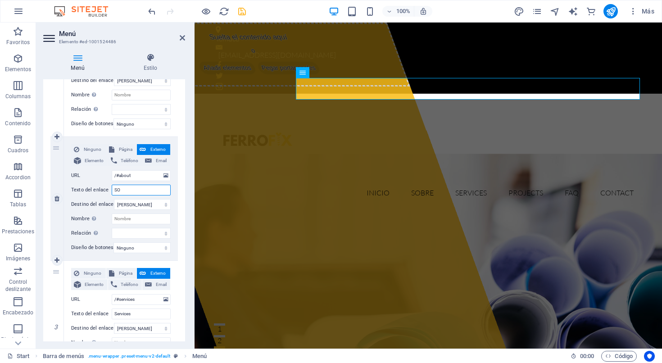
type input "S"
select select
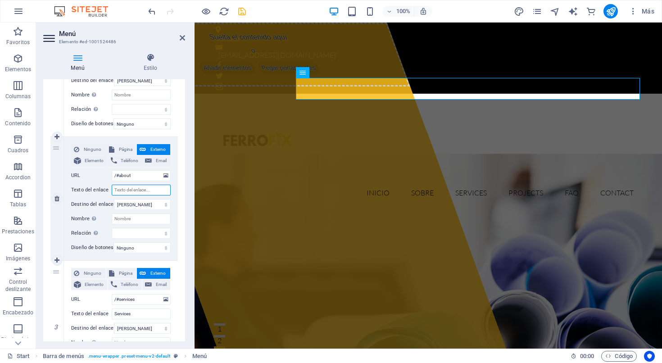
select select
type input "QUIENE"
select select
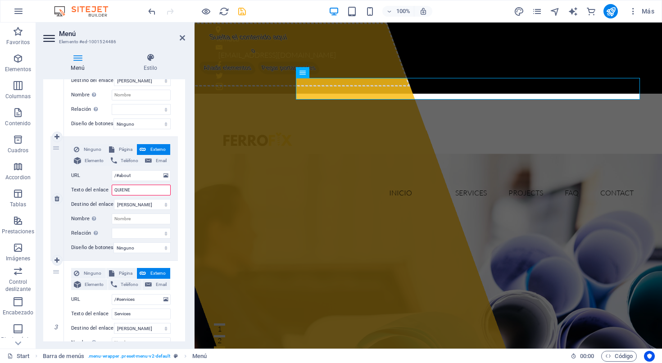
select select
type input "QUIENES"
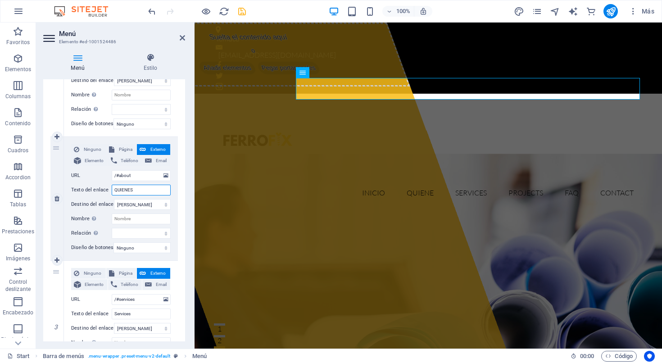
select select
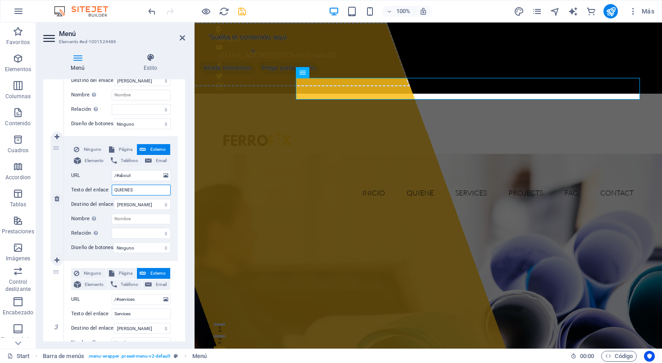
select select
type input "QUIENES SOMOS"
select select
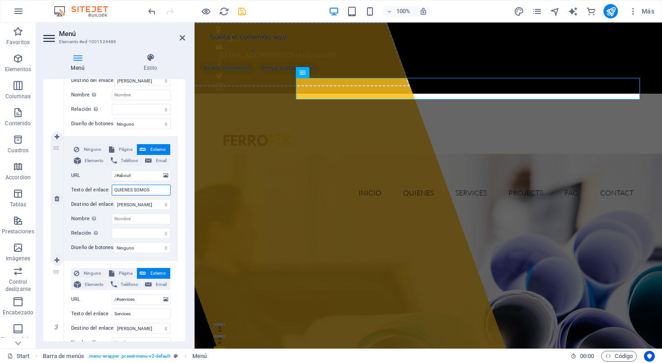
select select
type input "QUIENES SOMOS"
select select
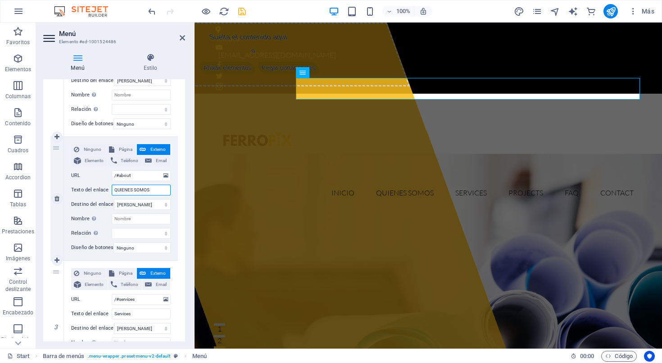
select select
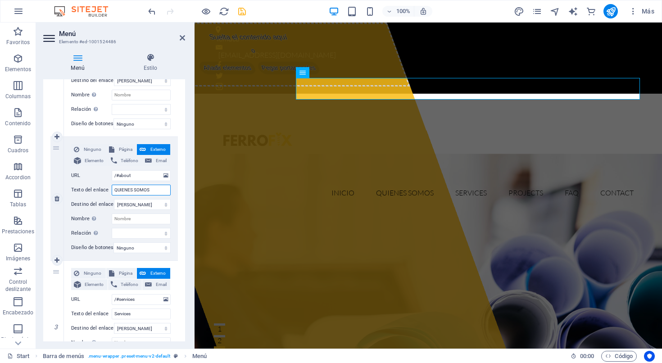
type input "QUIENES SOMOS"
select select
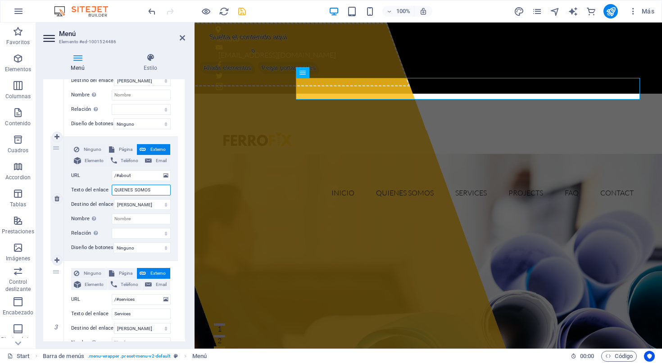
select select
type input "QUIENES SOMOS"
click at [142, 177] on input "/#about" at bounding box center [141, 175] width 59 height 11
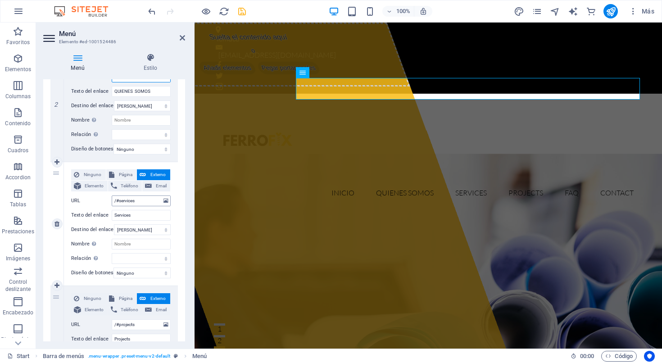
scroll to position [259, 0]
click at [143, 214] on input "Services" at bounding box center [141, 213] width 59 height 11
type input "S"
select select
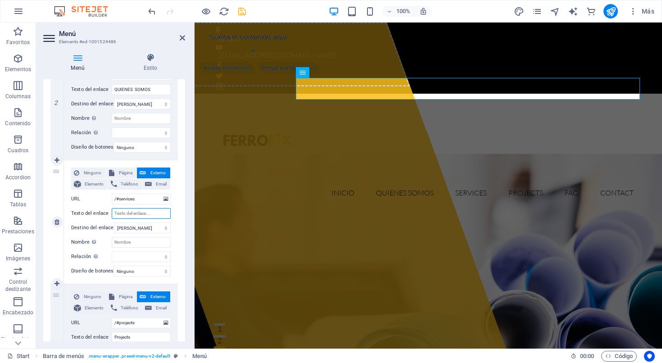
select select
type input "PROD"
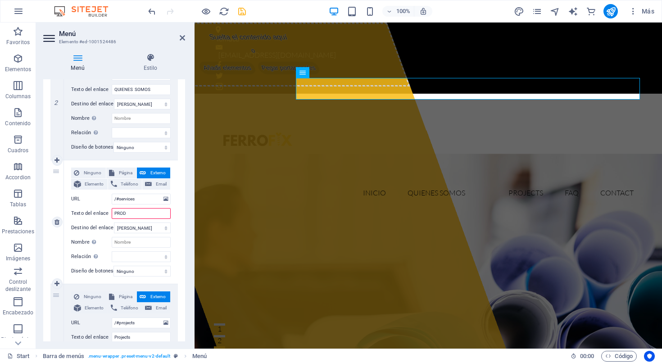
select select
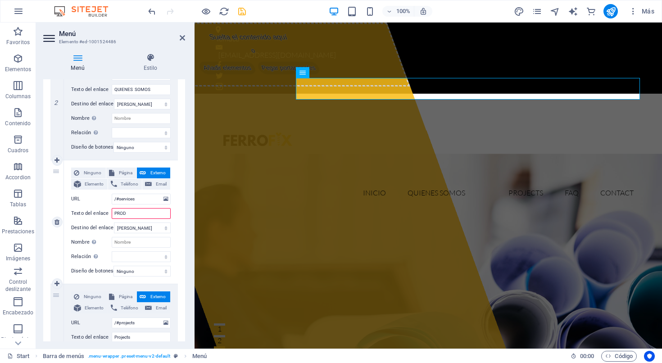
select select
type input "PRODUV"
select select
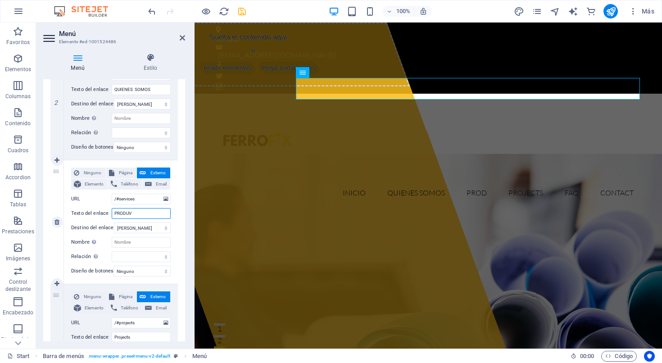
select select
type input "PRODU"
select select
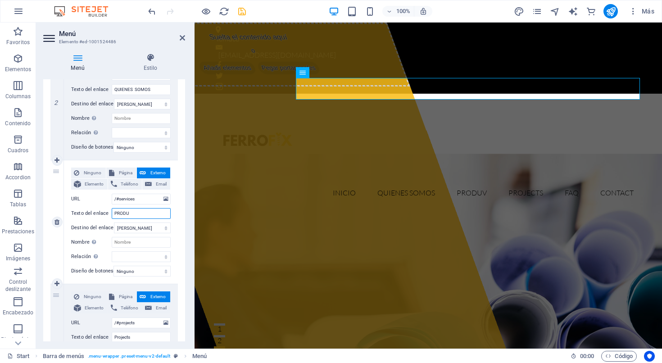
select select
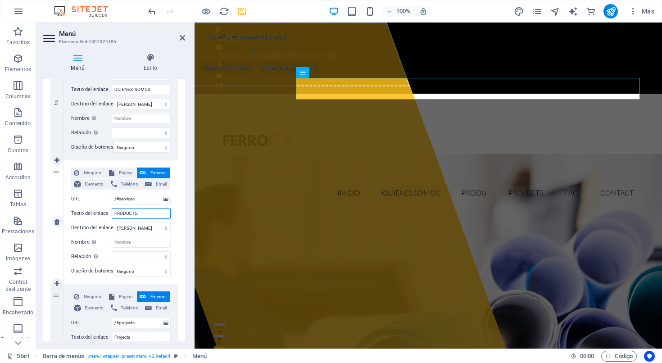
type input "PRODUCTOS"
select select
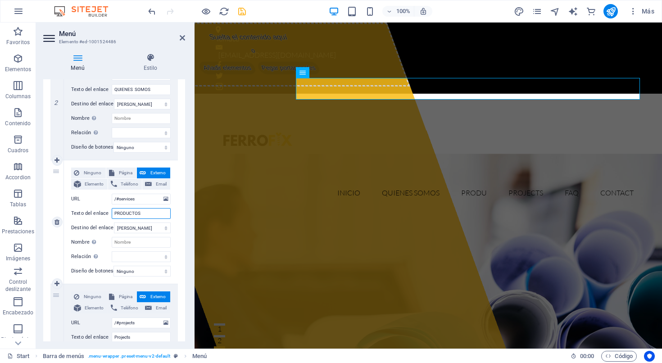
select select
type input "PRODUCTOS"
click at [174, 210] on div "Ninguno Página Externo Elemento Teléfono Email Página Start Subpage Legal notic…" at bounding box center [121, 221] width 114 height 123
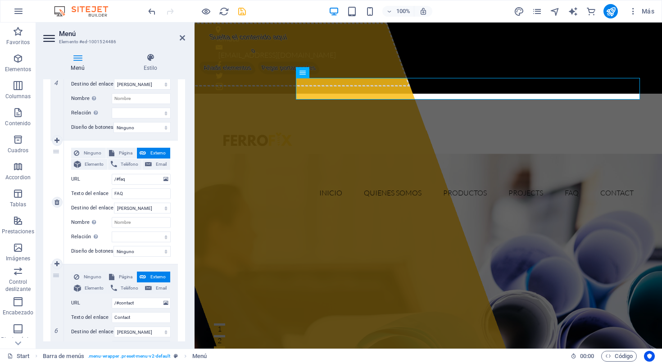
scroll to position [529, 0]
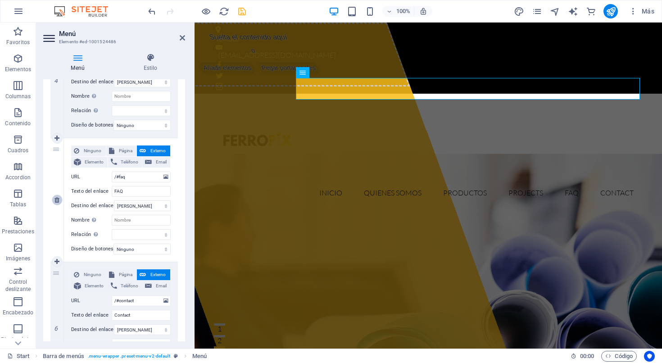
click at [59, 198] on icon at bounding box center [56, 200] width 5 height 6
select select
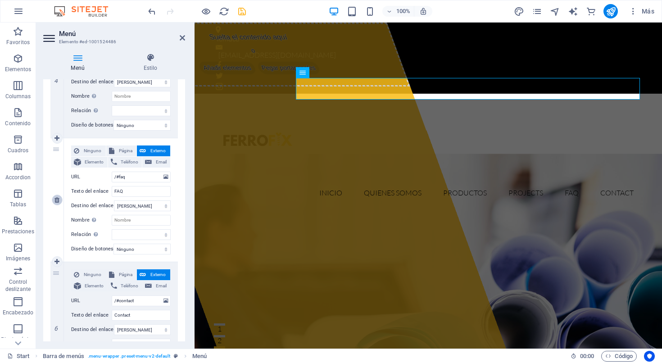
type input "/#contact"
type input "Contact"
select select
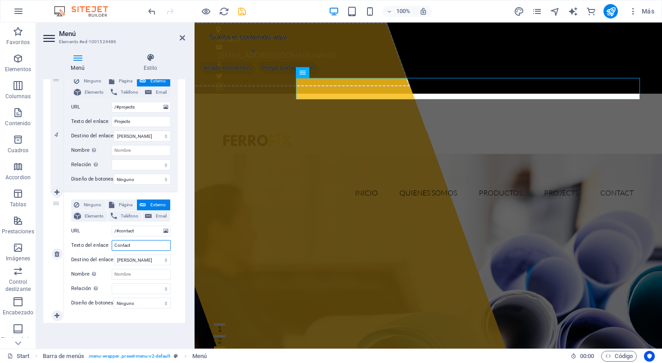
click at [140, 240] on input "Contact" at bounding box center [141, 245] width 59 height 11
type input "ContactOS"
select select
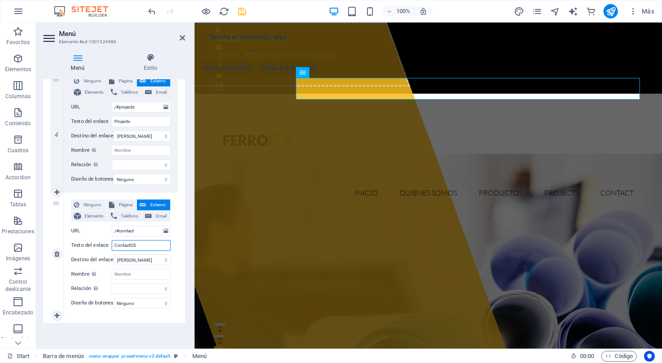
select select
type input "ContactO"
select select
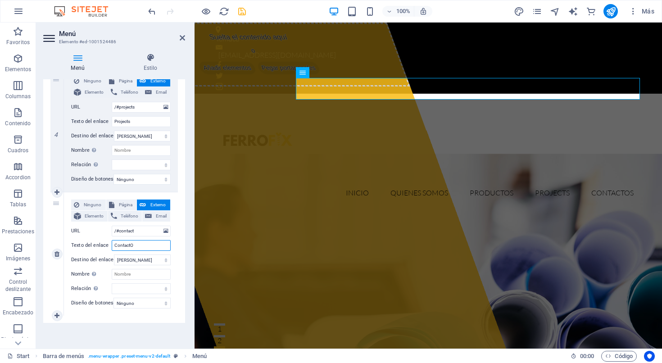
select select
type input "ContactO"
click at [142, 227] on input "/#contact" at bounding box center [141, 231] width 59 height 11
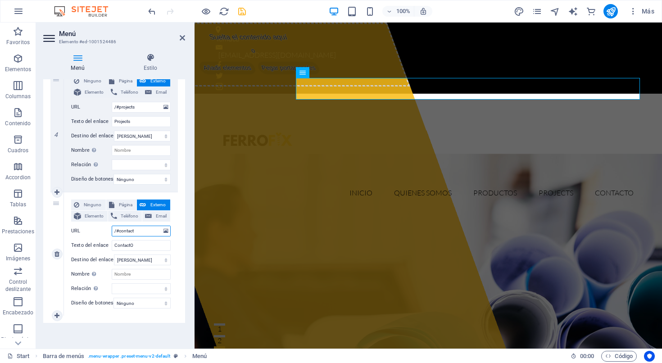
type input "/#contacto"
select select
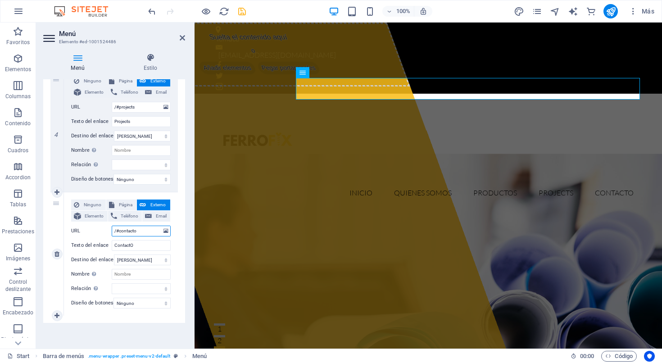
select select
type input "/#contacto"
click at [175, 259] on div "Ninguno Página Externo Elemento Teléfono Email Página Start Subpage Legal notic…" at bounding box center [121, 253] width 114 height 123
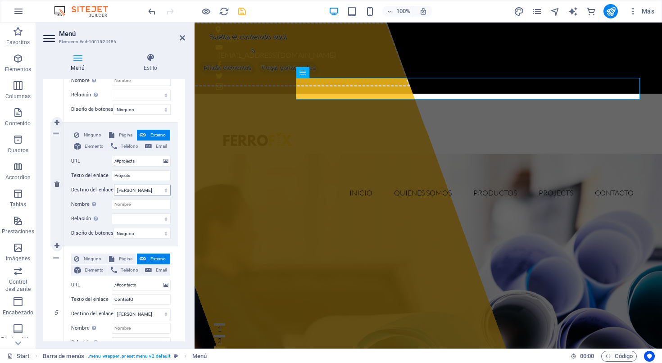
scroll to position [415, 0]
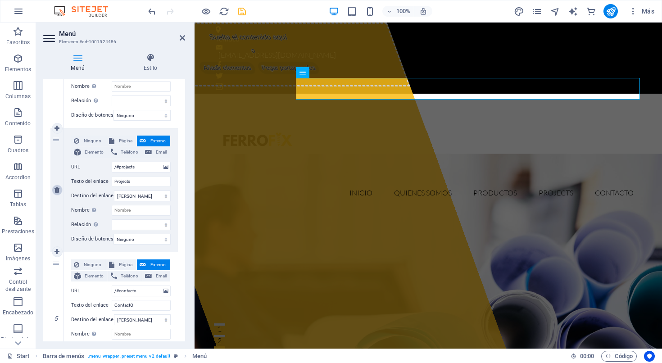
click at [57, 188] on icon at bounding box center [56, 190] width 5 height 6
select select
type input "/#contacto"
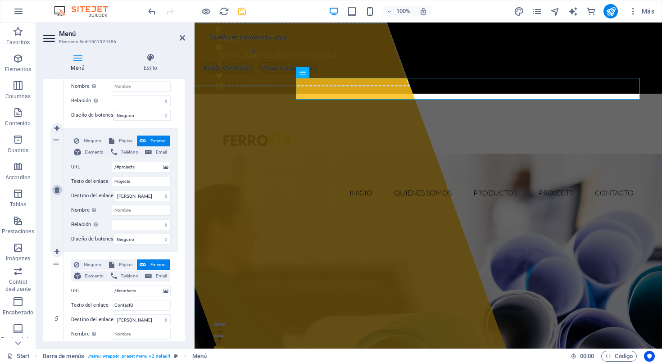
type input "ContactO"
select select
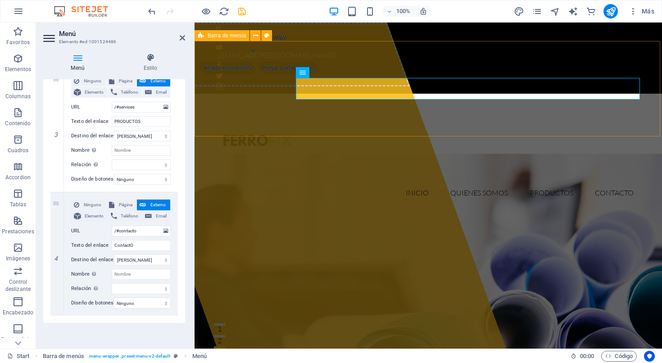
click at [330, 123] on div "INICIO QUIENES SOMOS PRODUCTOS ContactO Menu" at bounding box center [429, 152] width 468 height 117
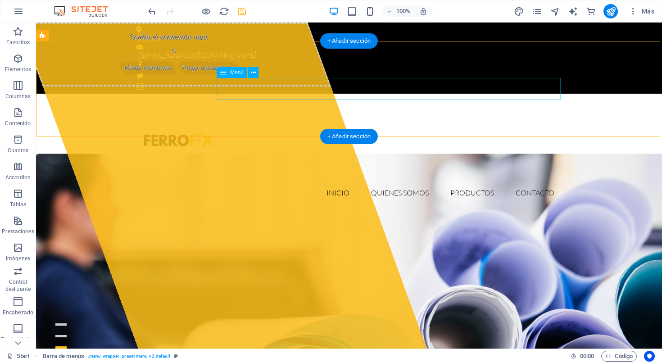
click at [303, 182] on nav "INICIO QUIENES SOMOS PRODUCTOS ContactO" at bounding box center [348, 193] width 425 height 22
click at [279, 113] on div "INICIO QUIENES SOMOS PRODUCTOS ContactO Menu" at bounding box center [349, 152] width 626 height 117
click at [203, 101] on div at bounding box center [348, 141] width 425 height 81
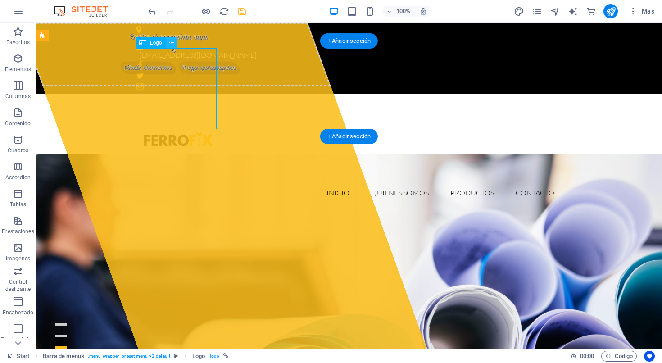
click at [172, 41] on icon at bounding box center [171, 42] width 5 height 9
click at [309, 113] on div "INICIO QUIENES SOMOS PRODUCTOS ContactO Menu" at bounding box center [349, 152] width 626 height 117
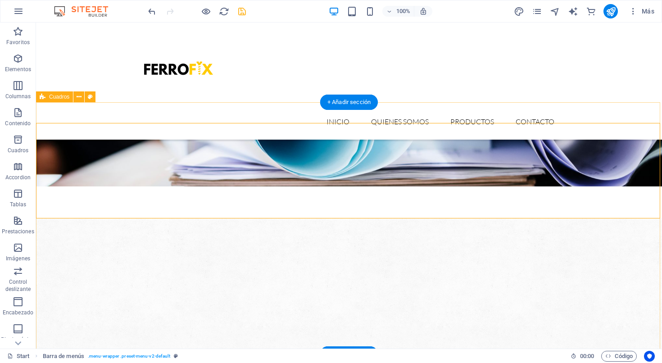
scroll to position [443, 0]
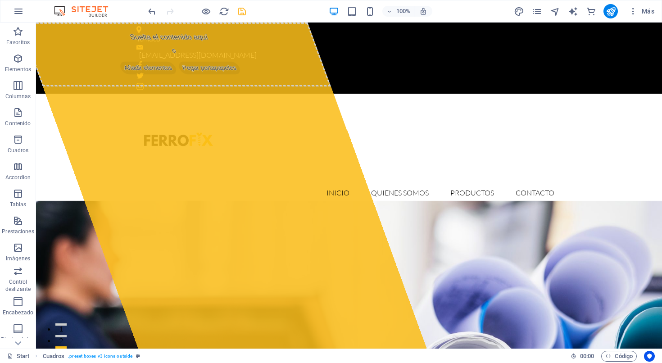
scroll to position [0, 0]
click at [241, 14] on icon "save" at bounding box center [242, 11] width 10 height 10
checkbox input "false"
